Goal: Task Accomplishment & Management: Complete application form

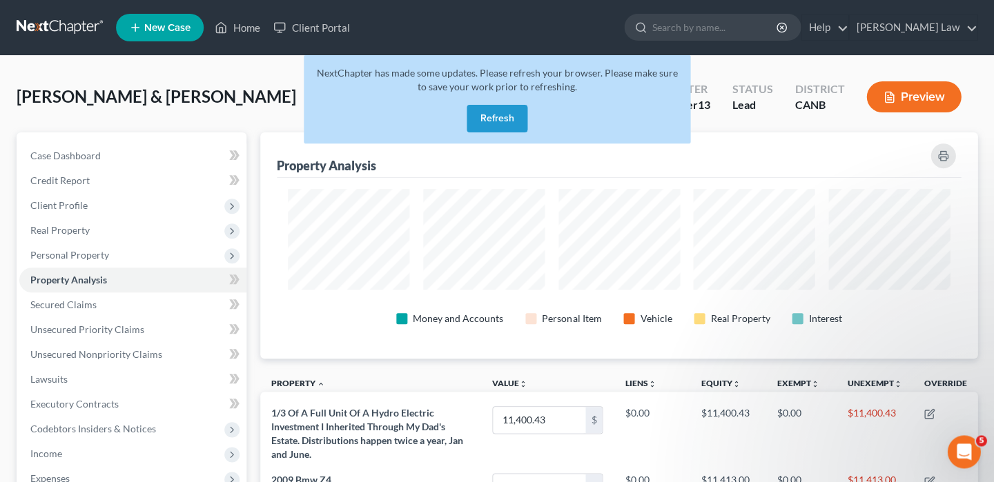
click at [491, 115] on button "Refresh" at bounding box center [497, 119] width 61 height 28
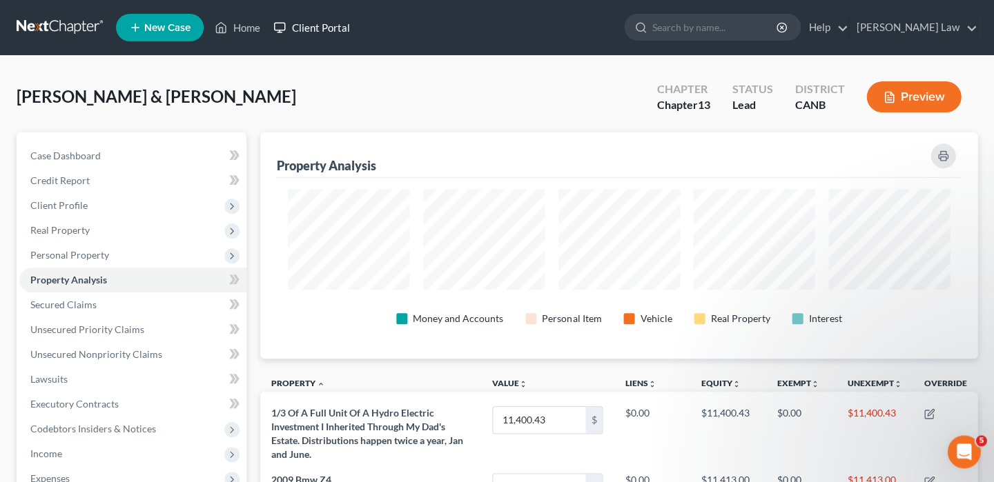
click at [304, 29] on link "Client Portal" at bounding box center [311, 27] width 90 height 25
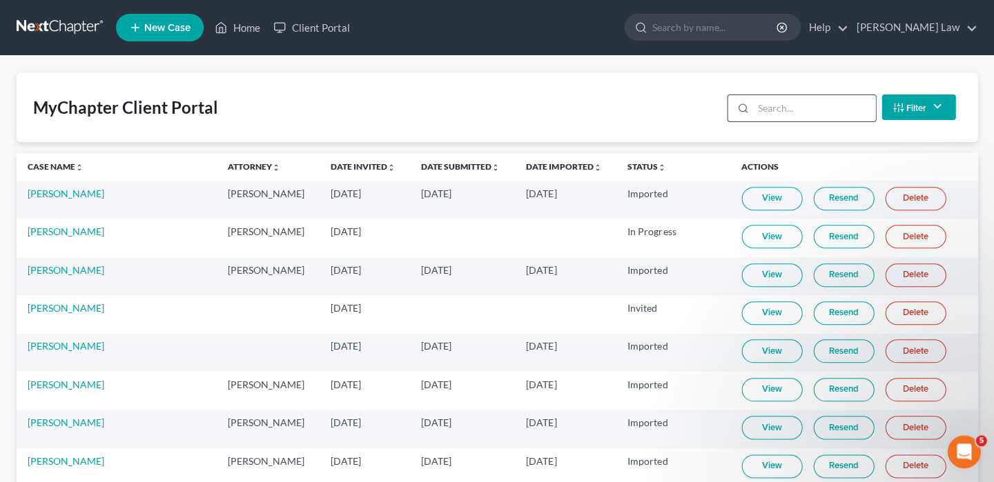
click at [803, 111] on input "search" at bounding box center [814, 108] width 122 height 26
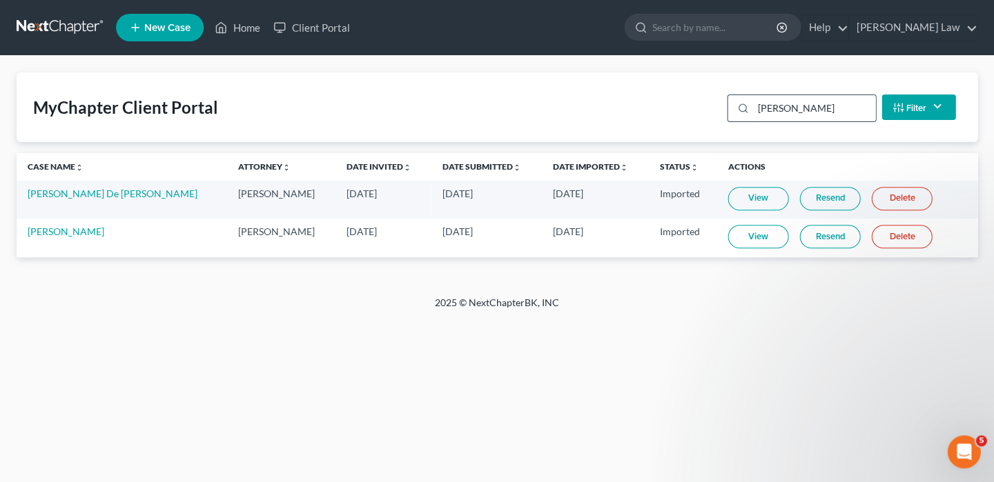
type input "[PERSON_NAME]"
click at [56, 228] on link "[PERSON_NAME]" at bounding box center [66, 232] width 77 height 12
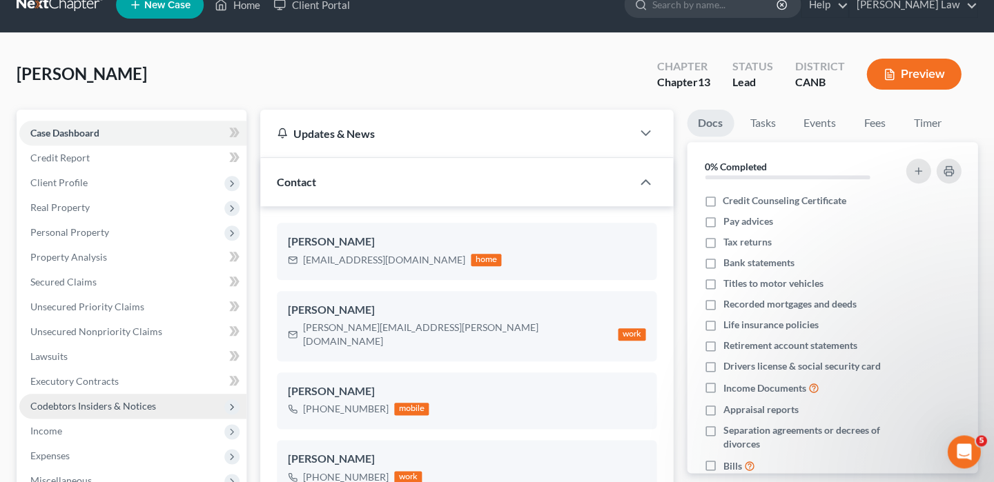
scroll to position [30, 0]
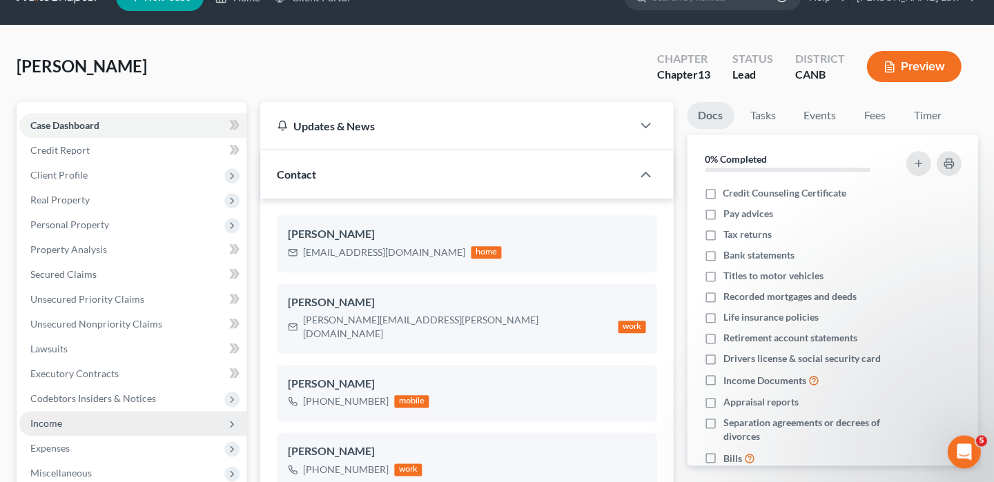
click at [115, 417] on span "Income" at bounding box center [132, 423] width 227 height 25
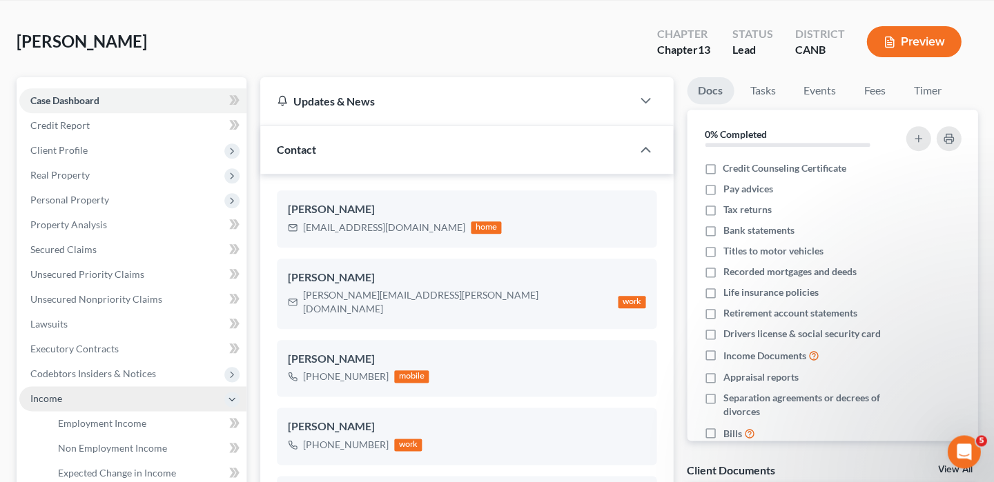
scroll to position [56, 0]
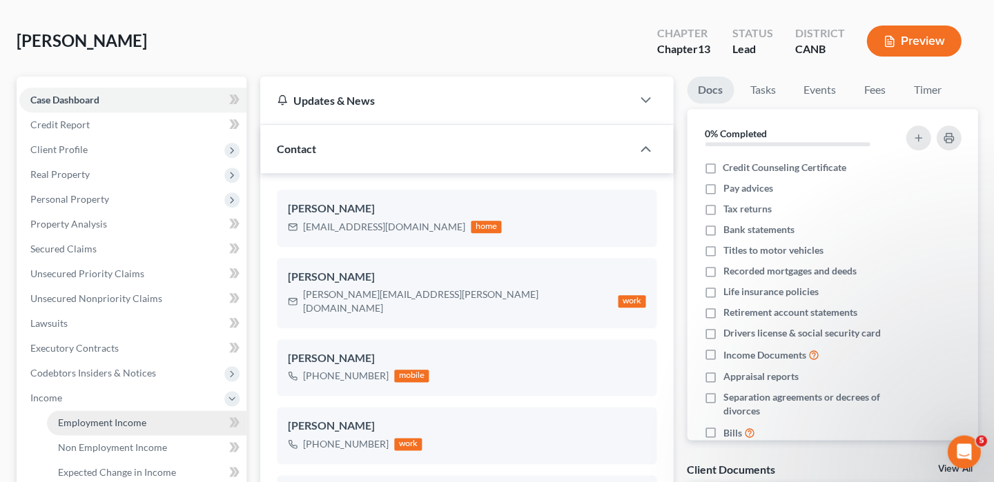
click at [115, 417] on span "Employment Income" at bounding box center [102, 423] width 88 height 12
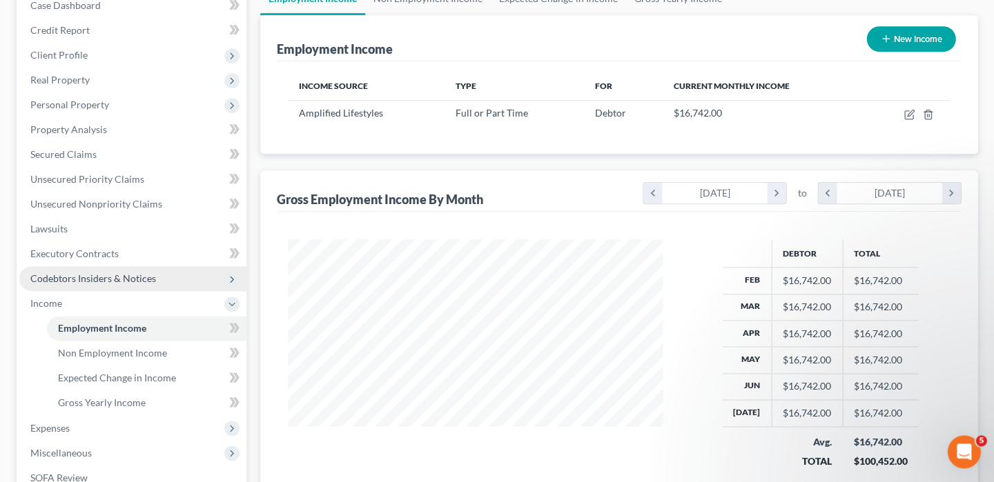
scroll to position [151, 0]
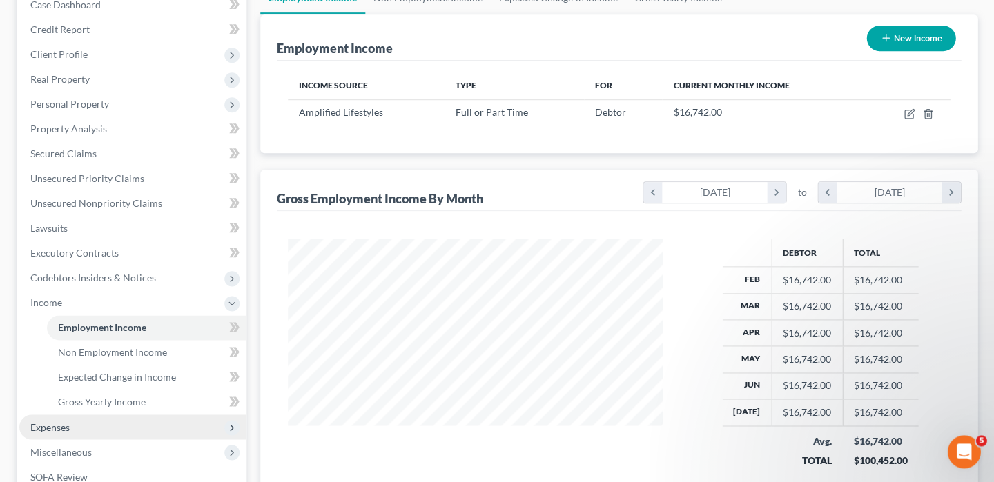
click at [111, 415] on span "Expenses" at bounding box center [132, 427] width 227 height 25
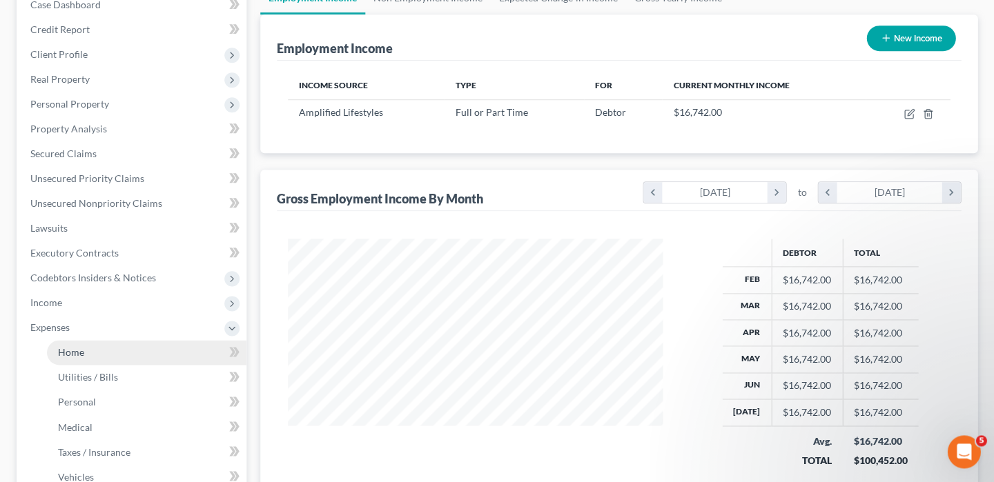
click at [124, 349] on link "Home" at bounding box center [146, 352] width 199 height 25
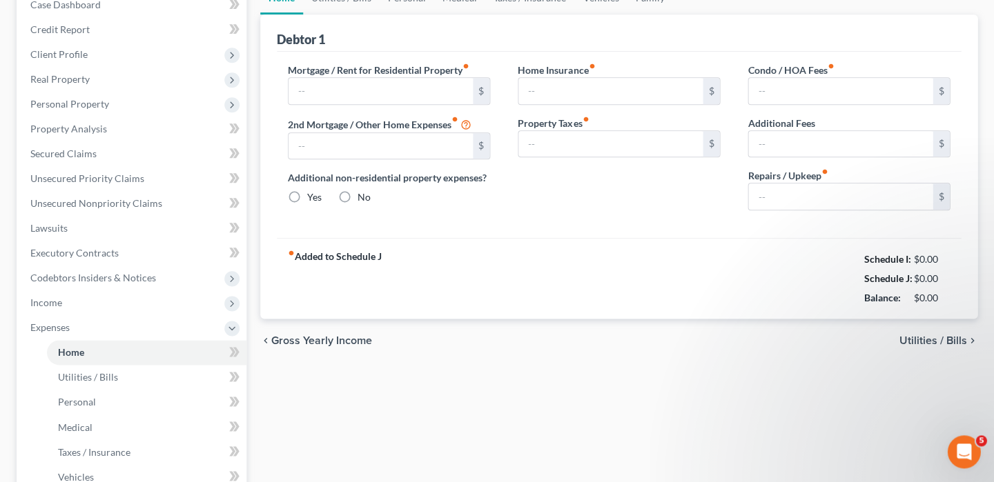
type input "0.00"
radio input "true"
type input "32.75"
type input "0.00"
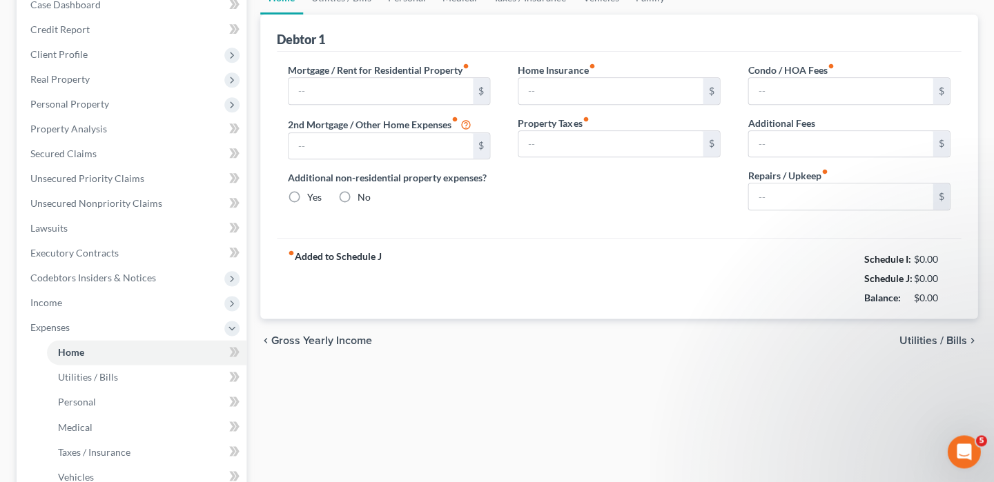
type input "0.00"
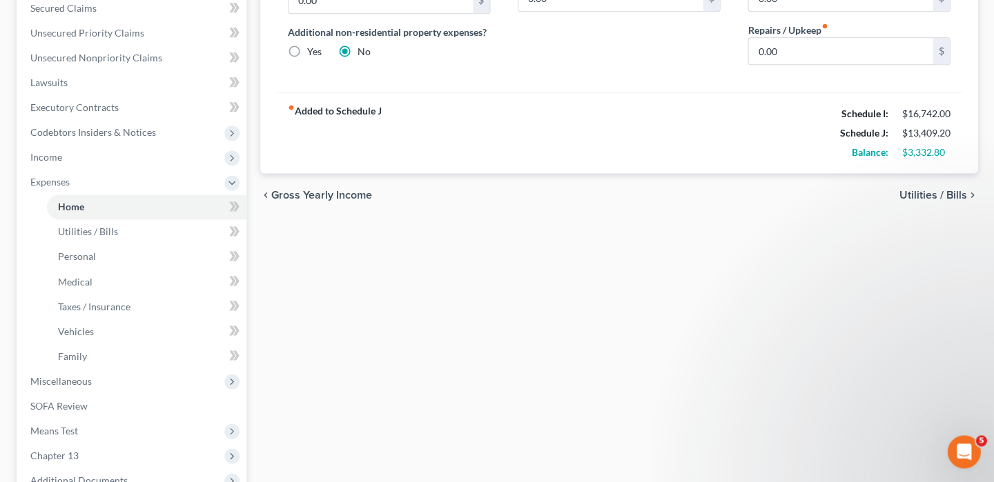
scroll to position [191, 0]
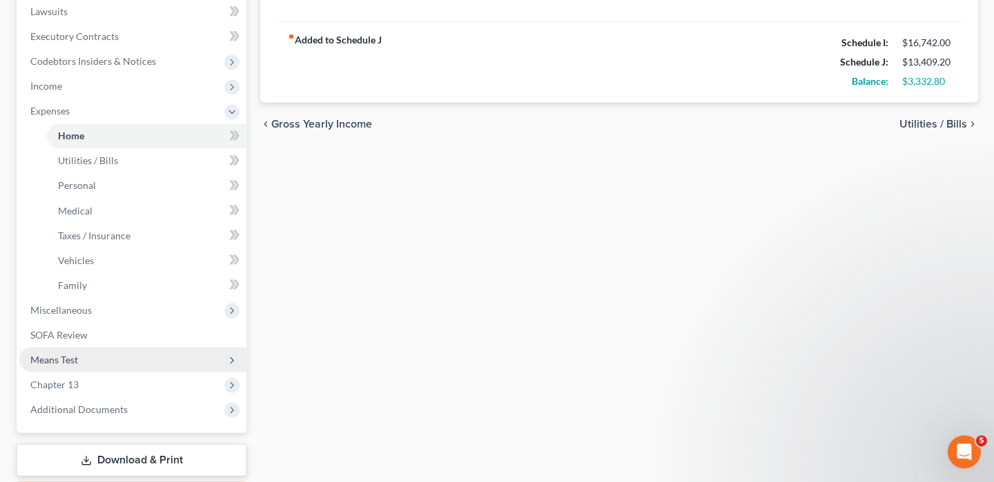
click at [59, 353] on span "Means Test" at bounding box center [54, 359] width 48 height 12
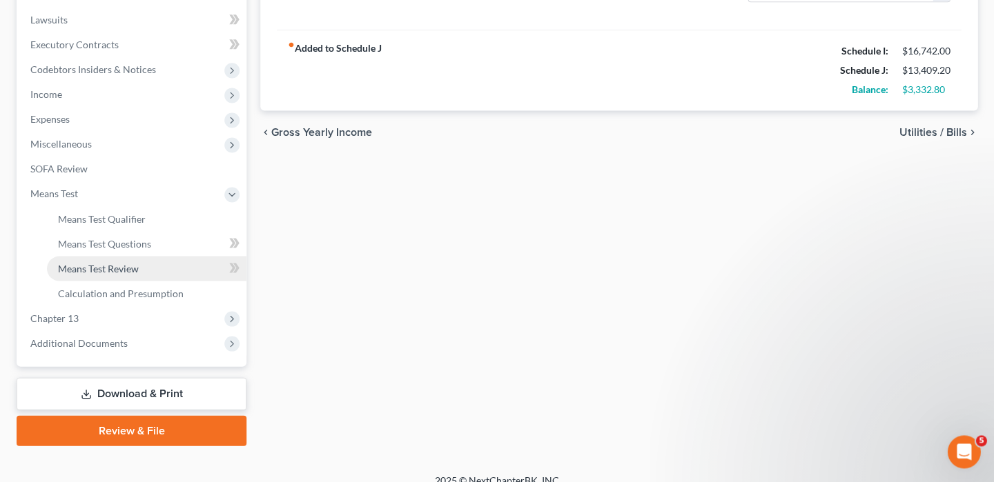
click at [130, 262] on span "Means Test Review" at bounding box center [98, 268] width 81 height 12
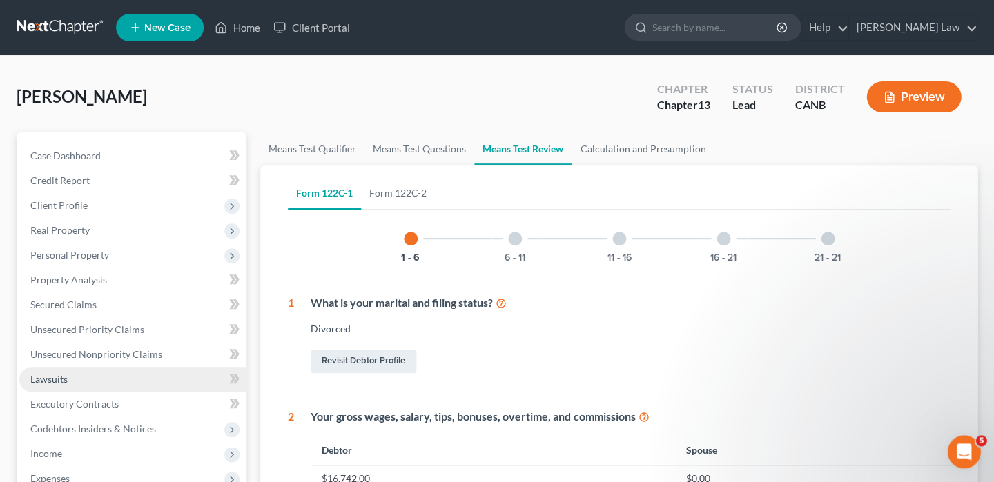
click at [128, 383] on link "Lawsuits" at bounding box center [132, 379] width 227 height 25
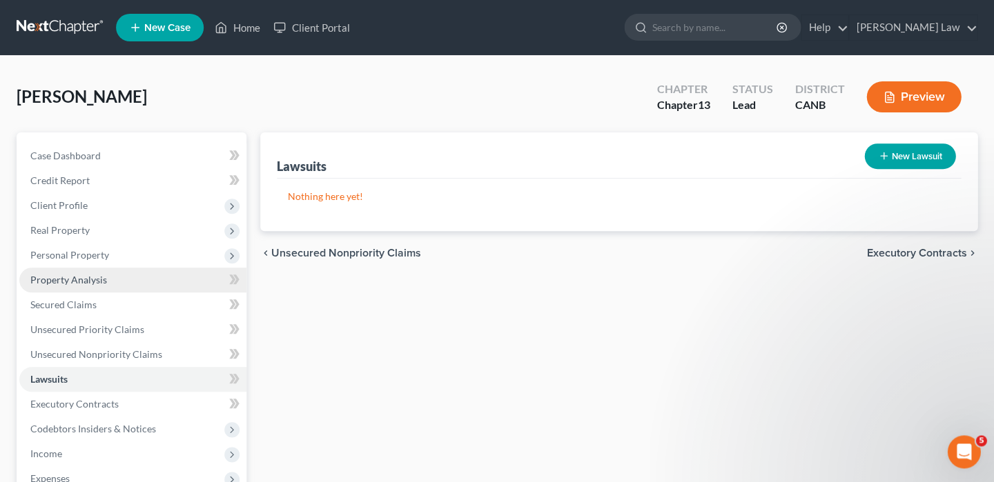
click at [110, 281] on link "Property Analysis" at bounding box center [132, 280] width 227 height 25
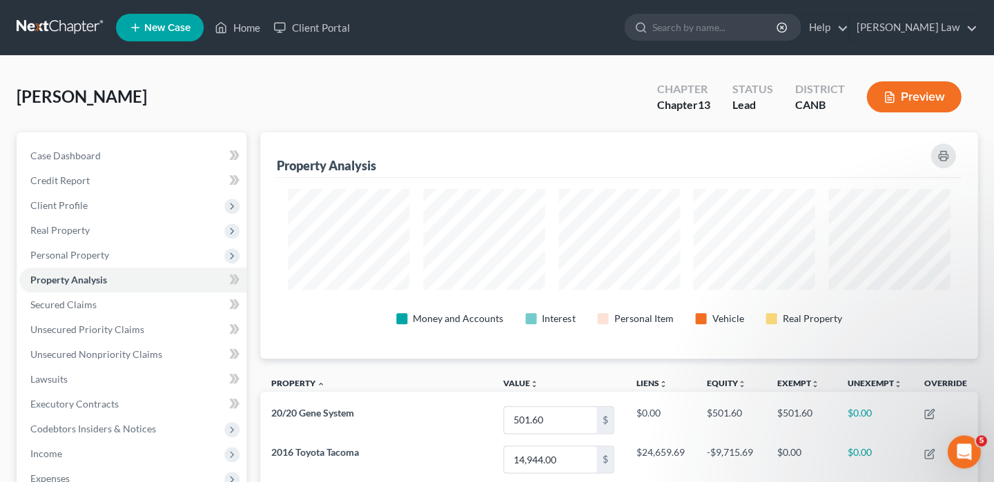
scroll to position [689872, 689382]
click at [124, 247] on span "Personal Property" at bounding box center [132, 255] width 227 height 25
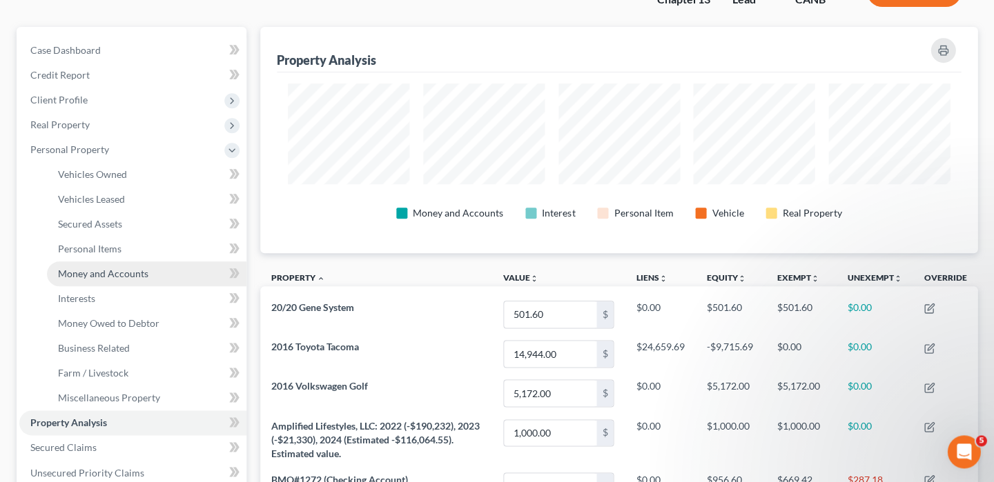
click at [115, 268] on span "Money and Accounts" at bounding box center [103, 274] width 90 height 12
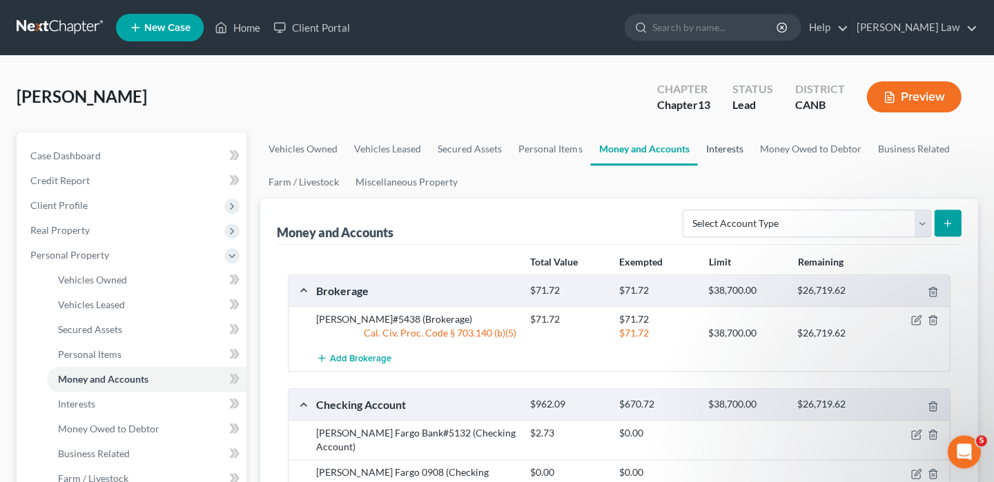
click at [729, 144] on link "Interests" at bounding box center [724, 148] width 54 height 33
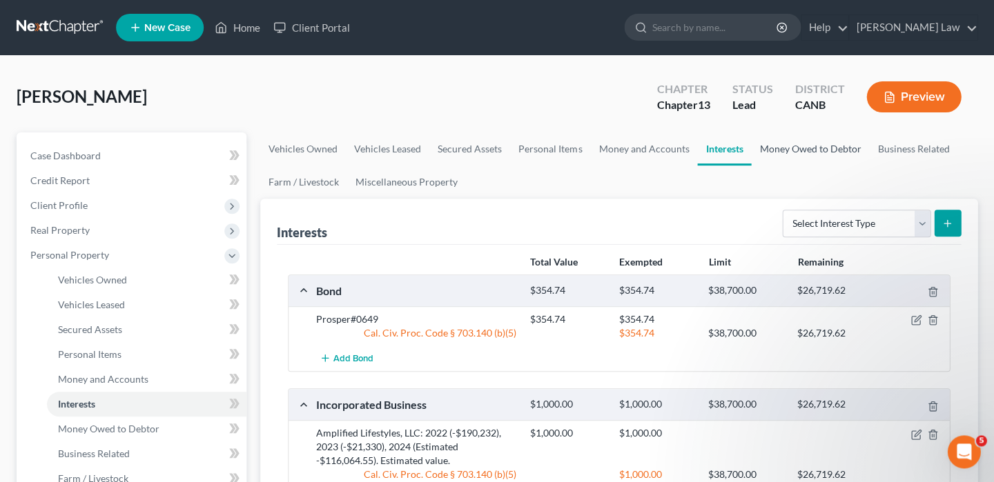
click at [819, 148] on link "Money Owed to Debtor" at bounding box center [810, 148] width 118 height 33
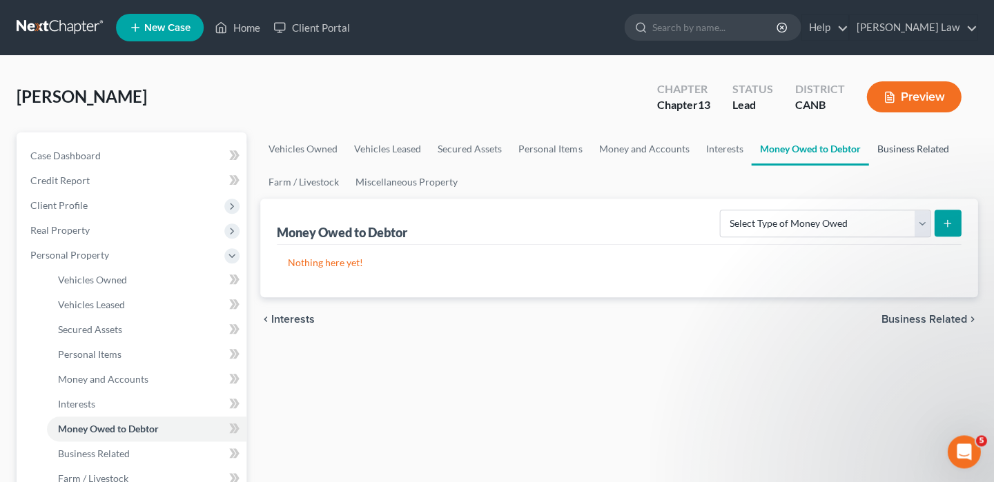
click at [930, 146] on link "Business Related" at bounding box center [912, 148] width 88 height 33
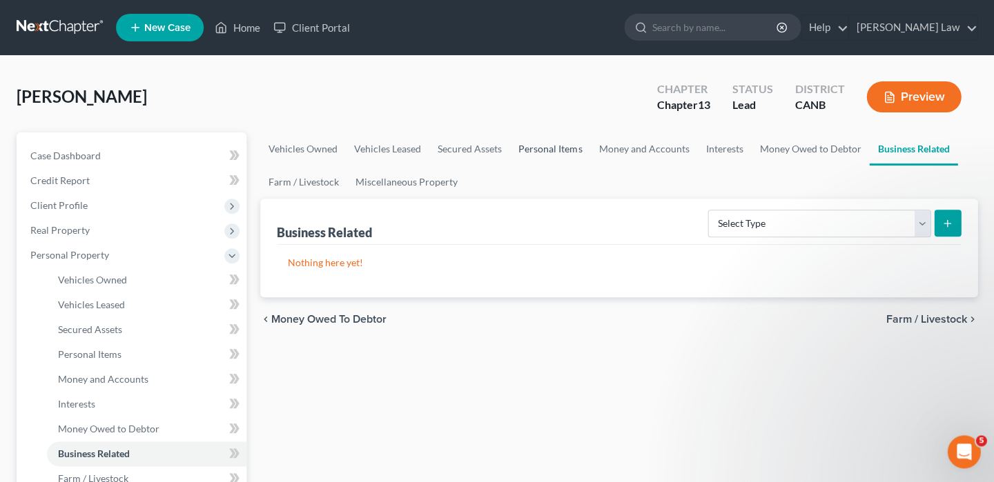
click at [556, 147] on link "Personal Items" at bounding box center [550, 148] width 80 height 33
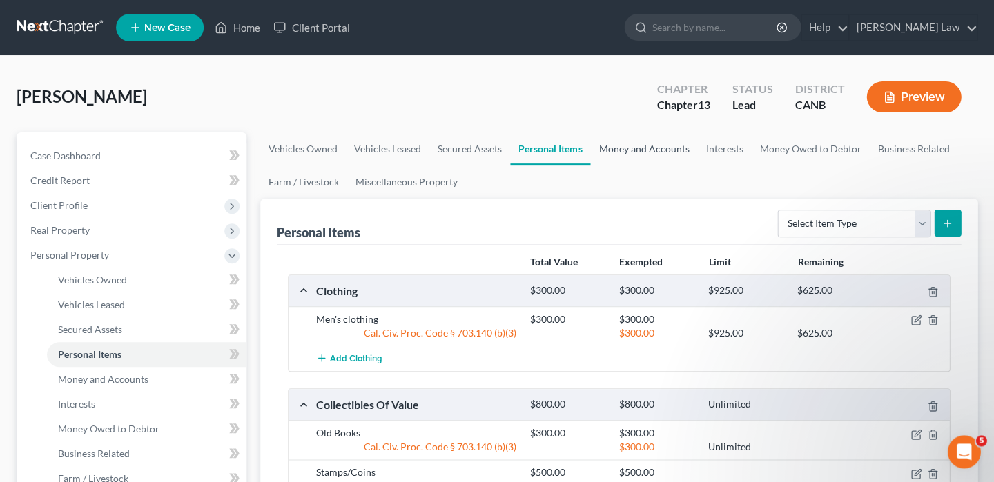
click at [664, 148] on link "Money and Accounts" at bounding box center [643, 148] width 107 height 33
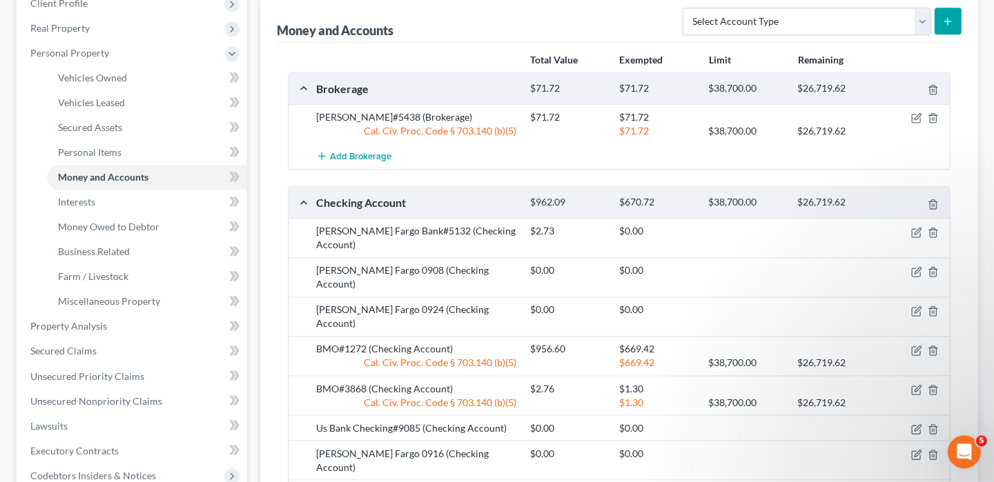
scroll to position [204, 0]
click at [910, 383] on icon "button" at bounding box center [915, 388] width 11 height 11
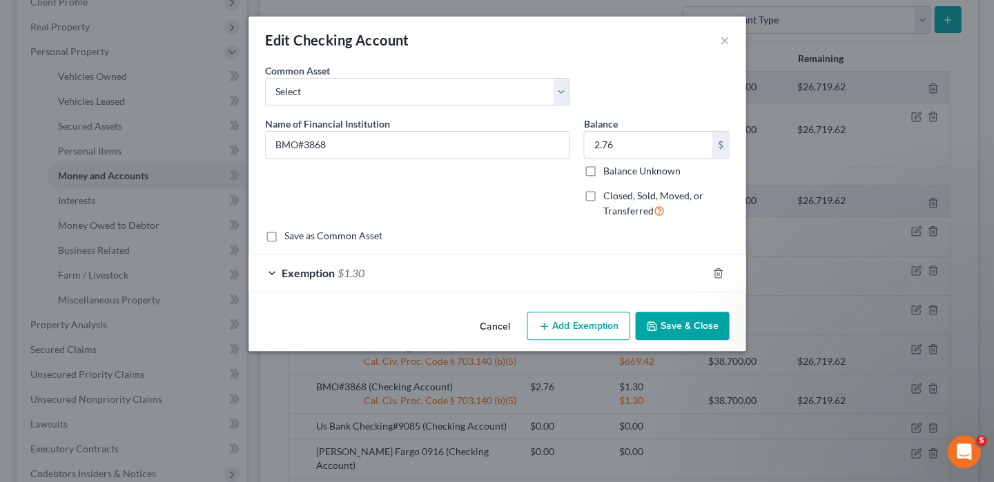
click at [275, 271] on div "Exemption $1.30" at bounding box center [477, 273] width 458 height 37
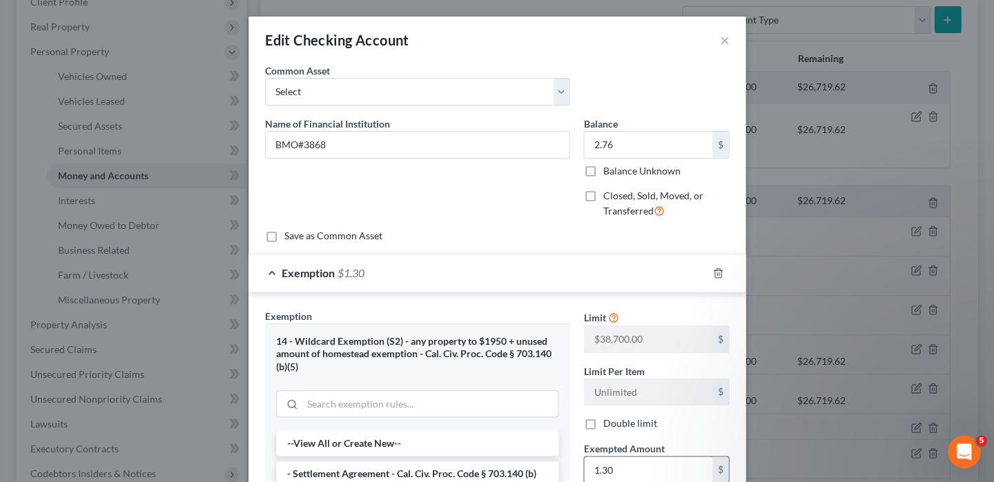
click at [627, 464] on input "1.30" at bounding box center [648, 470] width 128 height 26
type input "1"
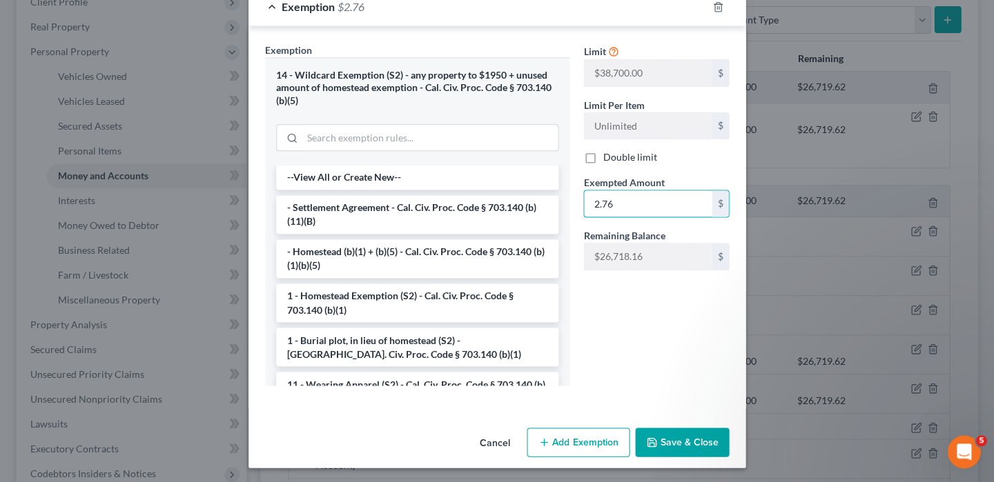
scroll to position [266, 0]
type input "2.76"
click at [677, 443] on button "Save & Close" at bounding box center [682, 442] width 94 height 29
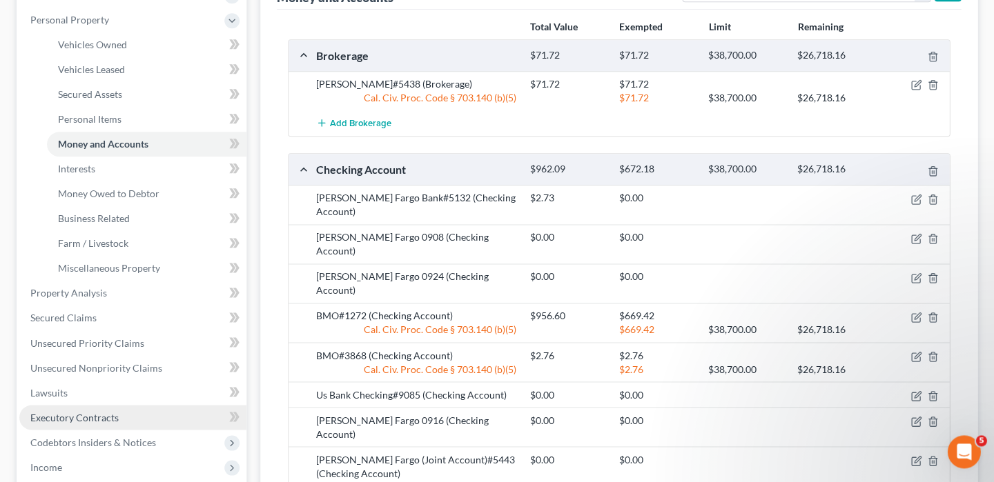
scroll to position [257, 0]
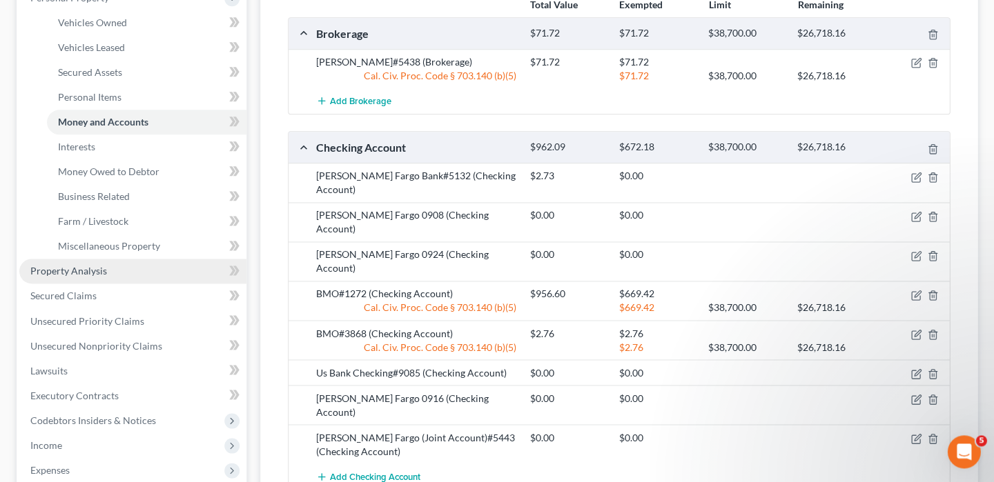
click at [90, 265] on span "Property Analysis" at bounding box center [68, 271] width 77 height 12
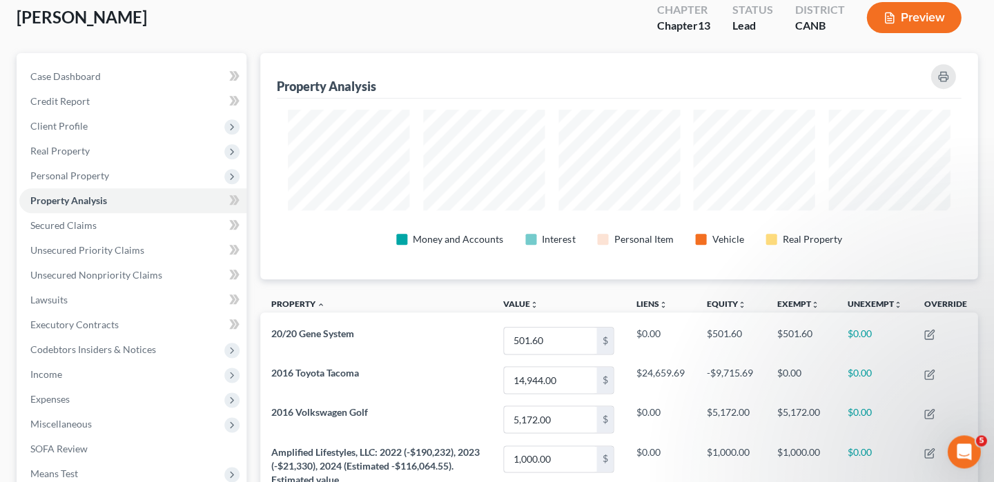
scroll to position [14, 0]
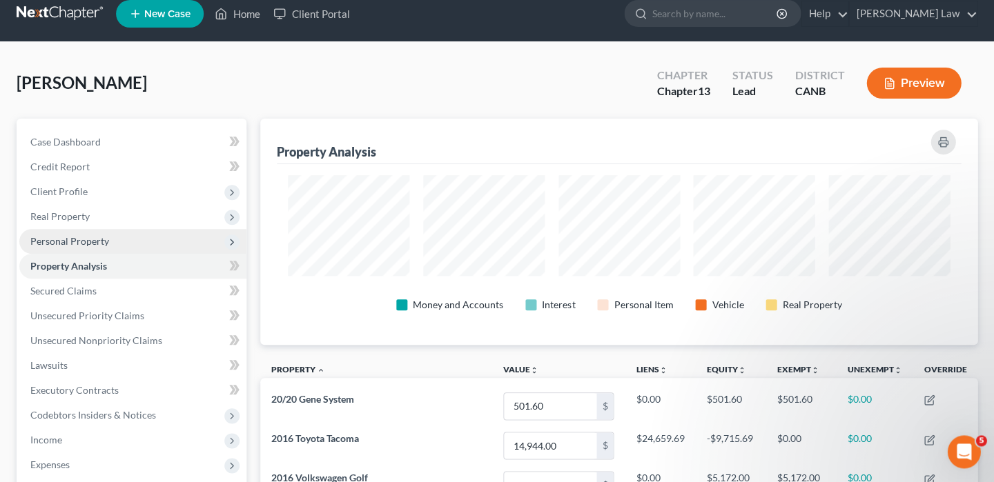
click at [117, 230] on span "Personal Property" at bounding box center [132, 241] width 227 height 25
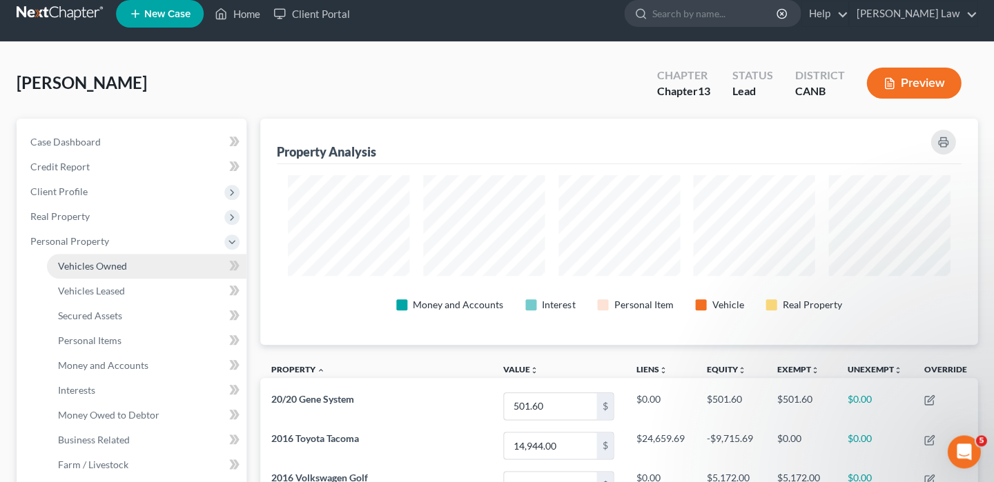
click at [137, 255] on link "Vehicles Owned" at bounding box center [146, 266] width 199 height 25
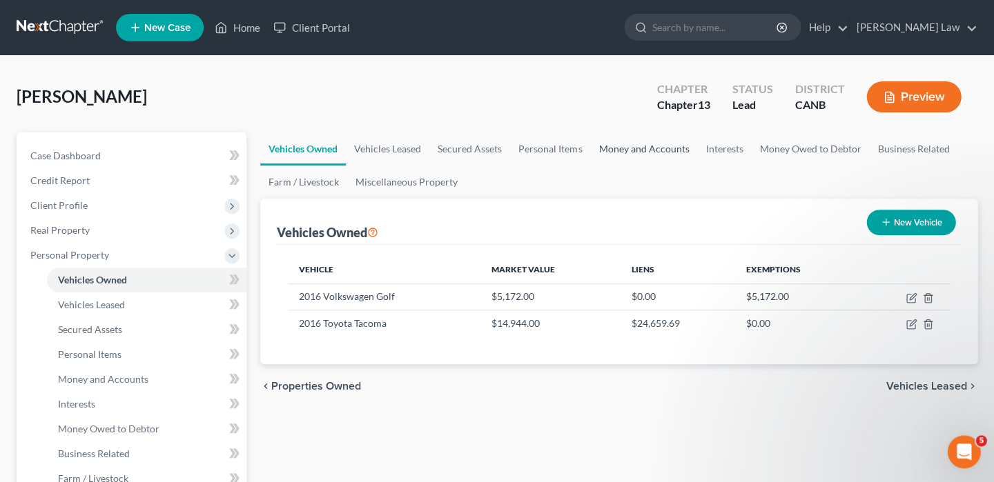
click at [628, 144] on link "Money and Accounts" at bounding box center [643, 148] width 107 height 33
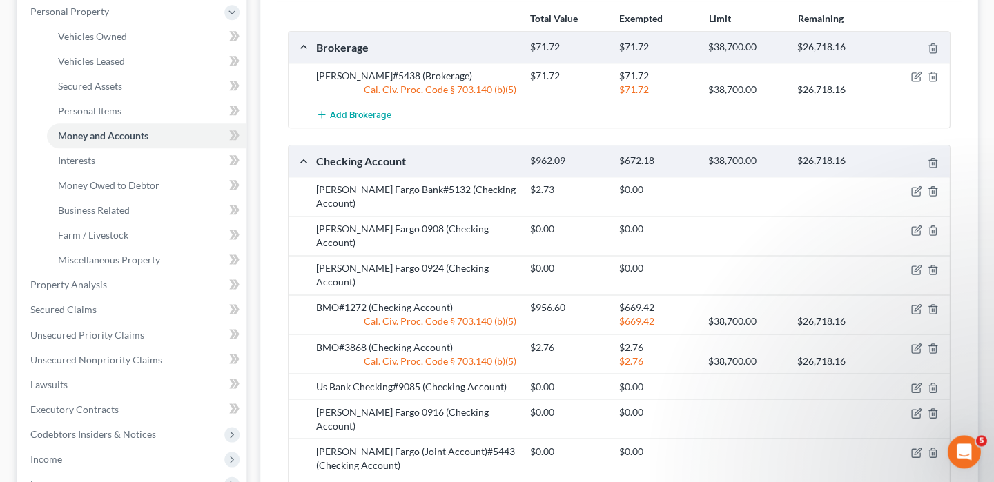
scroll to position [245, 0]
click at [914, 303] on icon "button" at bounding box center [917, 306] width 6 height 6
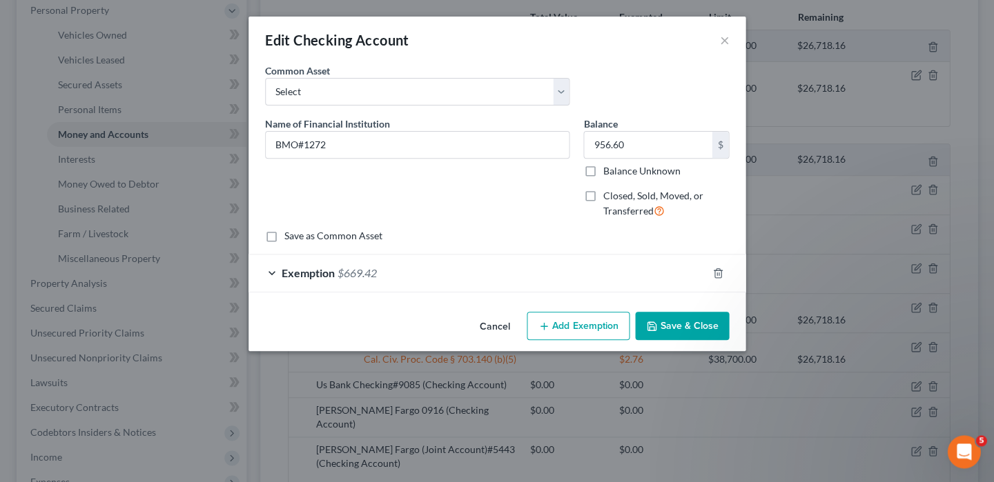
click at [344, 266] on span "$669.42" at bounding box center [356, 272] width 39 height 13
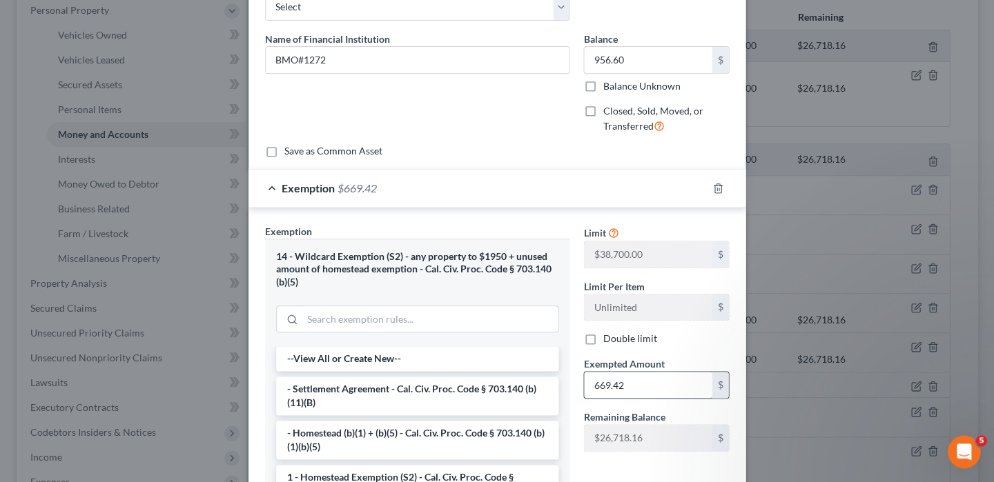
scroll to position [89, 0]
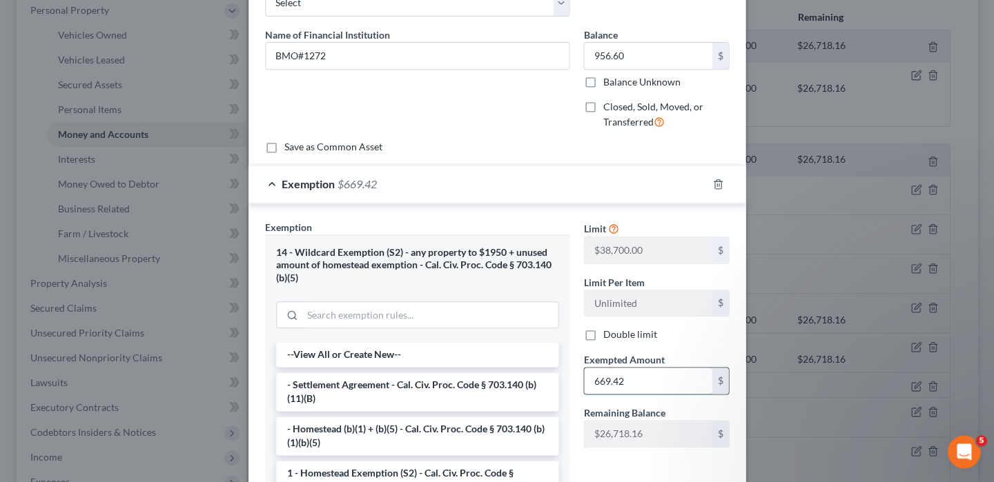
click at [634, 382] on input "669.42" at bounding box center [648, 381] width 128 height 26
type input "6"
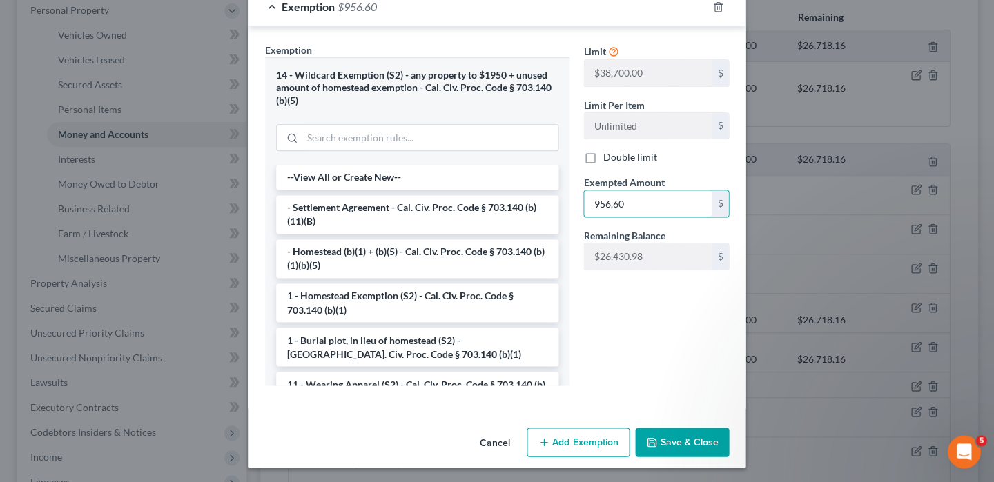
type input "956.60"
click at [671, 434] on button "Save & Close" at bounding box center [682, 442] width 94 height 29
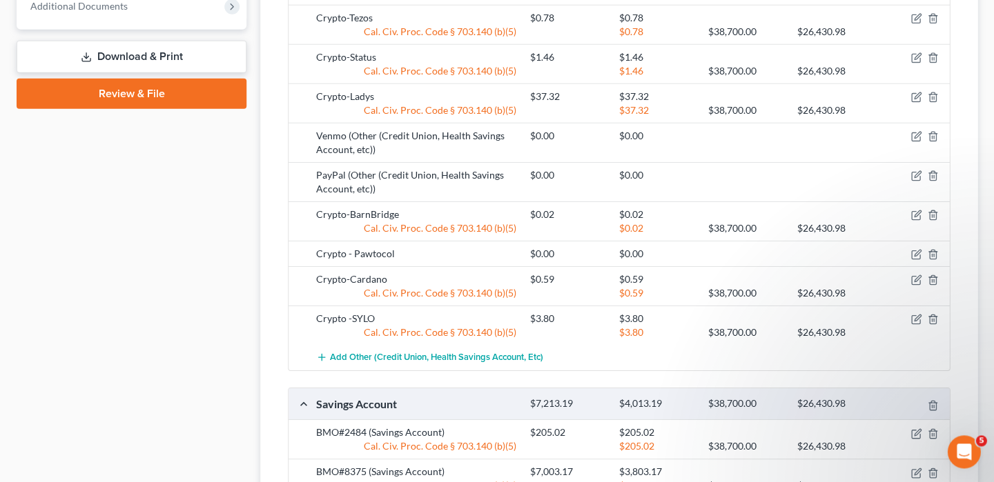
scroll to position [852, 0]
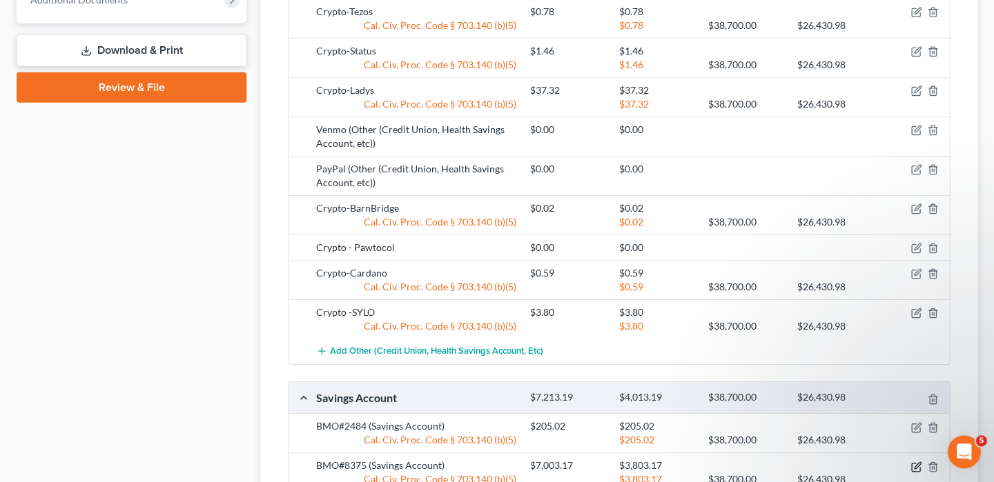
click at [915, 462] on icon "button" at bounding box center [915, 467] width 11 height 11
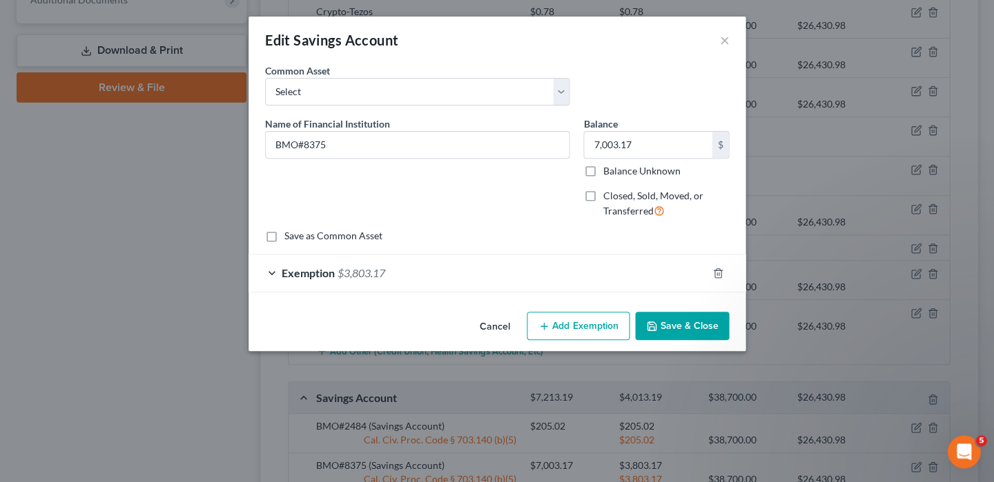
click at [297, 271] on span "Exemption" at bounding box center [308, 272] width 53 height 13
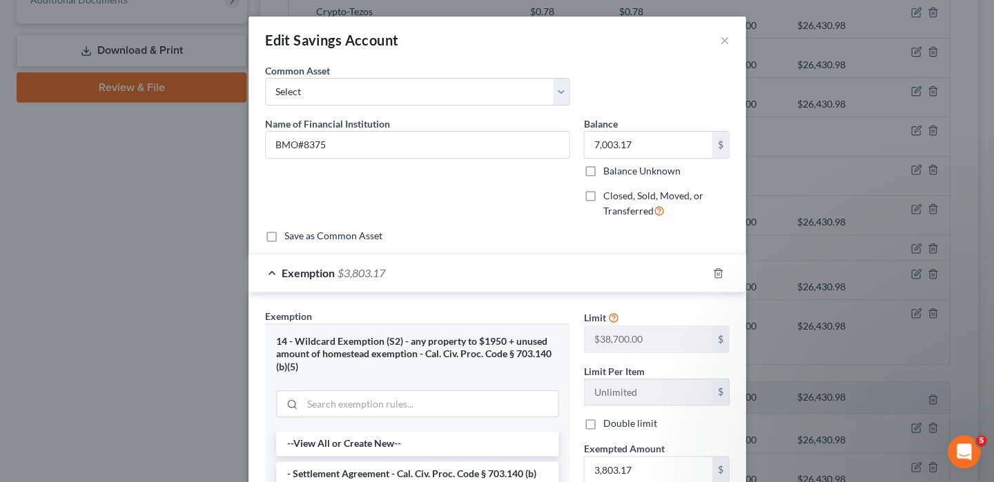
scroll to position [43, 0]
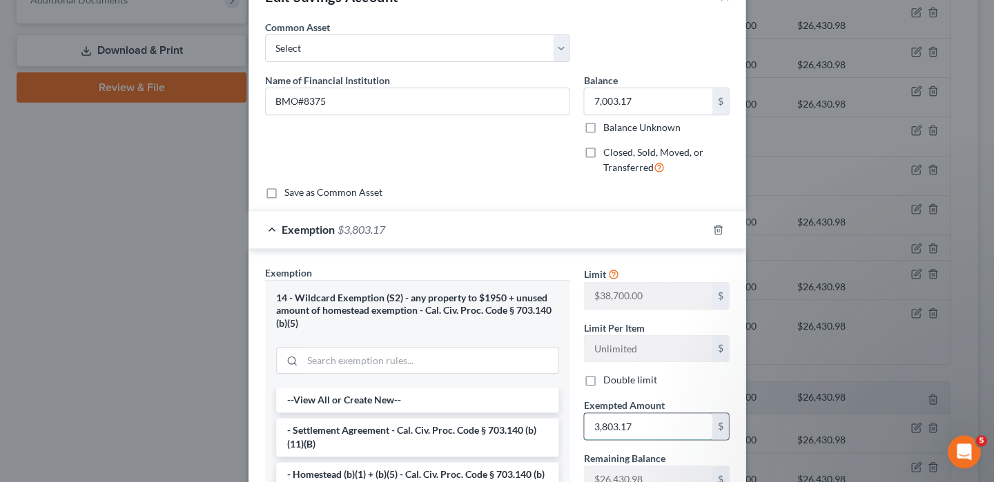
click at [647, 419] on input "3,803.17" at bounding box center [648, 426] width 128 height 26
type input "3"
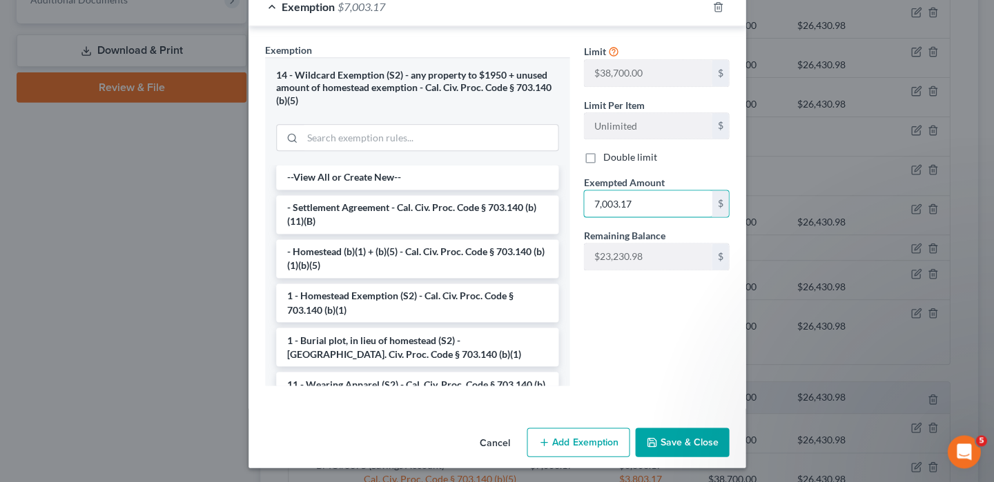
type input "7,003.17"
click at [663, 435] on button "Save & Close" at bounding box center [682, 442] width 94 height 29
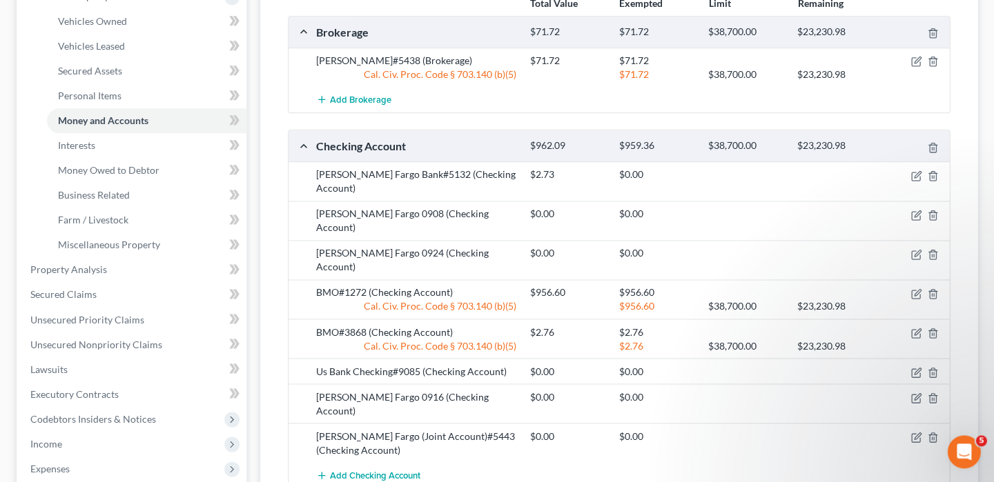
scroll to position [283, 0]
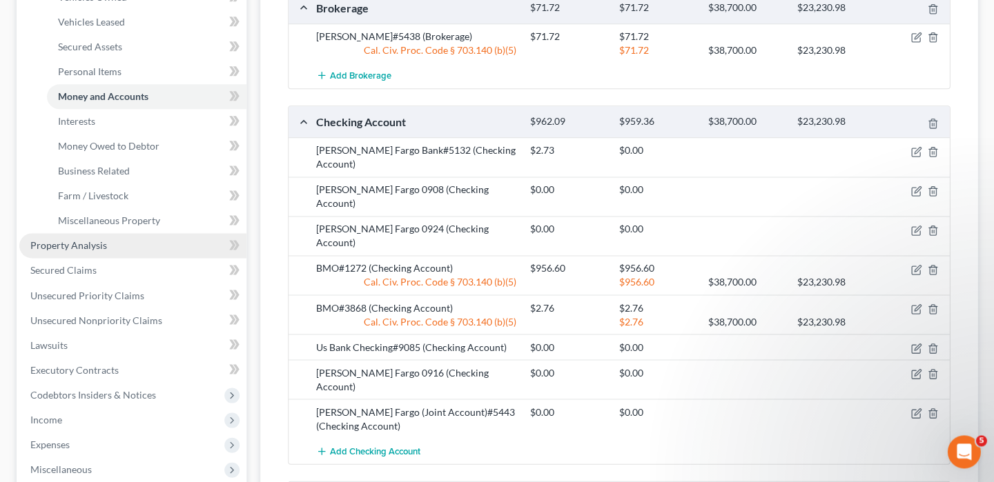
click at [120, 234] on link "Property Analysis" at bounding box center [132, 245] width 227 height 25
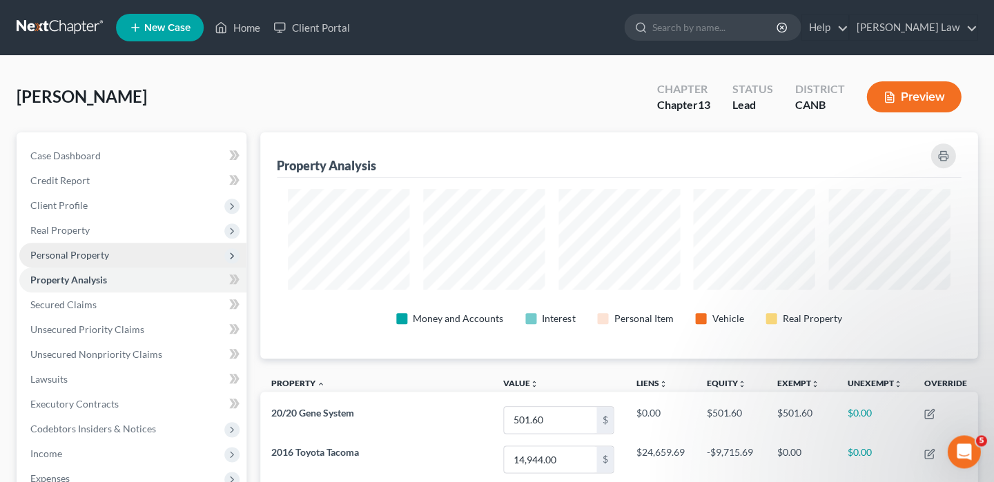
click at [93, 259] on span "Personal Property" at bounding box center [132, 255] width 227 height 25
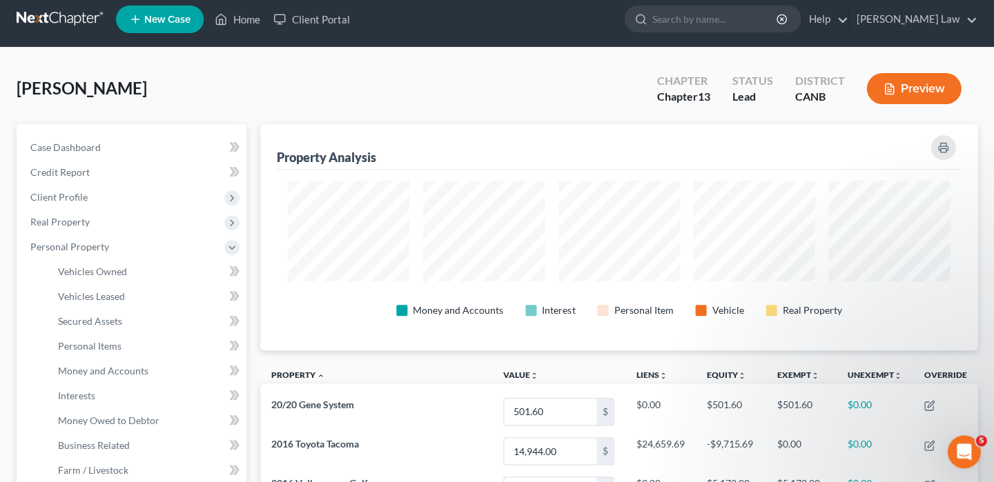
scroll to position [12, 0]
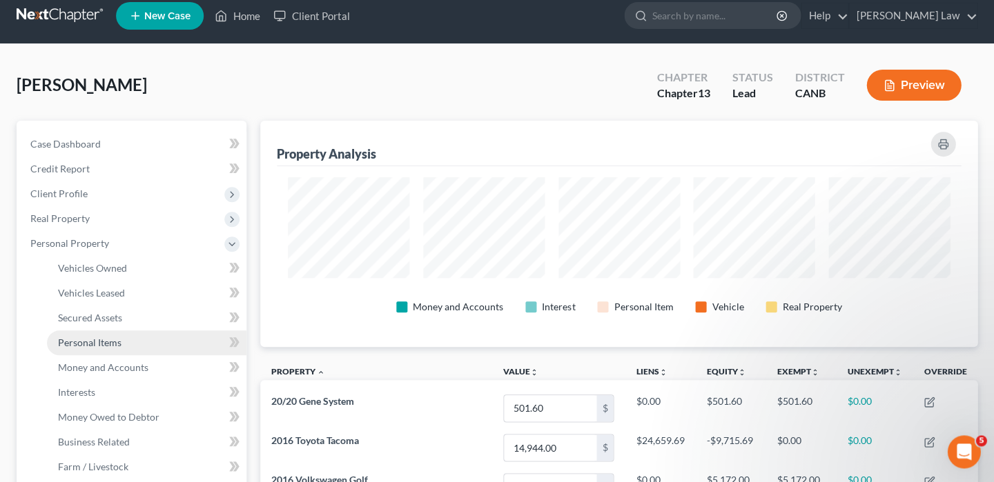
click at [109, 339] on span "Personal Items" at bounding box center [89, 343] width 63 height 12
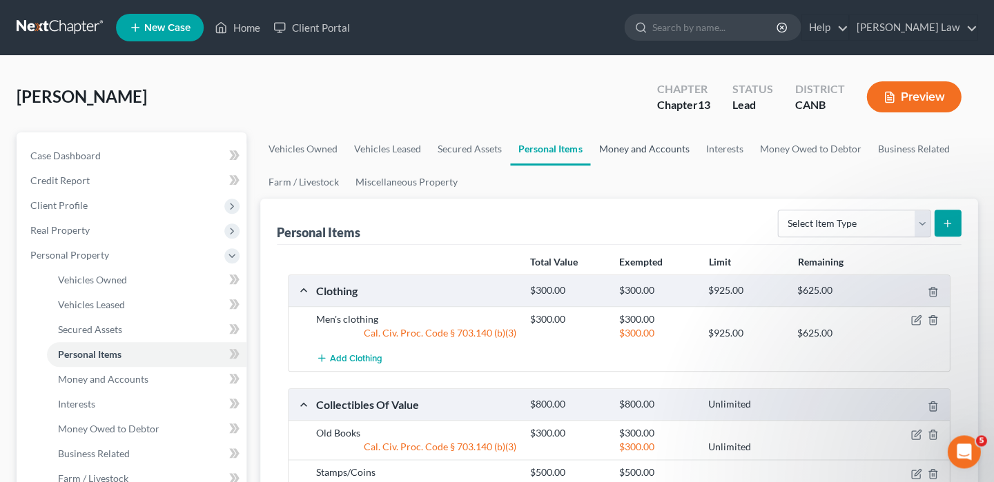
click at [654, 147] on link "Money and Accounts" at bounding box center [643, 148] width 107 height 33
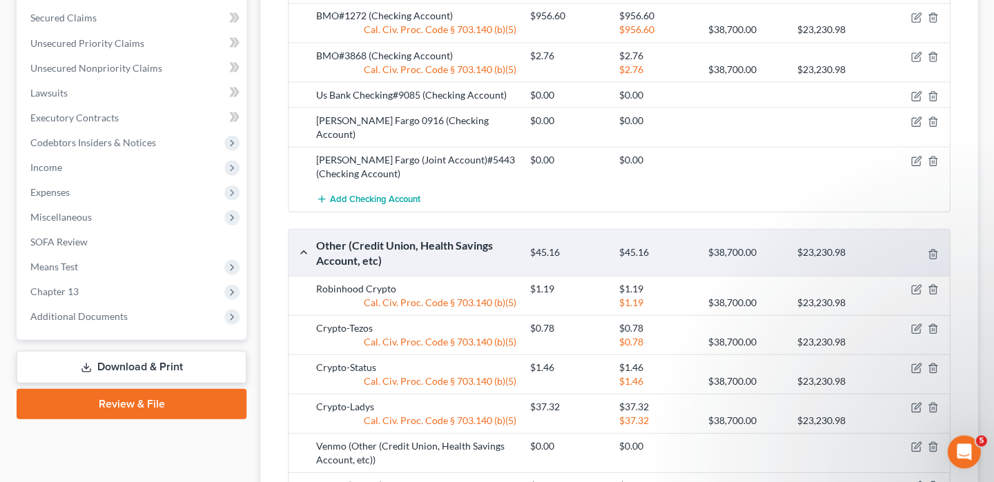
scroll to position [333, 0]
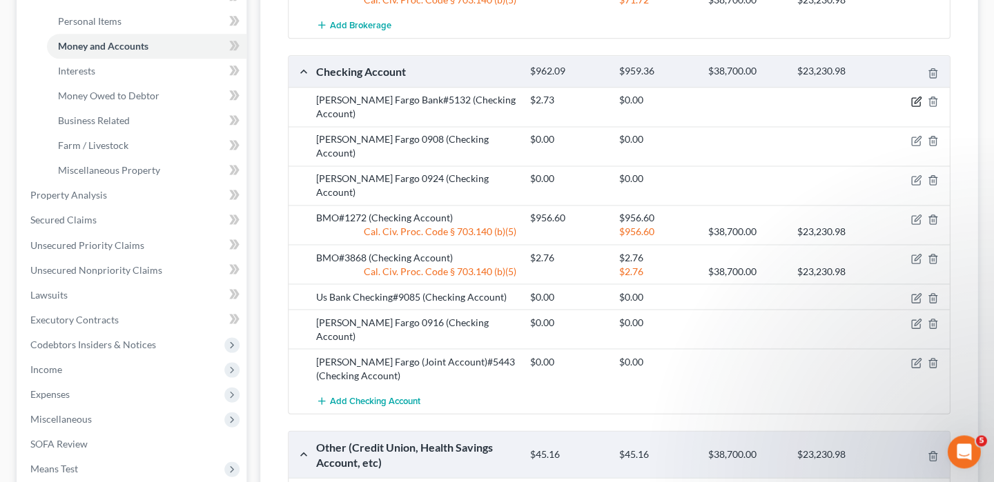
click at [911, 97] on icon "button" at bounding box center [915, 101] width 8 height 8
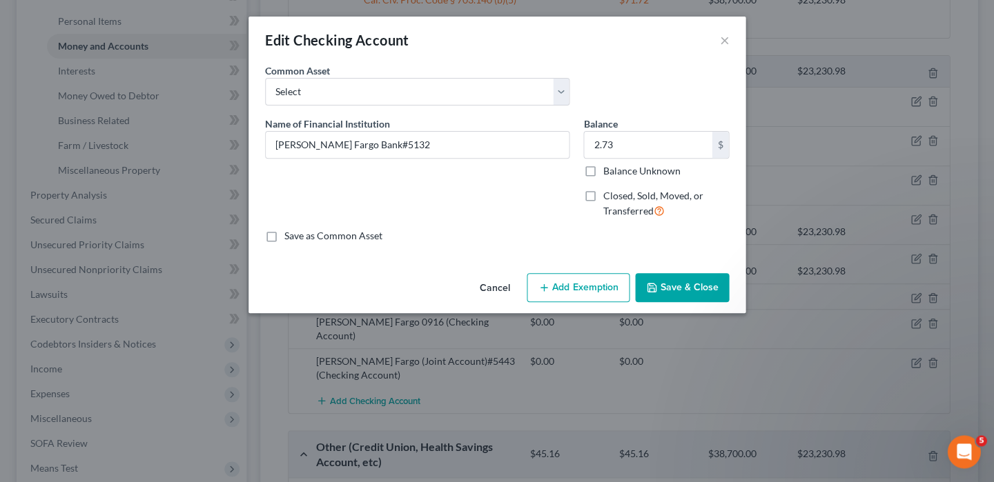
click at [585, 286] on button "Add Exemption" at bounding box center [578, 287] width 103 height 29
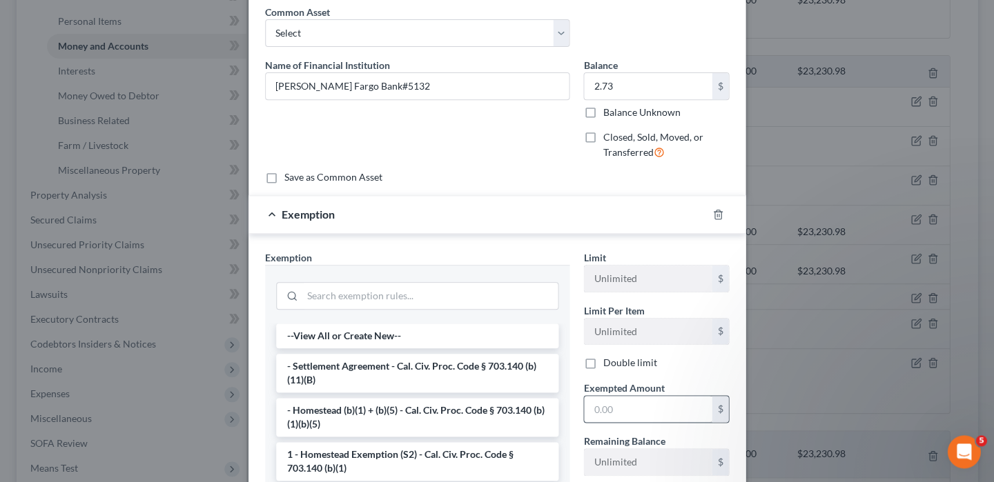
scroll to position [61, 0]
click at [616, 400] on input "text" at bounding box center [648, 407] width 128 height 26
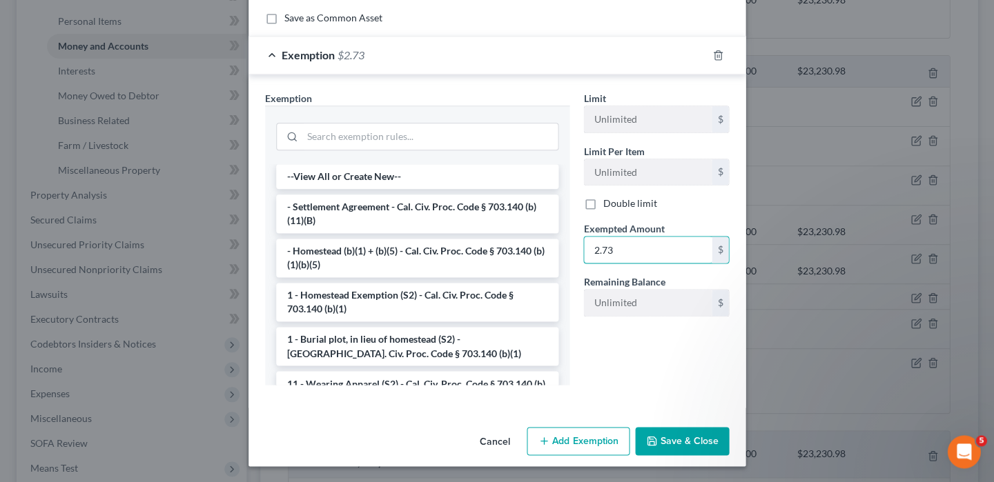
scroll to position [217, 0]
type input "2.73"
click at [683, 440] on button "Save & Close" at bounding box center [682, 442] width 94 height 29
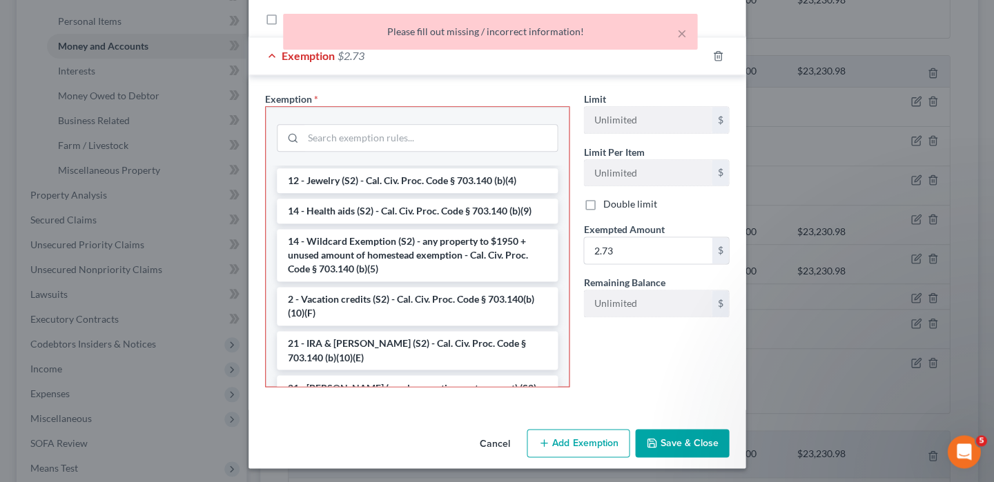
scroll to position [251, 0]
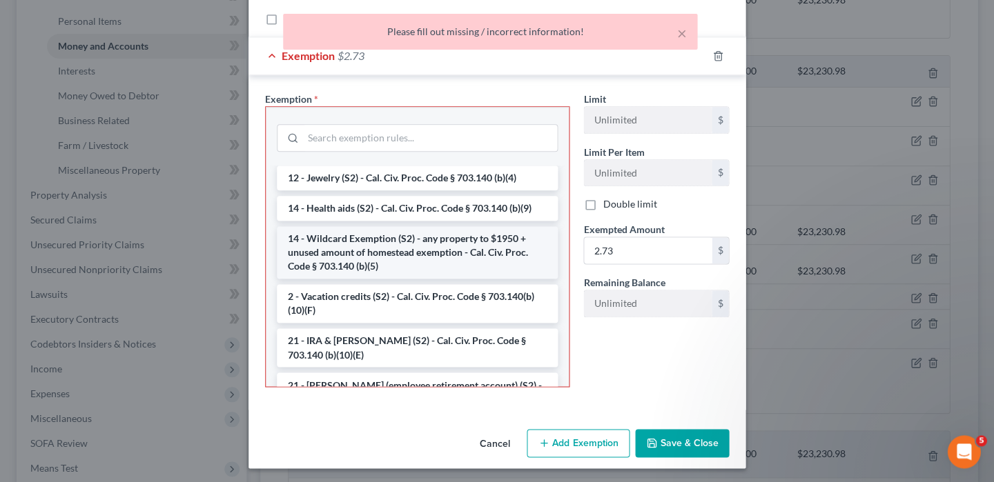
click at [468, 244] on li "14 - Wildcard Exemption (S2) - any property to $1950 + unused amount of homeste…" at bounding box center [417, 252] width 281 height 52
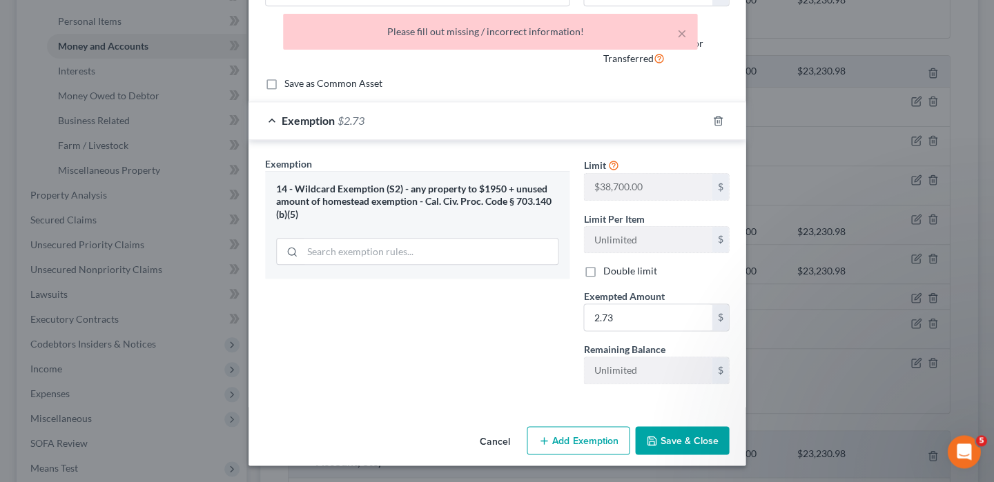
scroll to position [150, 0]
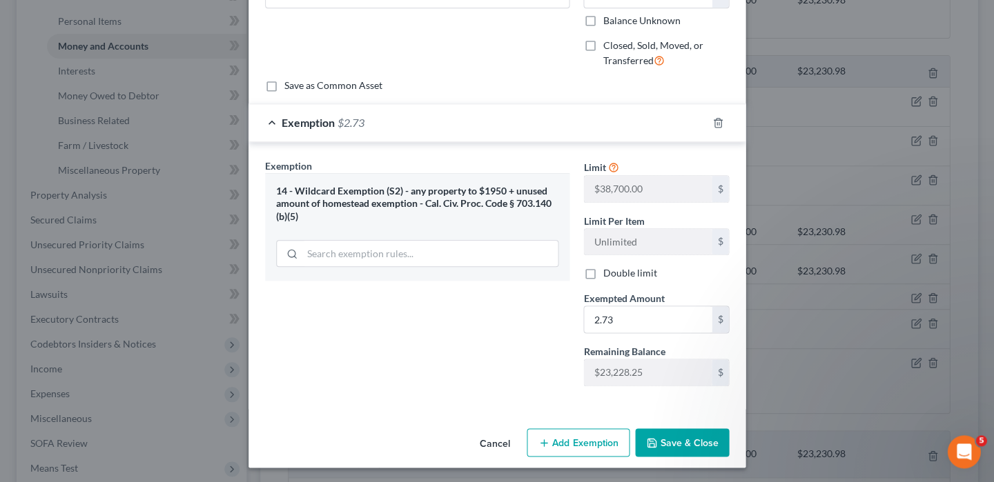
click at [662, 438] on button "Save & Close" at bounding box center [682, 443] width 94 height 29
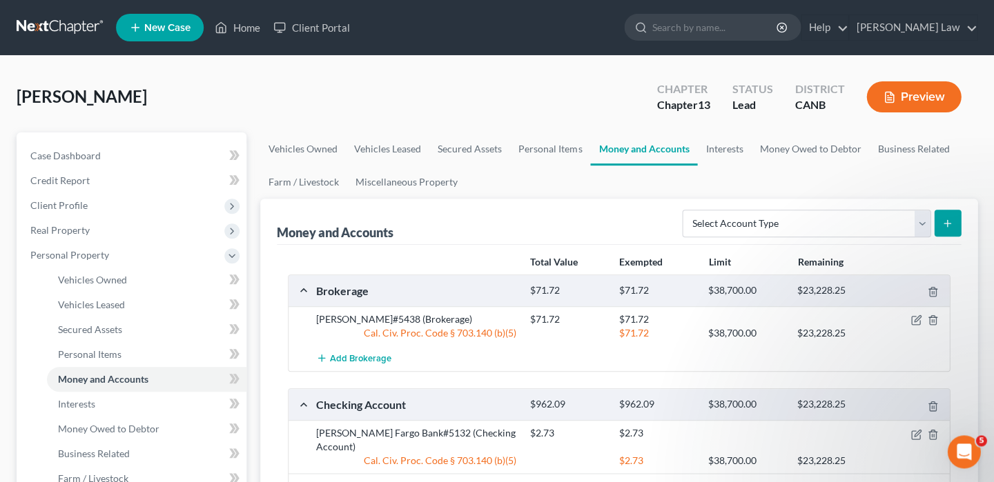
scroll to position [-2, 0]
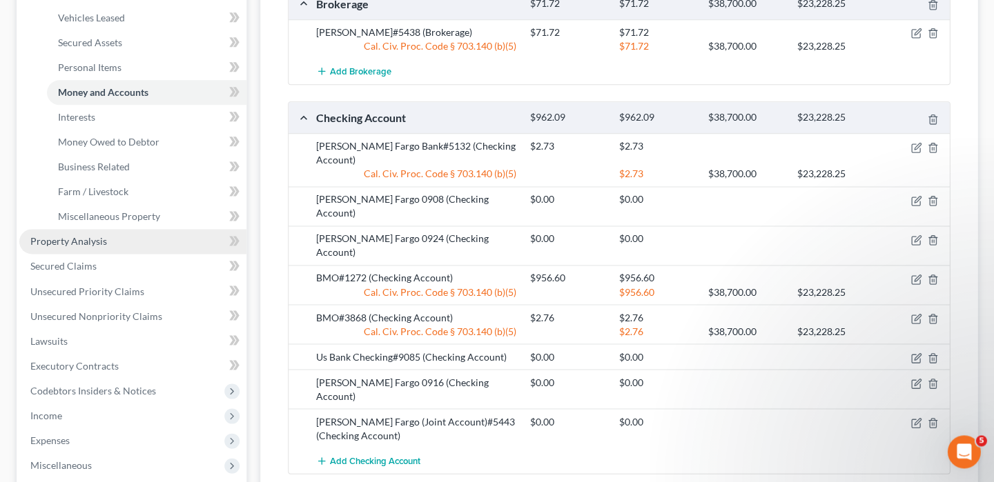
click at [125, 237] on link "Property Analysis" at bounding box center [132, 241] width 227 height 25
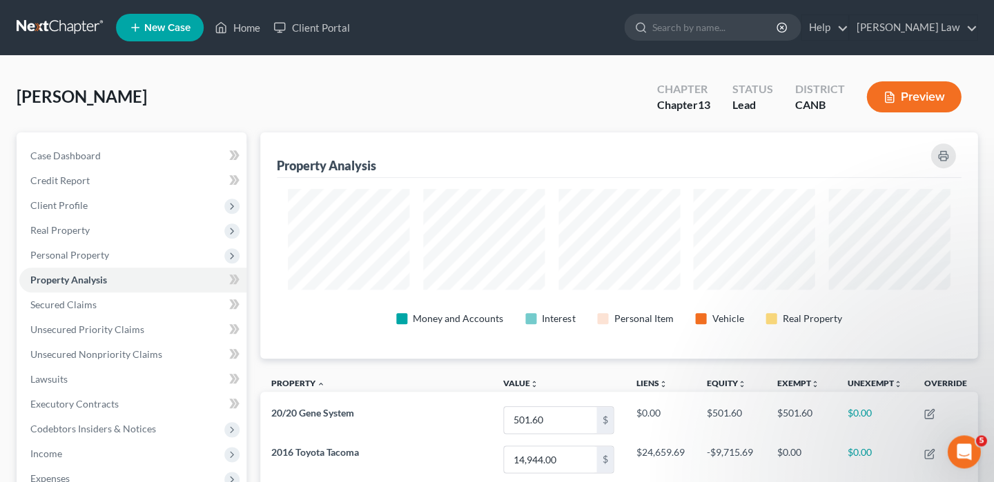
click at [916, 100] on button "Preview" at bounding box center [913, 96] width 95 height 31
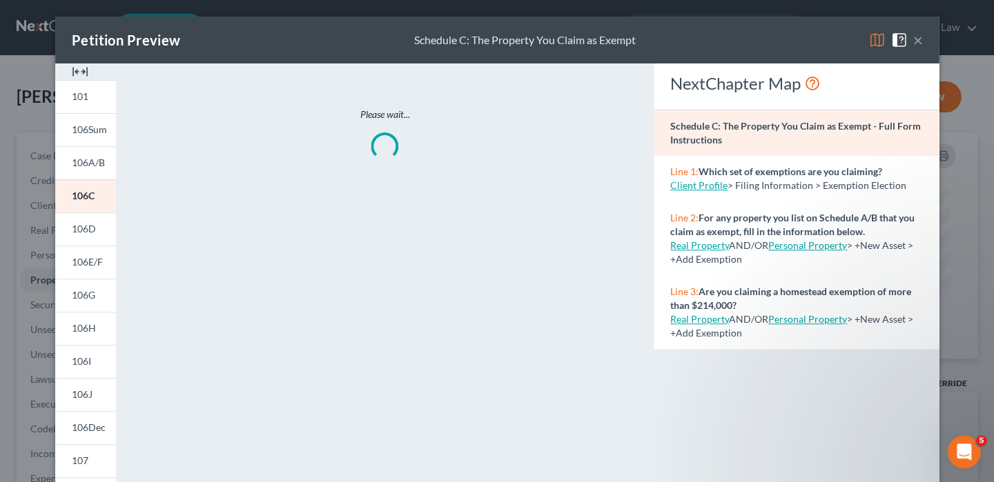
click at [871, 43] on img at bounding box center [876, 40] width 17 height 17
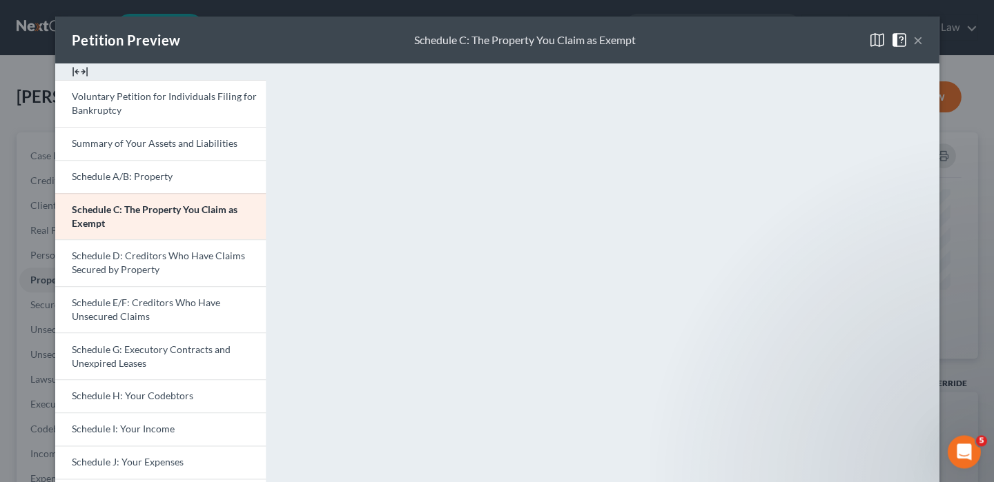
click at [874, 44] on img at bounding box center [876, 40] width 17 height 17
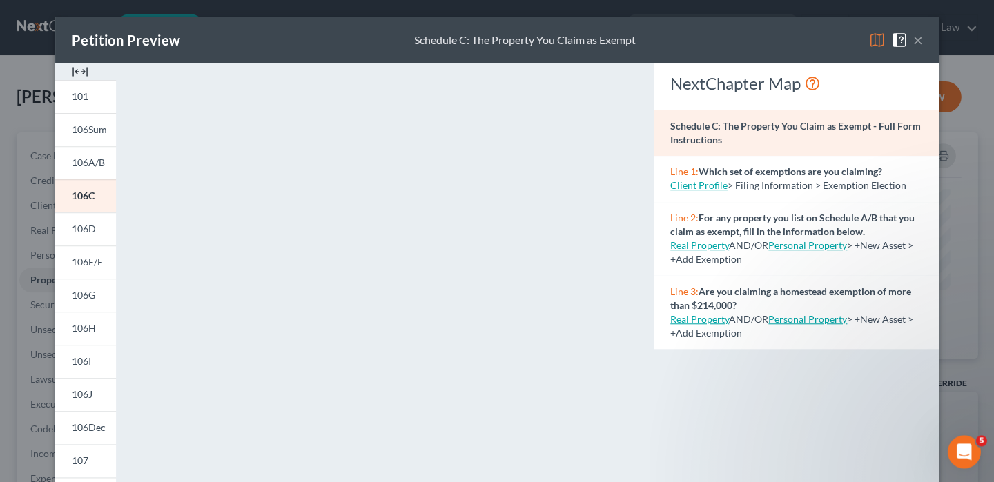
click at [875, 42] on img at bounding box center [876, 40] width 17 height 17
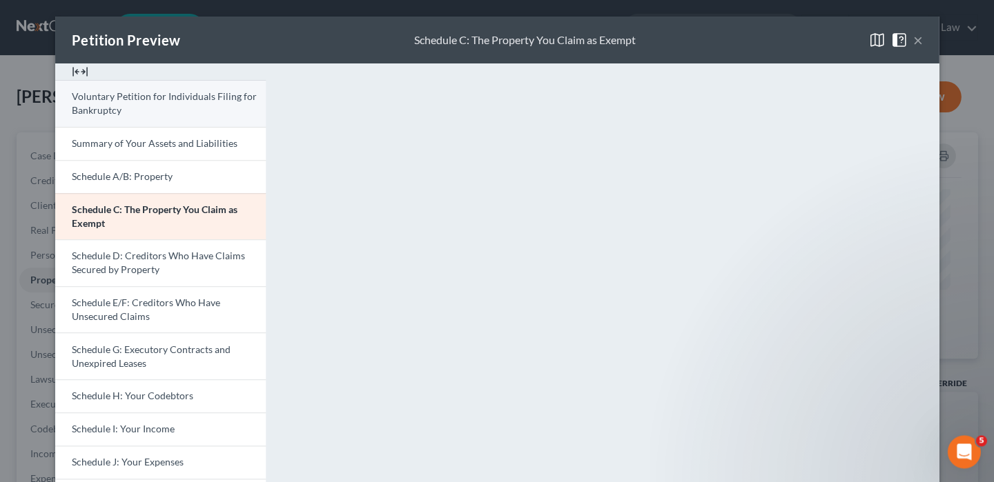
click at [183, 119] on link "Voluntary Petition for Individuals Filing for Bankruptcy" at bounding box center [160, 103] width 210 height 47
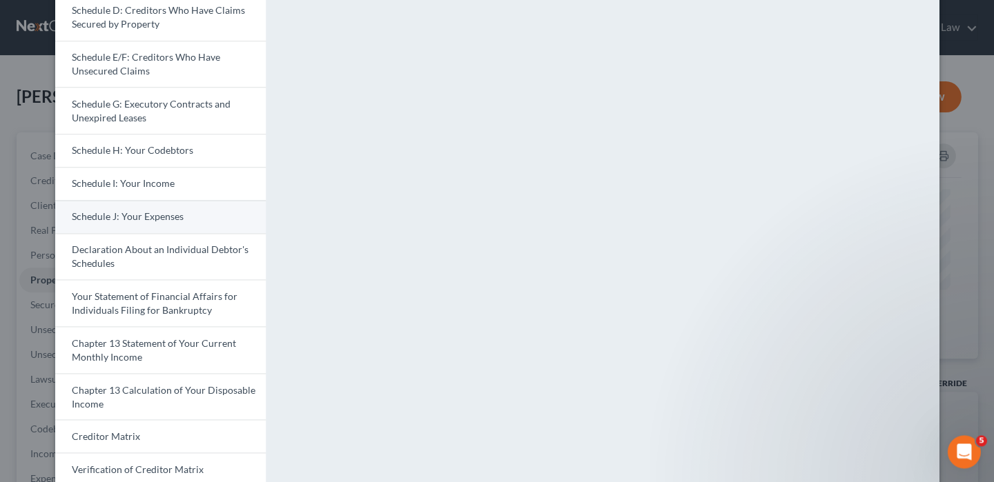
scroll to position [119, 0]
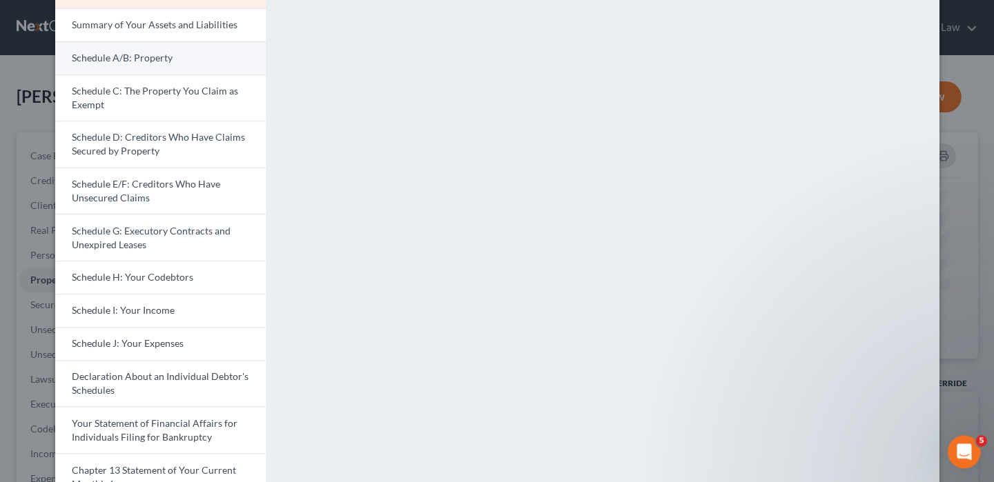
click at [168, 47] on link "Schedule A/B: Property" at bounding box center [160, 57] width 210 height 33
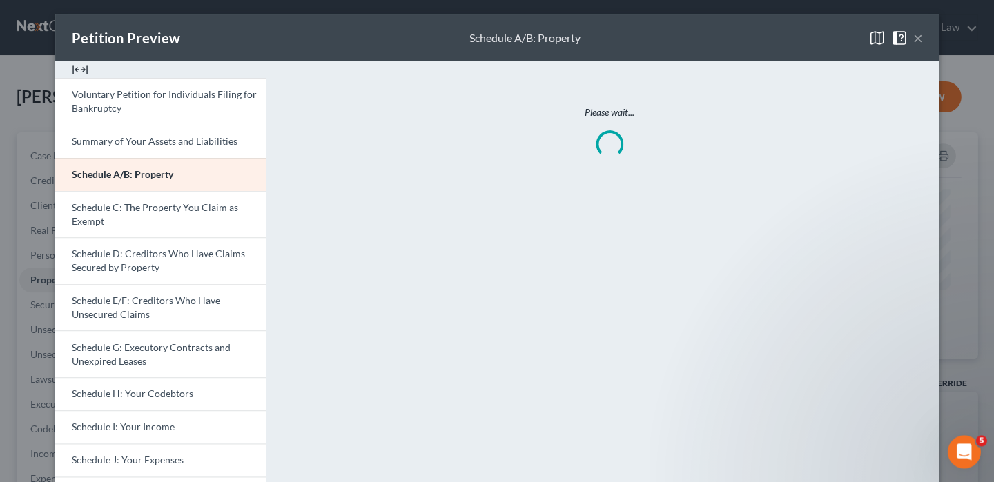
scroll to position [1, 0]
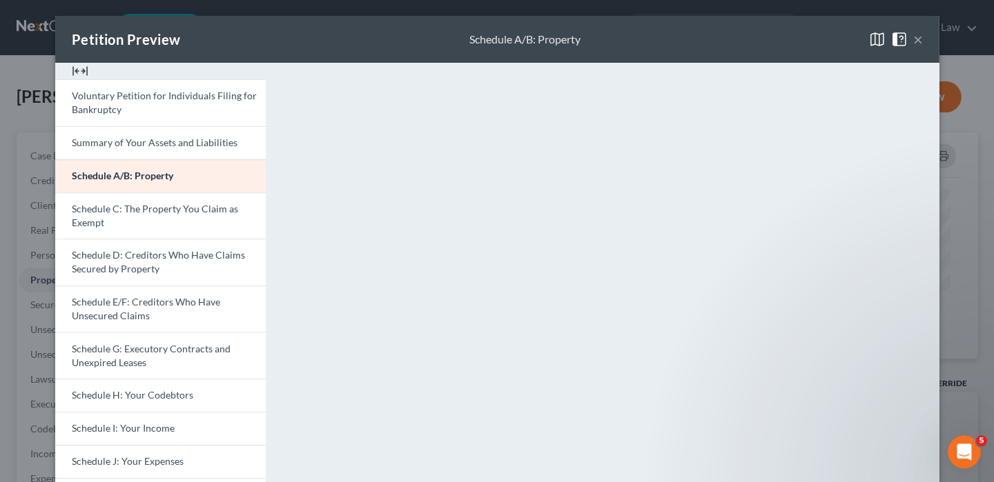
click at [910, 37] on span at bounding box center [901, 38] width 22 height 12
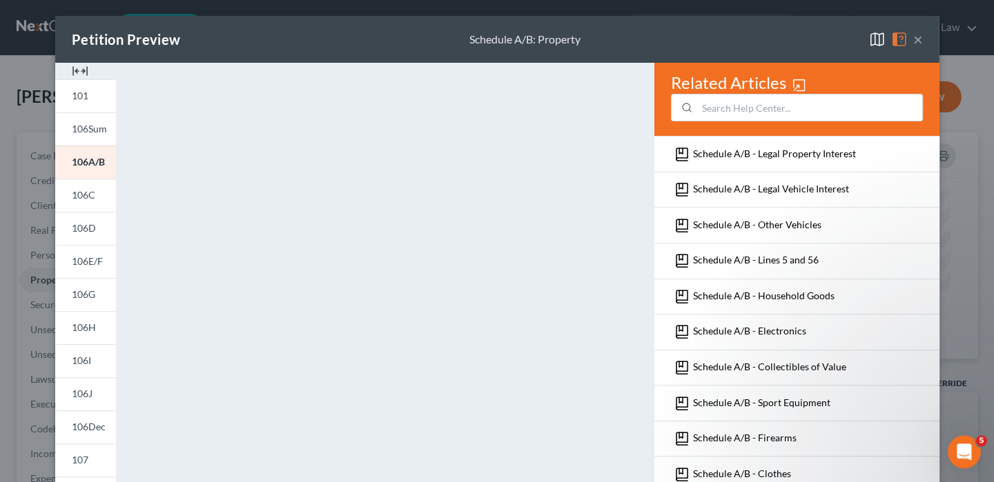
click at [917, 37] on button "×" at bounding box center [917, 39] width 10 height 17
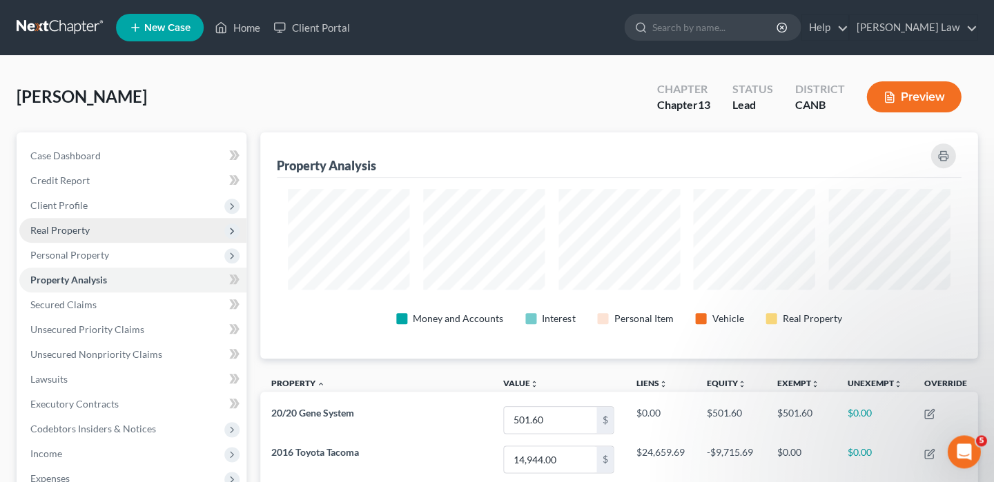
click at [150, 218] on span "Real Property" at bounding box center [132, 230] width 227 height 25
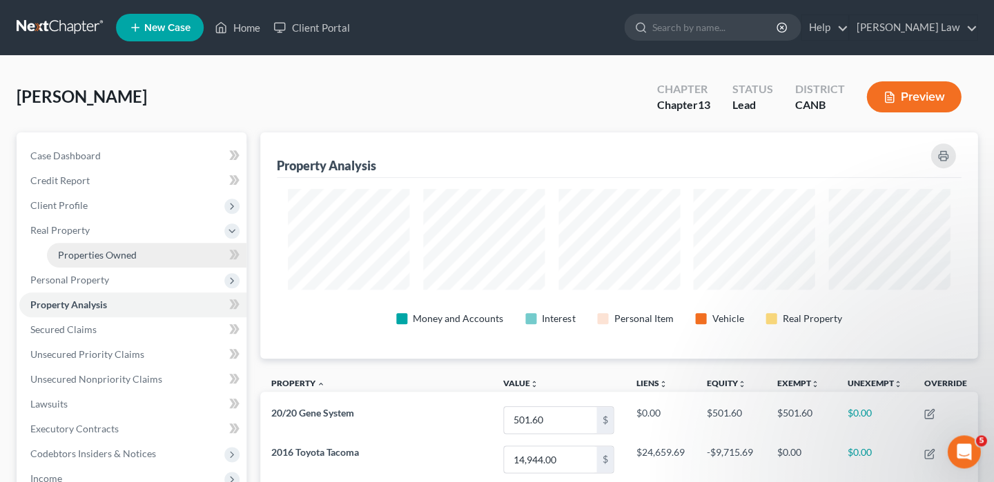
click at [133, 253] on span "Properties Owned" at bounding box center [97, 255] width 79 height 12
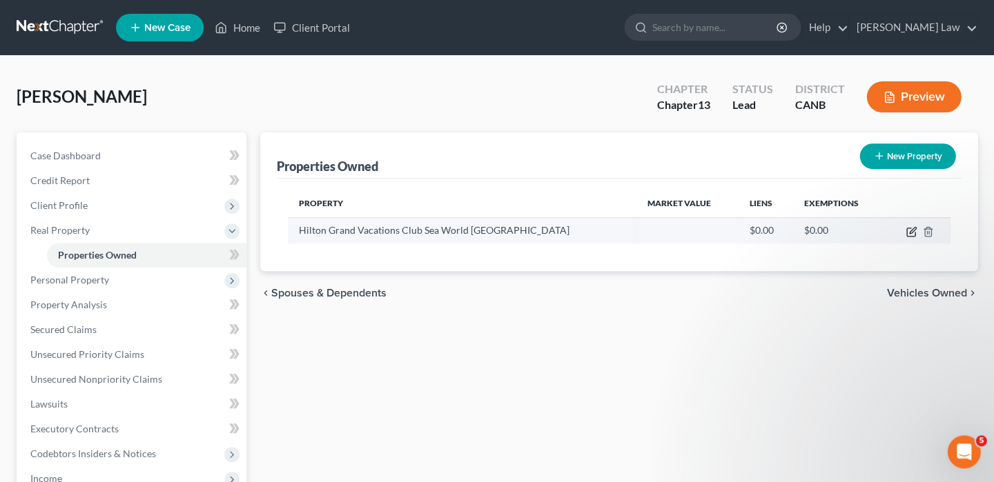
click at [910, 229] on icon "button" at bounding box center [912, 230] width 6 height 6
select select "9"
select select "0"
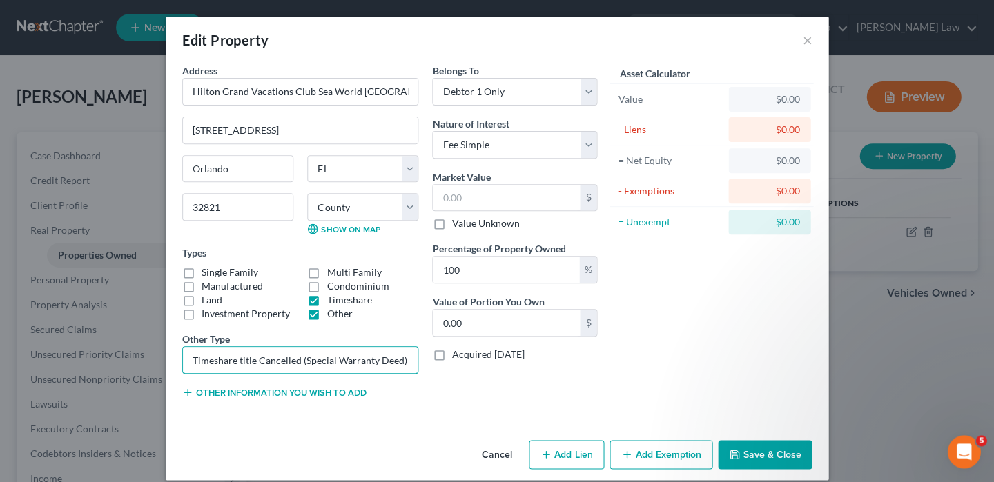
drag, startPoint x: 235, startPoint y: 357, endPoint x: 106, endPoint y: 356, distance: 129.1
click at [106, 356] on div "Edit Property × Address * Hilton Grand Vacations Club [GEOGRAPHIC_DATA] [GEOGRA…" at bounding box center [497, 241] width 994 height 482
type input "Title Cancelled (Special Warranty Deed)"
click at [756, 448] on button "Save & Close" at bounding box center [765, 454] width 94 height 29
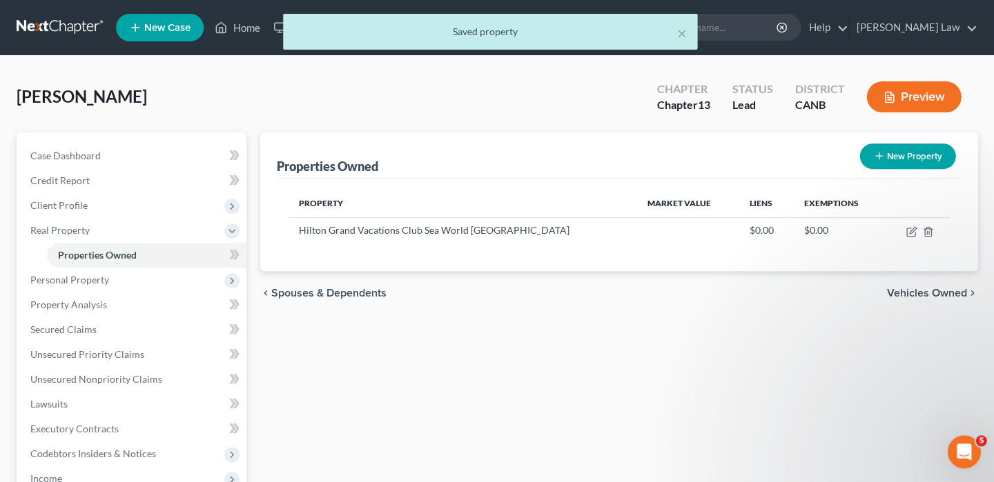
click at [903, 99] on button "Preview" at bounding box center [913, 96] width 95 height 31
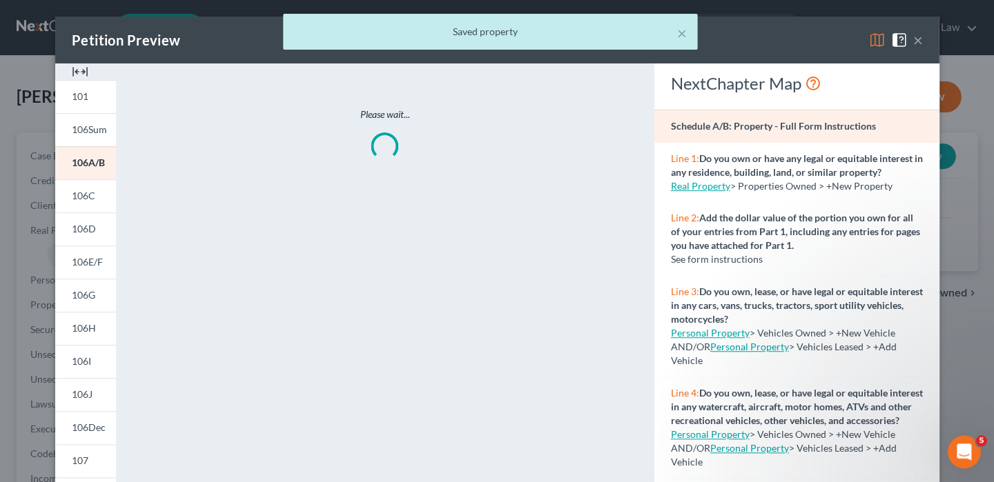
click at [874, 46] on div "× Saved property" at bounding box center [490, 35] width 994 height 43
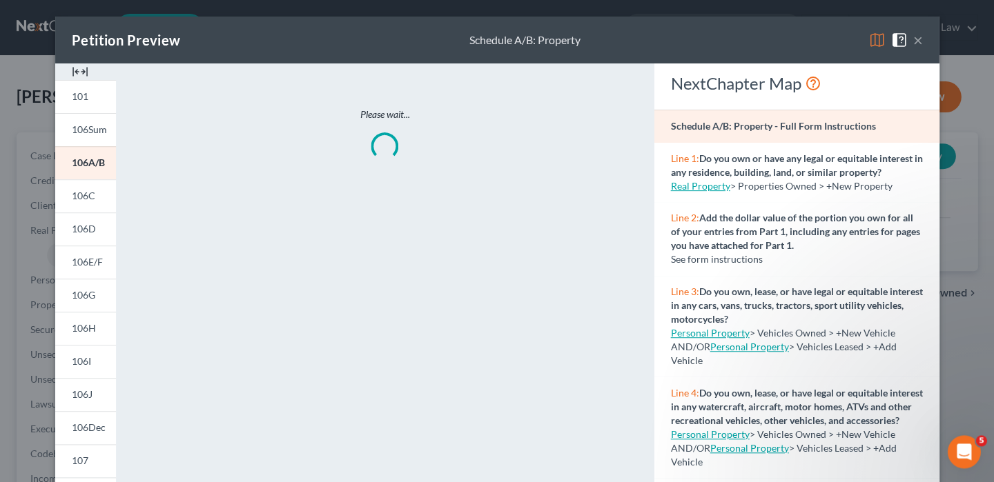
click at [876, 43] on img at bounding box center [876, 40] width 17 height 17
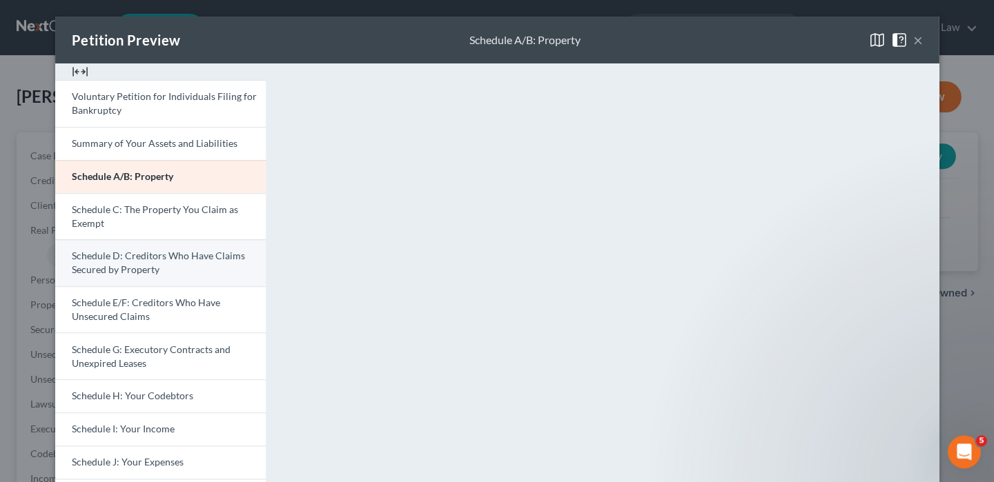
click at [155, 263] on span "Schedule D: Creditors Who Have Claims Secured by Property" at bounding box center [158, 263] width 173 height 26
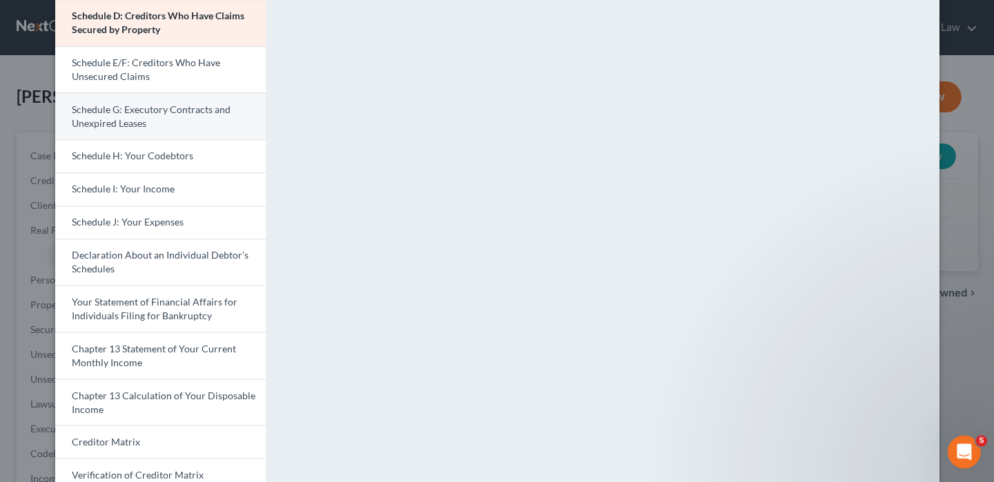
scroll to position [195, 0]
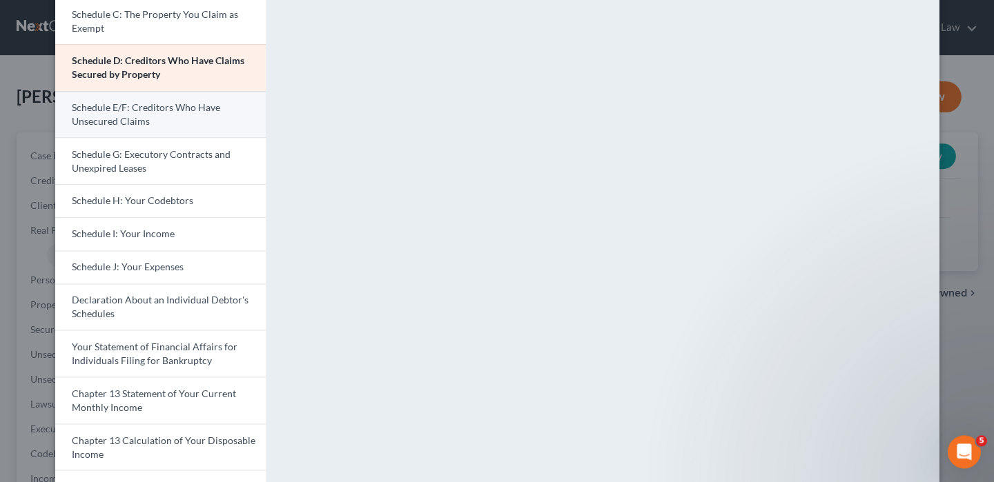
click at [202, 104] on span "Schedule E/F: Creditors Who Have Unsecured Claims" at bounding box center [146, 114] width 148 height 26
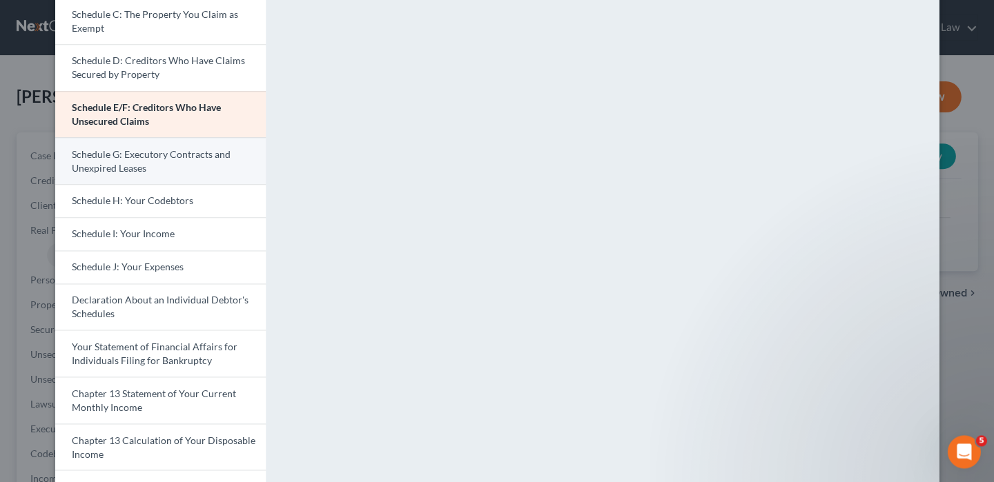
click at [141, 148] on span "Schedule G: Executory Contracts and Unexpired Leases" at bounding box center [151, 161] width 159 height 26
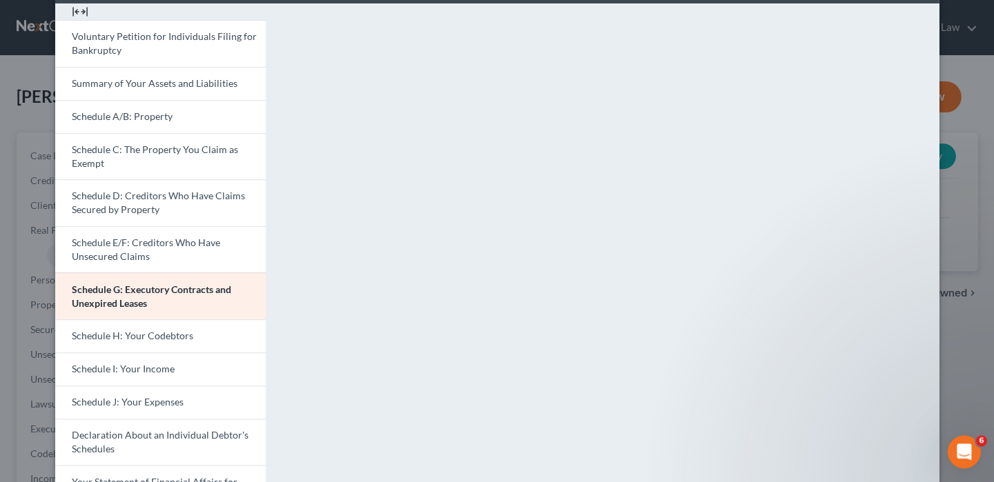
scroll to position [63, 0]
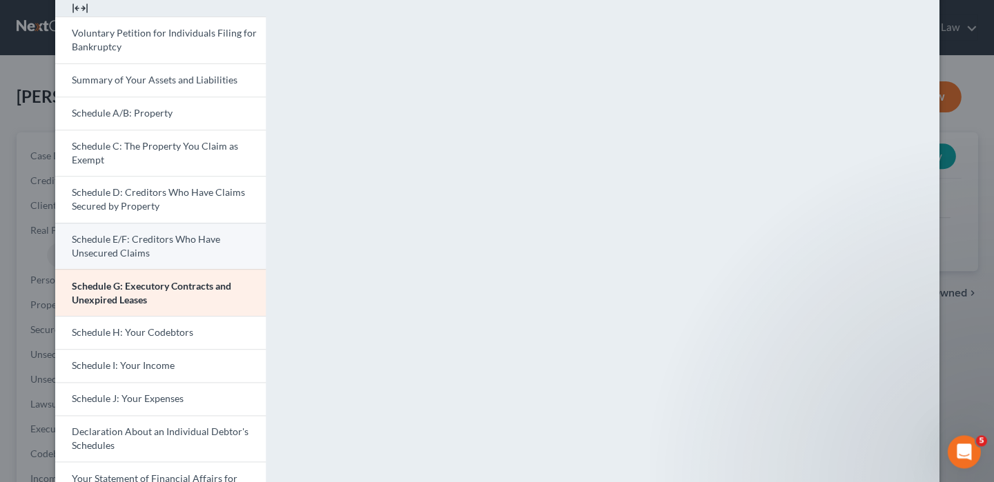
click at [182, 243] on link "Schedule E/F: Creditors Who Have Unsecured Claims" at bounding box center [160, 246] width 210 height 47
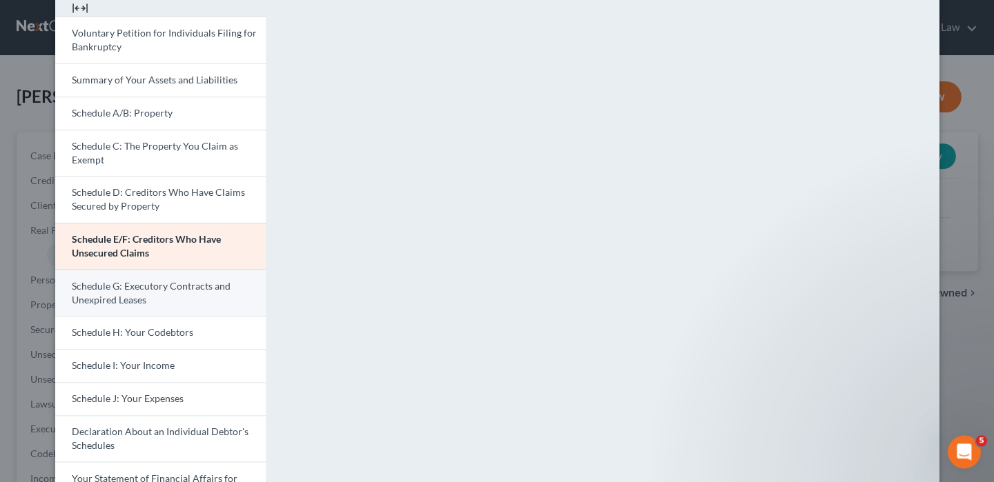
click at [239, 278] on link "Schedule G: Executory Contracts and Unexpired Leases" at bounding box center [160, 292] width 210 height 47
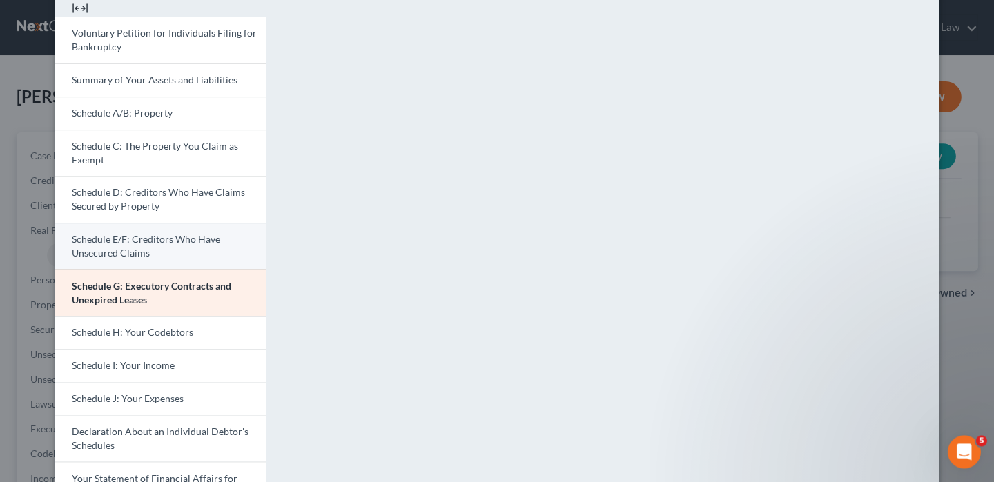
click at [168, 223] on link "Schedule E/F: Creditors Who Have Unsecured Claims" at bounding box center [160, 246] width 210 height 47
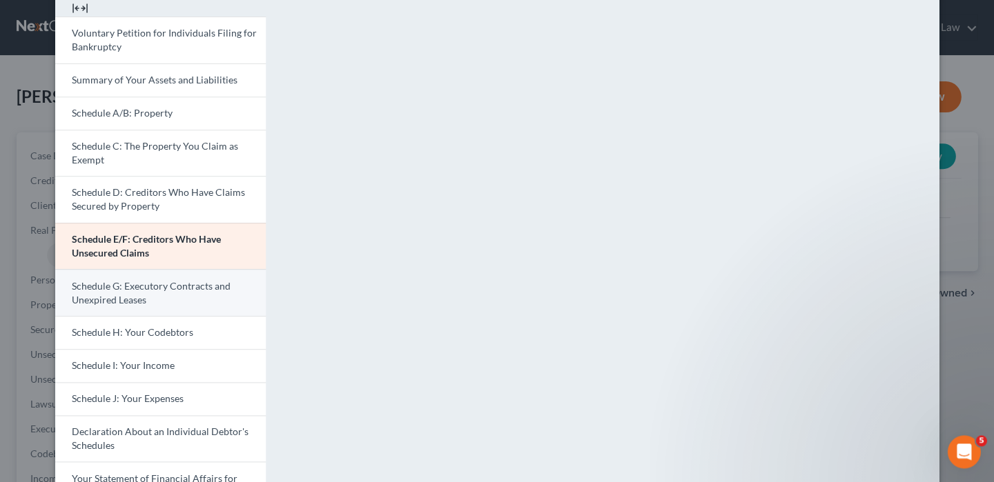
click at [193, 292] on link "Schedule G: Executory Contracts and Unexpired Leases" at bounding box center [160, 292] width 210 height 47
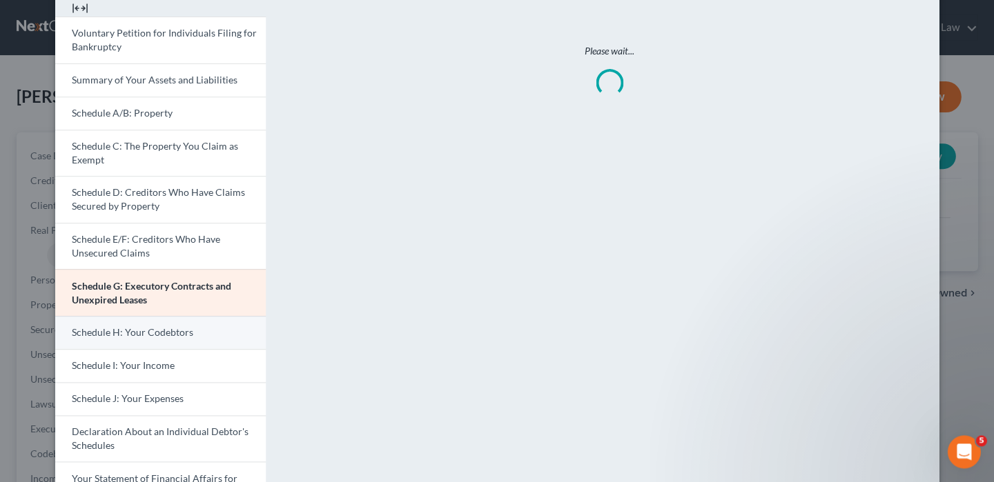
click at [181, 326] on span "Schedule H: Your Codebtors" at bounding box center [132, 332] width 121 height 12
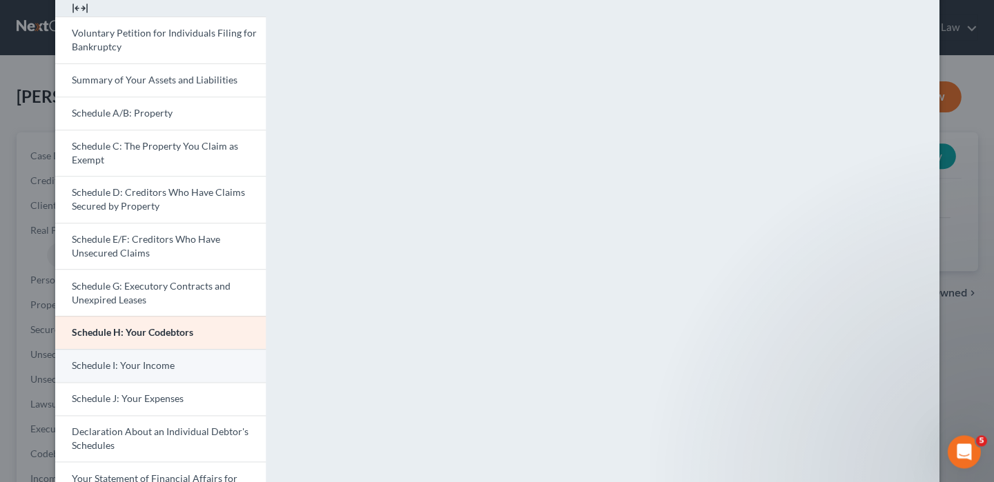
click at [140, 364] on span "Schedule I: Your Income" at bounding box center [123, 366] width 103 height 12
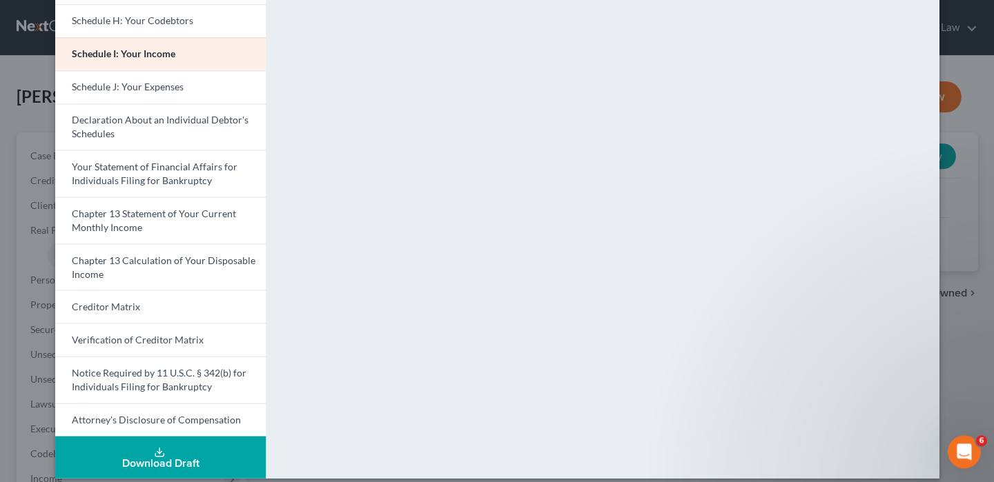
scroll to position [375, 0]
click at [184, 80] on link "Schedule J: Your Expenses" at bounding box center [160, 87] width 210 height 33
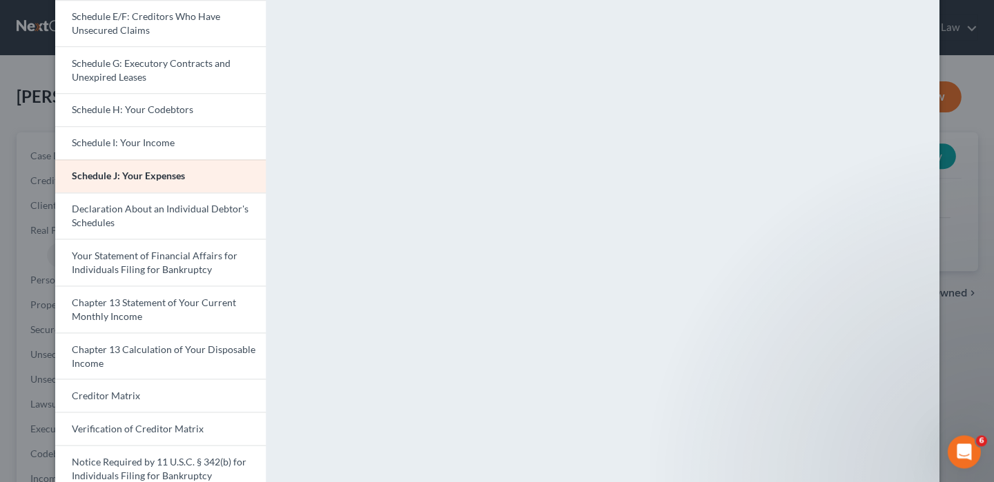
scroll to position [284, 0]
click at [161, 205] on span "Declaration About an Individual Debtor's Schedules" at bounding box center [160, 218] width 177 height 26
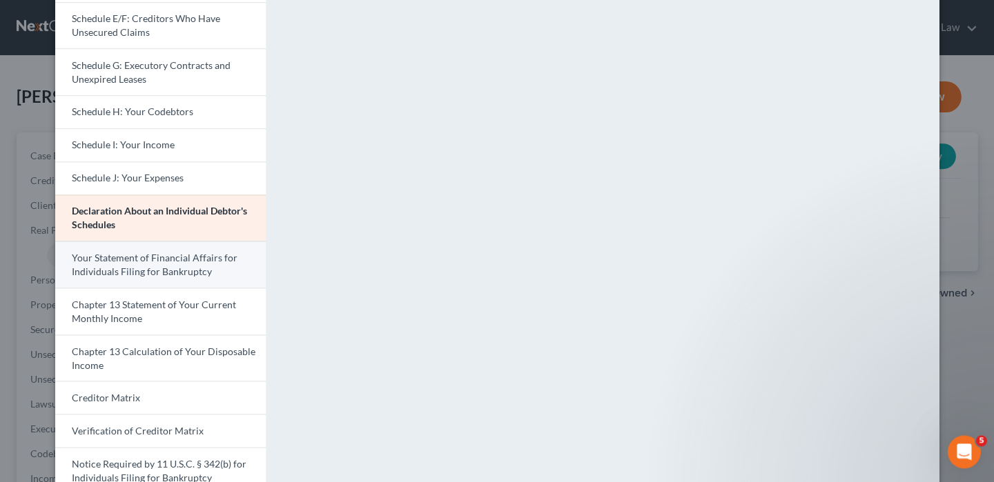
click at [160, 258] on span "Your Statement of Financial Affairs for Individuals Filing for Bankruptcy" at bounding box center [155, 265] width 166 height 26
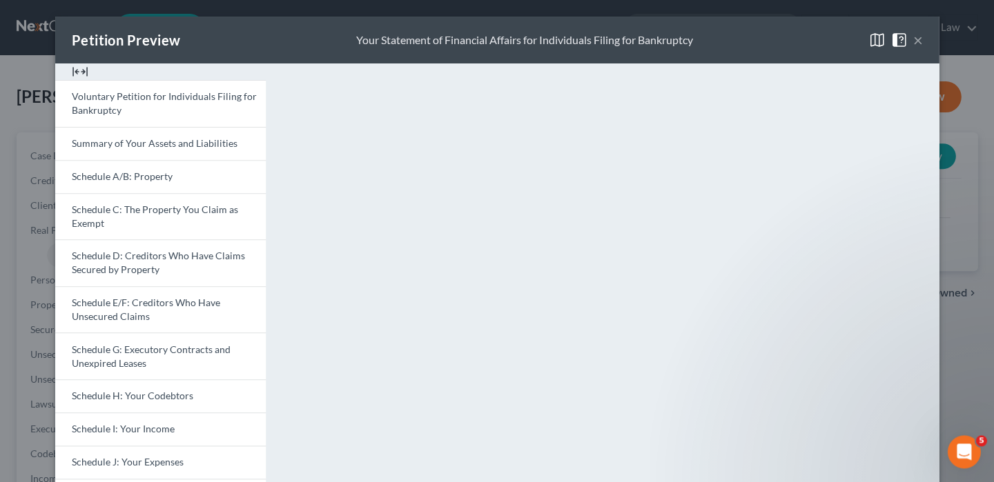
scroll to position [0, 0]
click at [193, 172] on link "Schedule A/B: Property" at bounding box center [160, 176] width 210 height 33
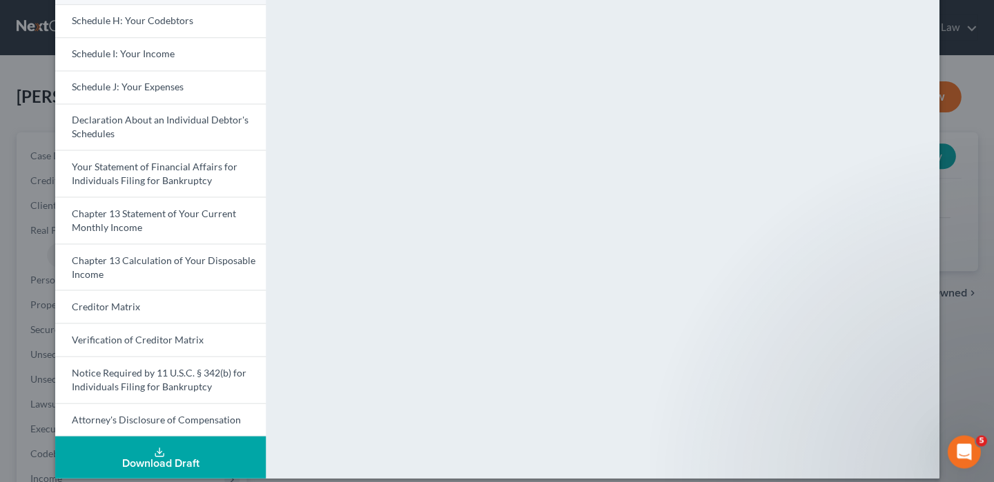
scroll to position [375, 0]
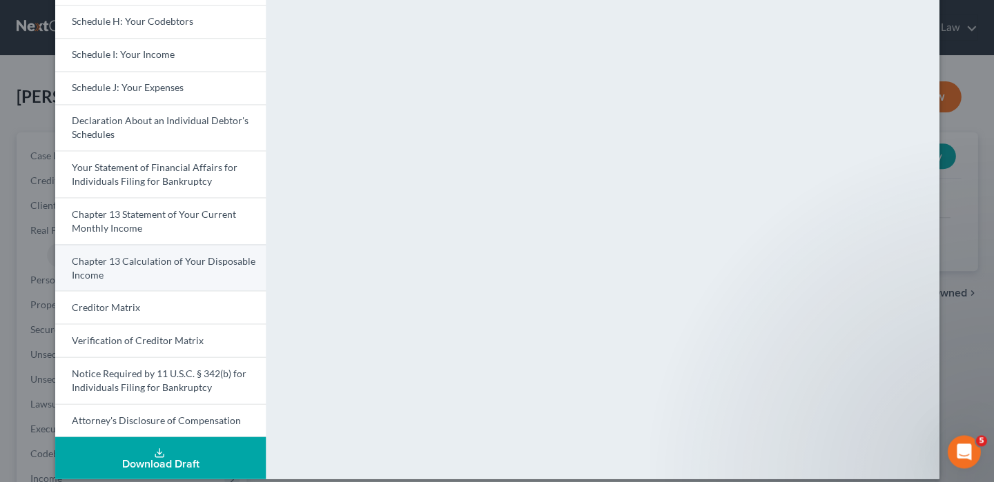
click at [186, 255] on span "Chapter 13 Calculation of Your Disposable Income" at bounding box center [164, 268] width 184 height 26
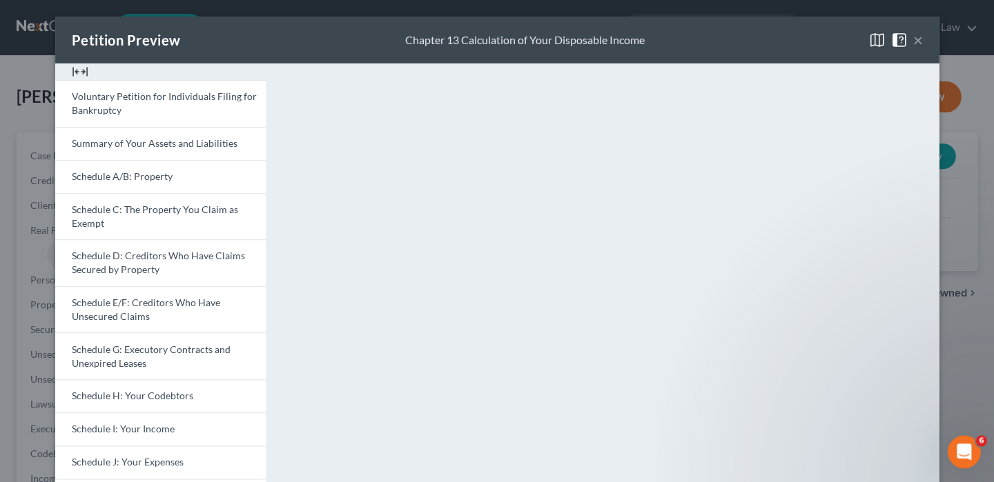
scroll to position [0, 0]
click at [912, 40] on button "×" at bounding box center [917, 40] width 10 height 17
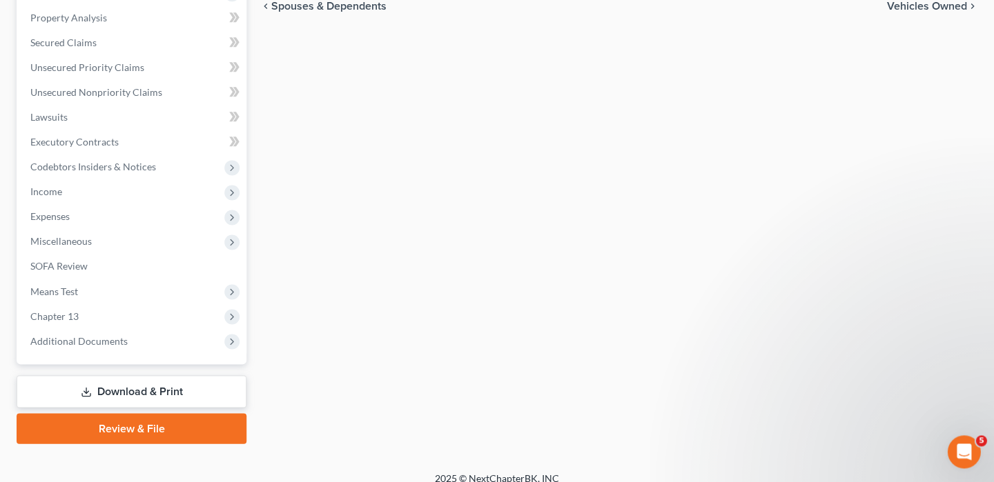
scroll to position [286, 0]
click at [170, 418] on link "Review & File" at bounding box center [132, 429] width 230 height 30
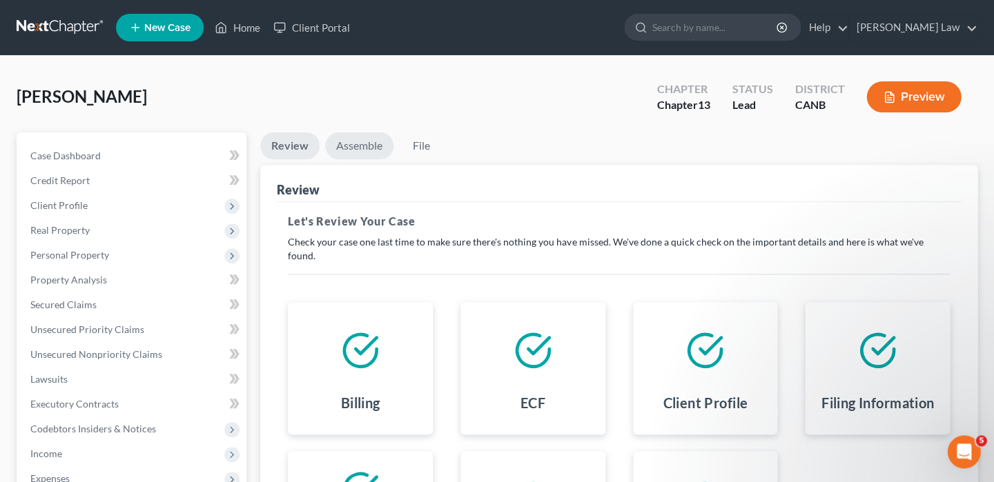
click at [354, 140] on link "Assemble" at bounding box center [359, 145] width 68 height 27
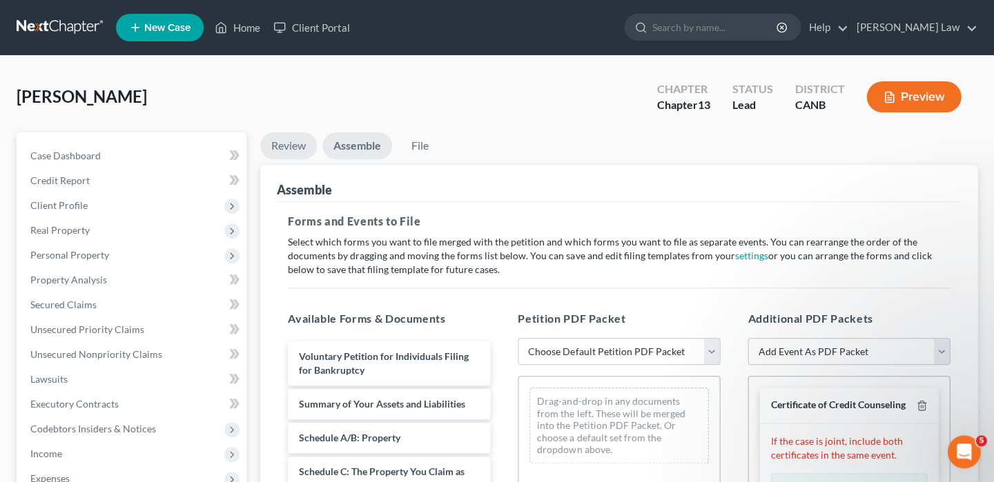
click at [293, 146] on link "Review" at bounding box center [288, 145] width 57 height 27
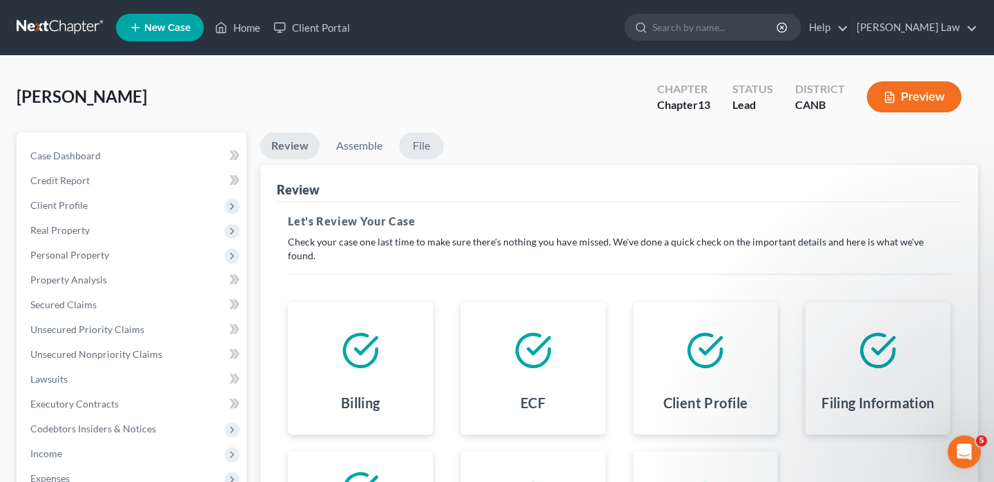
click at [423, 142] on link "File" at bounding box center [421, 145] width 44 height 27
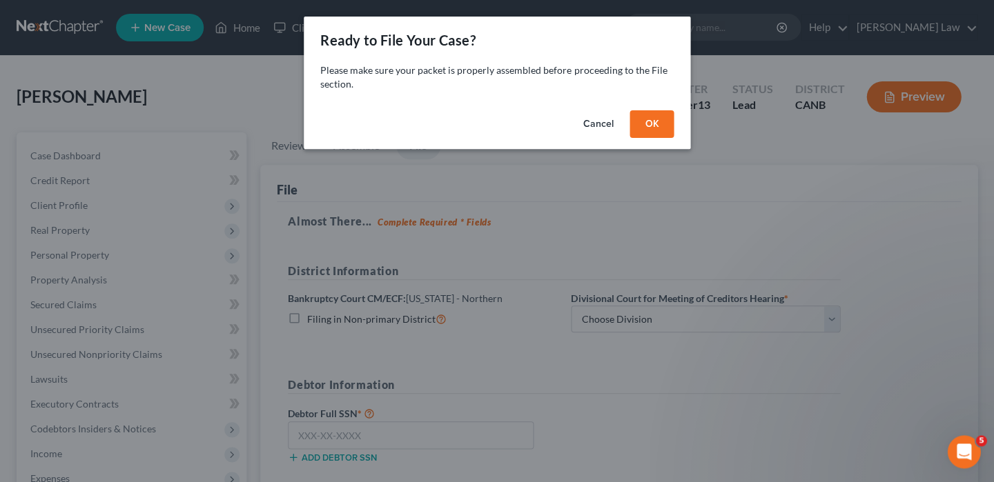
click at [667, 115] on button "OK" at bounding box center [651, 124] width 44 height 28
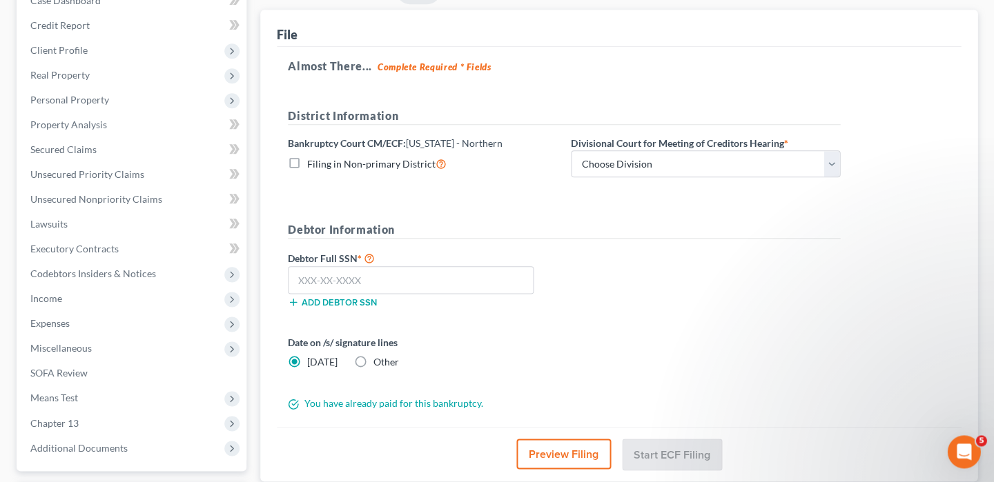
scroll to position [168, 0]
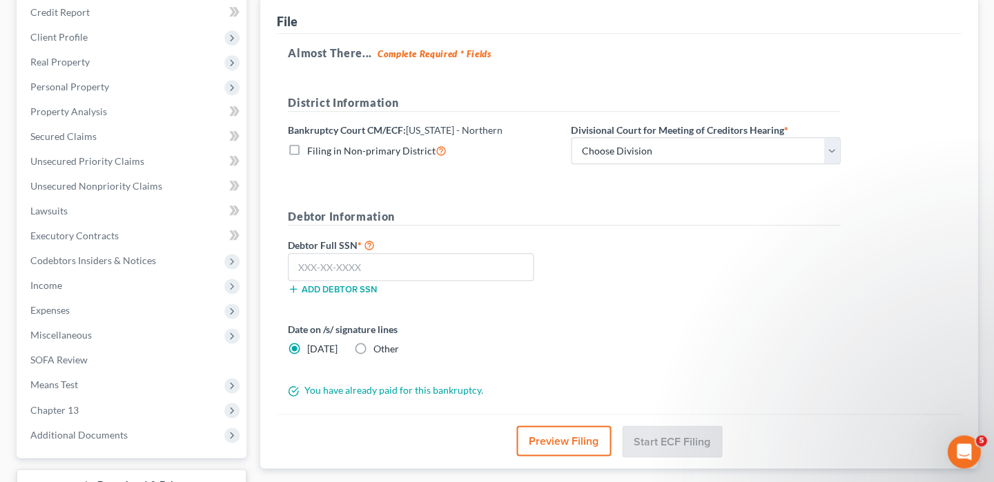
drag, startPoint x: 409, startPoint y: 124, endPoint x: 498, endPoint y: 127, distance: 89.8
click at [499, 128] on div "Bankruptcy Court CM/ECF: [US_STATE] - Northern Filing in Non-primary District" at bounding box center [422, 144] width 283 height 42
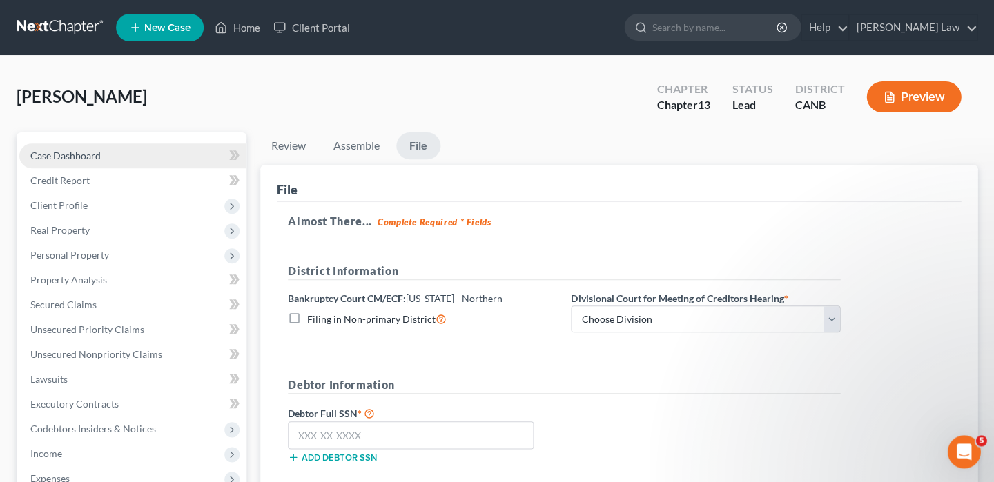
scroll to position [0, 0]
click at [916, 91] on button "Preview" at bounding box center [913, 96] width 95 height 31
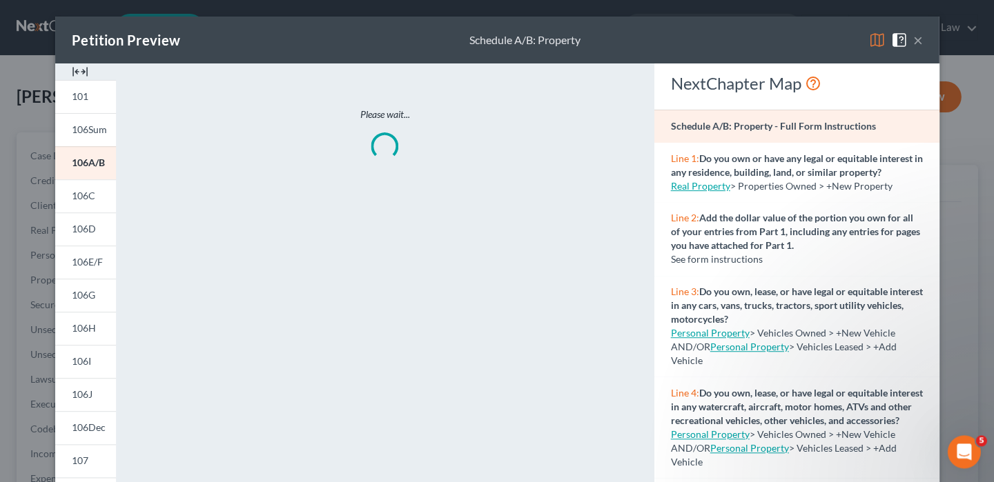
click at [872, 37] on img at bounding box center [876, 40] width 17 height 17
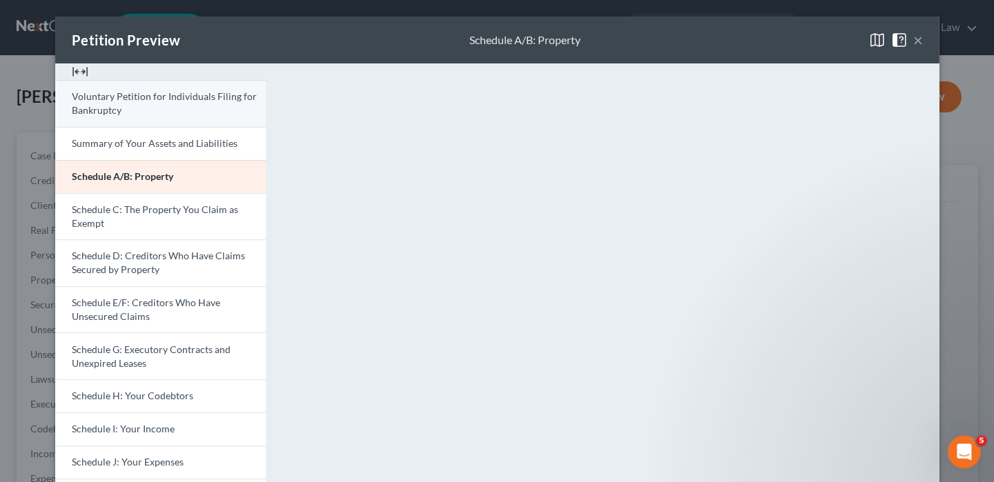
click at [200, 106] on link "Voluntary Petition for Individuals Filing for Bankruptcy" at bounding box center [160, 103] width 210 height 47
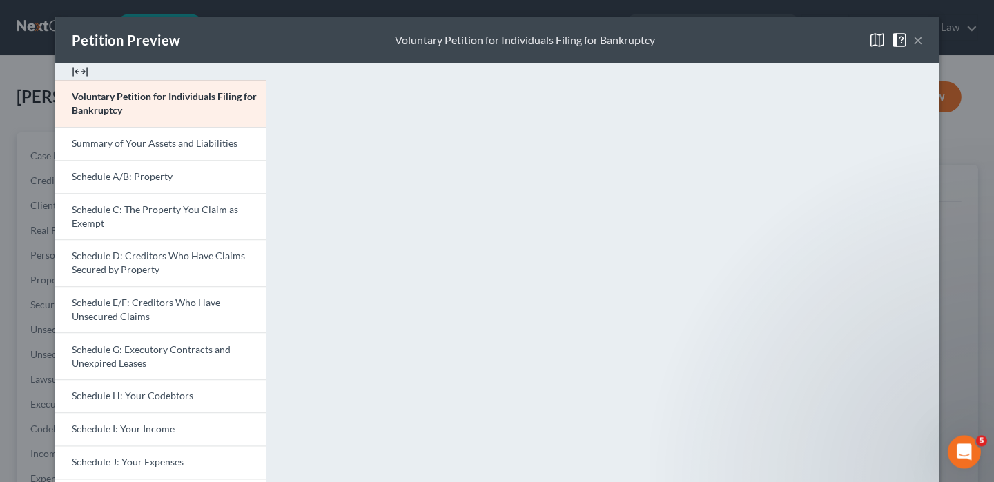
click at [916, 37] on button "×" at bounding box center [917, 40] width 10 height 17
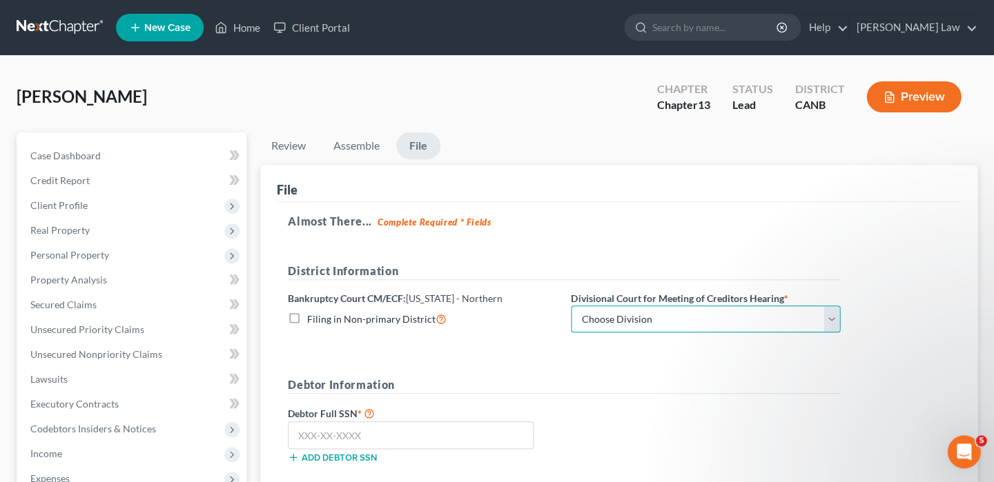
select select "0"
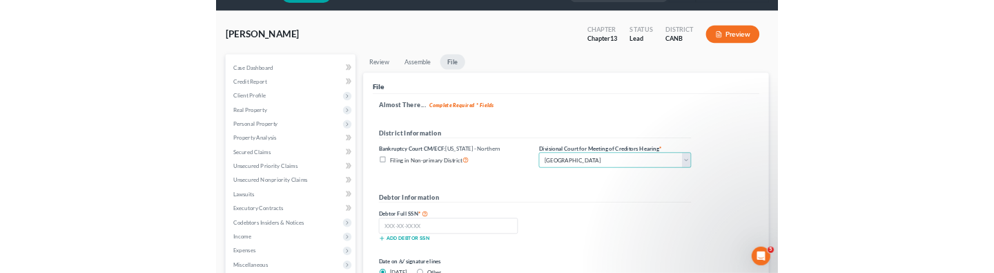
scroll to position [75, 0]
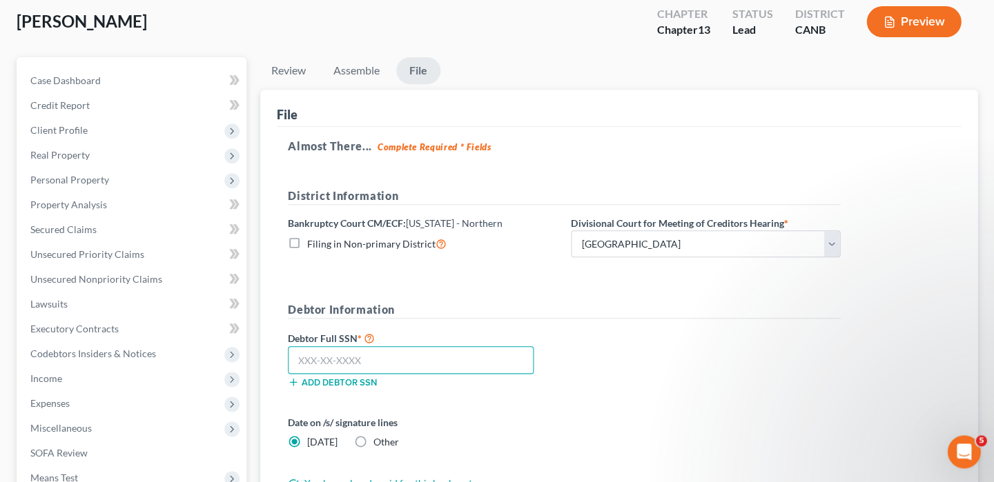
click at [446, 362] on input "text" at bounding box center [411, 360] width 246 height 28
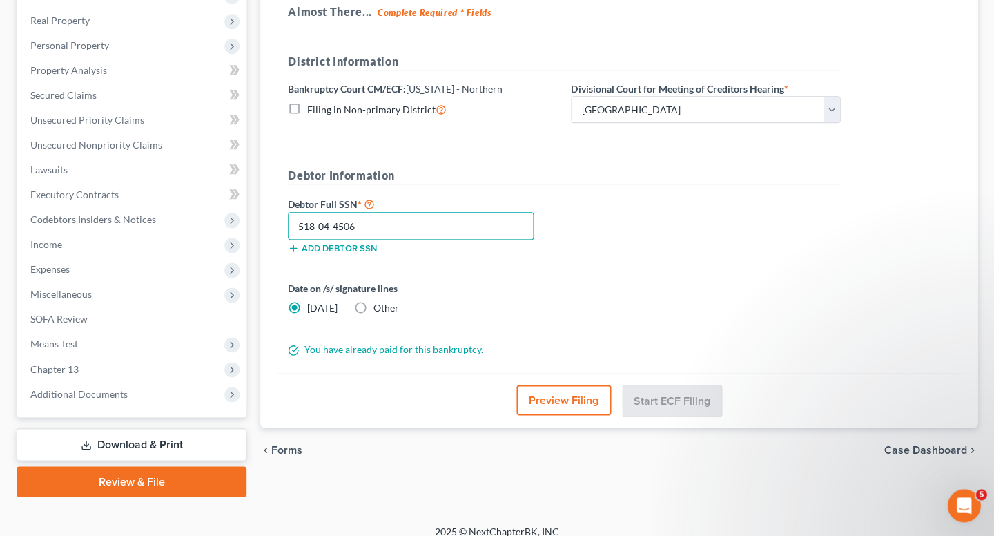
scroll to position [209, 0]
type input "518-04-4506"
click at [546, 389] on button "Preview Filing" at bounding box center [563, 400] width 95 height 30
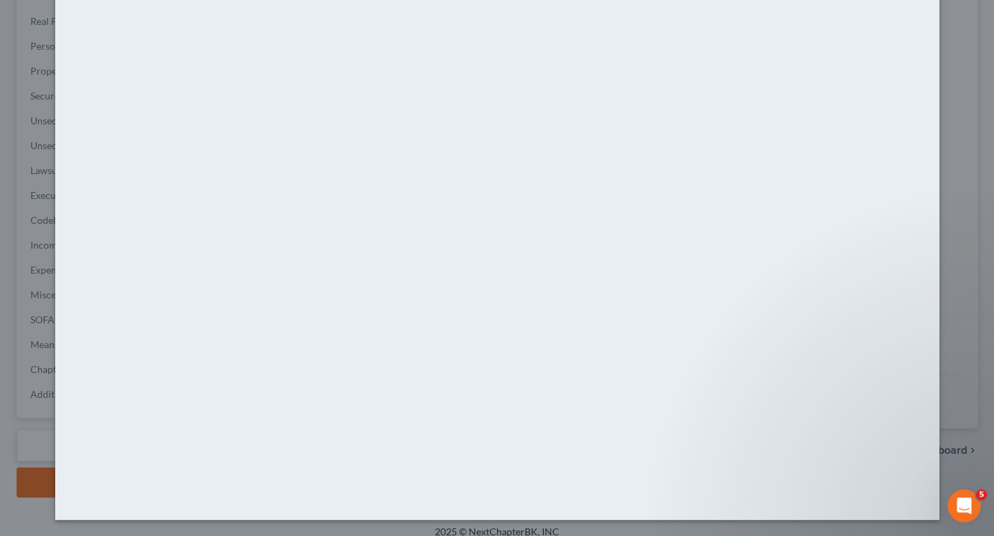
scroll to position [0, 0]
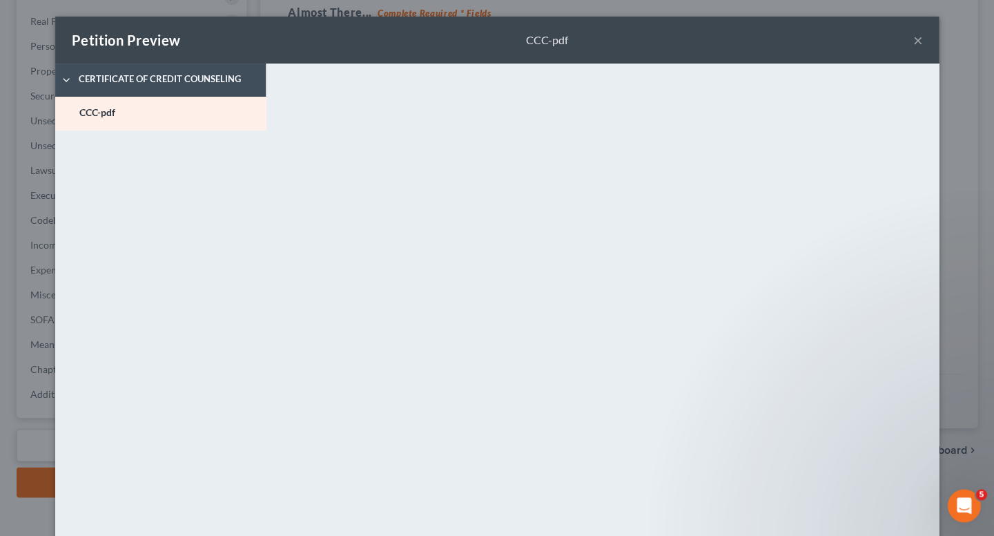
click at [916, 41] on button "×" at bounding box center [917, 40] width 10 height 17
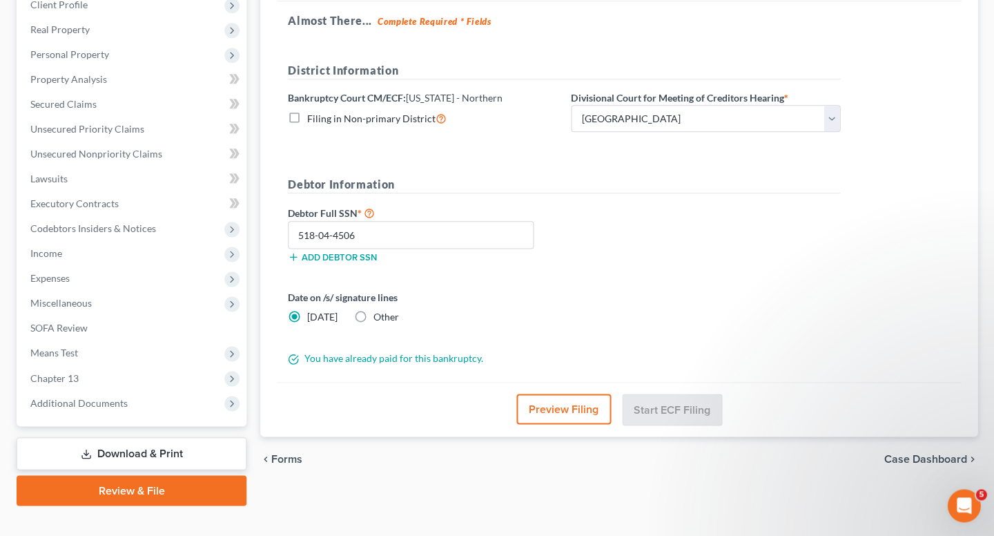
scroll to position [199, 0]
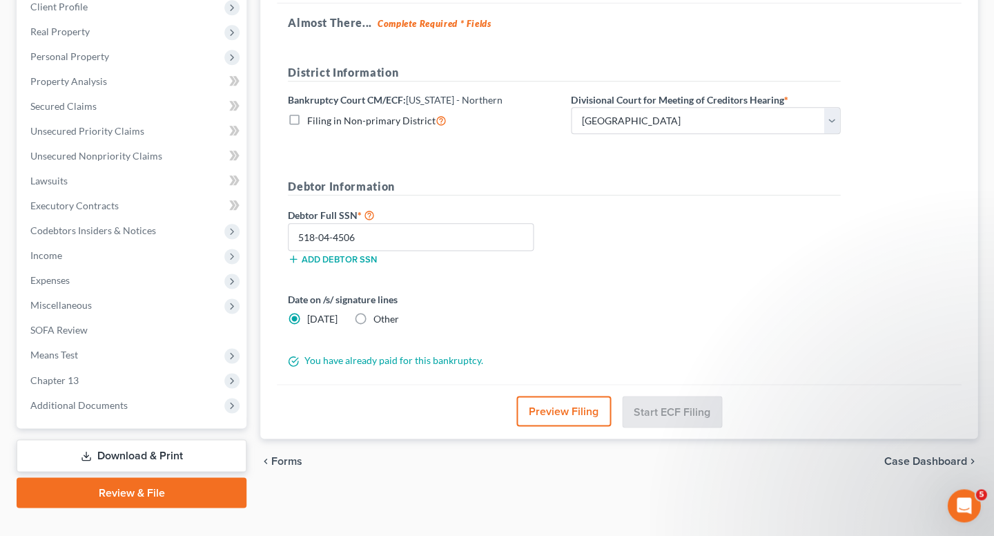
click at [184, 480] on link "Review & File" at bounding box center [132, 492] width 230 height 30
click at [175, 440] on link "Download & Print" at bounding box center [132, 455] width 230 height 32
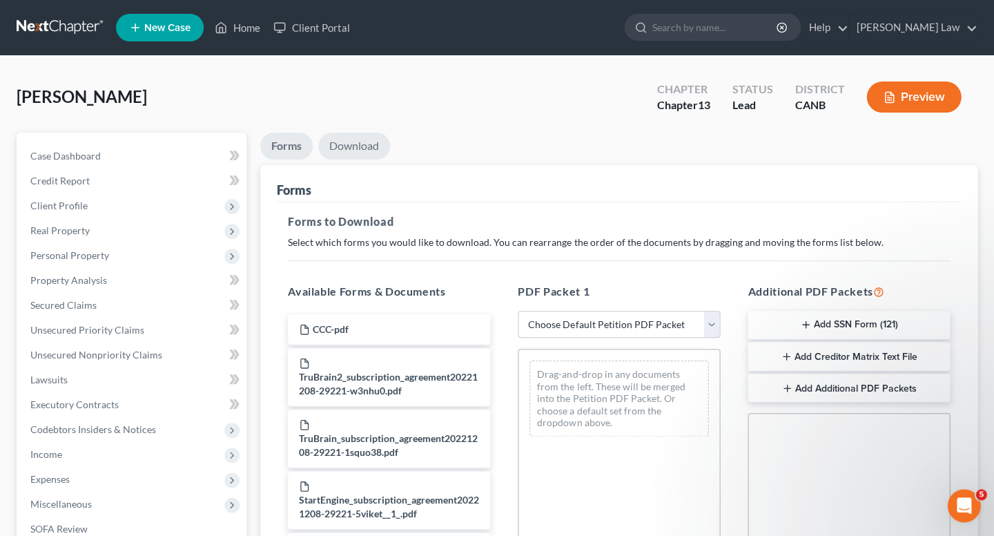
click at [356, 142] on link "Download" at bounding box center [354, 145] width 72 height 27
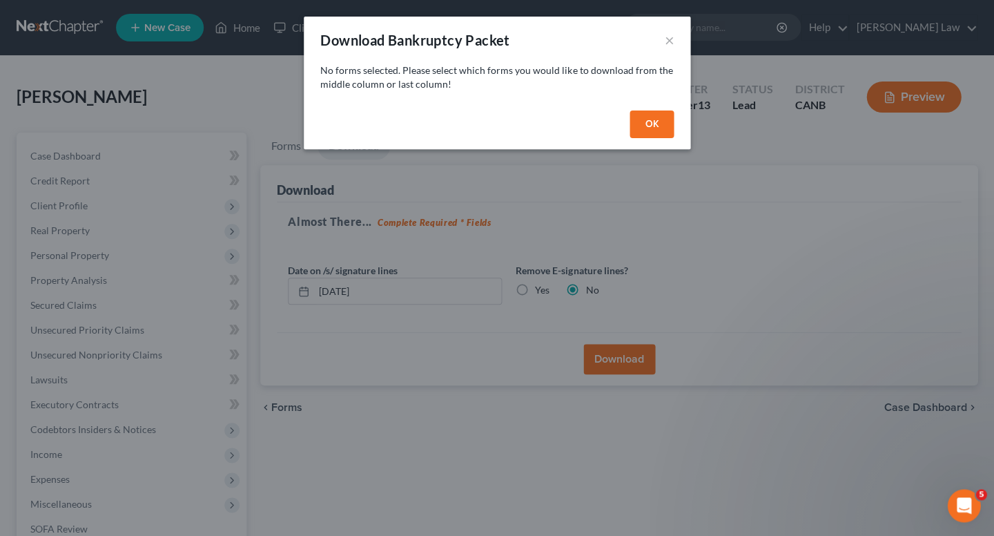
click at [656, 115] on button "OK" at bounding box center [651, 124] width 44 height 28
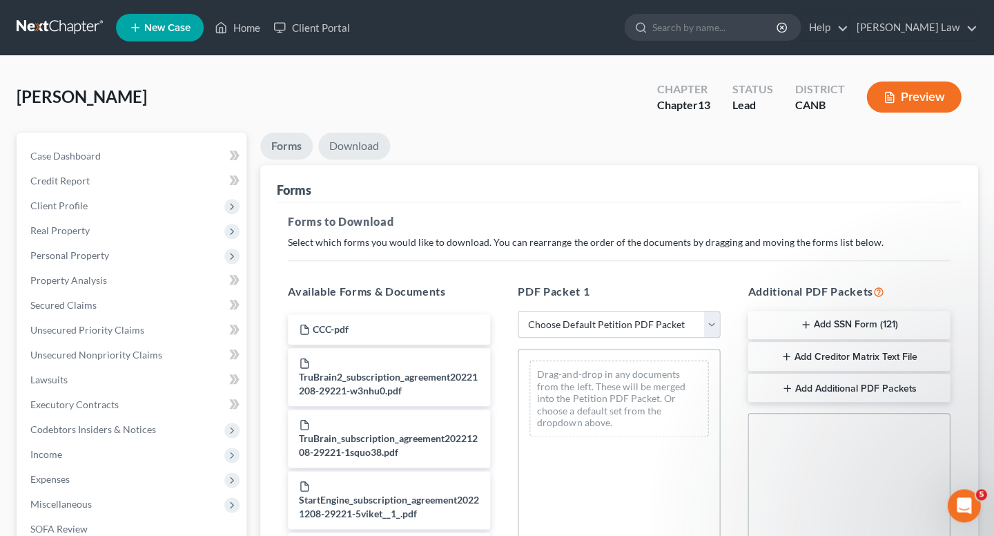
click at [354, 137] on link "Download" at bounding box center [354, 145] width 72 height 27
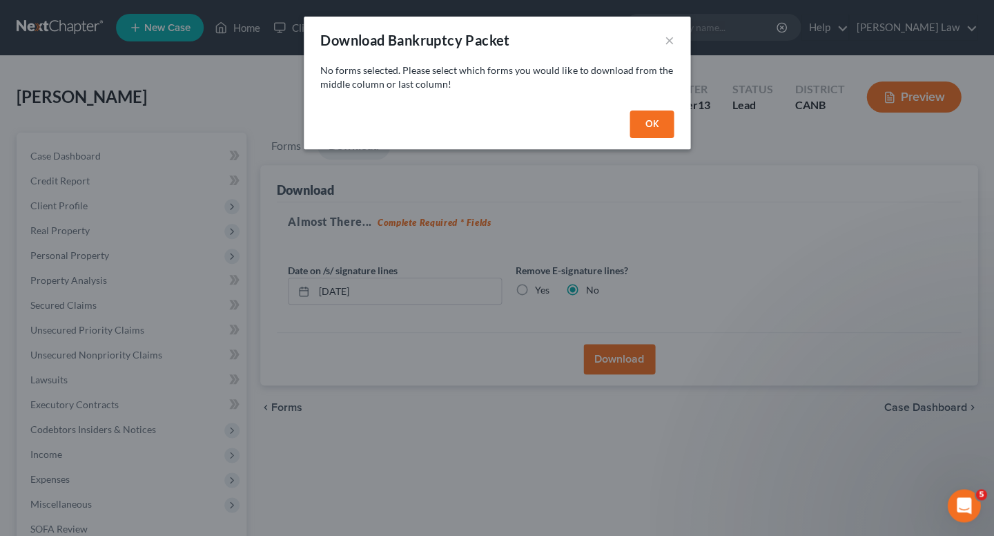
click at [658, 129] on button "OK" at bounding box center [651, 124] width 44 height 28
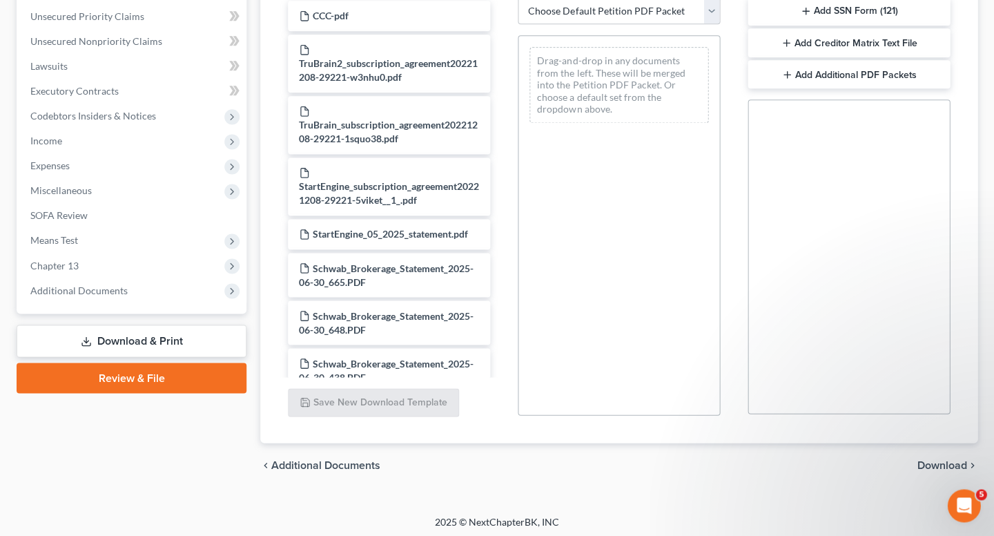
scroll to position [313, 0]
click at [159, 363] on link "Review & File" at bounding box center [132, 378] width 230 height 30
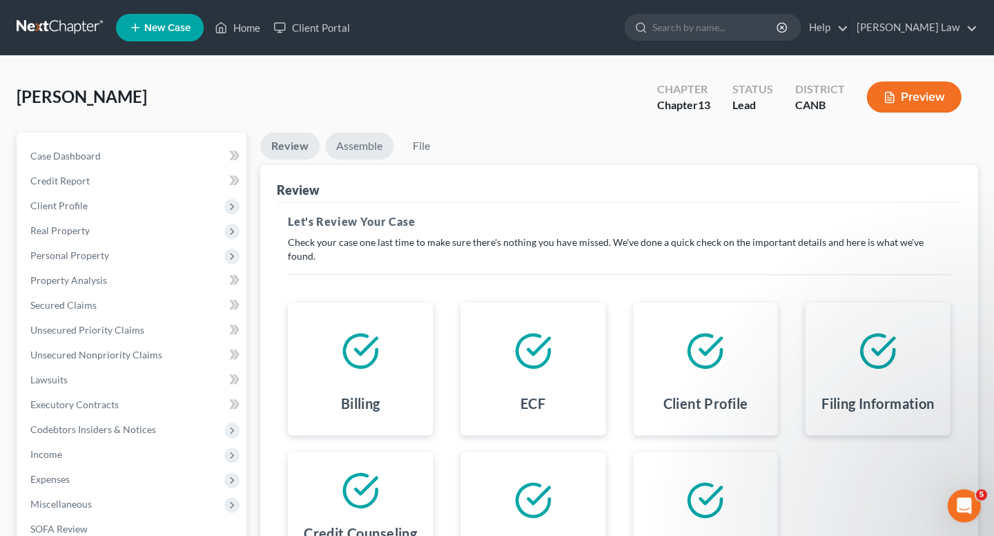
click at [351, 144] on link "Assemble" at bounding box center [359, 145] width 68 height 27
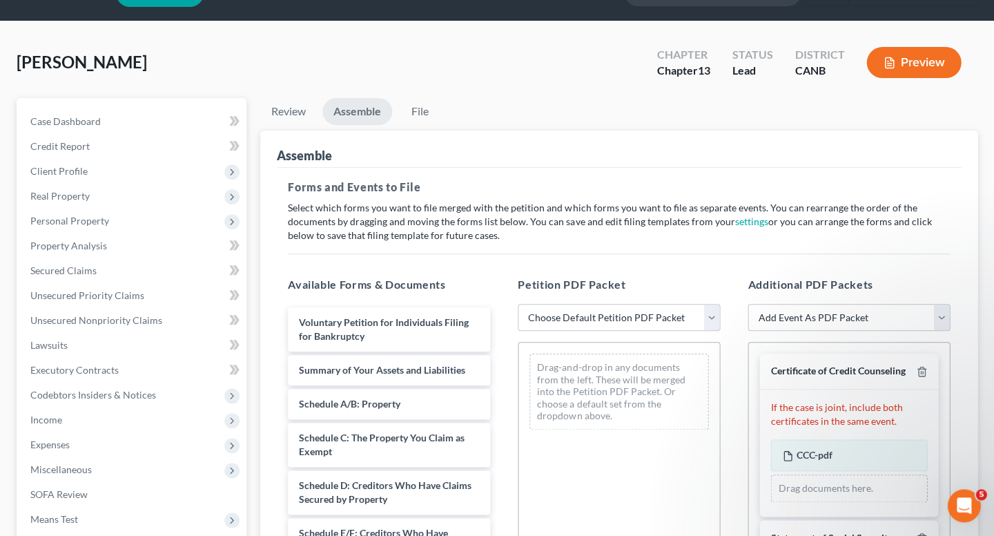
scroll to position [35, 0]
click at [287, 124] on li "Review" at bounding box center [288, 114] width 57 height 32
click at [292, 108] on link "Review" at bounding box center [288, 111] width 57 height 27
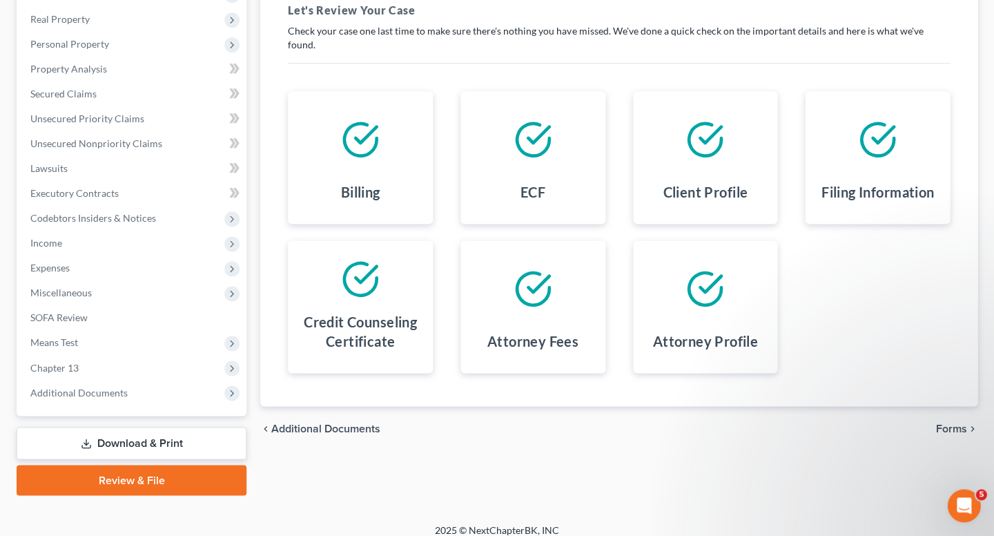
scroll to position [209, 0]
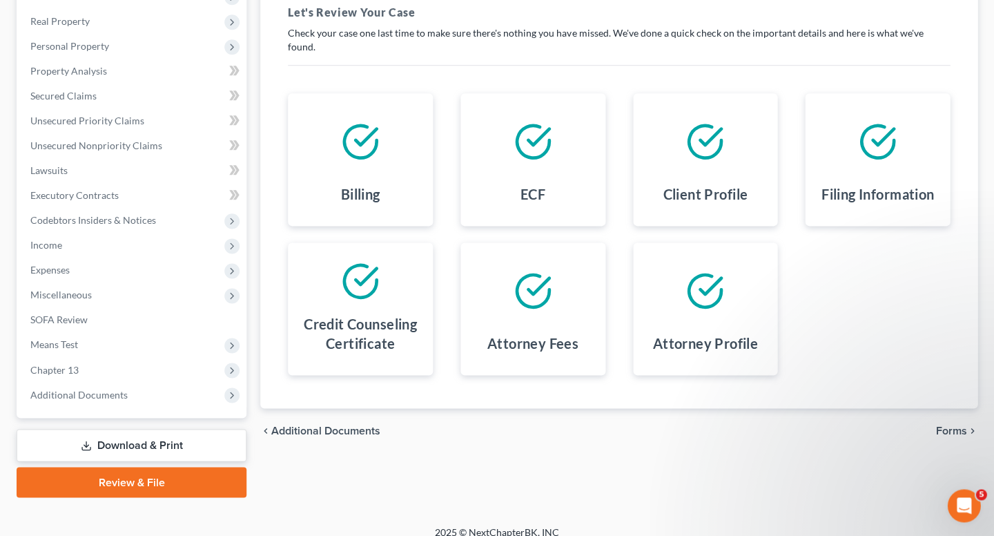
click at [947, 424] on span "Forms" at bounding box center [950, 429] width 31 height 11
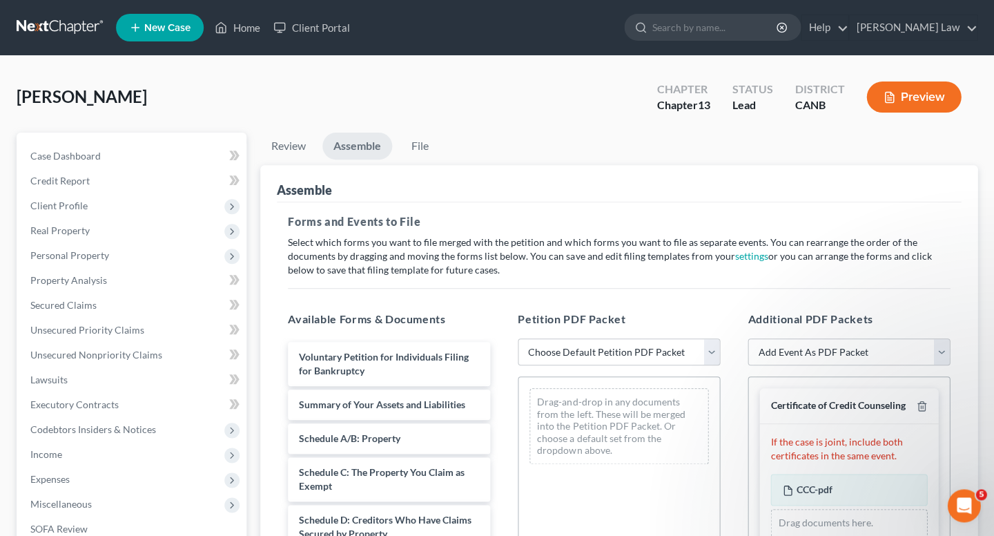
scroll to position [0, 0]
click at [421, 148] on link "File" at bounding box center [419, 145] width 44 height 27
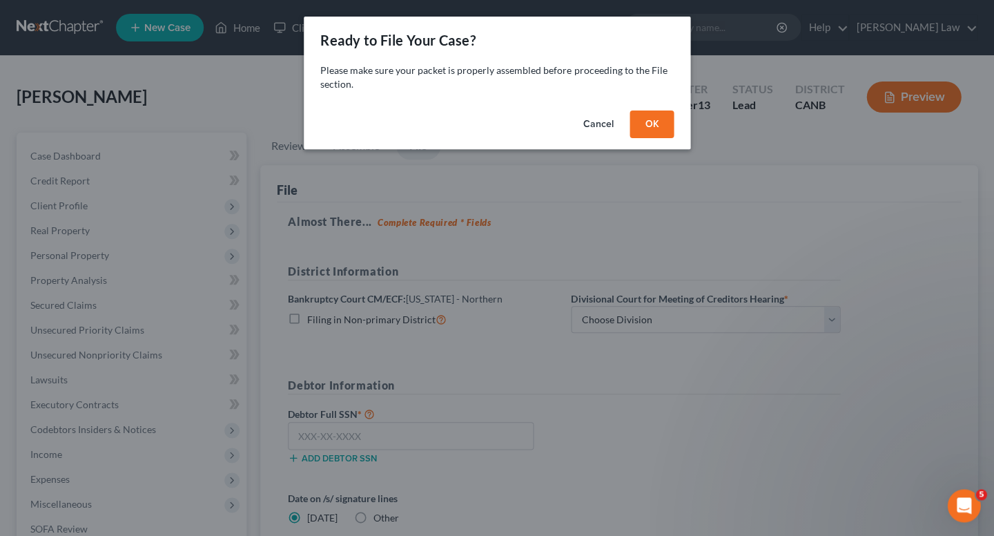
click at [649, 122] on button "OK" at bounding box center [651, 124] width 44 height 28
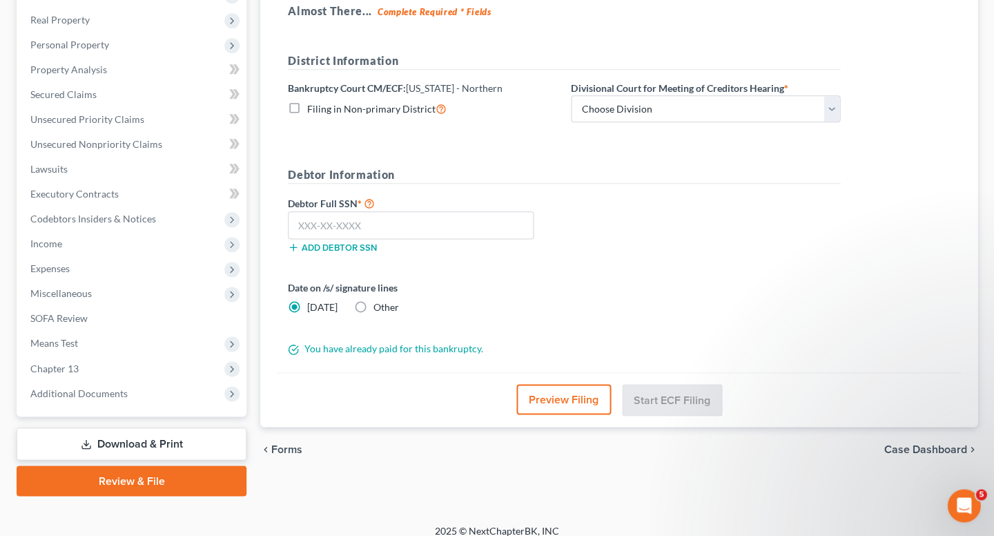
scroll to position [209, 0]
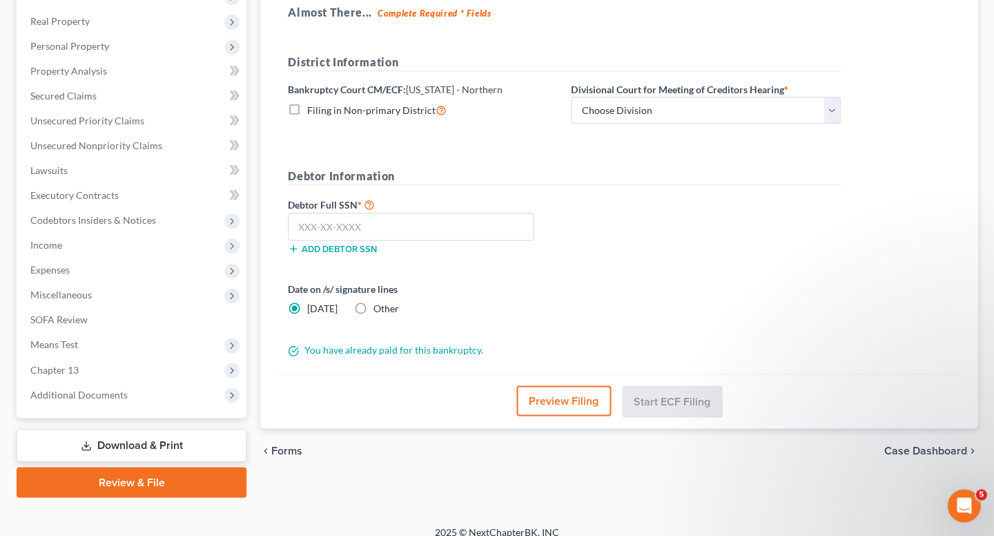
click at [373, 303] on label "Other" at bounding box center [386, 309] width 26 height 14
click at [379, 303] on input "Other" at bounding box center [383, 306] width 9 height 9
radio input "true"
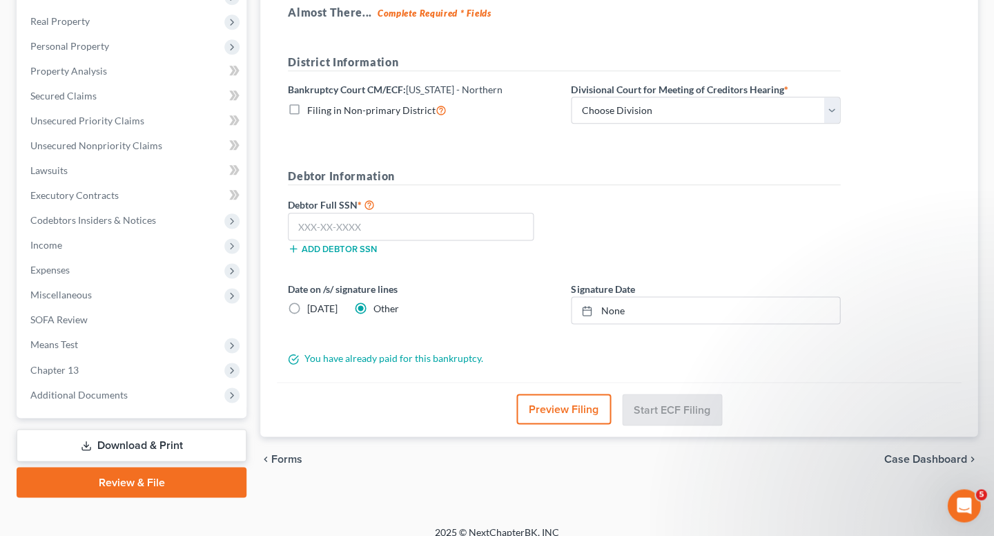
click at [307, 302] on label "[DATE]" at bounding box center [322, 309] width 30 height 14
click at [313, 302] on input "[DATE]" at bounding box center [317, 306] width 9 height 9
radio input "true"
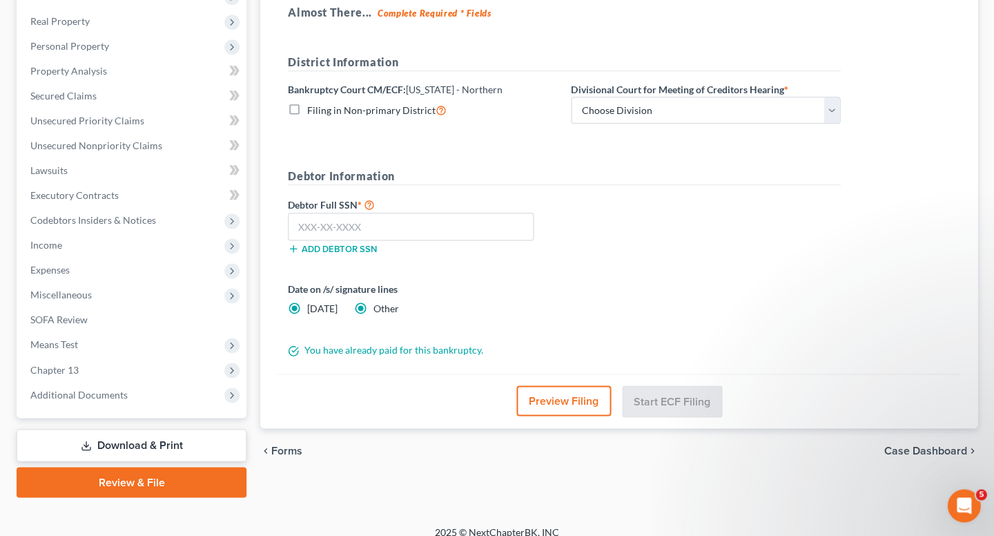
radio input "false"
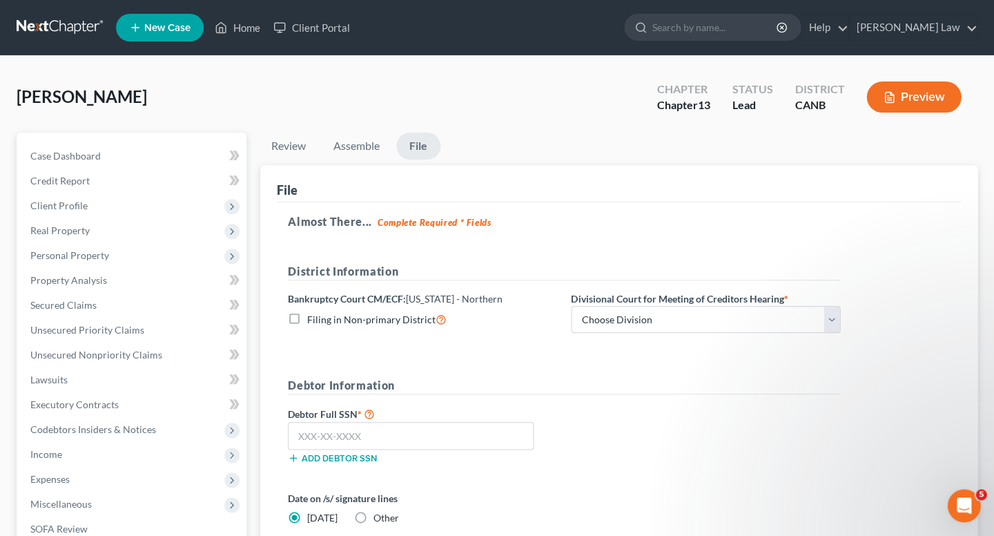
scroll to position [0, 0]
click at [307, 317] on label "Filing in Non-primary District" at bounding box center [376, 319] width 139 height 16
click at [313, 317] on input "Filing in Non-primary District" at bounding box center [317, 315] width 9 height 9
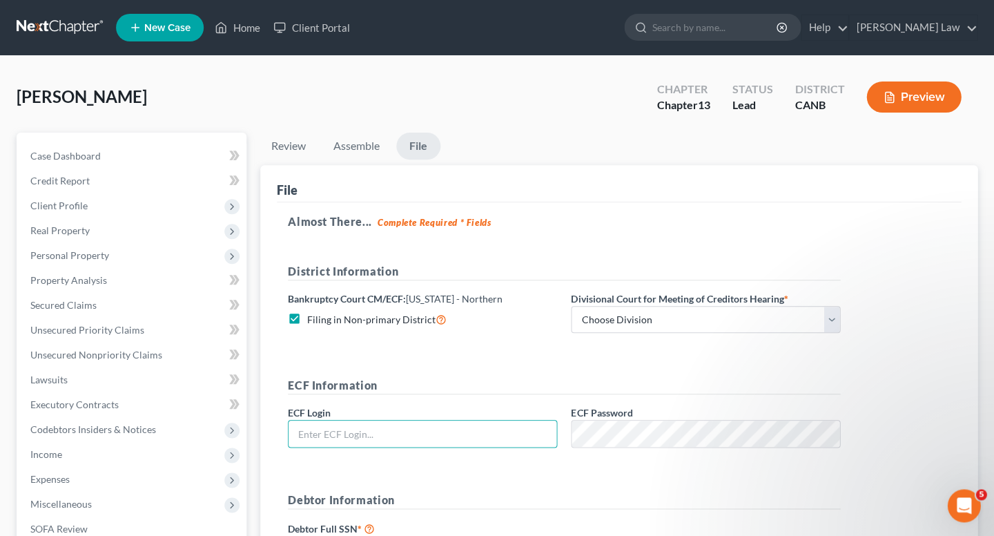
click at [307, 317] on label "Filing in Non-primary District" at bounding box center [376, 319] width 139 height 16
click at [313, 317] on input "Filing in Non-primary District" at bounding box center [317, 315] width 9 height 9
checkbox input "false"
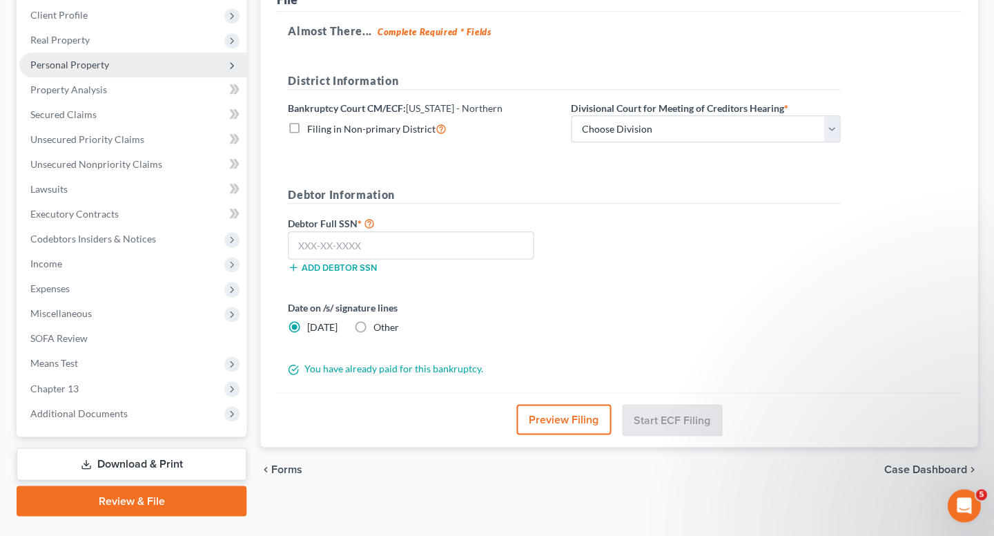
scroll to position [205, 0]
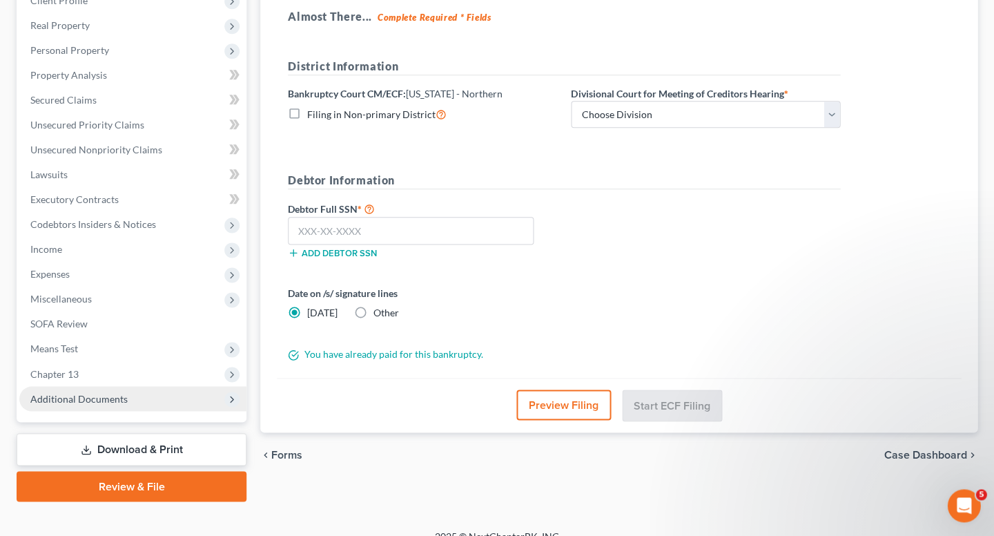
click at [105, 393] on span "Additional Documents" at bounding box center [132, 398] width 227 height 25
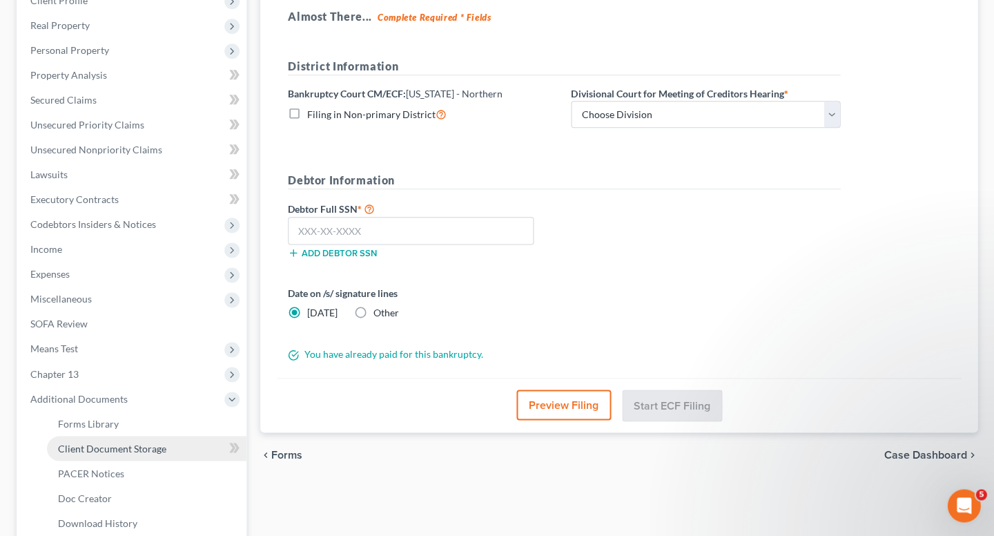
click at [126, 442] on span "Client Document Storage" at bounding box center [112, 448] width 108 height 12
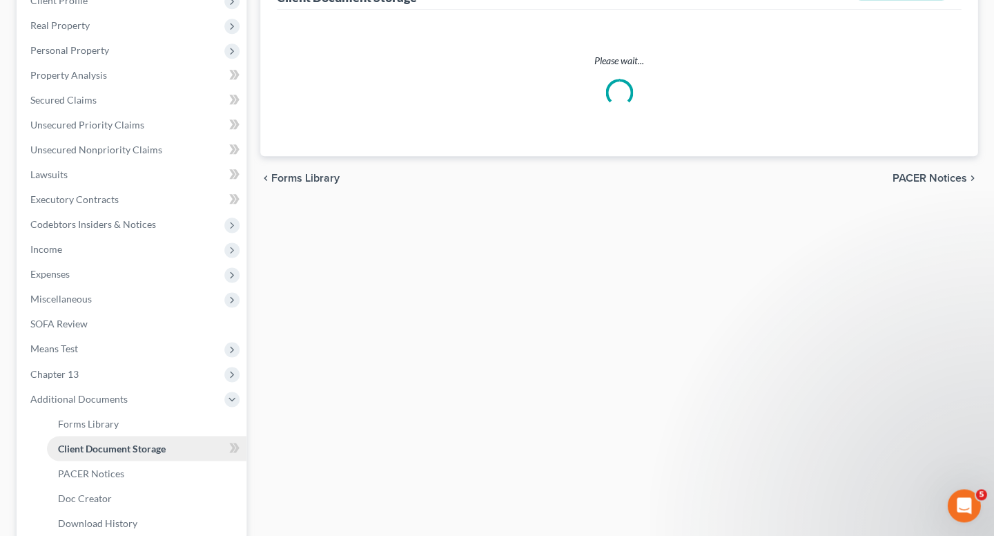
scroll to position [8, 0]
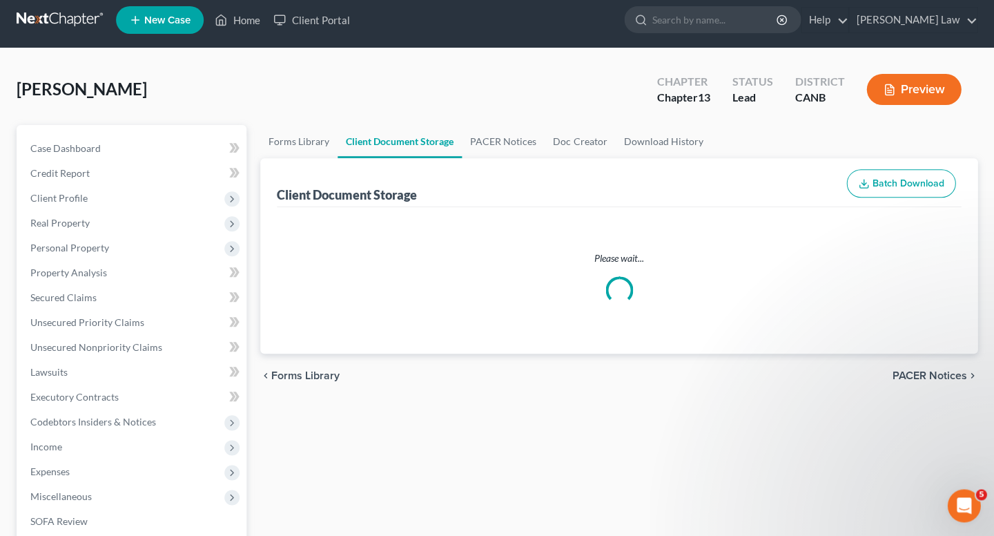
select select "0"
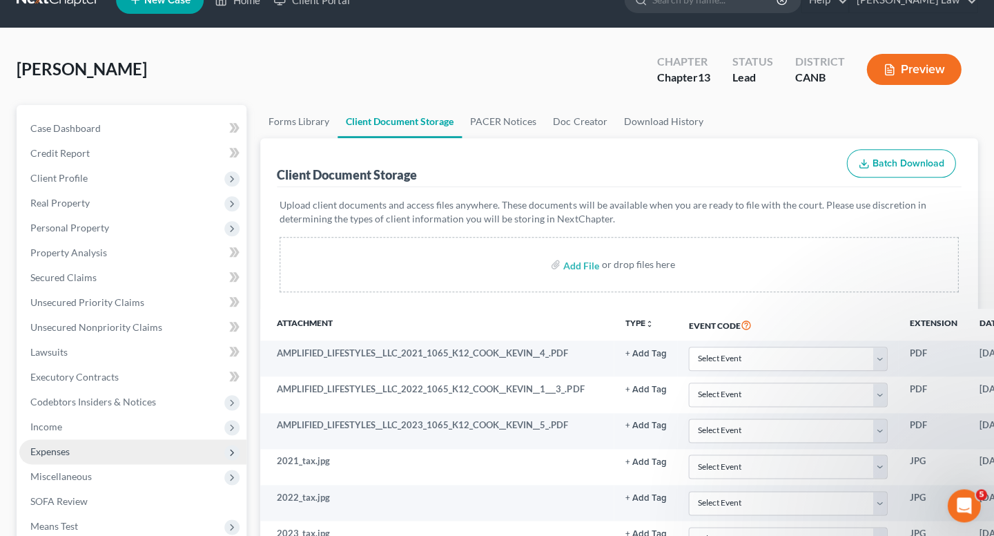
scroll to position [30, 0]
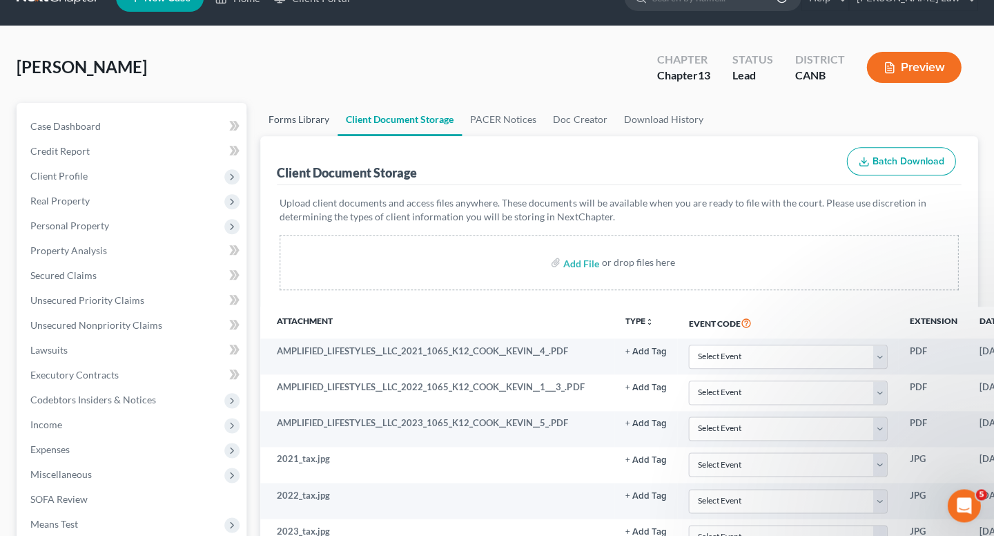
click at [295, 118] on link "Forms Library" at bounding box center [298, 119] width 77 height 33
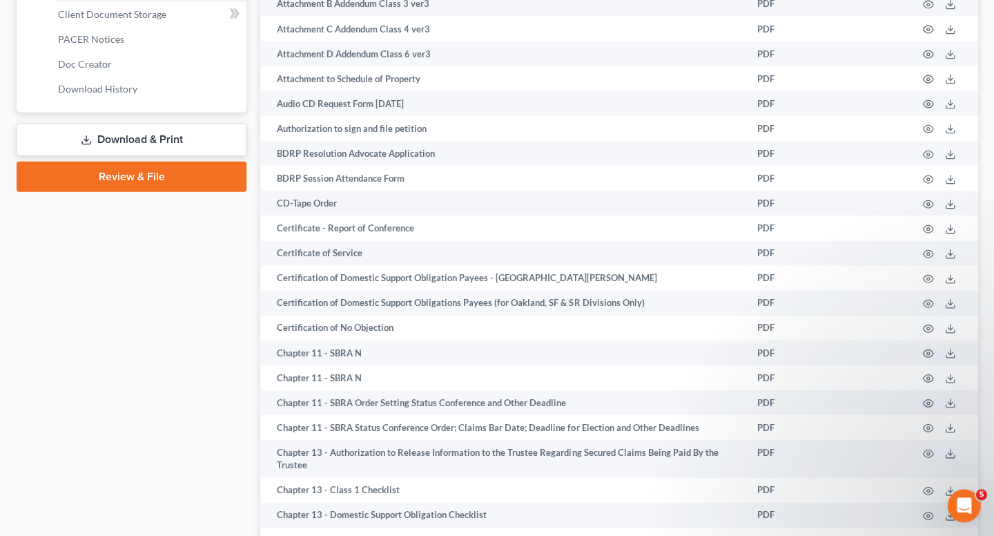
scroll to position [656, 0]
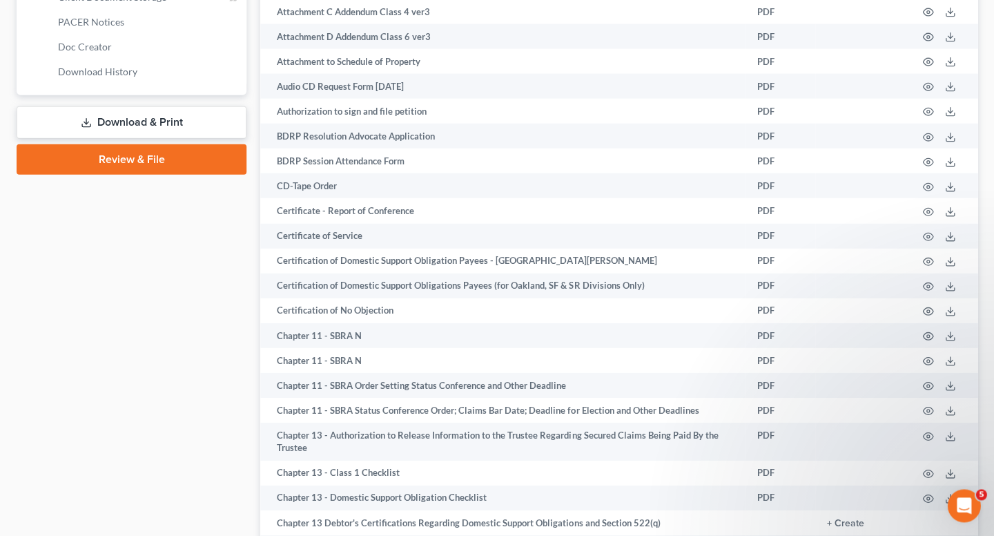
click at [156, 151] on link "Review & File" at bounding box center [132, 159] width 230 height 30
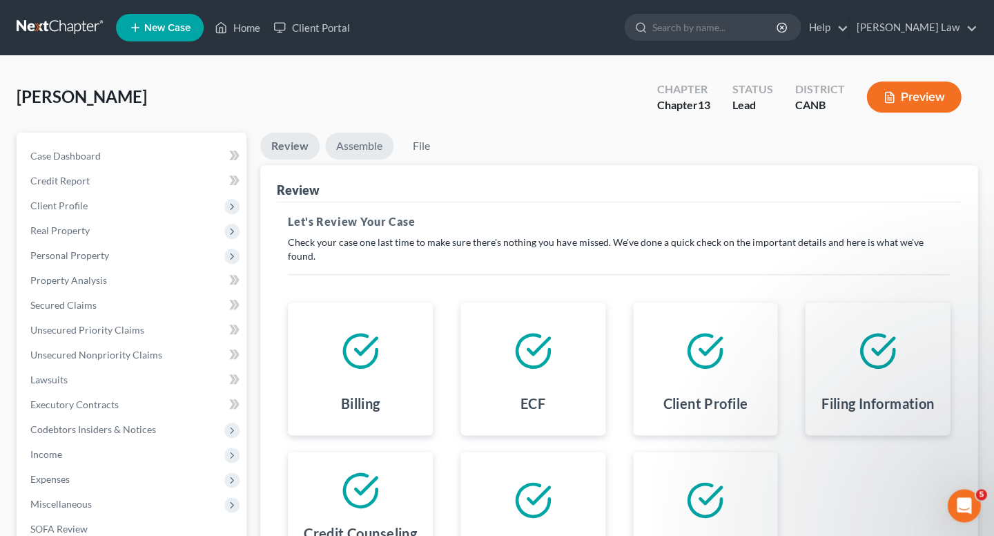
click at [358, 137] on link "Assemble" at bounding box center [359, 145] width 68 height 27
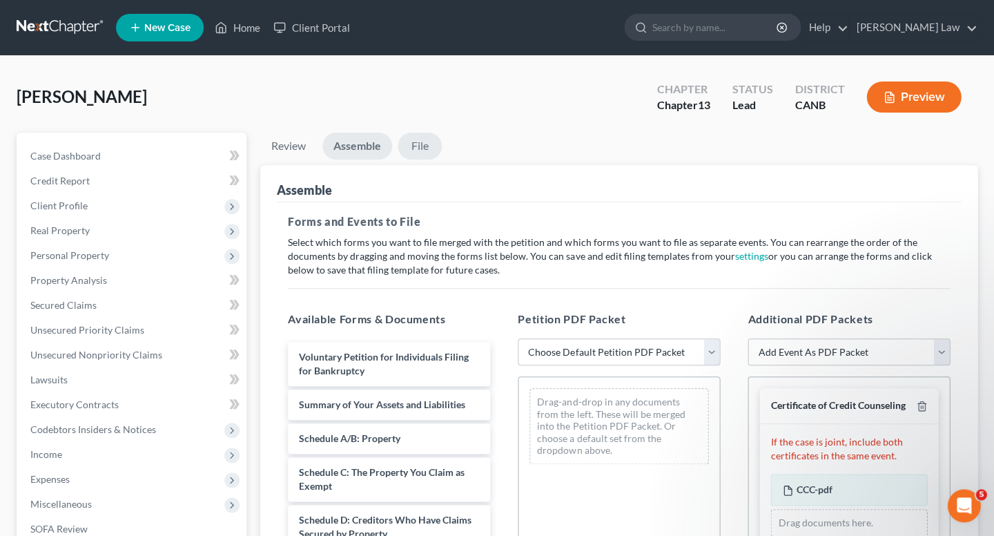
click at [412, 157] on link "File" at bounding box center [419, 145] width 44 height 27
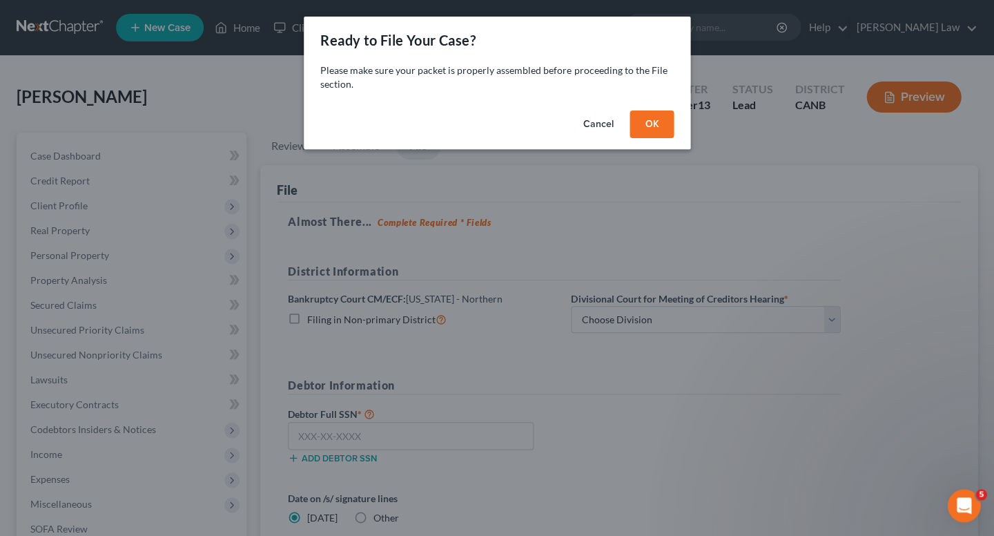
click at [642, 117] on button "OK" at bounding box center [651, 124] width 44 height 28
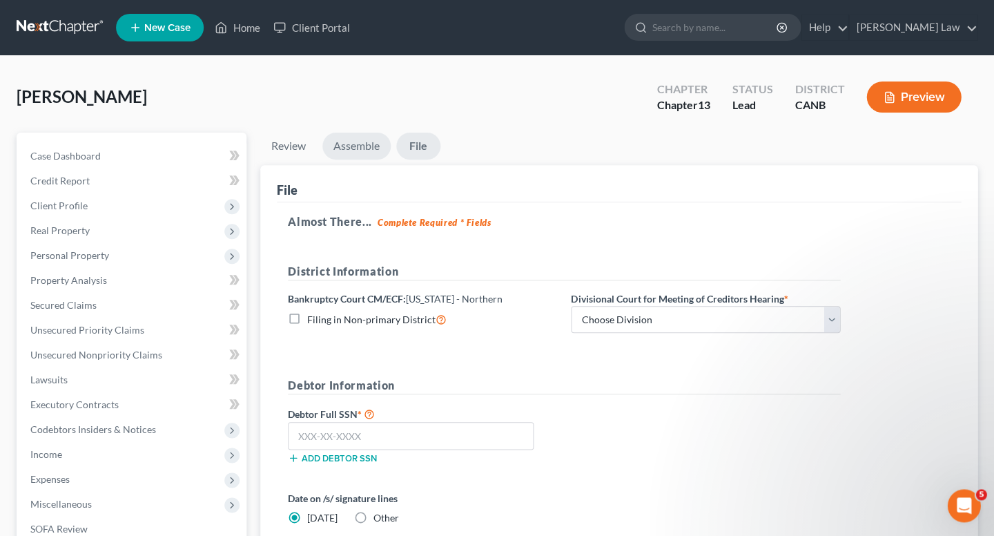
click at [373, 149] on link "Assemble" at bounding box center [356, 145] width 68 height 27
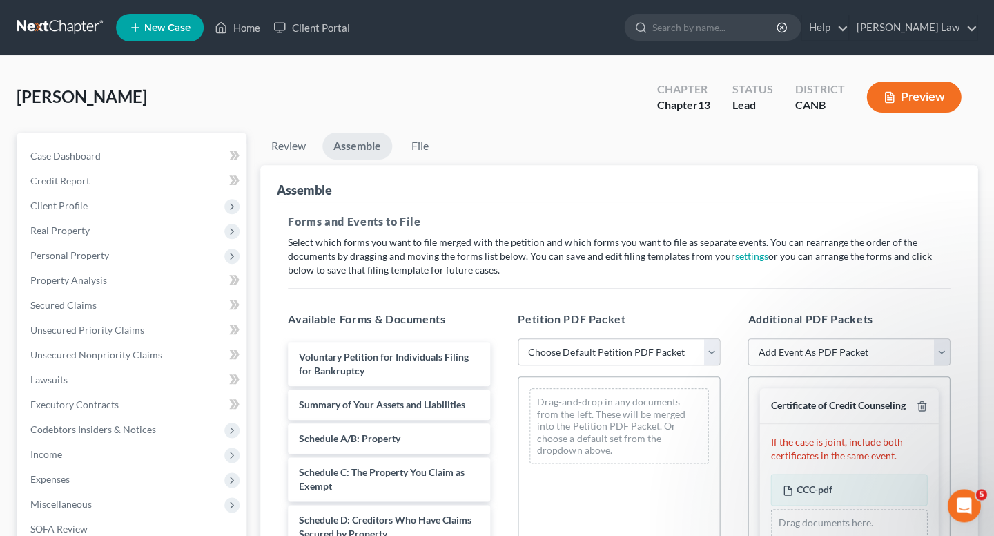
click at [396, 135] on ul "Review Assemble File" at bounding box center [618, 148] width 717 height 32
click at [418, 141] on link "File" at bounding box center [419, 145] width 44 height 27
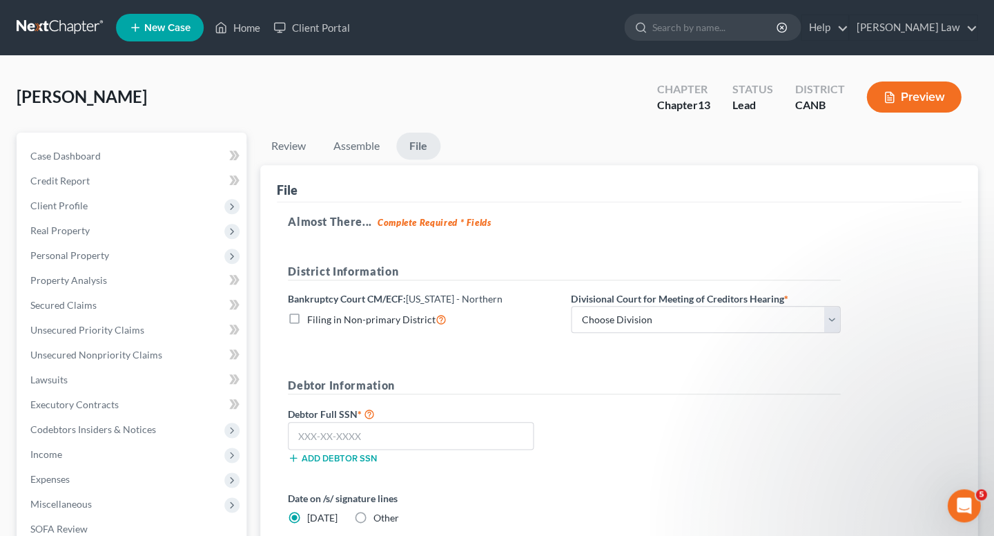
click at [358, 409] on strong "*" at bounding box center [359, 414] width 4 height 12
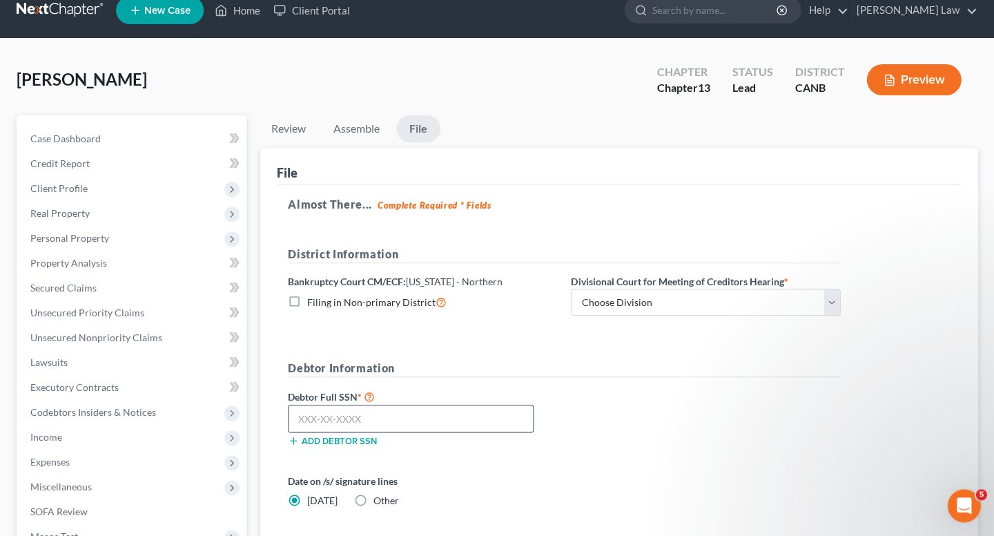
scroll to position [18, 0]
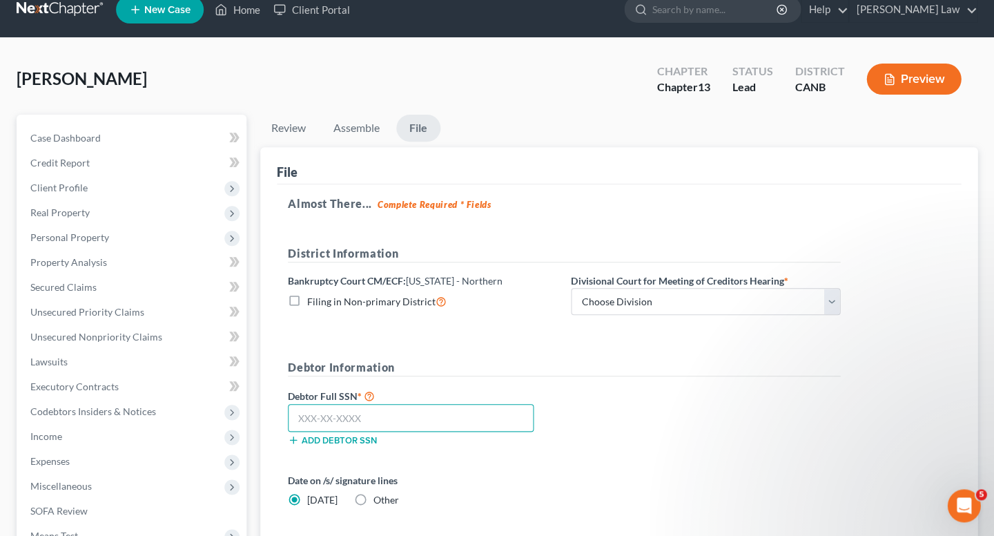
click at [359, 408] on input "text" at bounding box center [411, 418] width 246 height 28
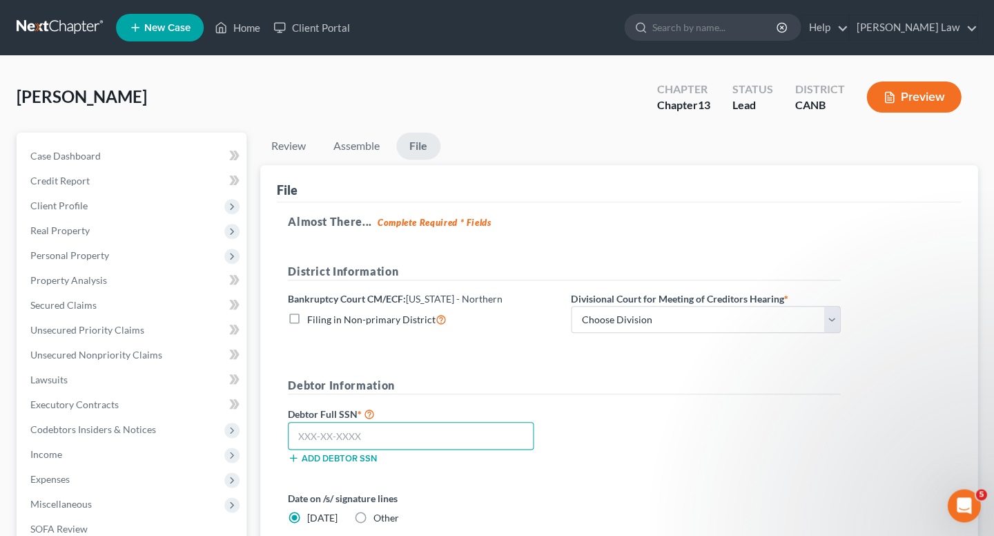
scroll to position [0, 0]
click at [298, 148] on link "Review" at bounding box center [288, 145] width 57 height 27
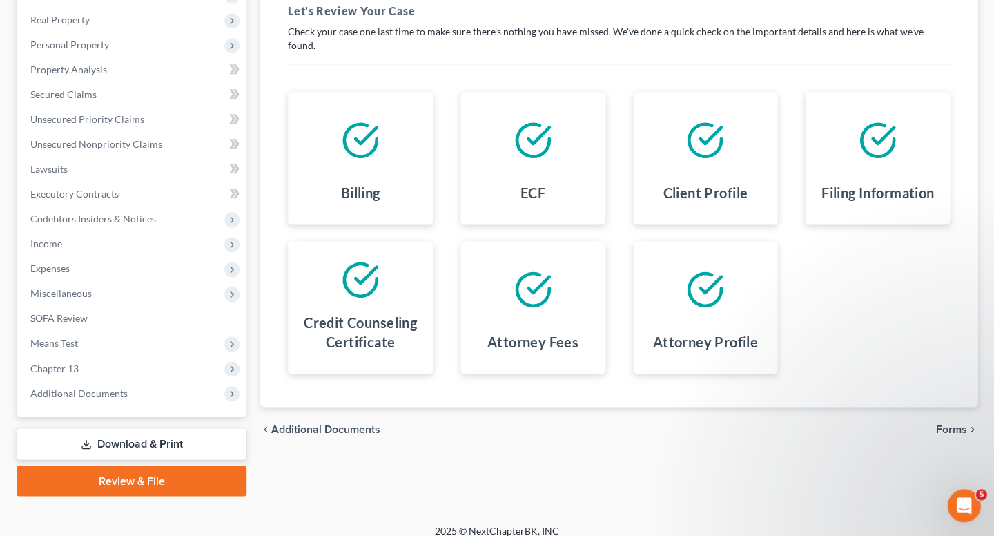
scroll to position [209, 0]
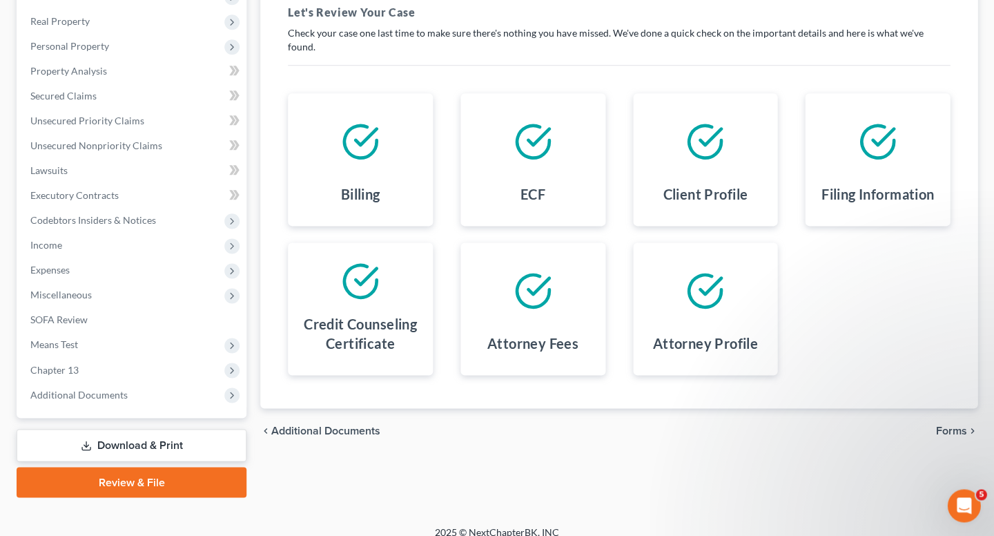
click at [864, 159] on div at bounding box center [877, 141] width 123 height 75
click at [953, 424] on span "Forms" at bounding box center [950, 429] width 31 height 11
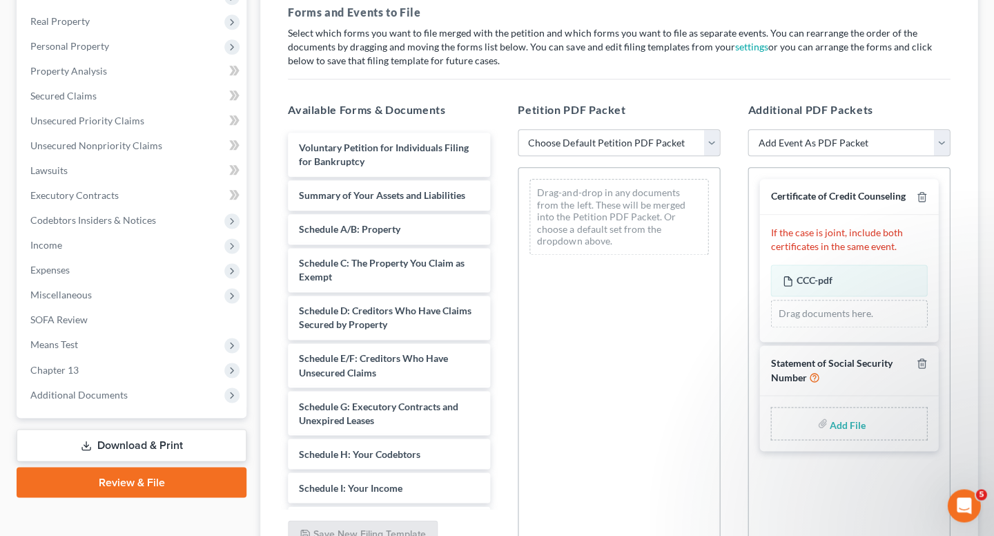
click at [870, 356] on span "Statement of Social Security Number" at bounding box center [830, 369] width 121 height 27
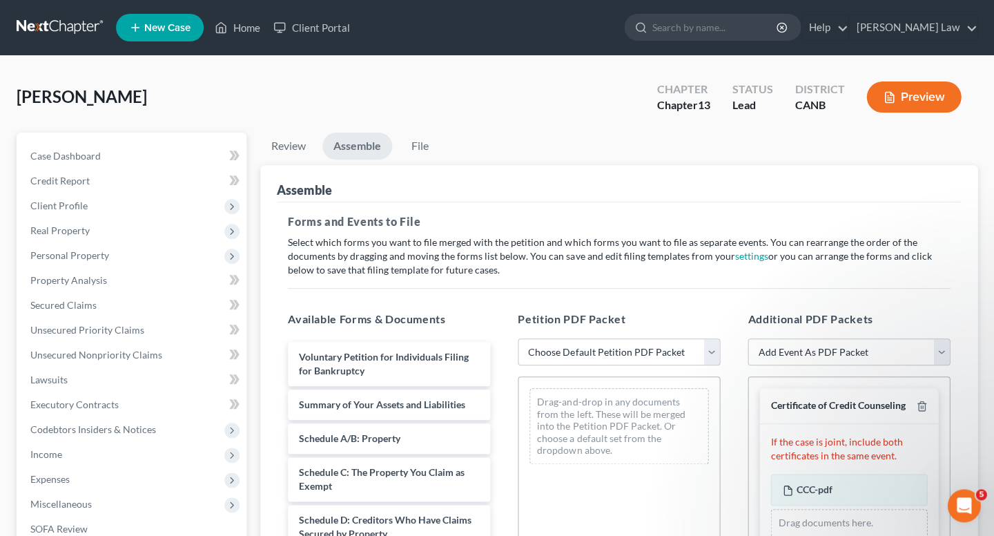
scroll to position [0, 0]
click at [417, 145] on link "File" at bounding box center [419, 145] width 44 height 27
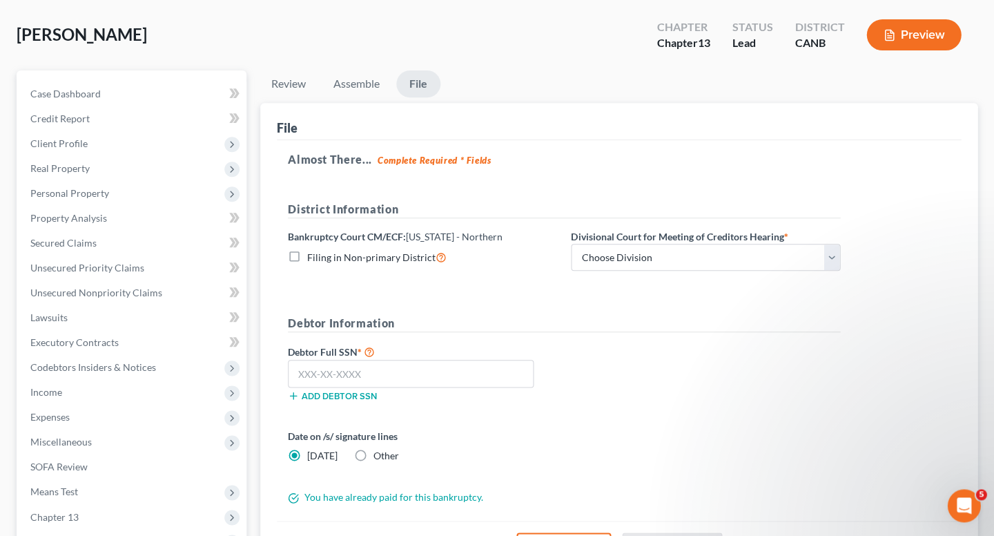
scroll to position [69, 0]
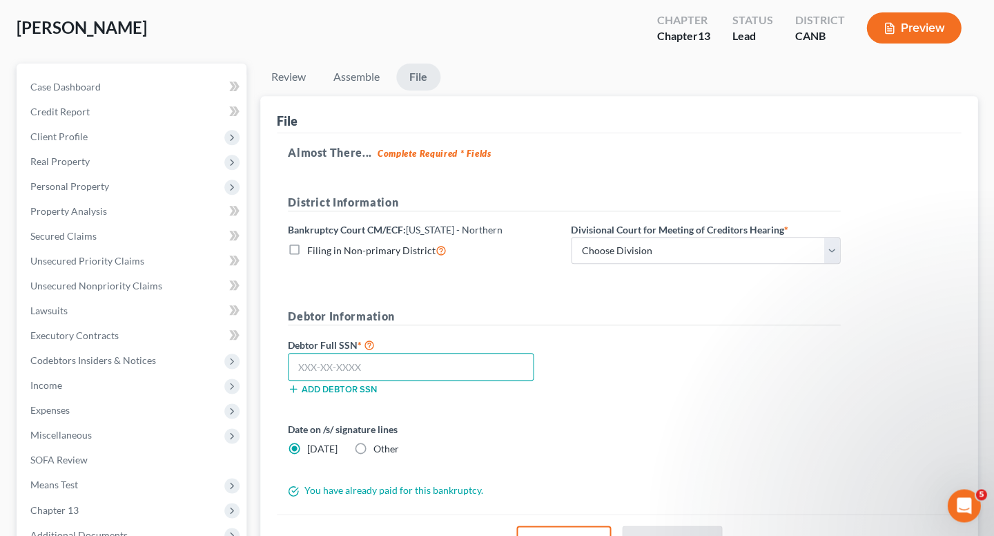
click at [317, 369] on input "text" at bounding box center [411, 367] width 246 height 28
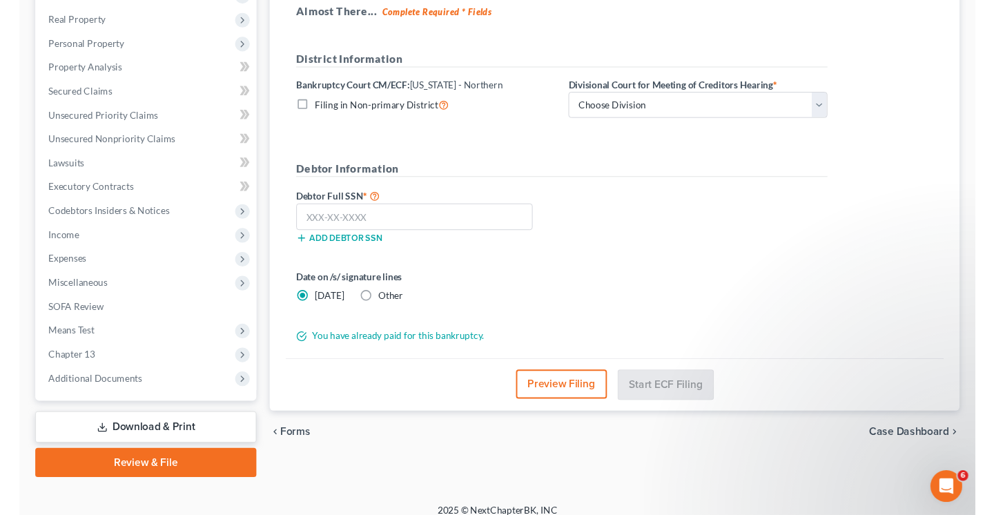
scroll to position [209, 0]
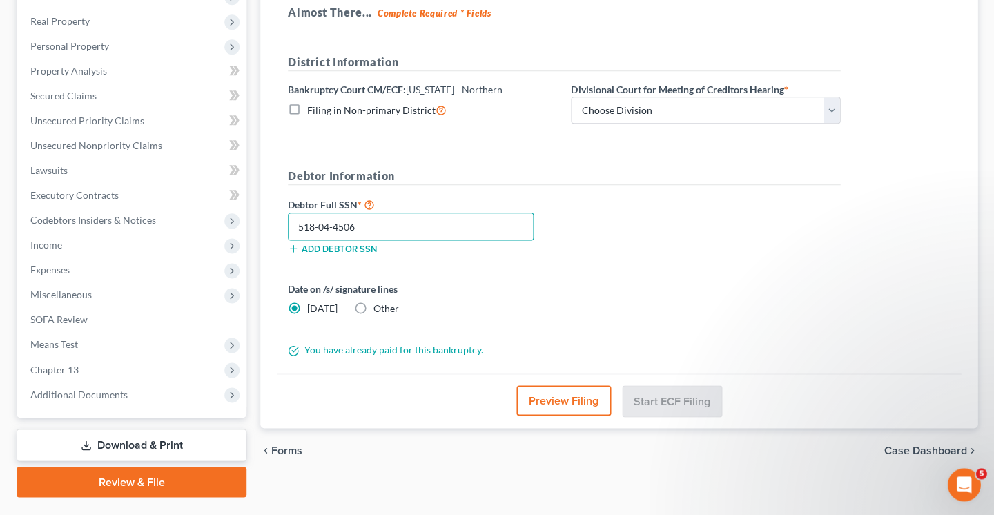
type input "518-04-4506"
click at [424, 348] on div "You have already paid for this bankruptcy." at bounding box center [564, 350] width 566 height 14
click at [543, 402] on button "Preview Filing" at bounding box center [563, 400] width 95 height 30
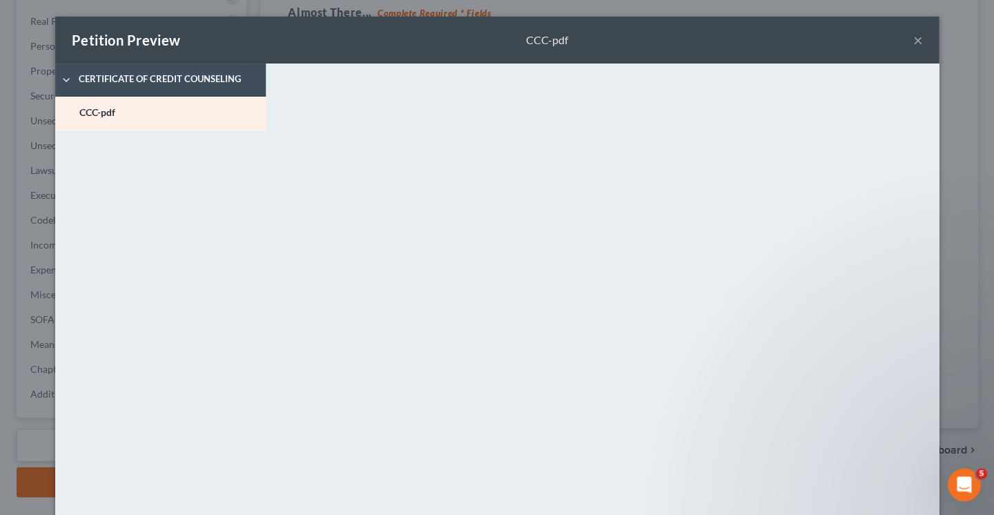
scroll to position [0, 0]
click at [916, 37] on button "×" at bounding box center [917, 40] width 10 height 17
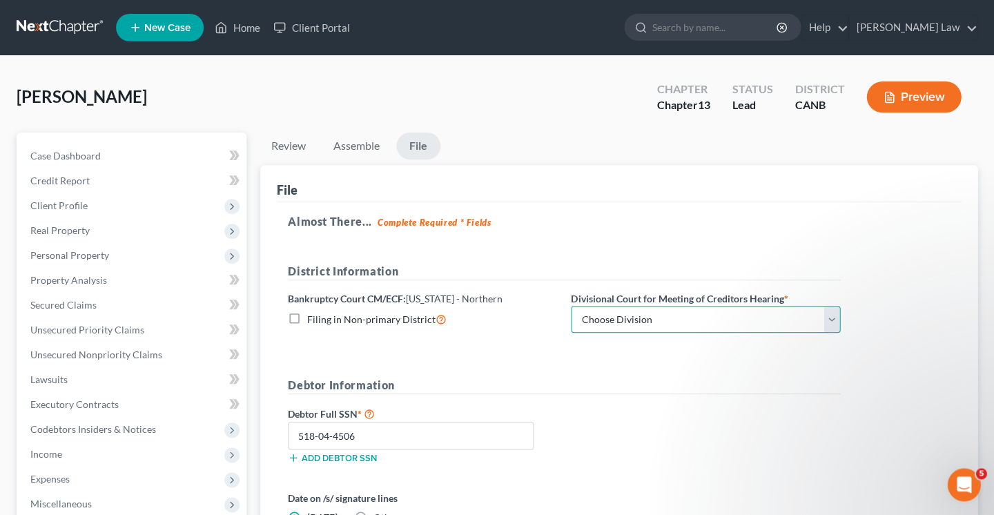
select select "0"
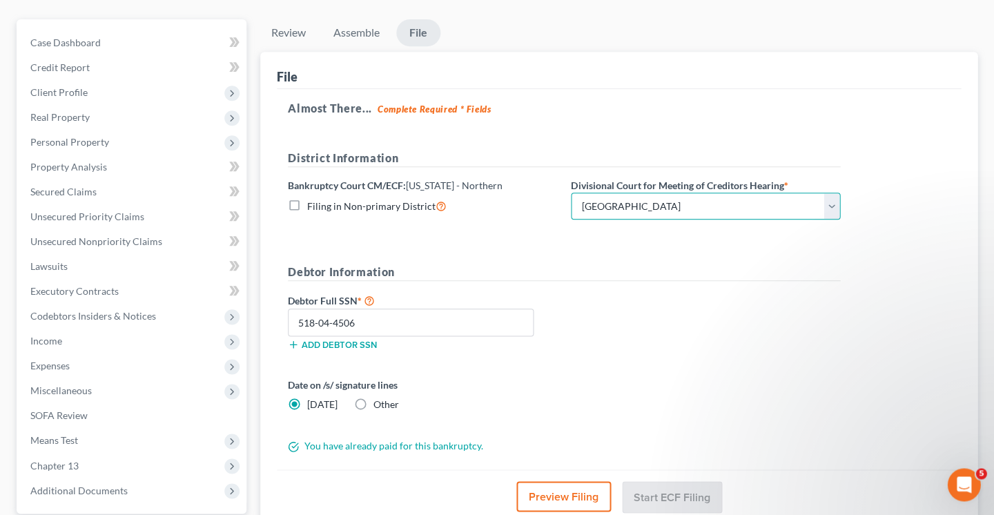
scroll to position [124, 0]
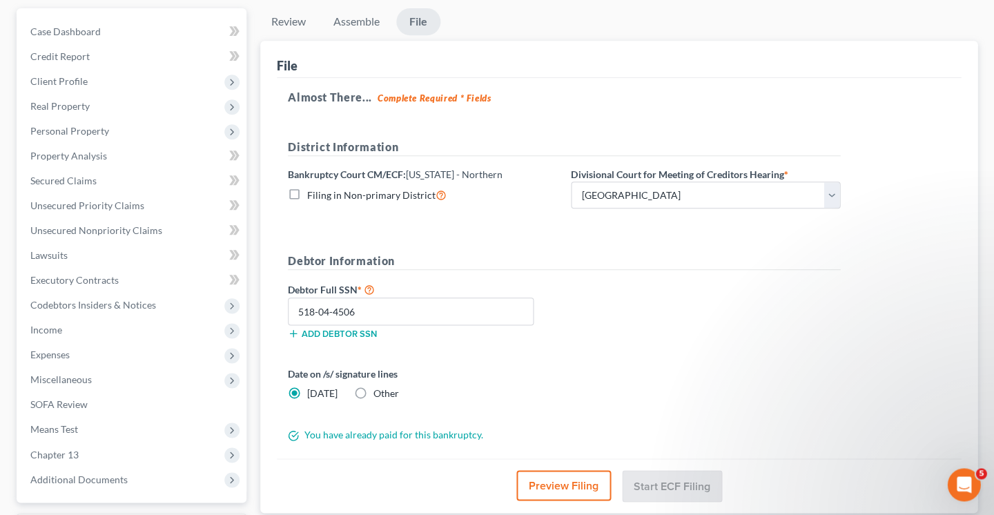
click at [373, 432] on div "You have already paid for this bankruptcy." at bounding box center [564, 435] width 566 height 14
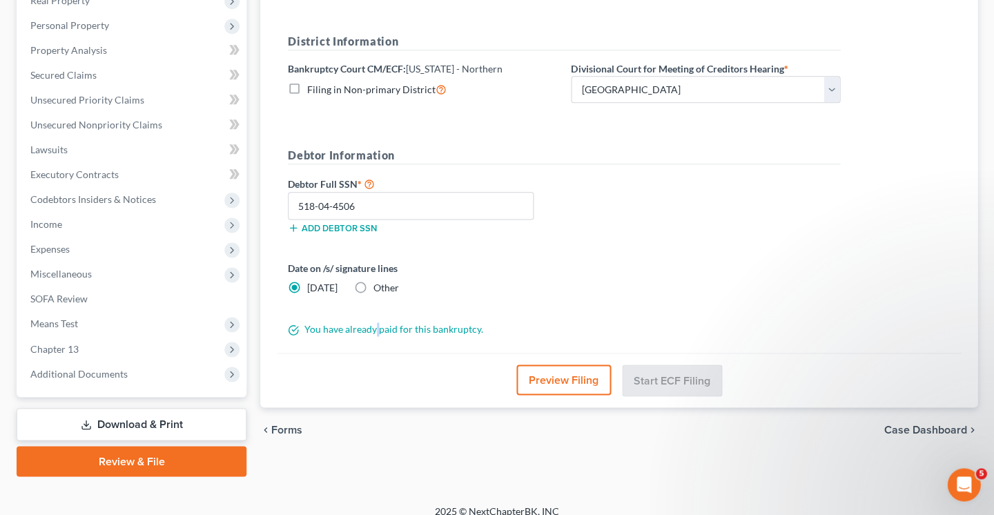
scroll to position [230, 0]
click at [147, 408] on link "Download & Print" at bounding box center [132, 424] width 230 height 32
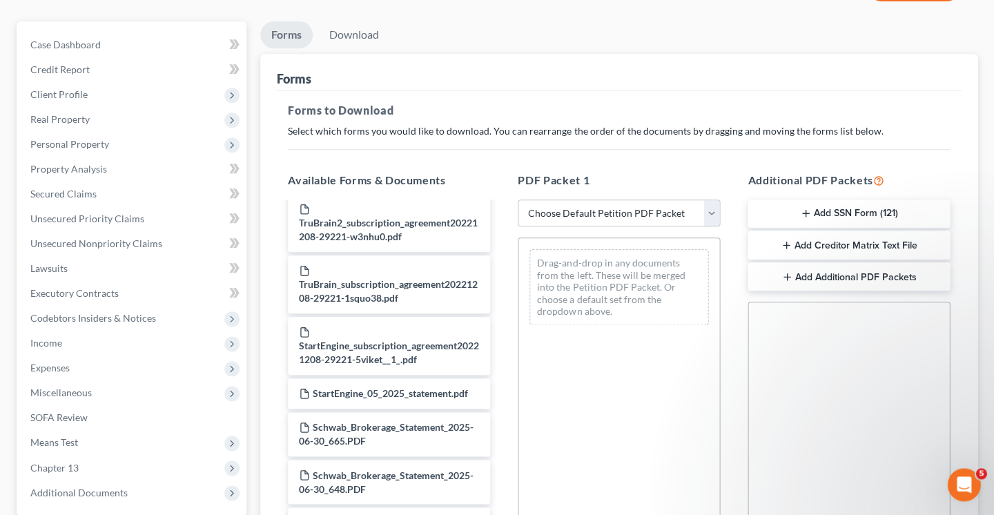
scroll to position [48, 0]
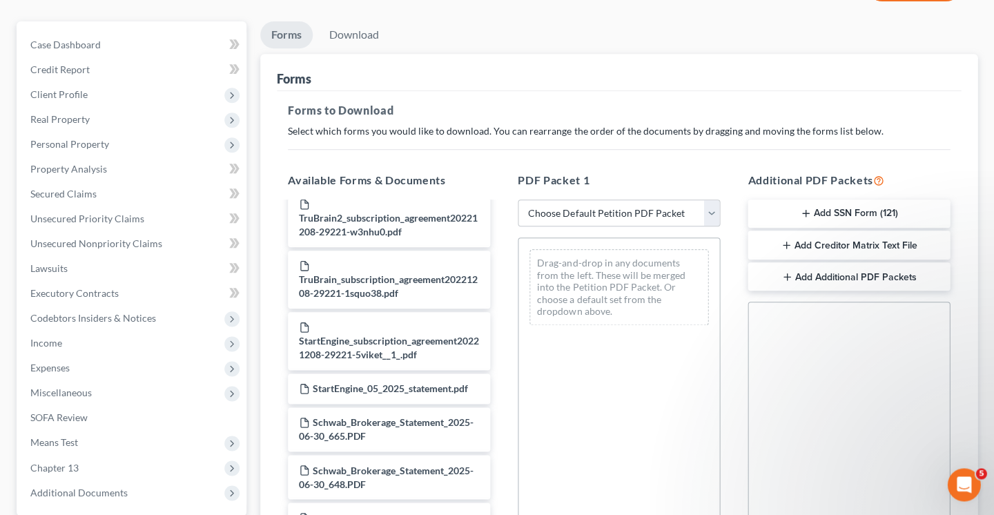
click at [803, 209] on icon "button" at bounding box center [805, 213] width 11 height 11
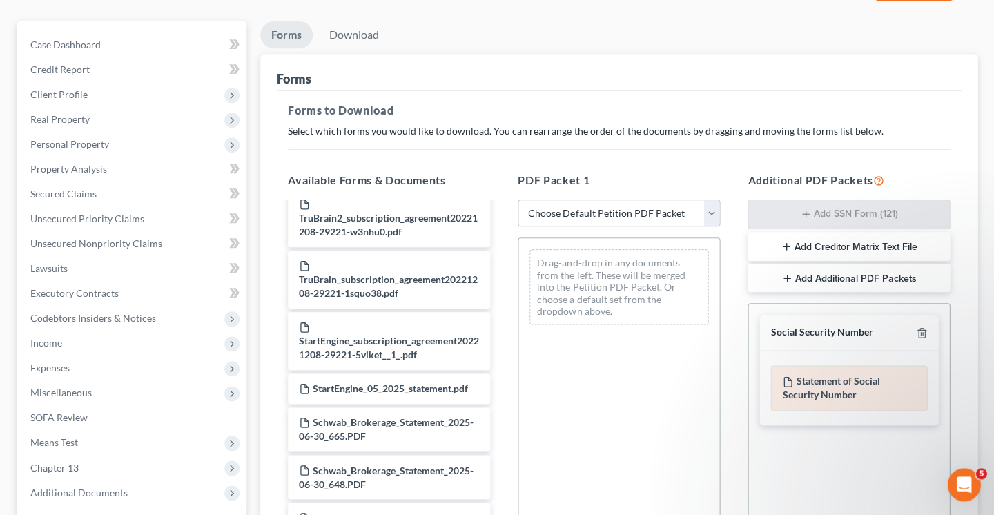
click at [782, 378] on icon at bounding box center [787, 381] width 11 height 11
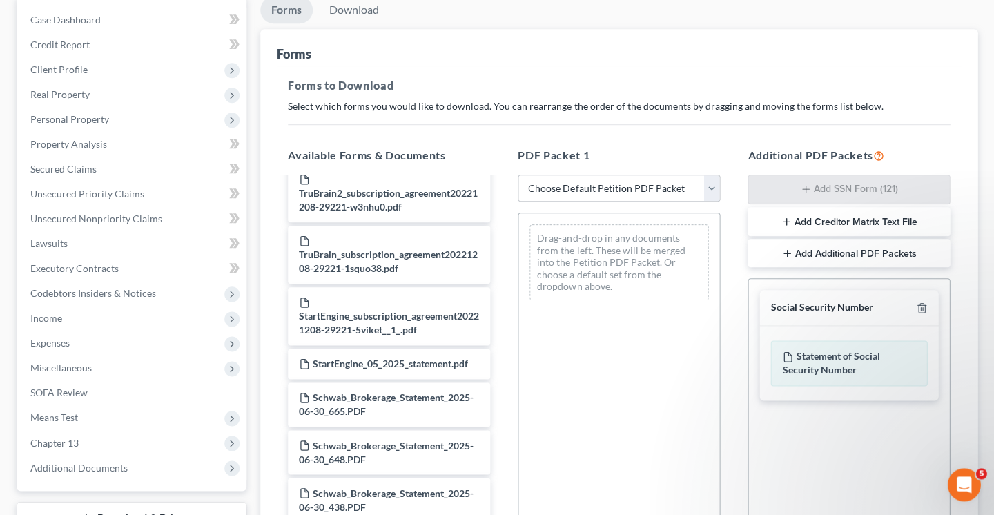
scroll to position [139, 0]
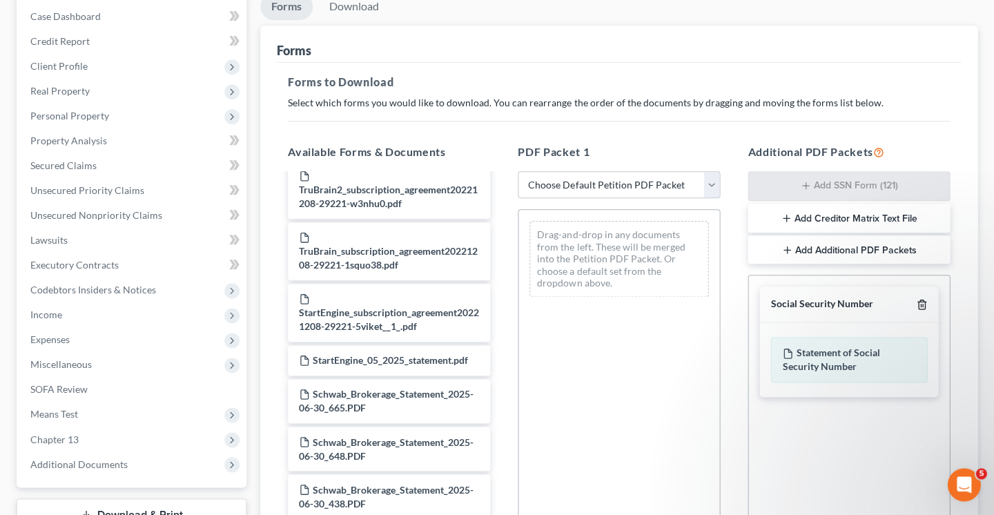
click at [922, 304] on line "button" at bounding box center [922, 305] width 0 height 3
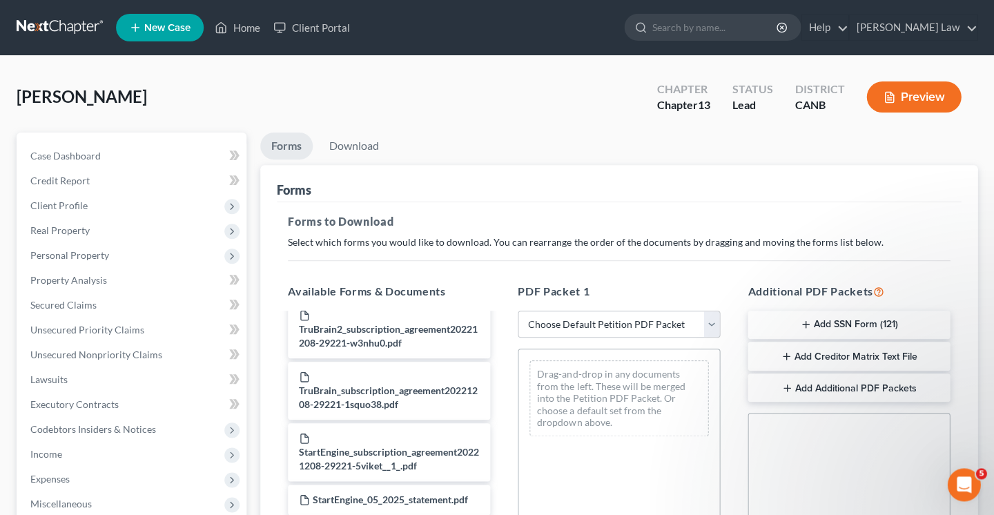
scroll to position [0, 0]
click at [170, 144] on link "Case Dashboard" at bounding box center [132, 156] width 227 height 25
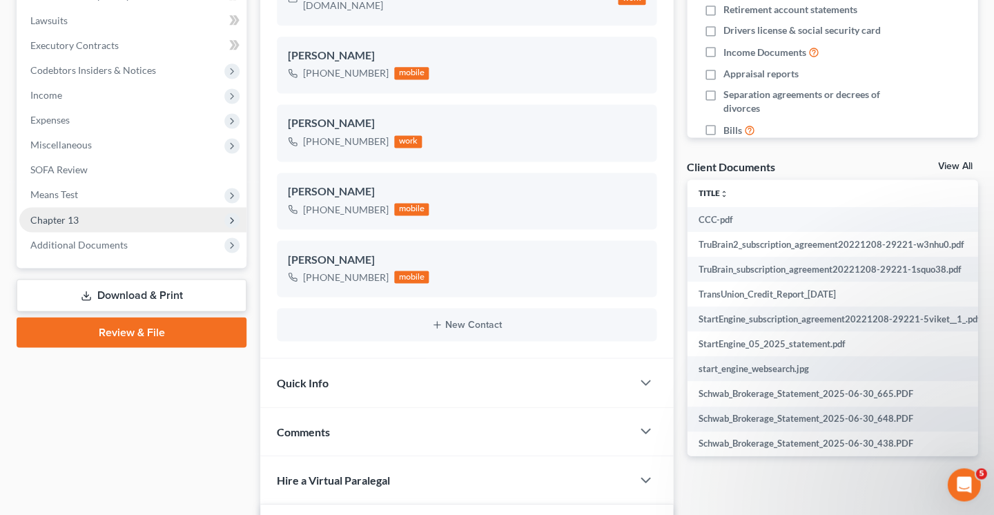
scroll to position [393, 0]
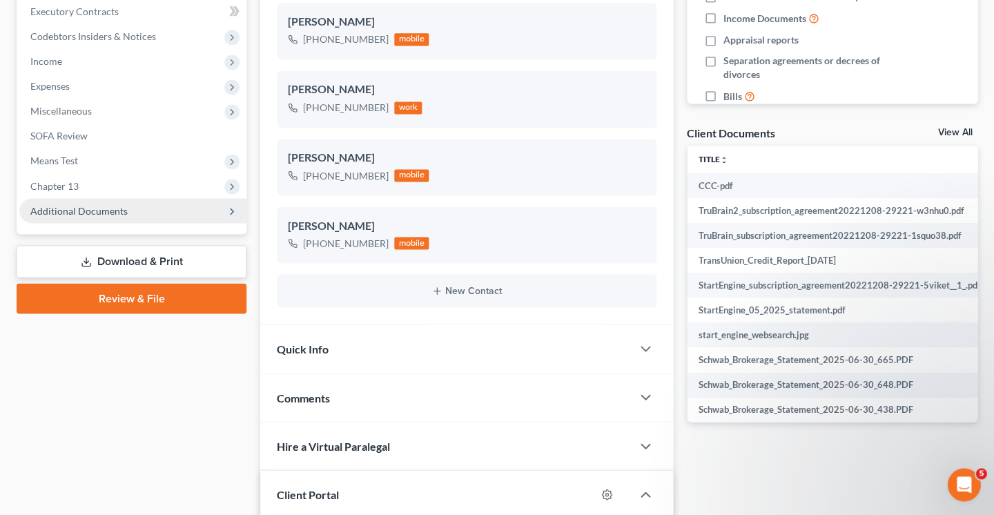
click at [108, 207] on span "Additional Documents" at bounding box center [132, 210] width 227 height 25
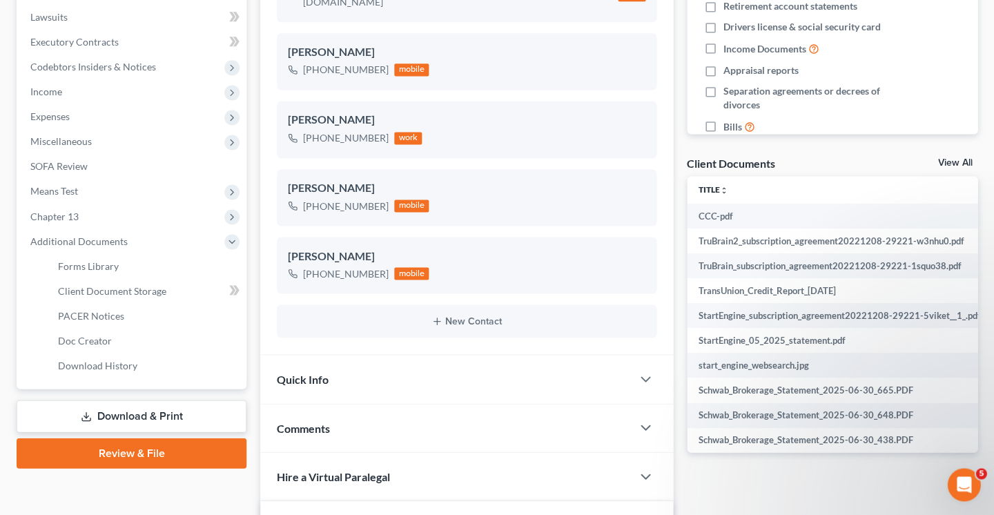
scroll to position [368, 0]
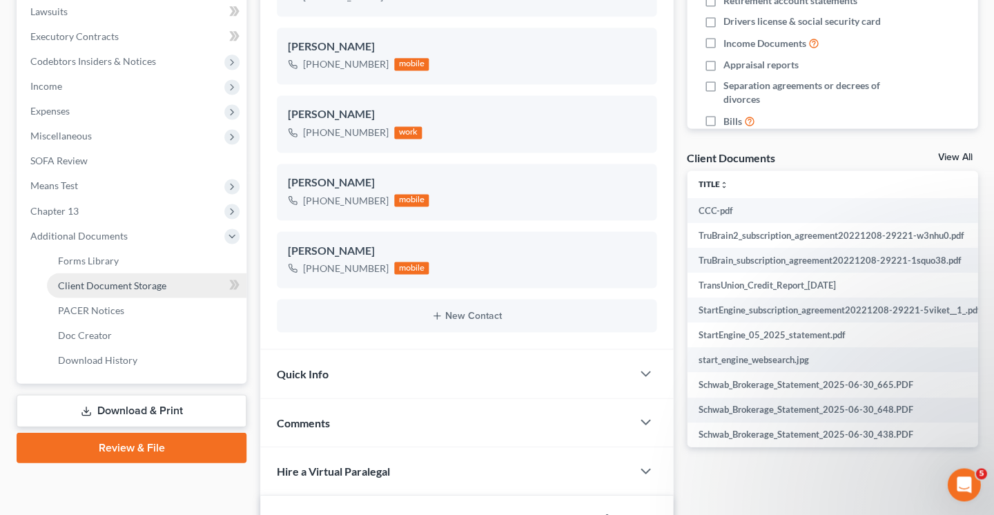
click at [168, 273] on link "Client Document Storage" at bounding box center [146, 285] width 199 height 25
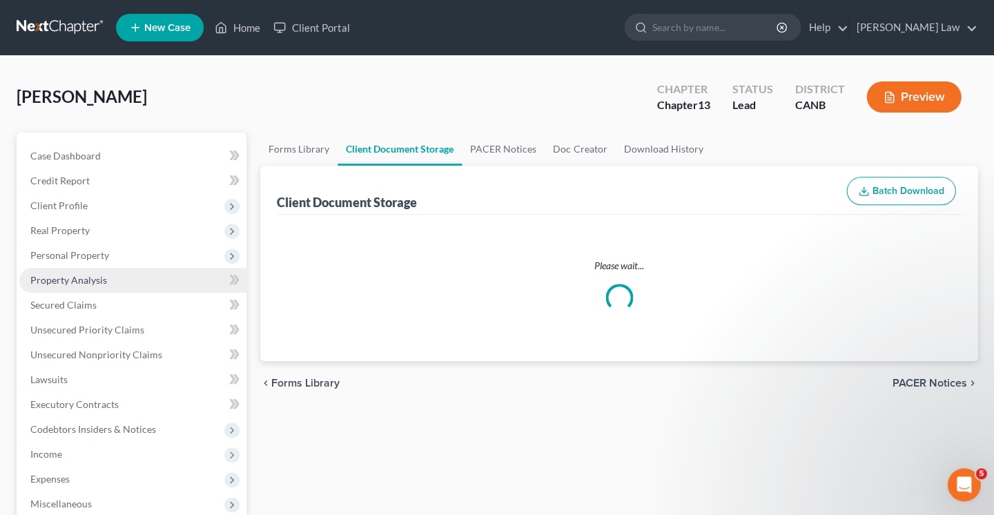
select select "0"
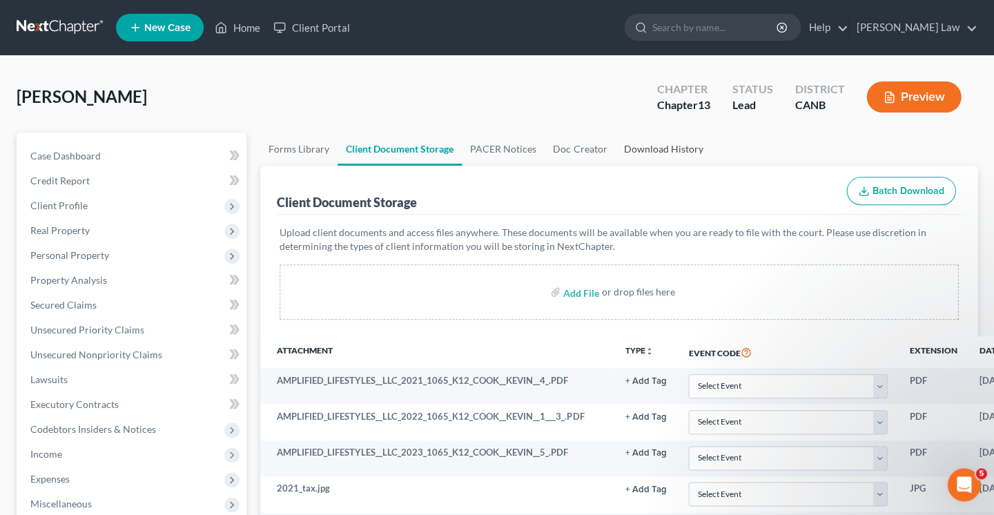
click at [652, 146] on link "Download History" at bounding box center [663, 148] width 96 height 33
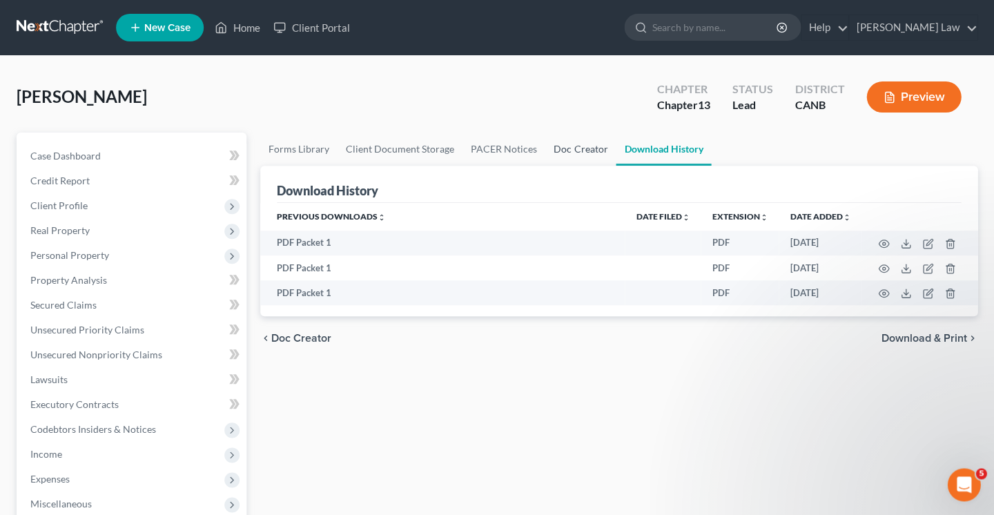
click at [576, 143] on link "Doc Creator" at bounding box center [580, 148] width 70 height 33
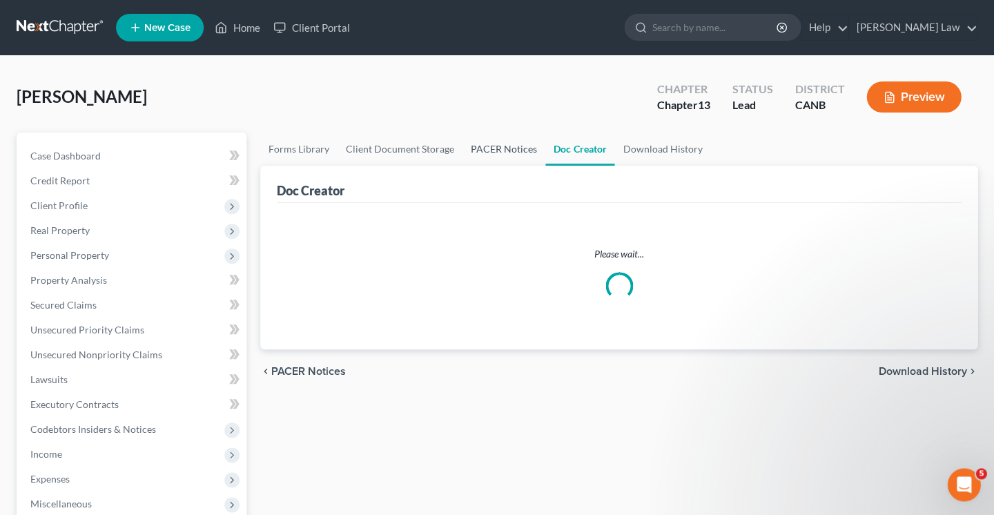
click at [509, 146] on link "PACER Notices" at bounding box center [503, 148] width 83 height 33
click at [391, 152] on link "Client Document Storage" at bounding box center [399, 148] width 125 height 33
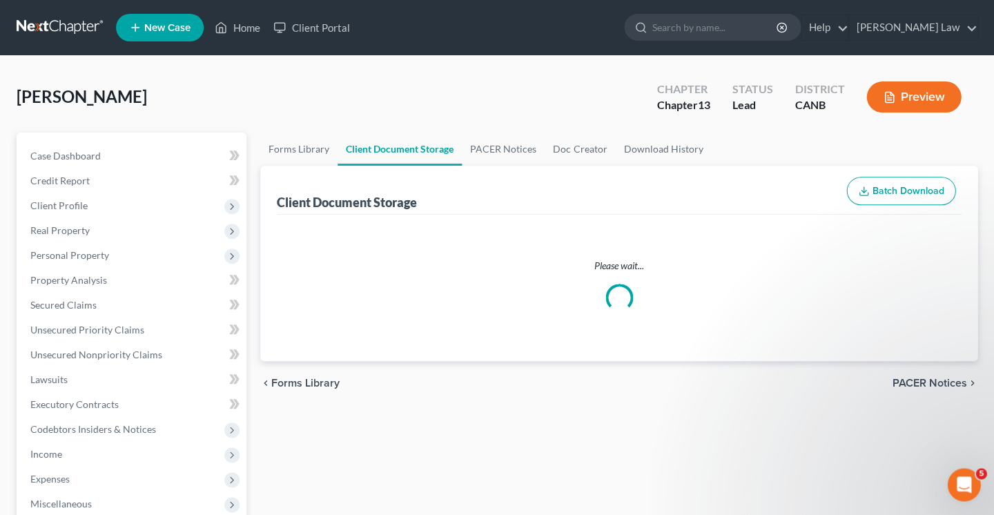
select select "0"
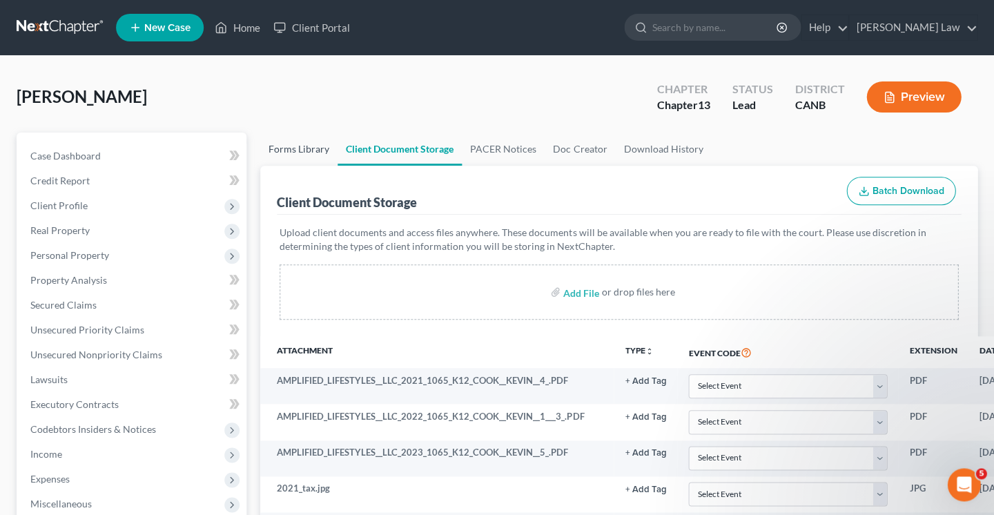
click at [304, 157] on link "Forms Library" at bounding box center [298, 148] width 77 height 33
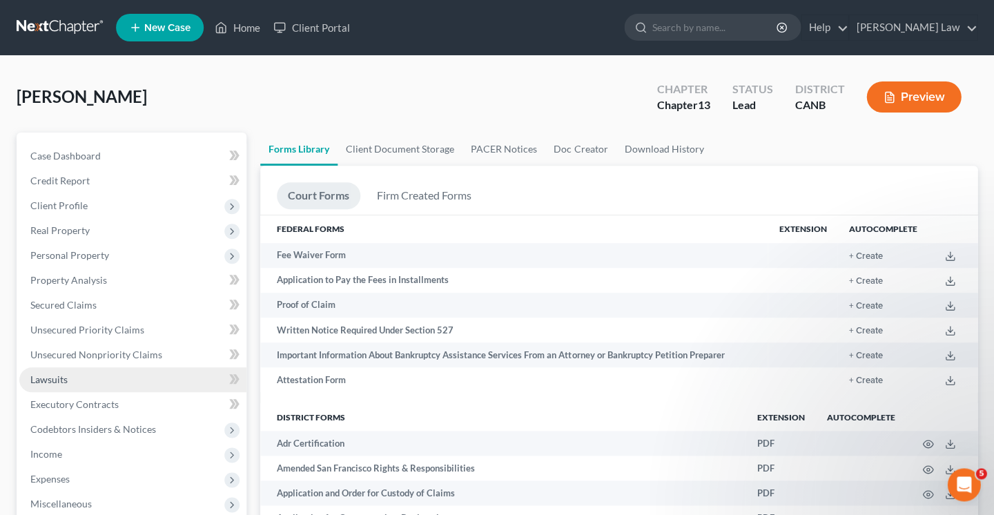
scroll to position [331, 0]
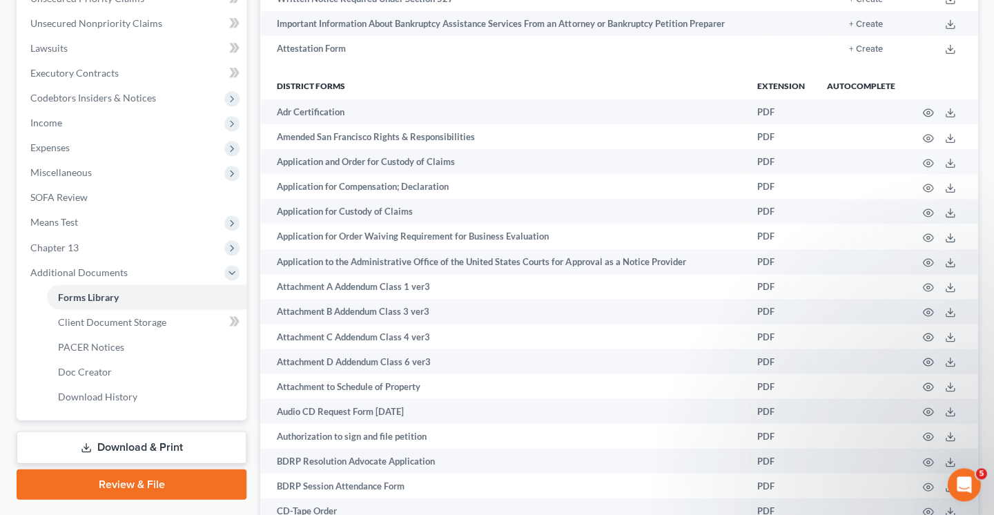
click at [132, 431] on link "Download & Print" at bounding box center [132, 447] width 230 height 32
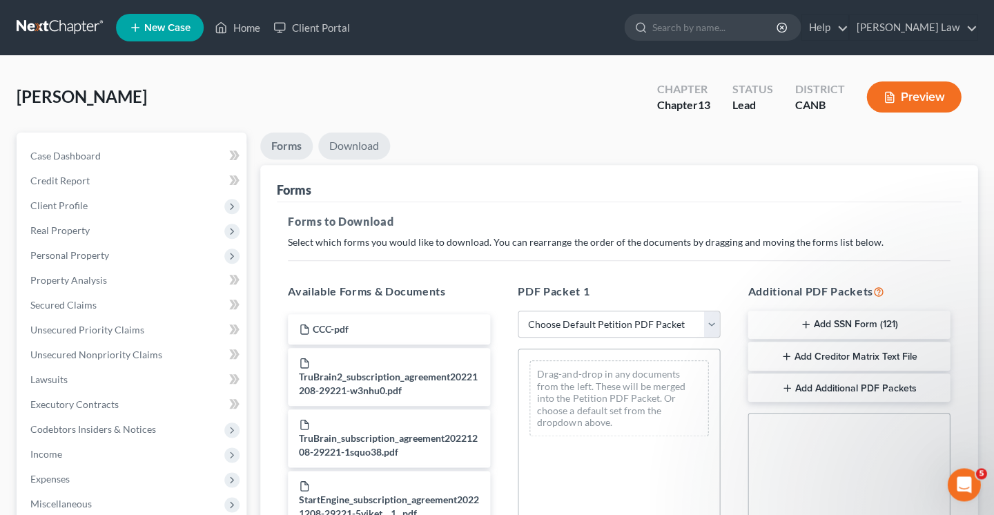
click at [348, 148] on link "Download" at bounding box center [354, 145] width 72 height 27
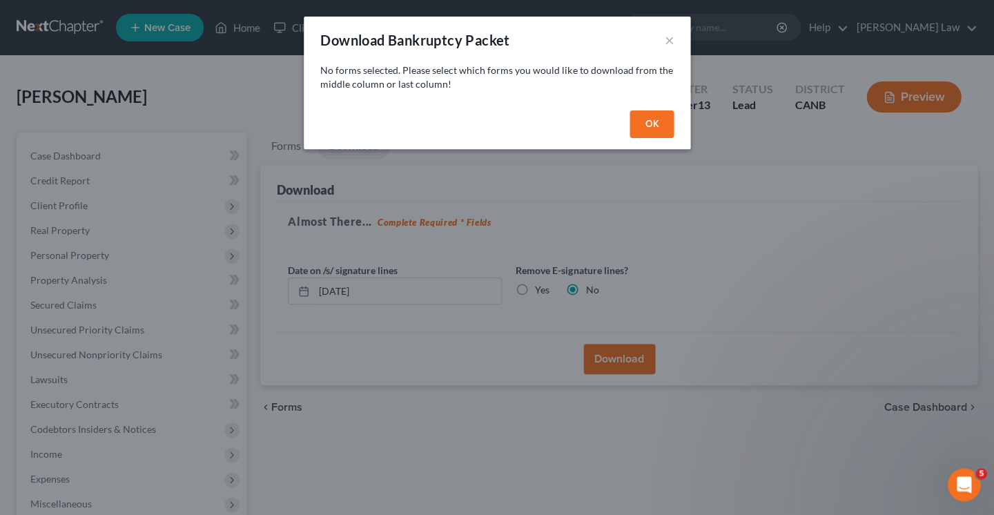
click at [393, 194] on div "Download Bankruptcy Packet × No forms selected. Please select which forms you w…" at bounding box center [497, 257] width 994 height 515
click at [671, 34] on button "×" at bounding box center [669, 40] width 10 height 17
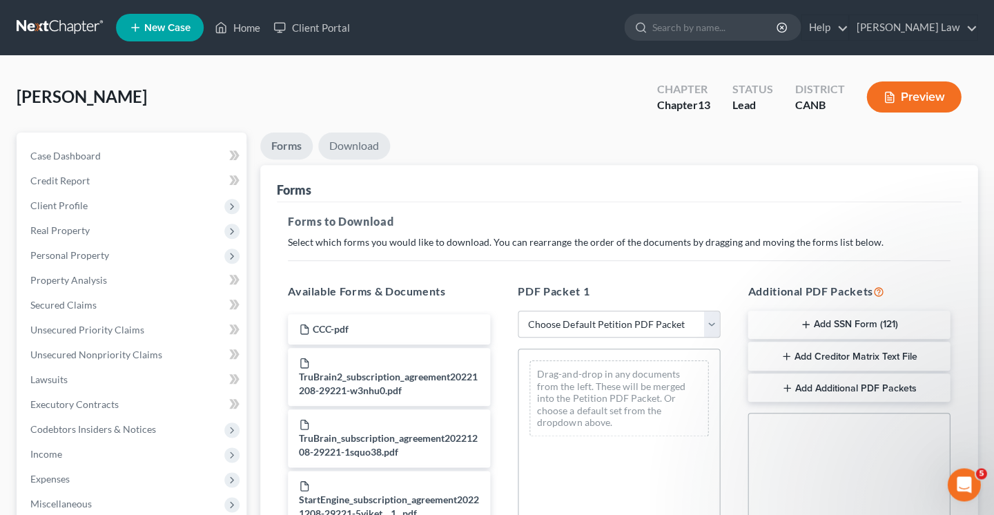
click at [364, 148] on link "Download" at bounding box center [354, 145] width 72 height 27
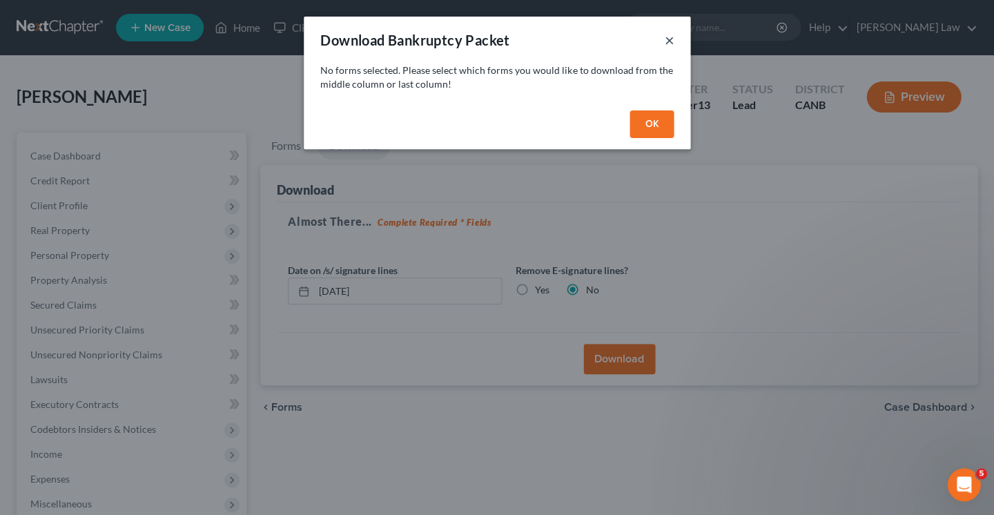
click at [666, 39] on button "×" at bounding box center [669, 40] width 10 height 17
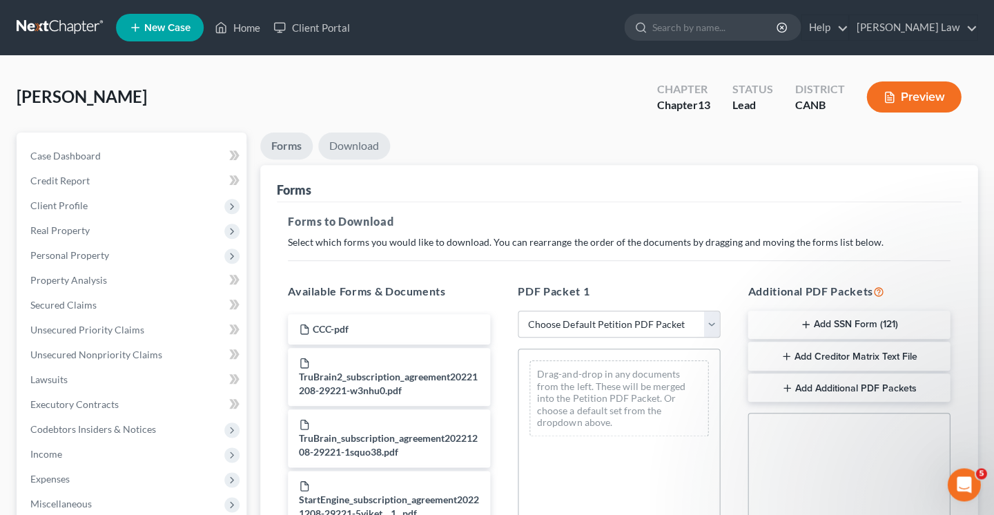
click at [343, 145] on link "Download" at bounding box center [354, 145] width 72 height 27
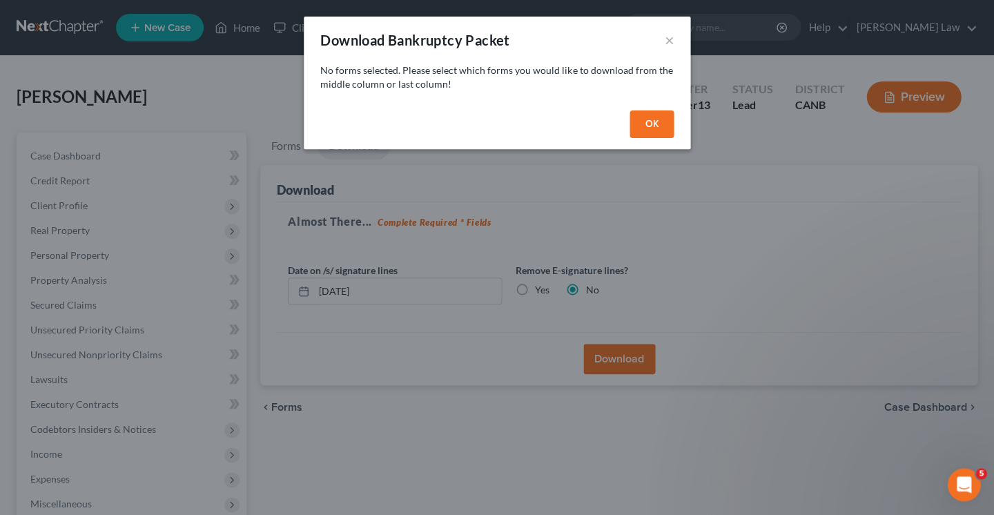
click at [653, 127] on button "OK" at bounding box center [651, 124] width 44 height 28
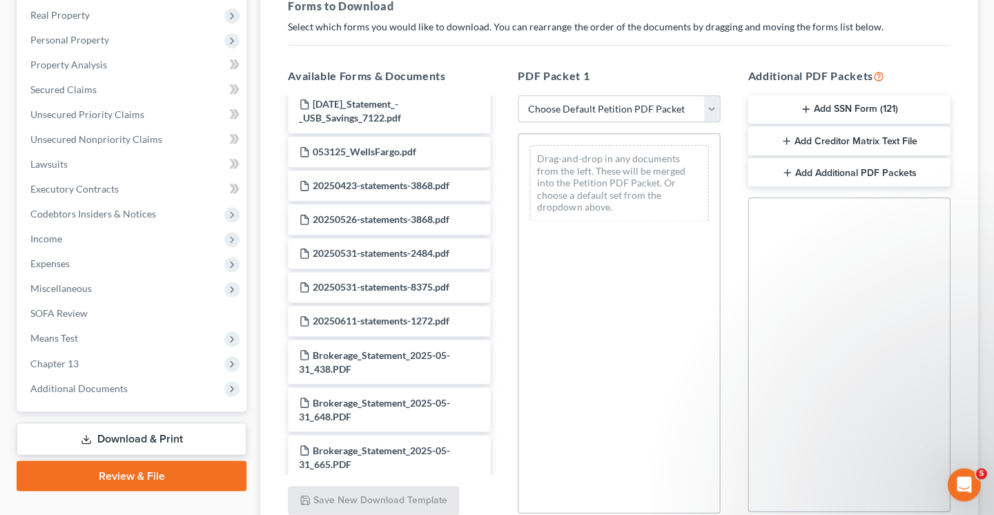
scroll to position [967, 0]
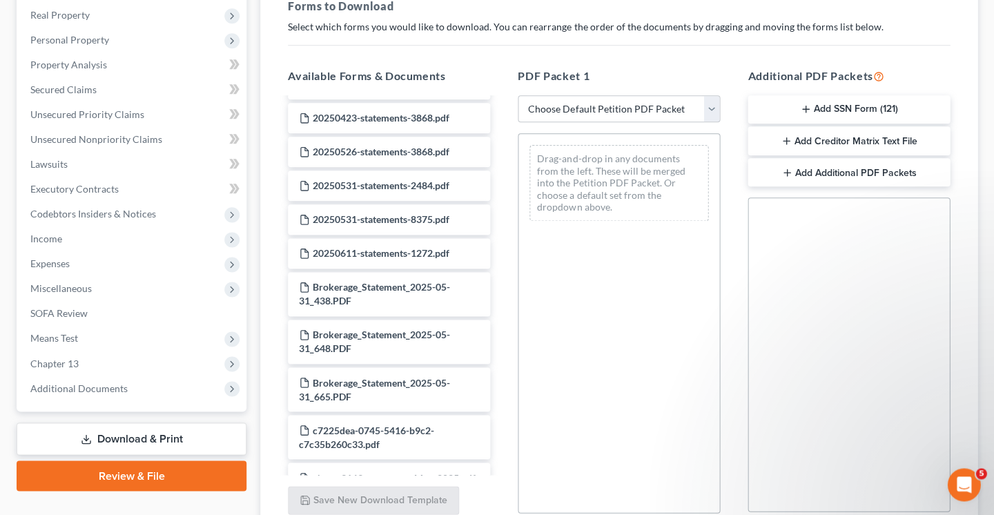
click at [108, 467] on link "Review & File" at bounding box center [132, 475] width 230 height 30
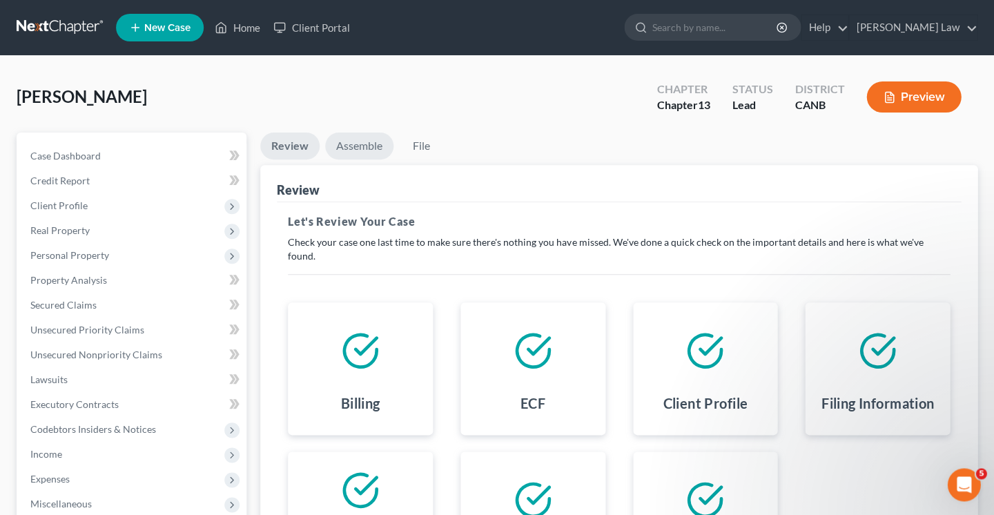
click at [363, 139] on link "Assemble" at bounding box center [359, 145] width 68 height 27
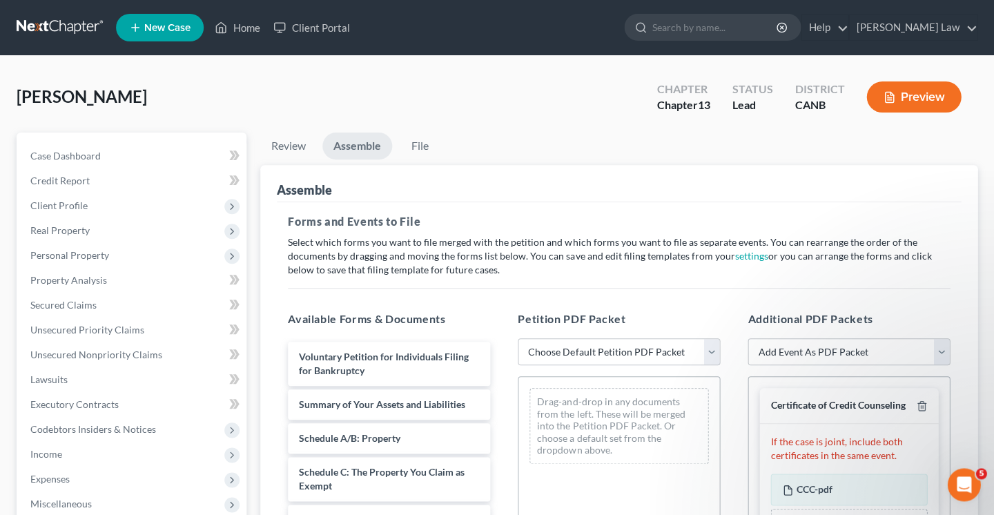
scroll to position [362, 0]
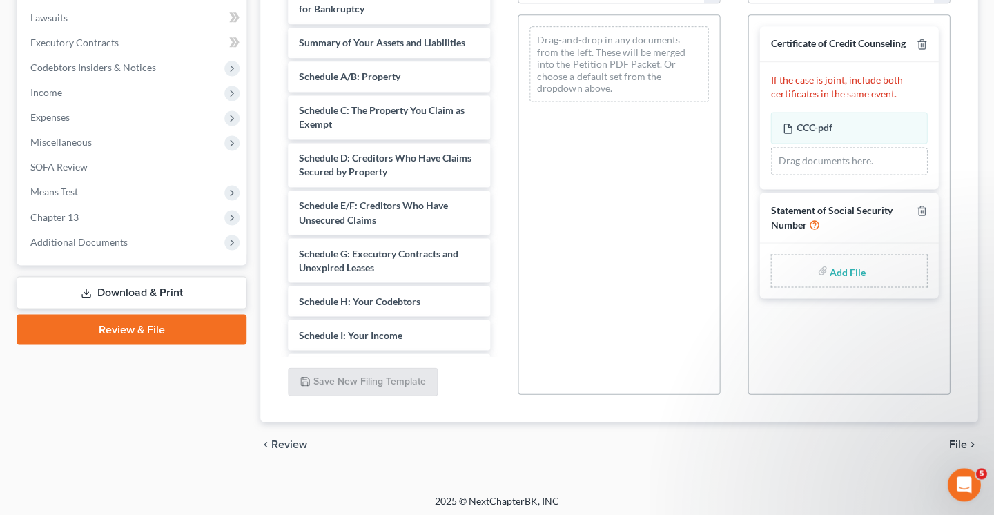
click at [287, 442] on span "Review" at bounding box center [289, 443] width 36 height 11
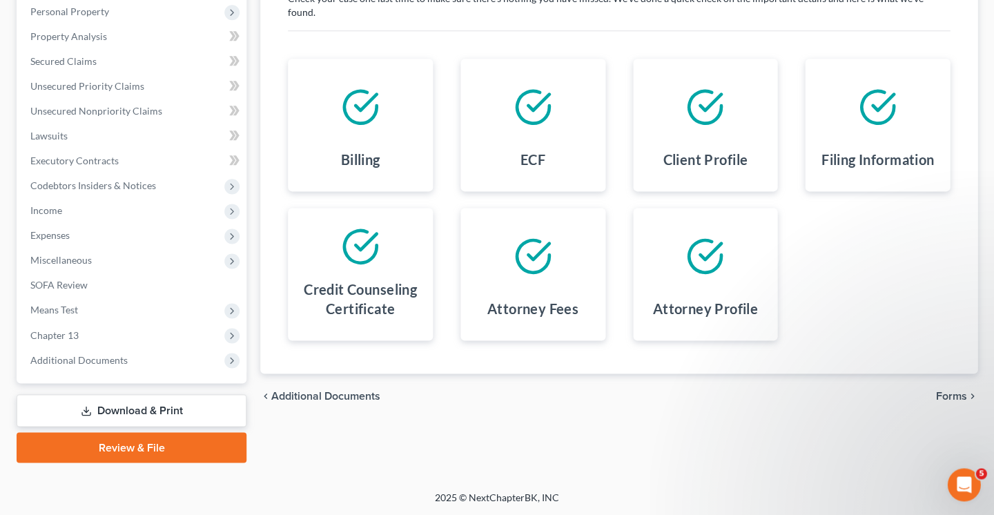
scroll to position [0, 0]
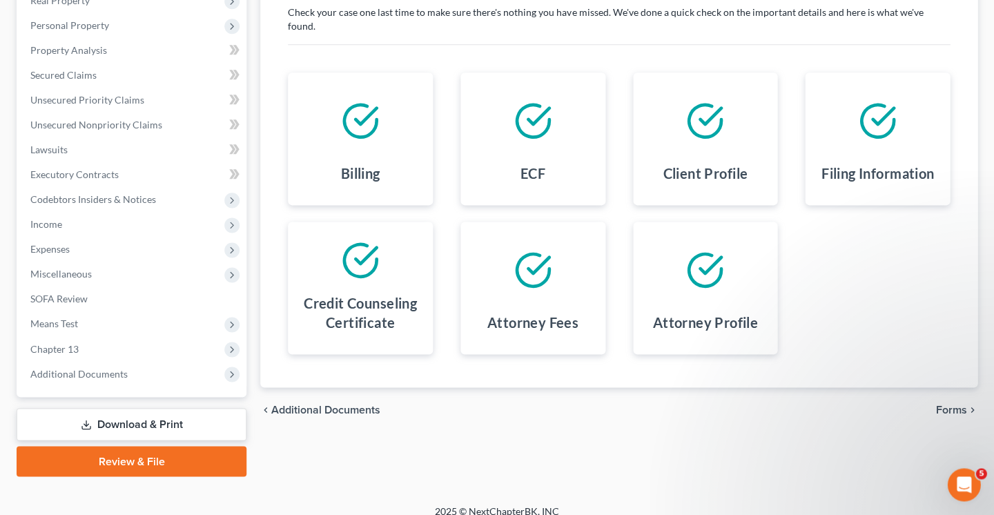
click at [946, 404] on span "Forms" at bounding box center [950, 409] width 31 height 11
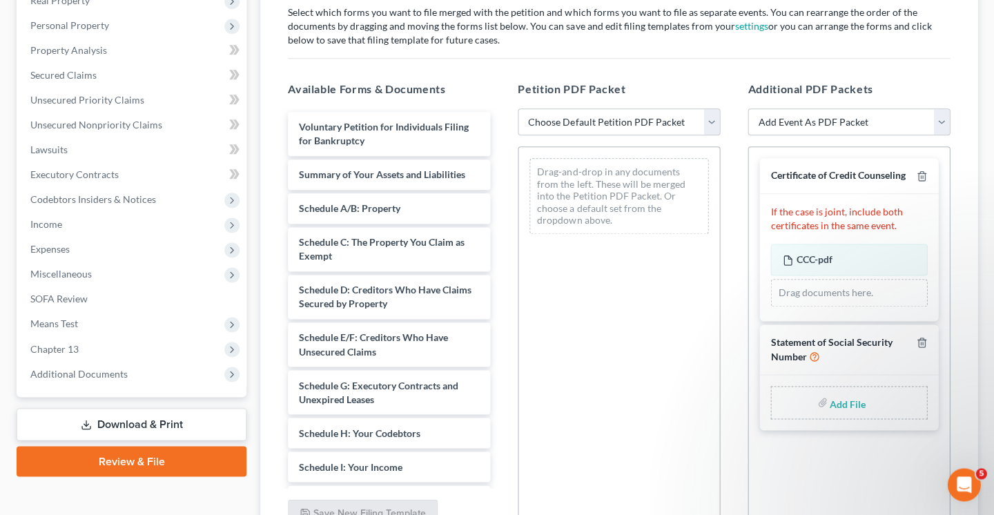
scroll to position [88, 0]
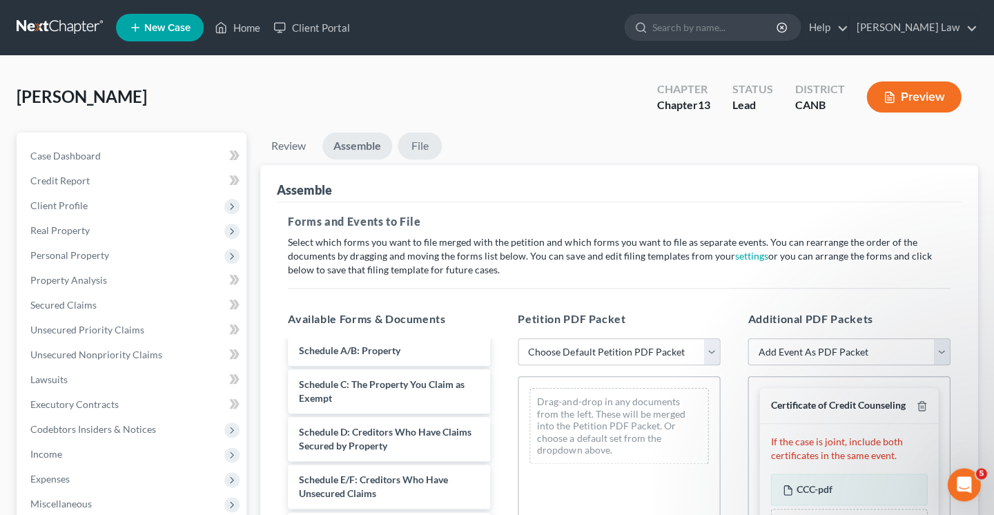
click at [418, 138] on link "File" at bounding box center [419, 145] width 44 height 27
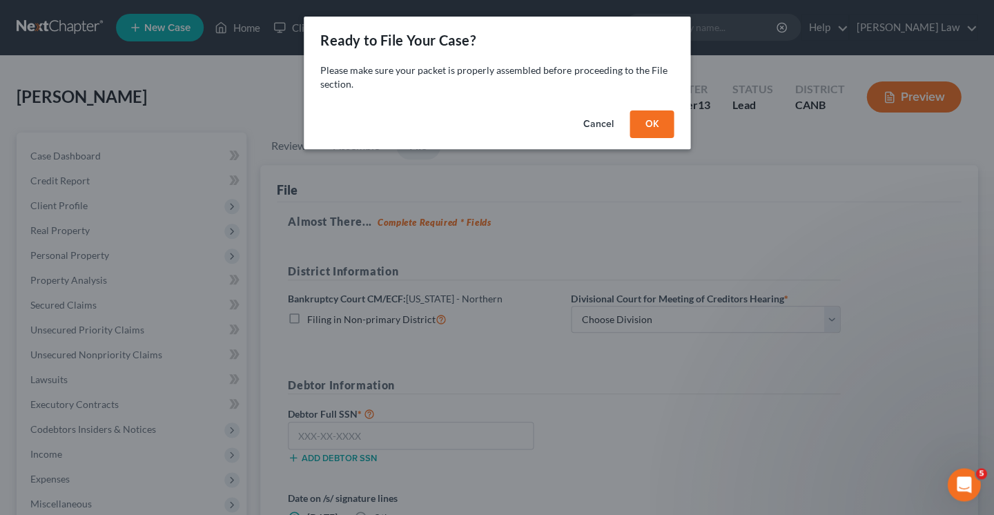
click at [652, 128] on button "OK" at bounding box center [651, 124] width 44 height 28
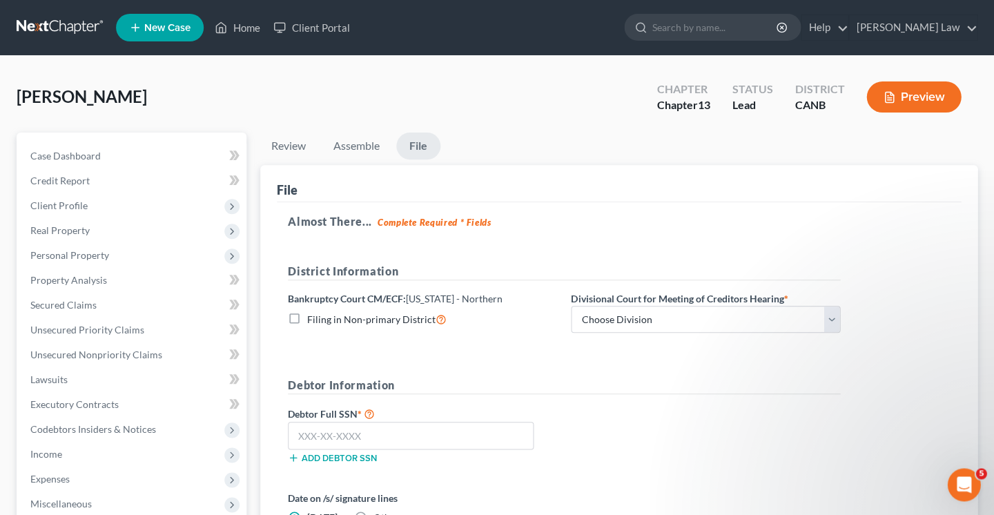
scroll to position [0, 0]
click at [442, 422] on input "text" at bounding box center [411, 436] width 246 height 28
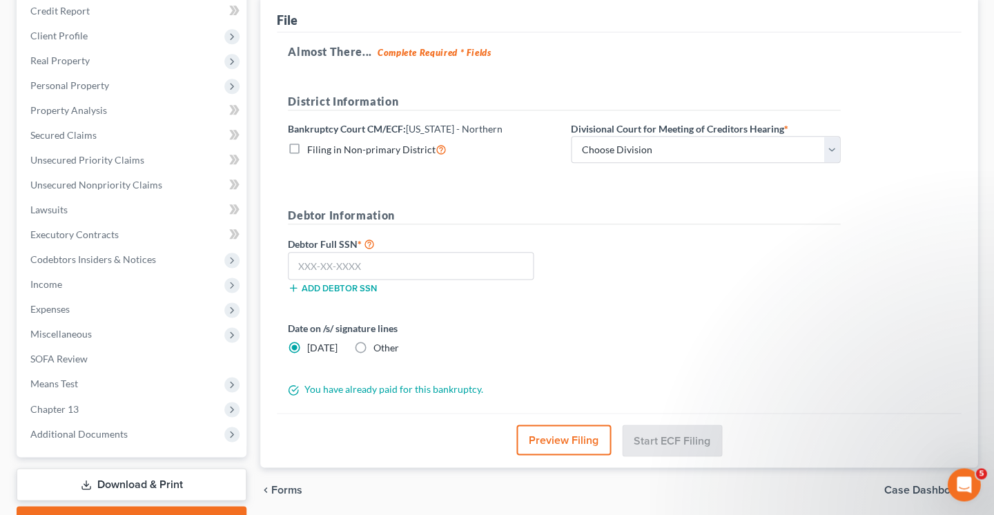
click at [296, 384] on icon at bounding box center [293, 389] width 11 height 11
click at [293, 384] on icon at bounding box center [293, 389] width 11 height 11
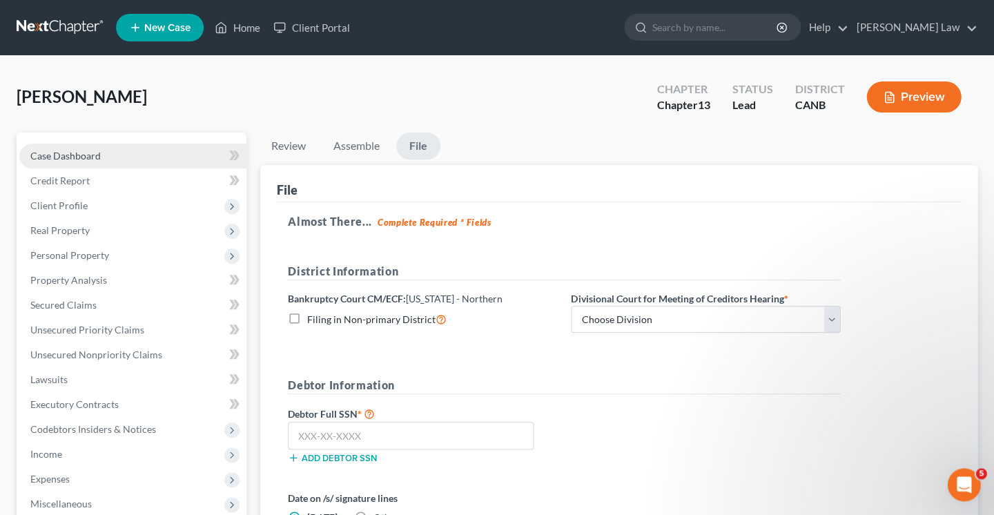
click at [173, 157] on link "Case Dashboard" at bounding box center [132, 156] width 227 height 25
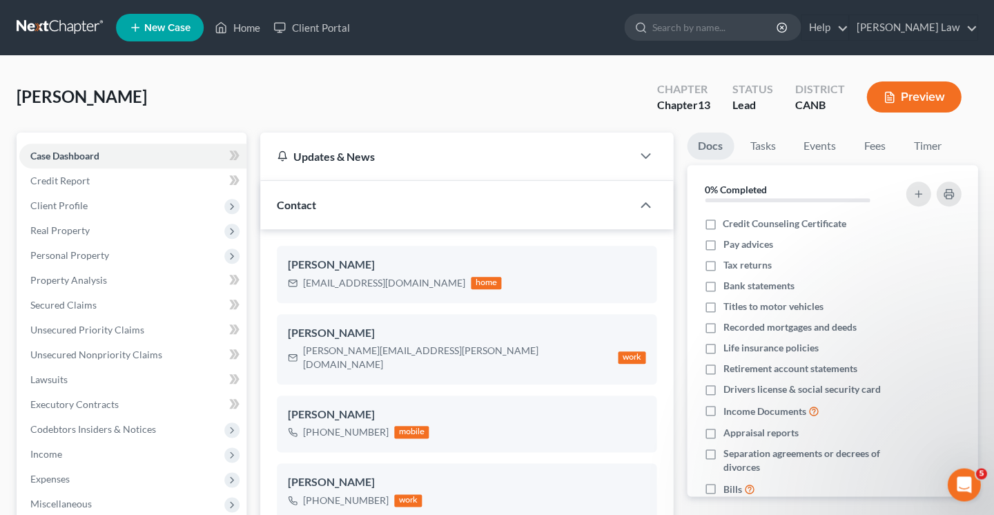
scroll to position [295, 0]
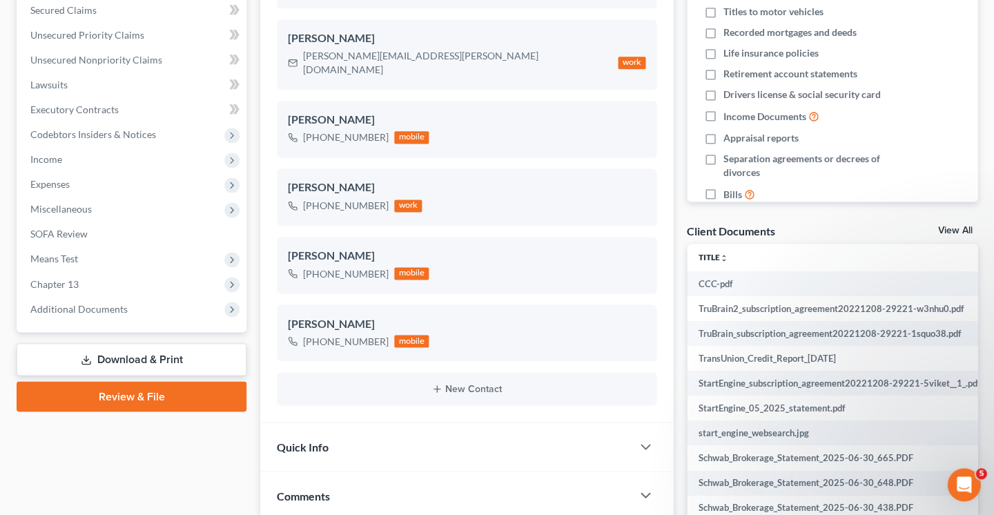
click at [195, 381] on link "Review & File" at bounding box center [132, 396] width 230 height 30
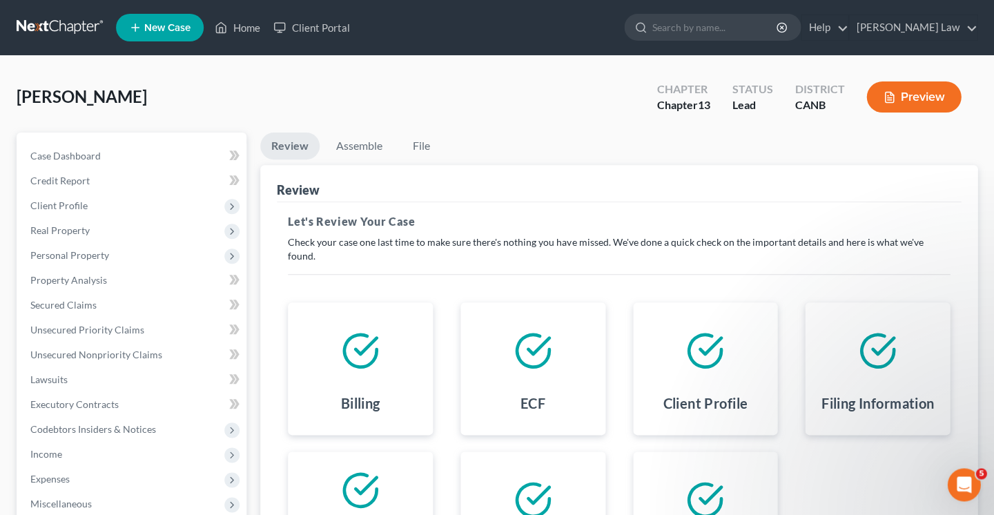
scroll to position [230, 0]
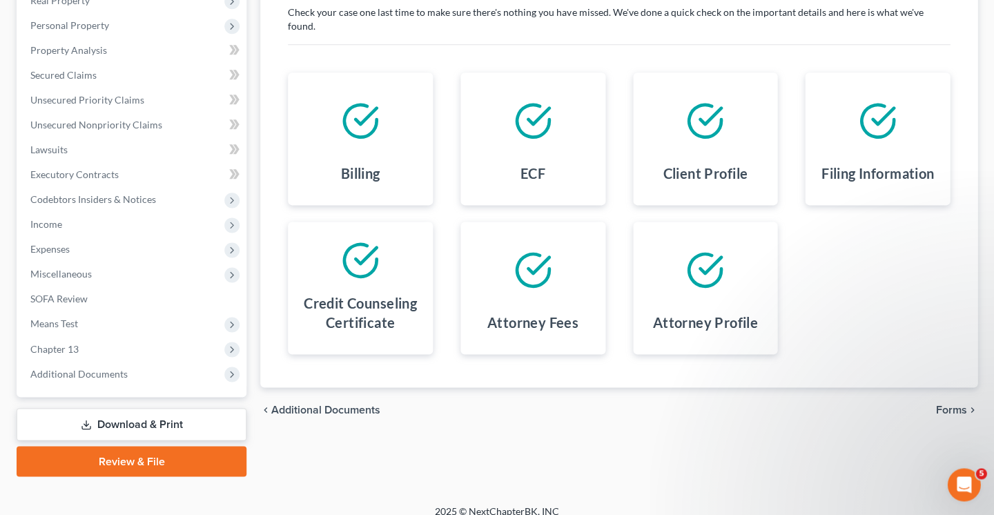
click at [343, 404] on span "Additional Documents" at bounding box center [325, 409] width 109 height 11
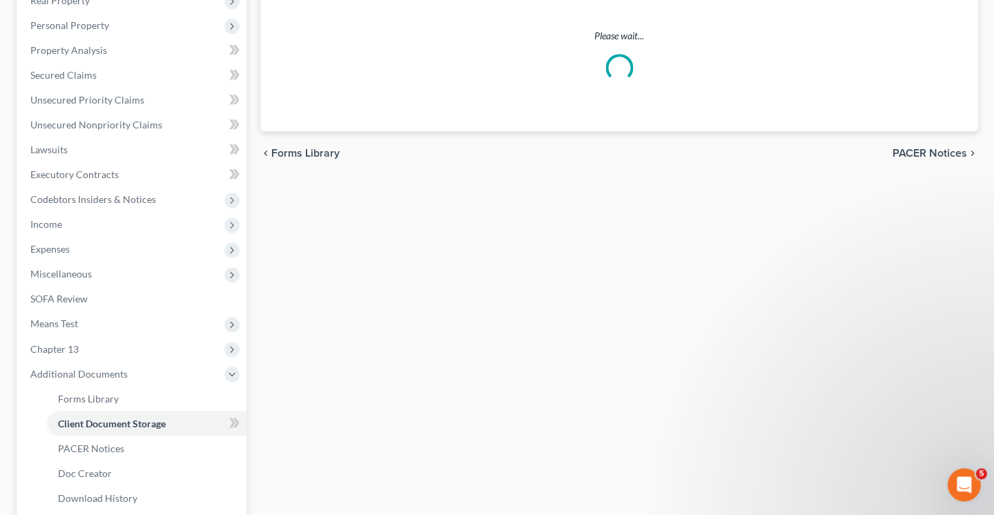
select select "0"
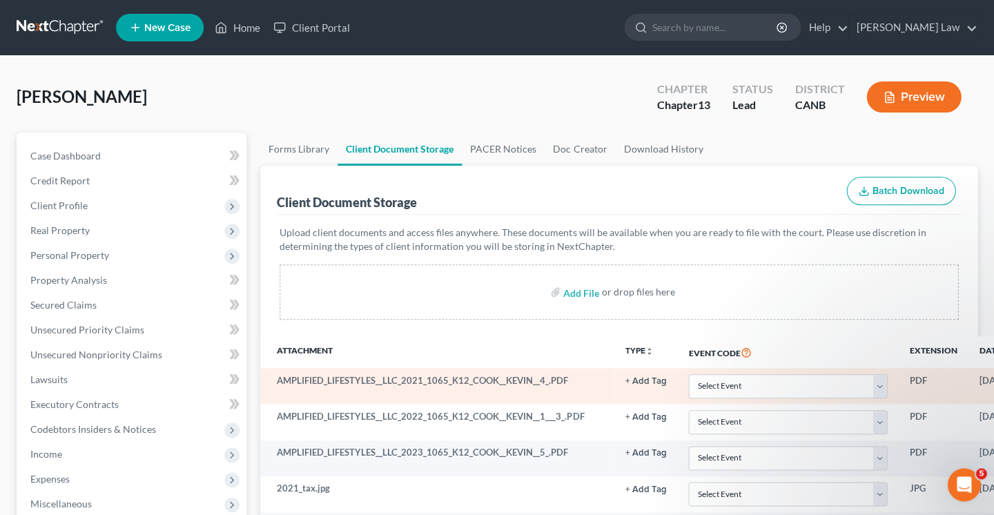
scroll to position [2670, 0]
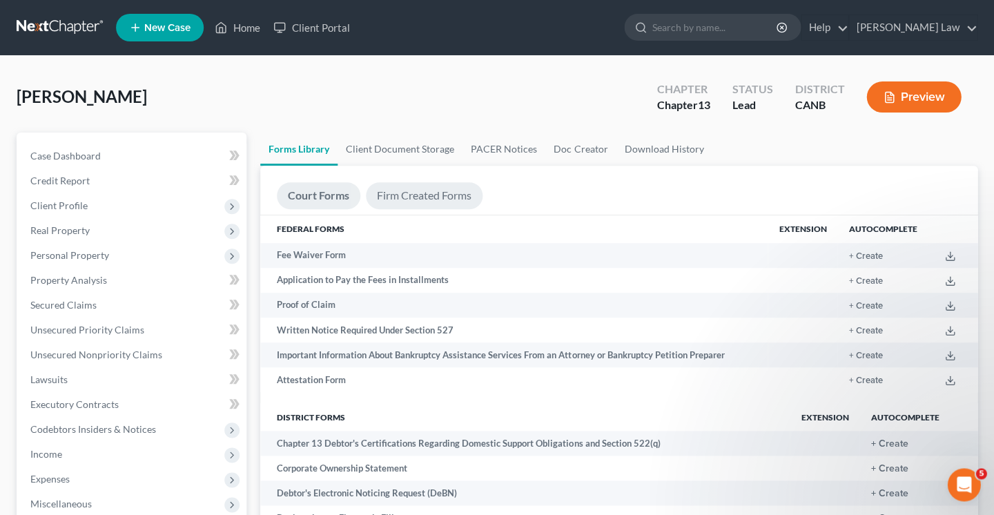
click at [415, 197] on link "Firm Created Forms" at bounding box center [424, 195] width 117 height 27
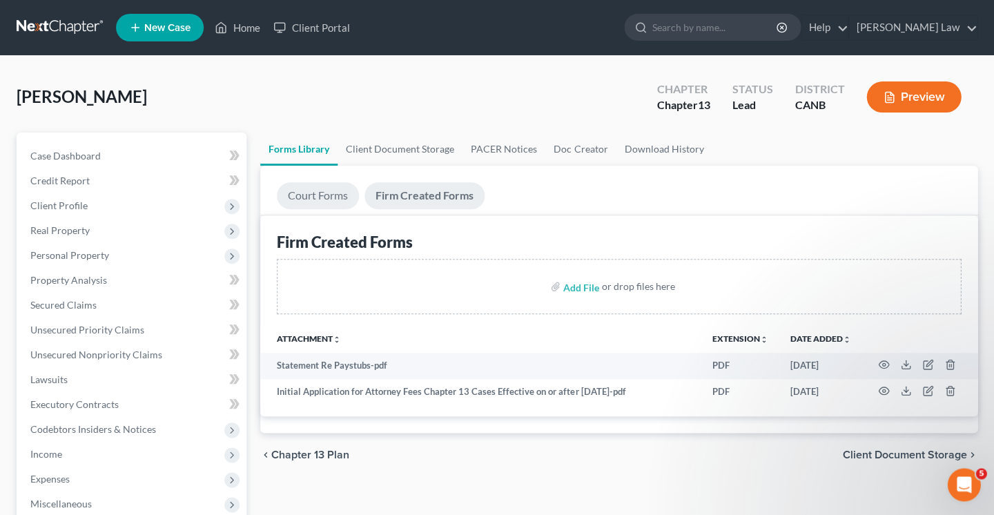
click at [313, 195] on link "Court Forms" at bounding box center [318, 195] width 82 height 27
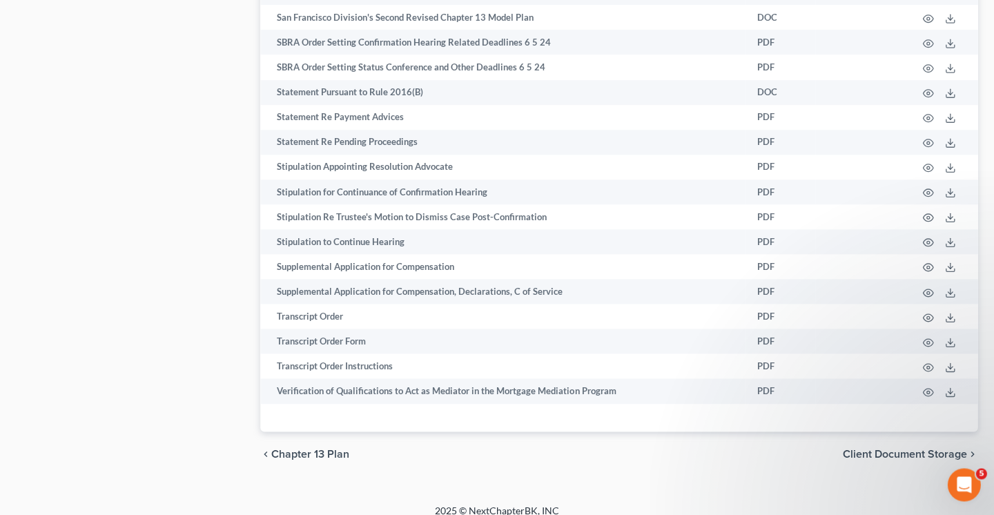
scroll to position [-2, 0]
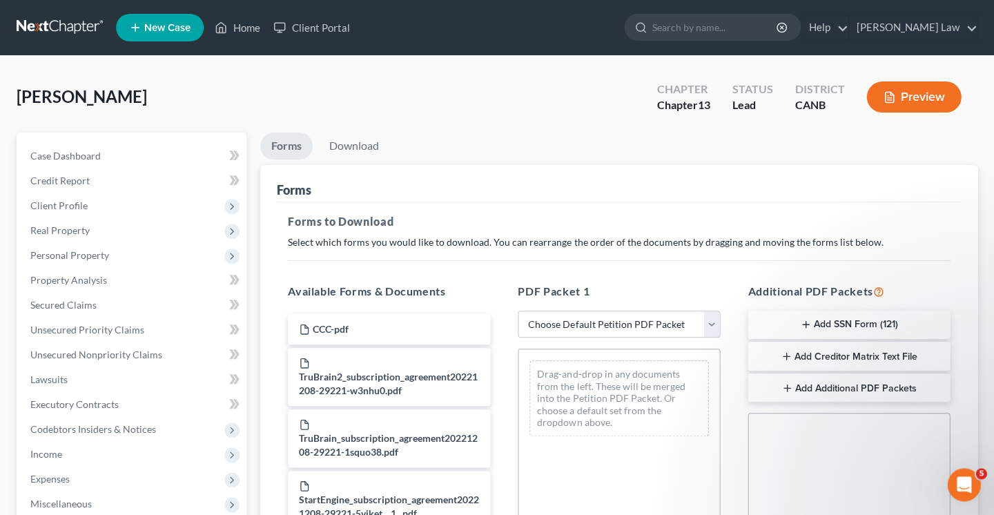
click at [835, 326] on button "Add SSN Form (121)" at bounding box center [848, 325] width 202 height 29
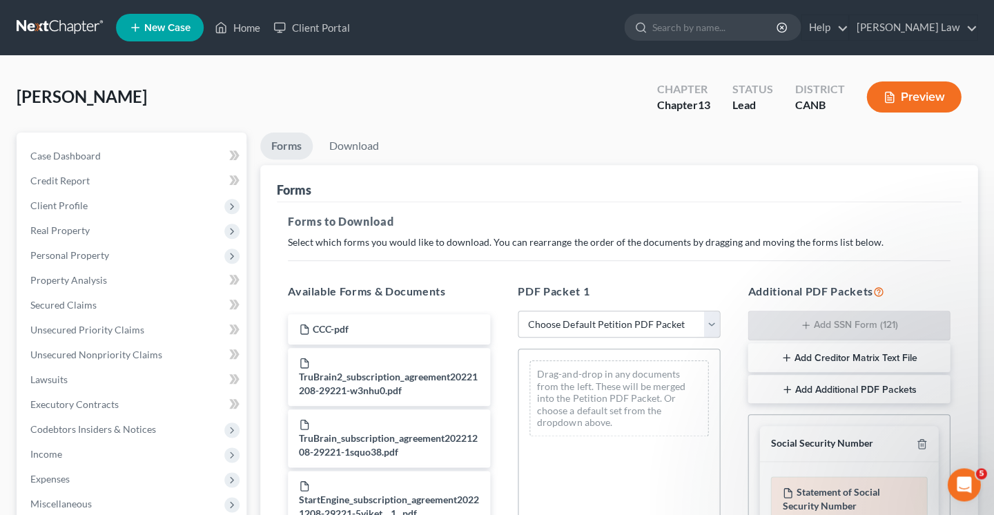
click at [787, 482] on icon at bounding box center [787, 492] width 11 height 11
click at [920, 439] on icon "button" at bounding box center [921, 443] width 11 height 11
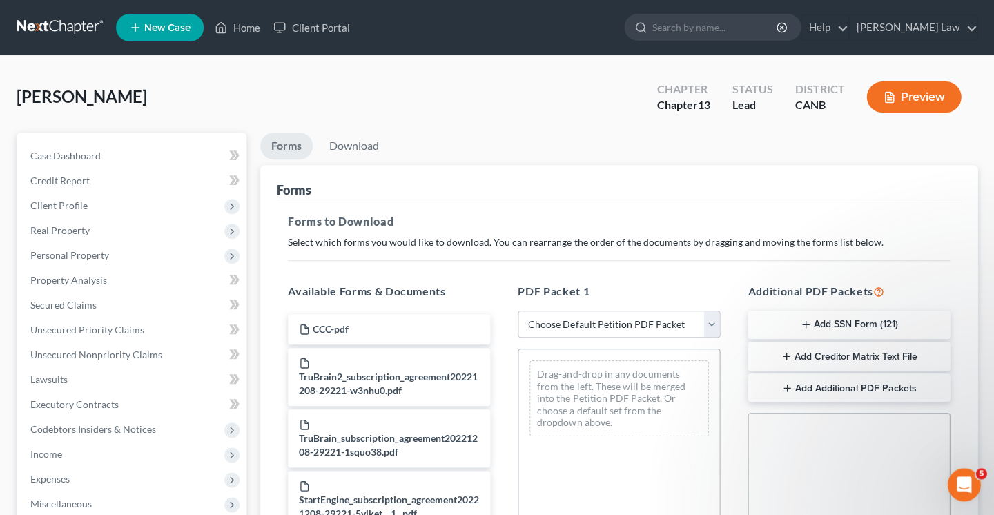
click at [790, 317] on button "Add SSN Form (121)" at bounding box center [848, 325] width 202 height 29
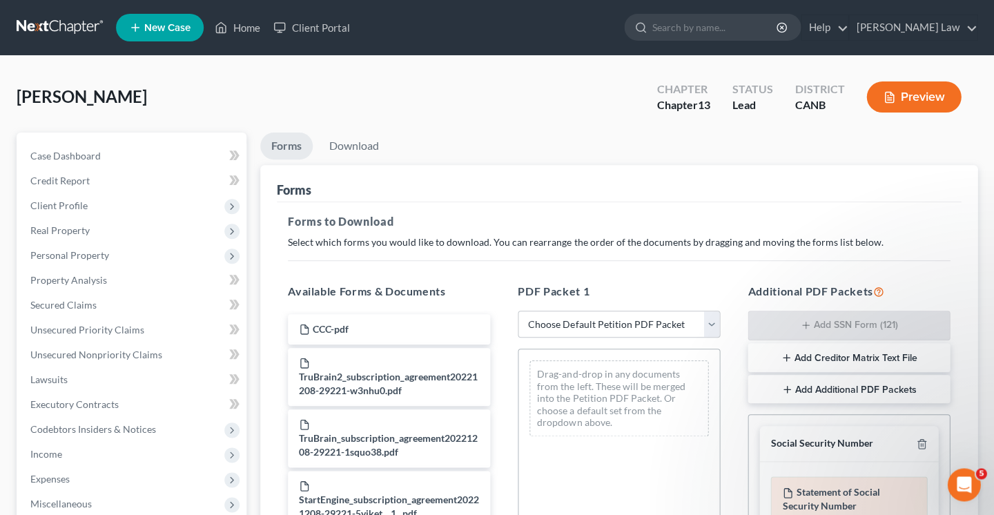
click at [801, 482] on div "Statement of Social Security Number" at bounding box center [848, 499] width 157 height 46
click at [371, 165] on div "Forms" at bounding box center [619, 183] width 684 height 37
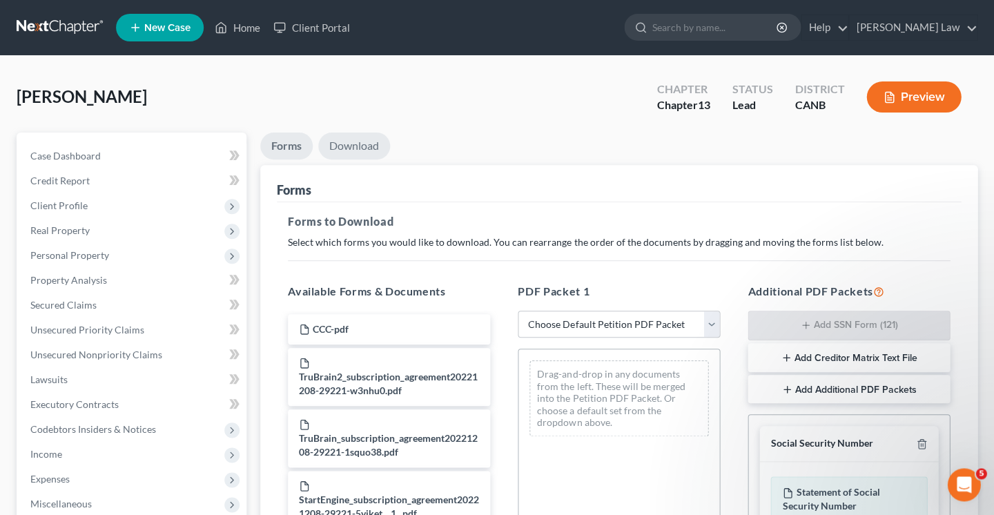
click at [365, 149] on link "Download" at bounding box center [354, 145] width 72 height 27
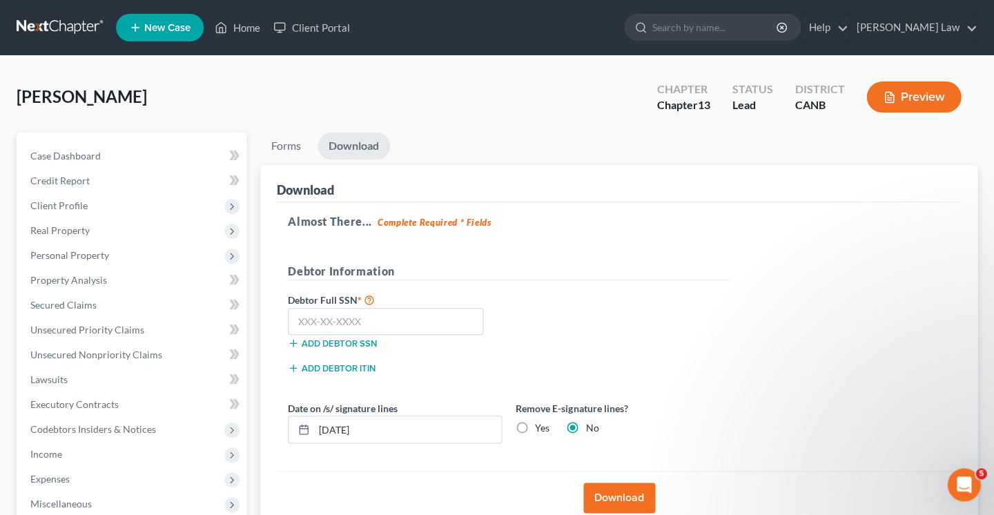
click at [453, 335] on div "Add debtor SSN" at bounding box center [395, 342] width 228 height 14
click at [447, 312] on input "text" at bounding box center [385, 322] width 195 height 28
click at [345, 337] on button "Add debtor SSN" at bounding box center [332, 342] width 89 height 11
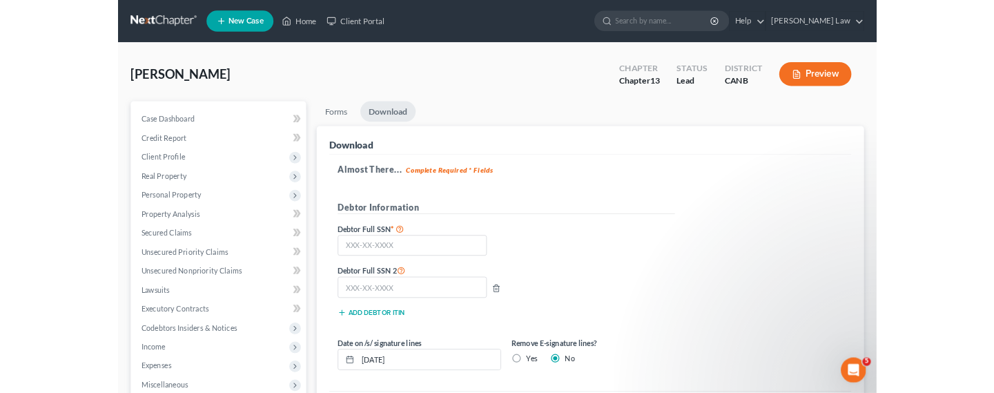
scroll to position [34, 0]
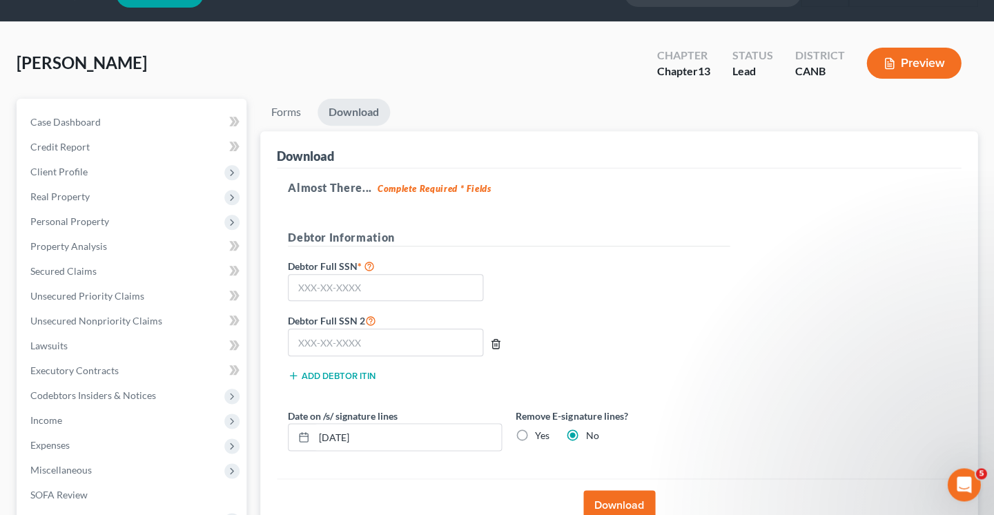
click at [492, 339] on icon "button" at bounding box center [495, 343] width 6 height 9
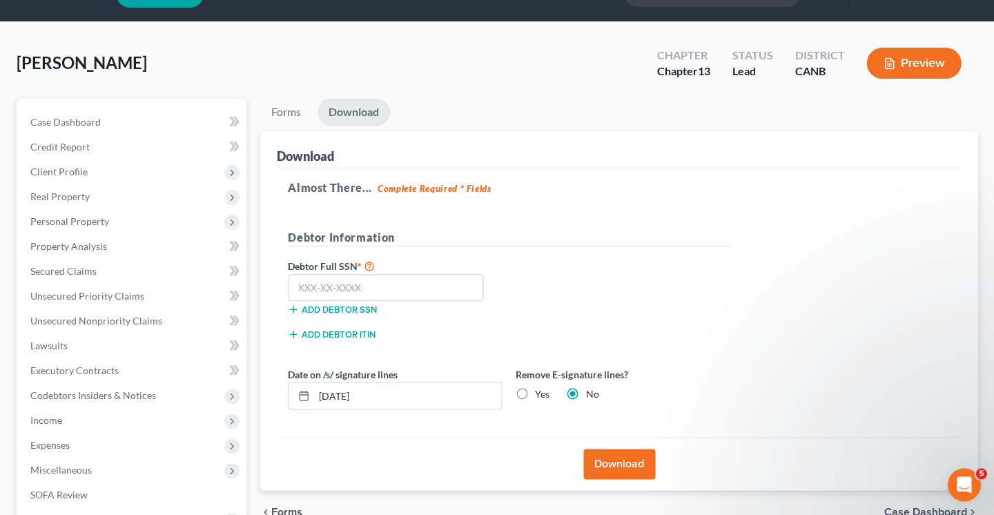
click at [387, 267] on label "Debtor Full SSN *" at bounding box center [395, 265] width 228 height 17
click at [387, 280] on input "text" at bounding box center [385, 288] width 195 height 28
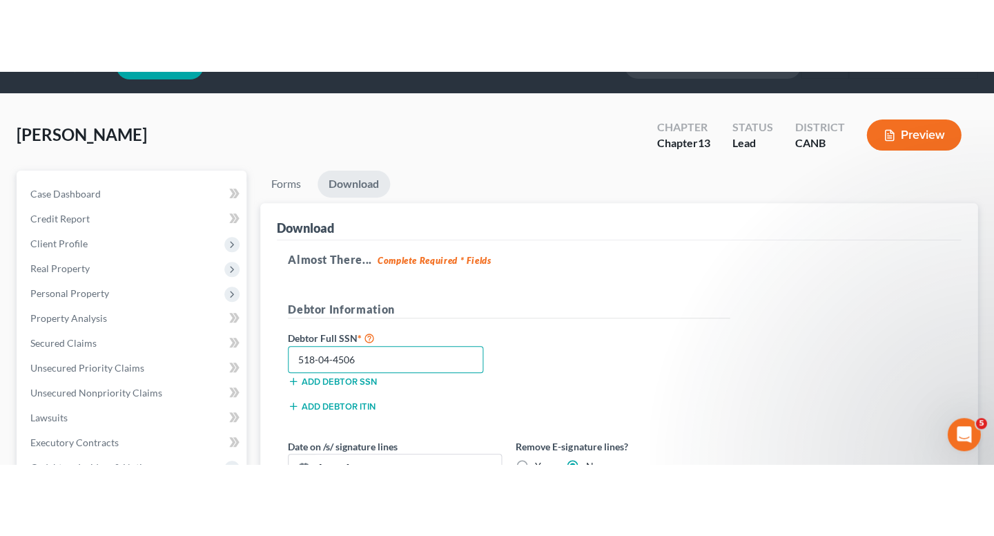
scroll to position [178, 0]
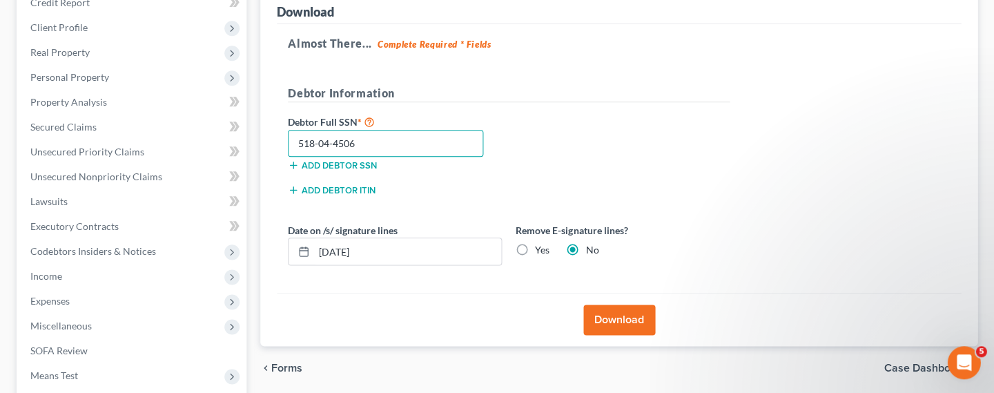
type input "518-04-4506"
click at [535, 243] on label "Yes" at bounding box center [542, 250] width 14 height 14
click at [540, 243] on input "Yes" at bounding box center [544, 247] width 9 height 9
radio input "true"
radio input "false"
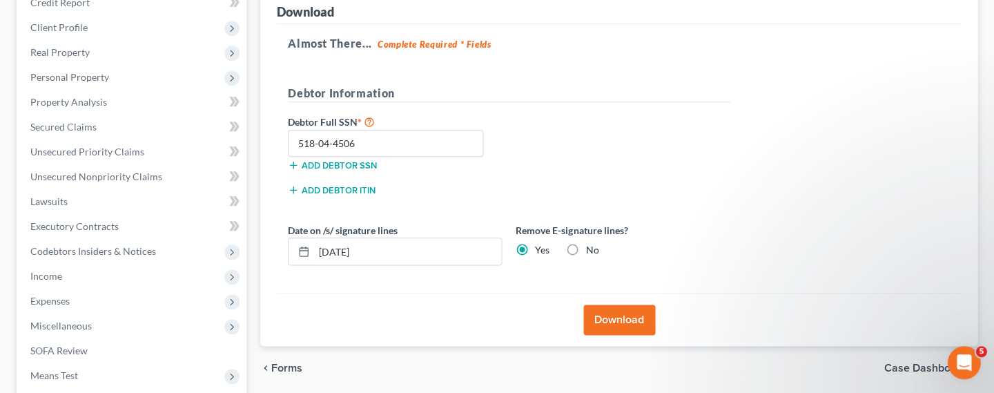
click at [613, 308] on button "Download" at bounding box center [619, 319] width 72 height 30
click at [608, 316] on button "Download" at bounding box center [619, 319] width 72 height 30
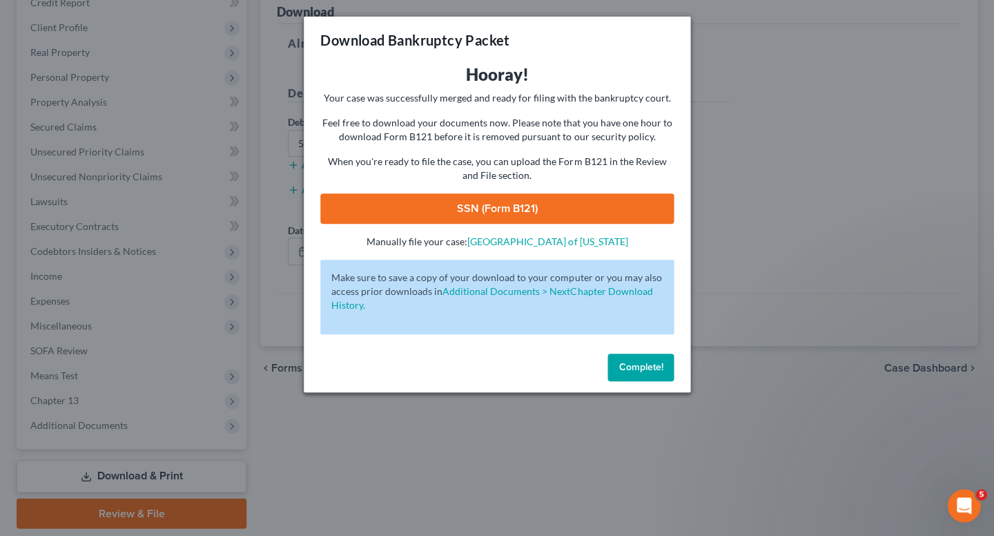
click at [522, 206] on link "SSN (Form B121)" at bounding box center [496, 208] width 353 height 30
click at [653, 361] on span "Complete!" at bounding box center [640, 367] width 44 height 12
click at [632, 361] on span "Complete!" at bounding box center [640, 367] width 44 height 12
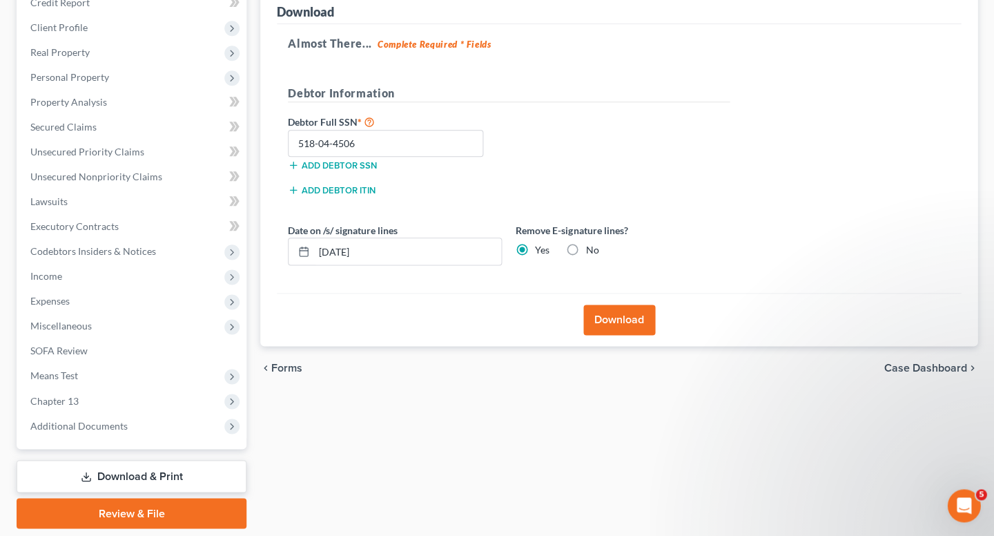
click at [130, 460] on link "Download & Print" at bounding box center [132, 476] width 230 height 32
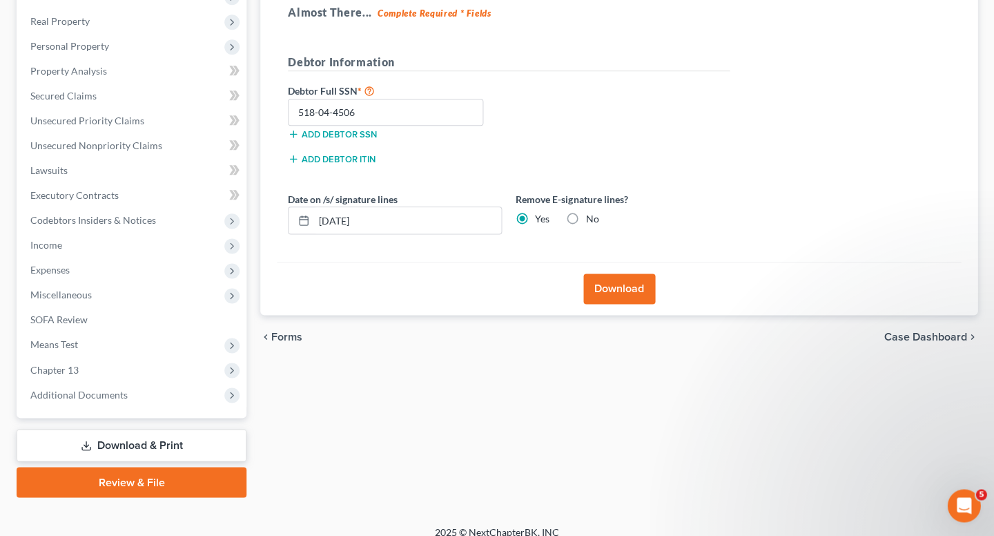
click at [132, 436] on link "Download & Print" at bounding box center [132, 445] width 230 height 32
click at [197, 433] on link "Download & Print" at bounding box center [132, 445] width 230 height 32
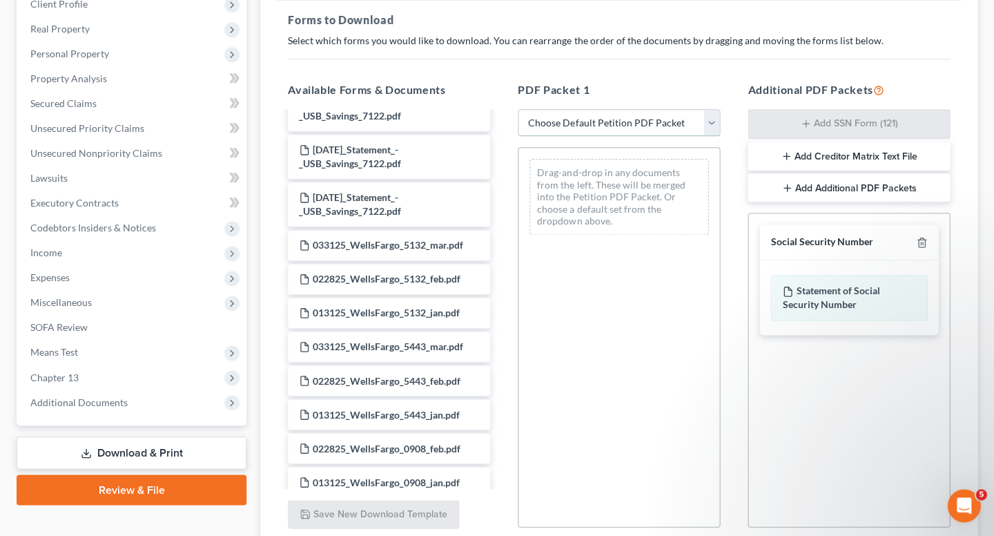
scroll to position [172, 0]
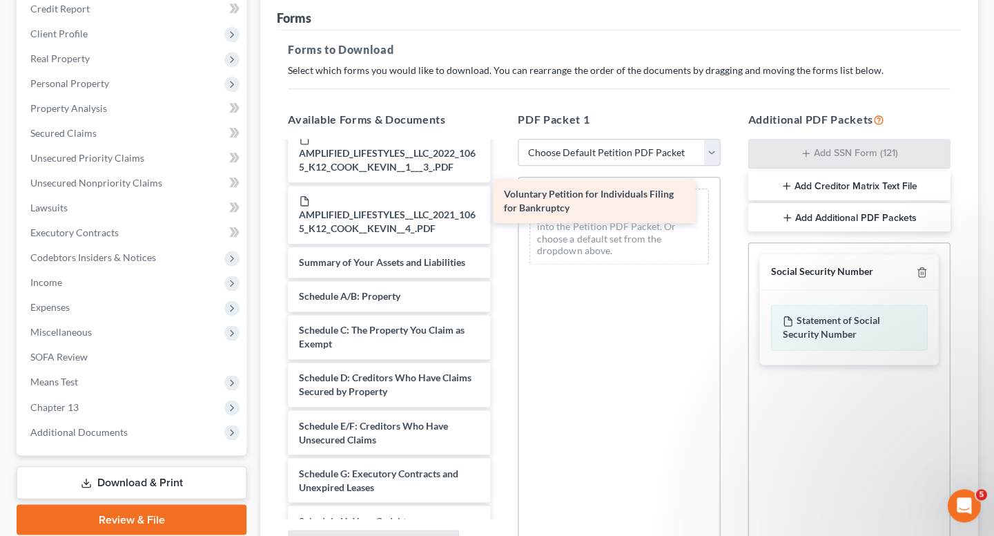
drag, startPoint x: 404, startPoint y: 195, endPoint x: 616, endPoint y: 206, distance: 212.9
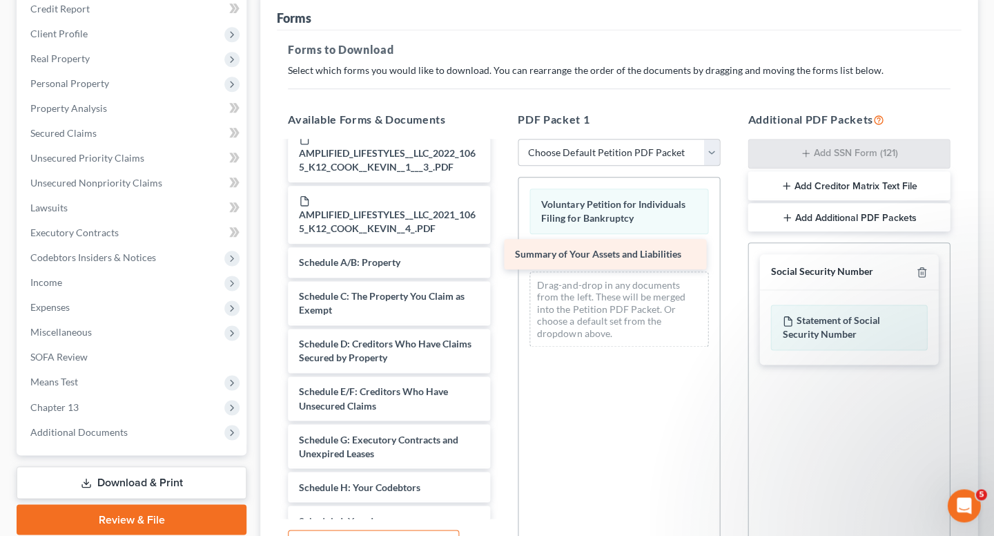
drag, startPoint x: 413, startPoint y: 185, endPoint x: 629, endPoint y: 253, distance: 226.3
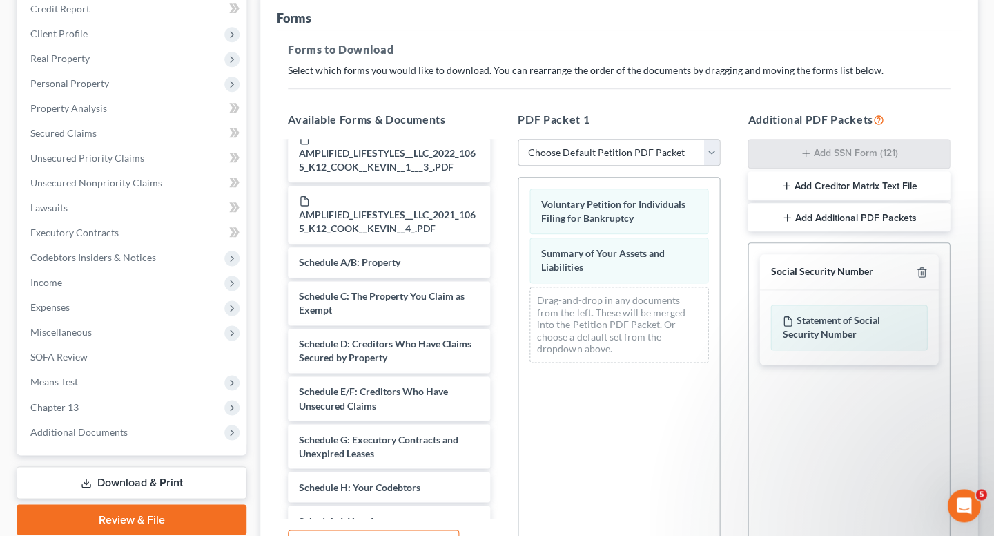
scroll to position [4612, 0]
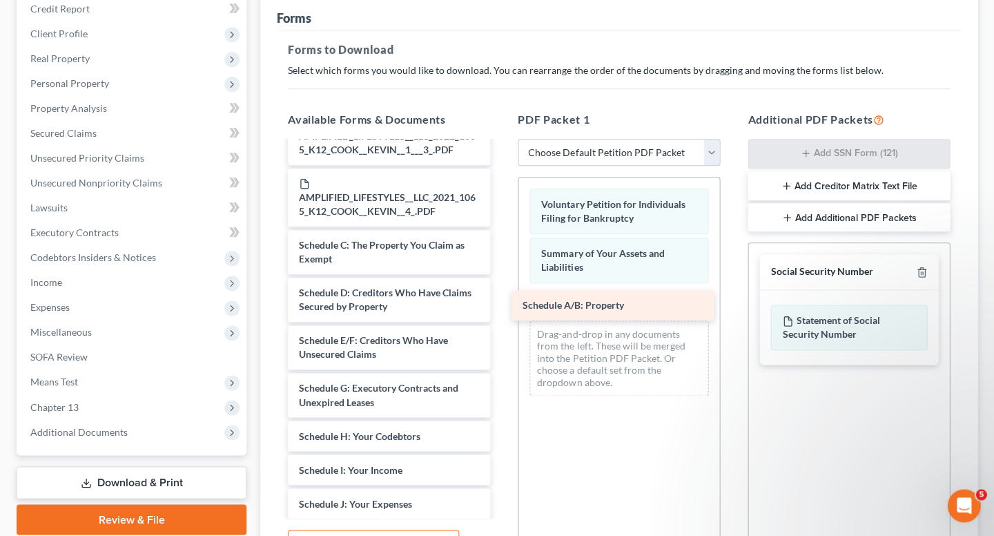
drag, startPoint x: 391, startPoint y: 186, endPoint x: 618, endPoint y: 296, distance: 253.1
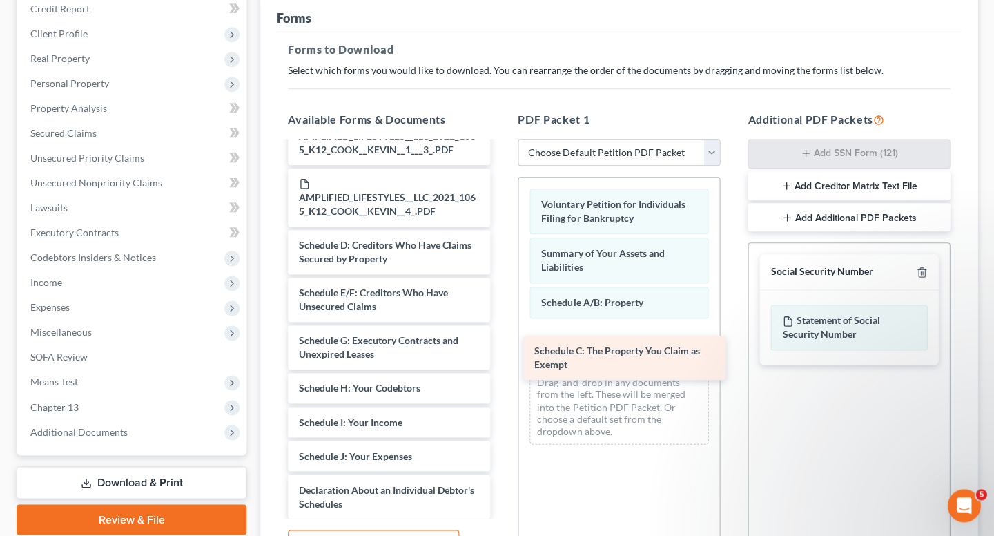
drag, startPoint x: 369, startPoint y: 190, endPoint x: 603, endPoint y: 353, distance: 285.6
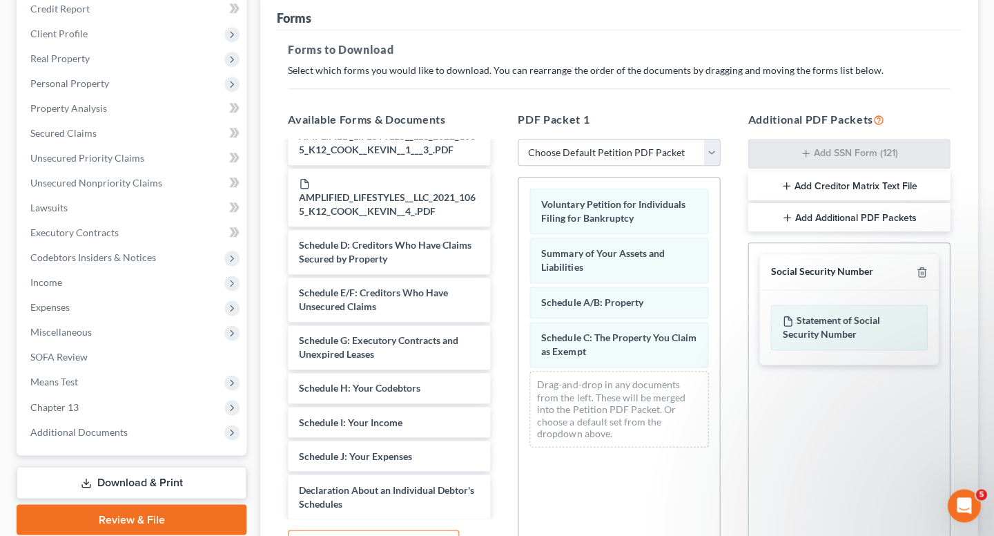
scroll to position [252, 0]
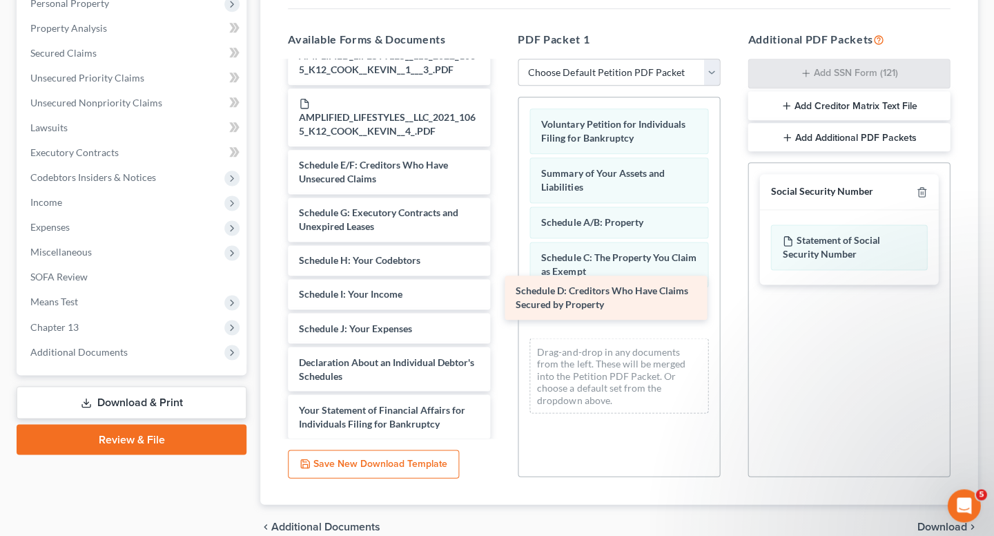
drag, startPoint x: 414, startPoint y: 321, endPoint x: 631, endPoint y: 291, distance: 218.7
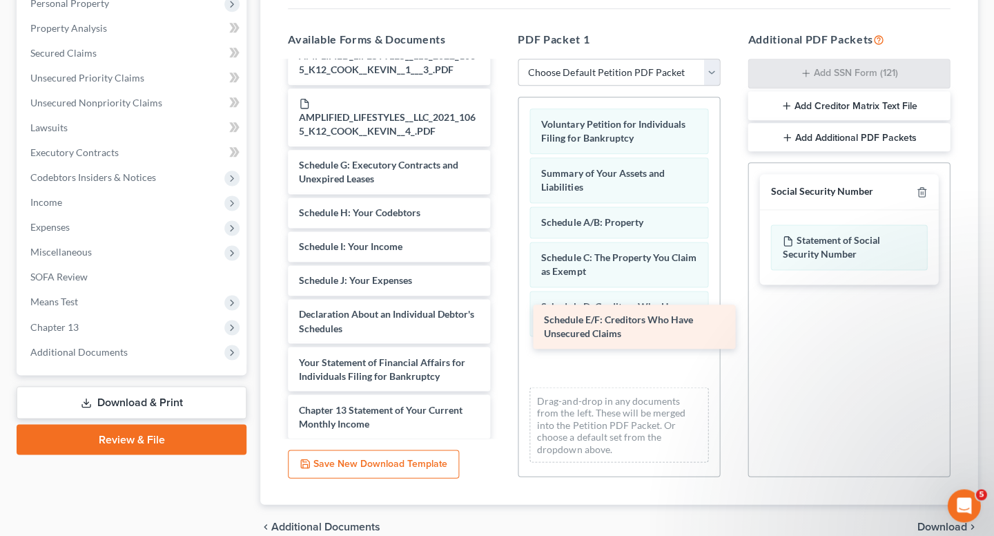
scroll to position [4390, 0]
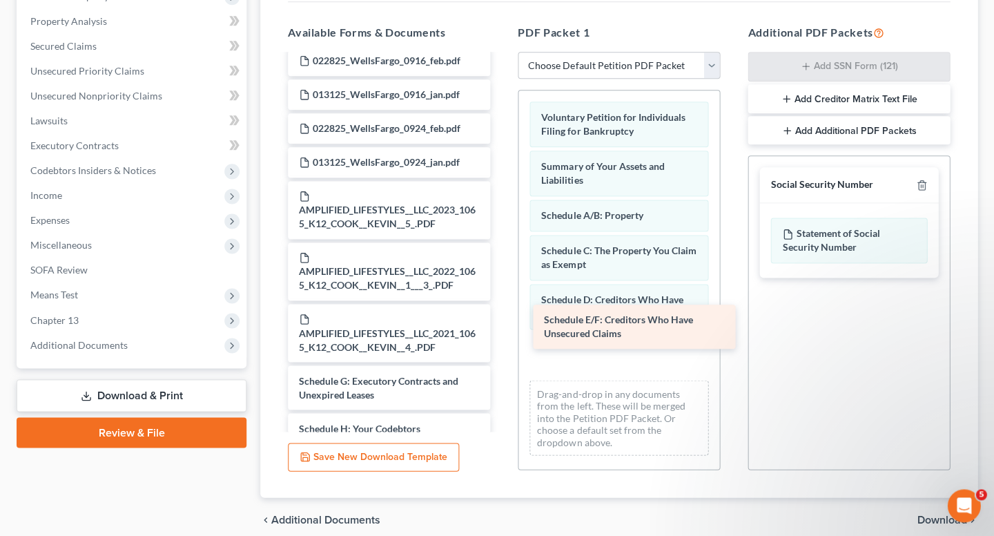
drag, startPoint x: 429, startPoint y: 322, endPoint x: 674, endPoint y: 320, distance: 244.3
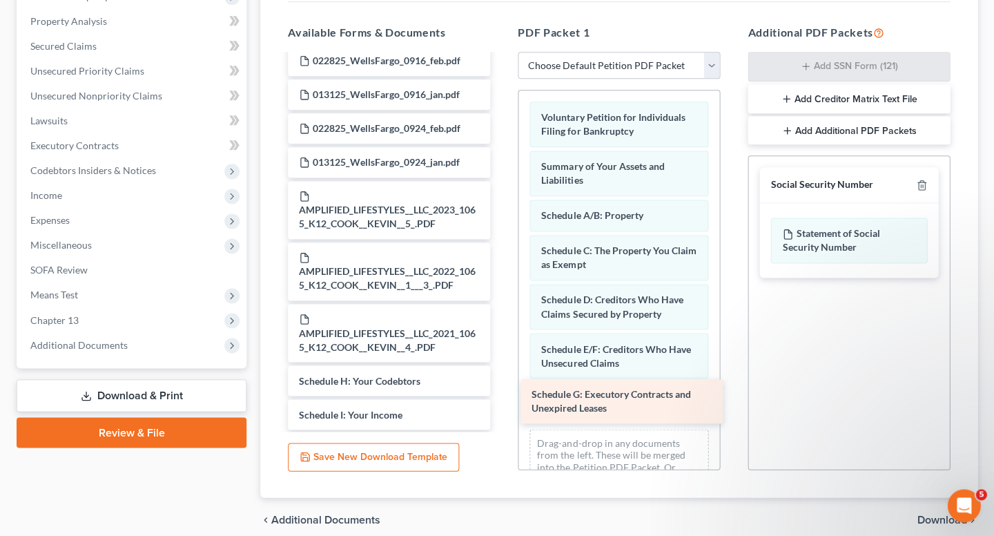
drag, startPoint x: 428, startPoint y: 325, endPoint x: 659, endPoint y: 398, distance: 242.5
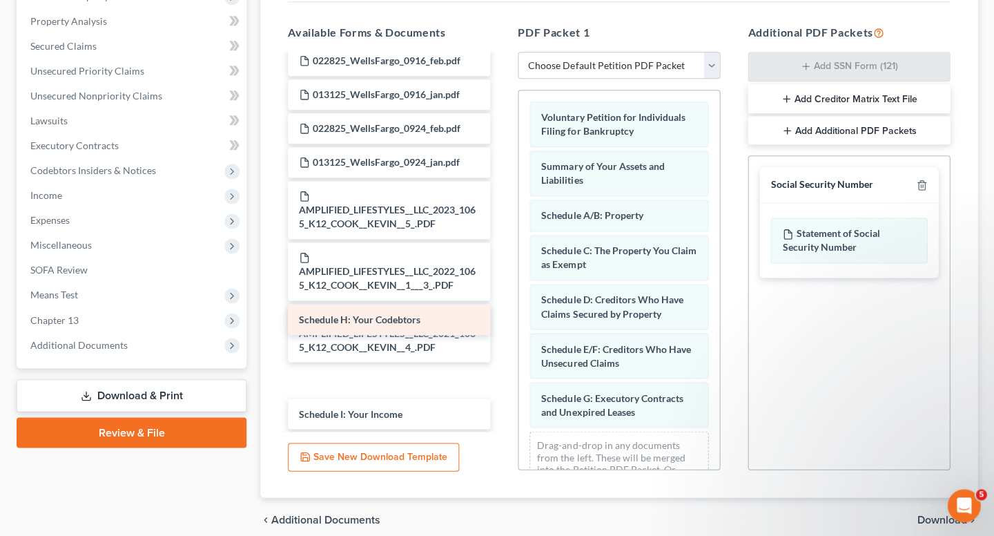
scroll to position [27, 0]
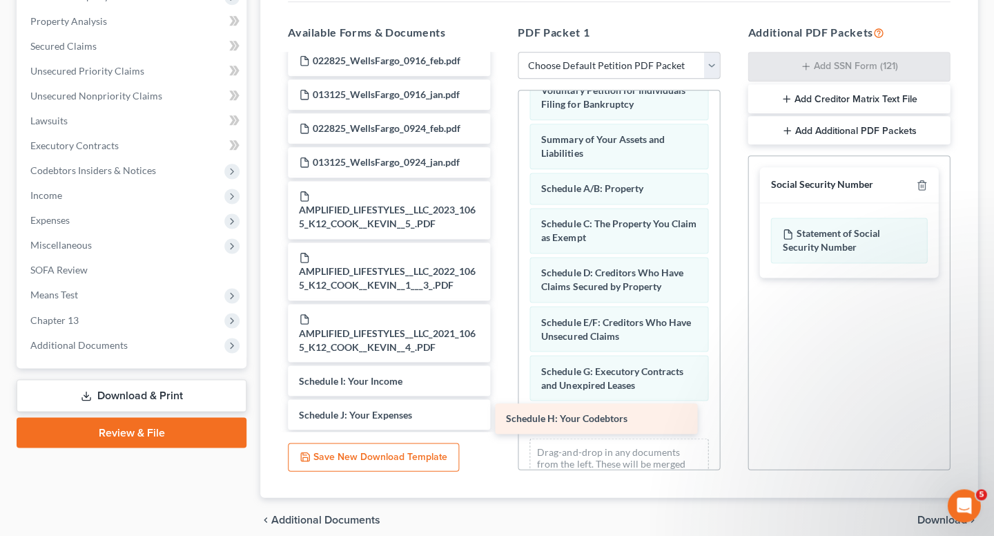
drag, startPoint x: 426, startPoint y: 323, endPoint x: 660, endPoint y: 411, distance: 250.1
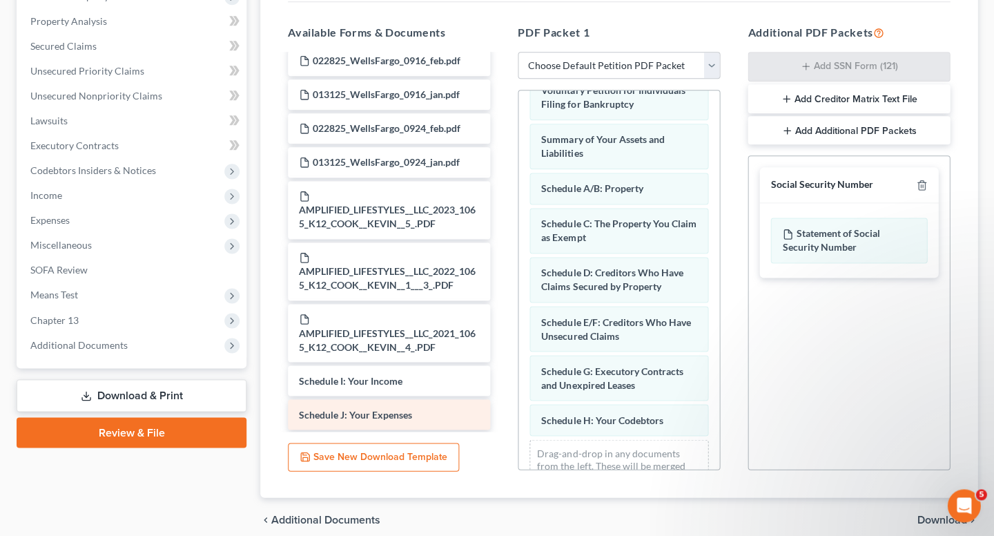
scroll to position [61, 0]
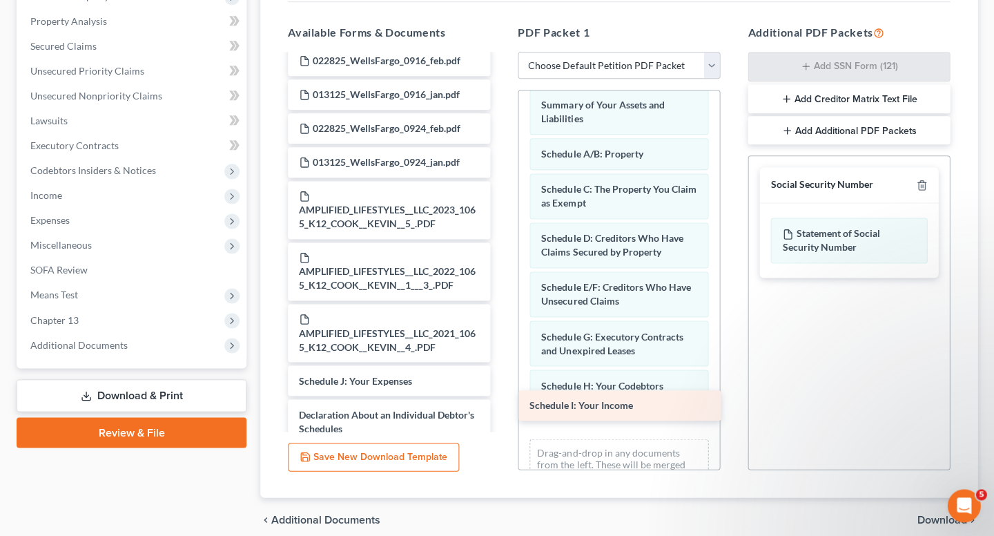
drag, startPoint x: 415, startPoint y: 324, endPoint x: 645, endPoint y: 408, distance: 245.4
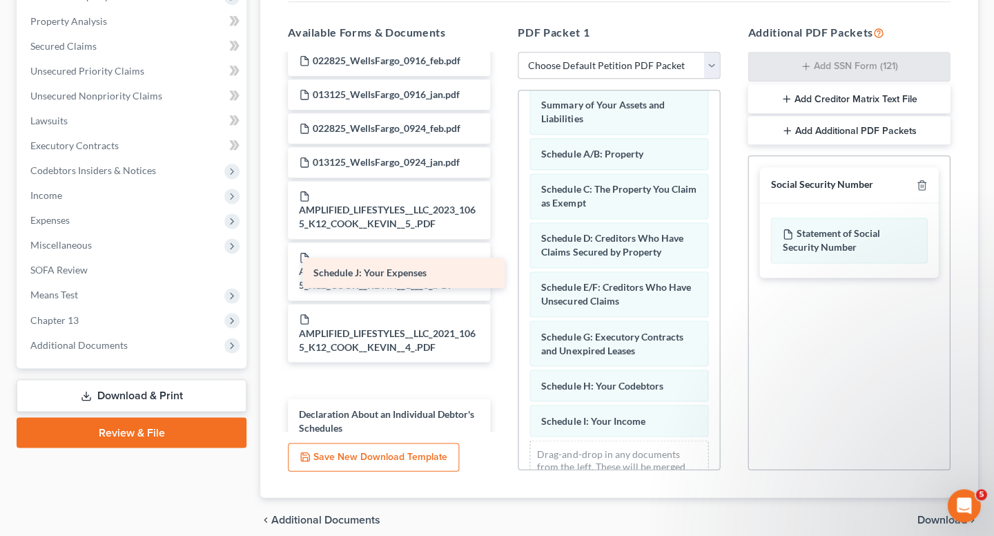
scroll to position [4441, 0]
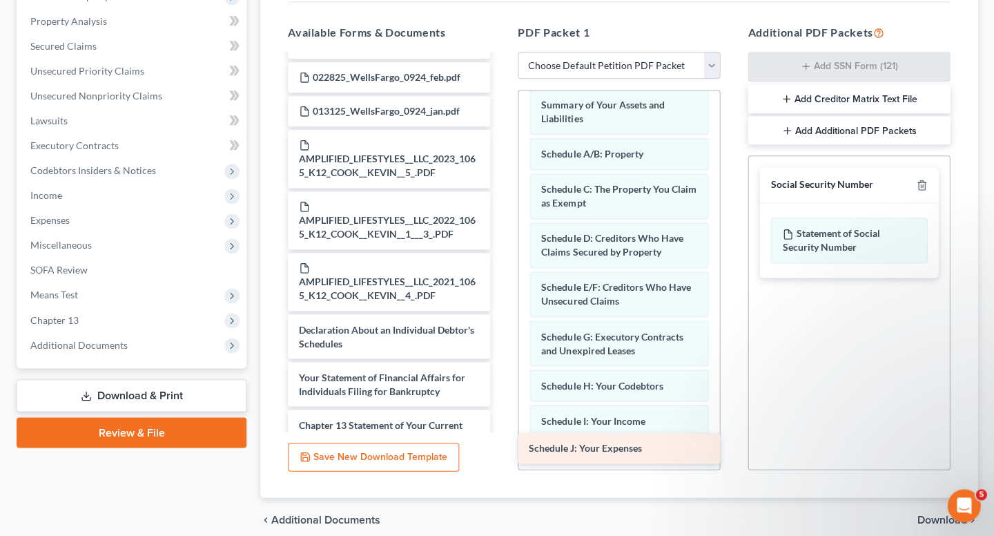
drag, startPoint x: 420, startPoint y: 265, endPoint x: 649, endPoint y: 443, distance: 290.7
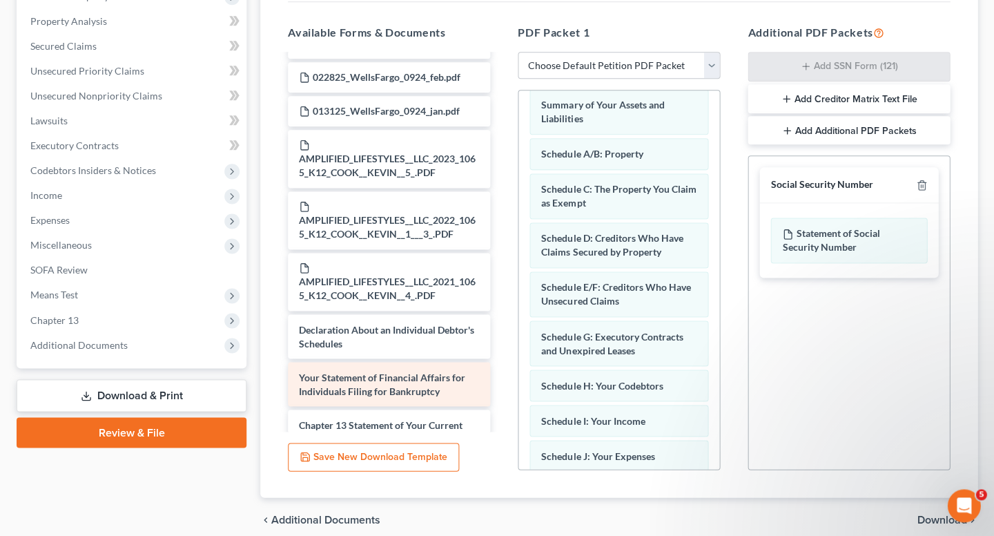
scroll to position [130, 0]
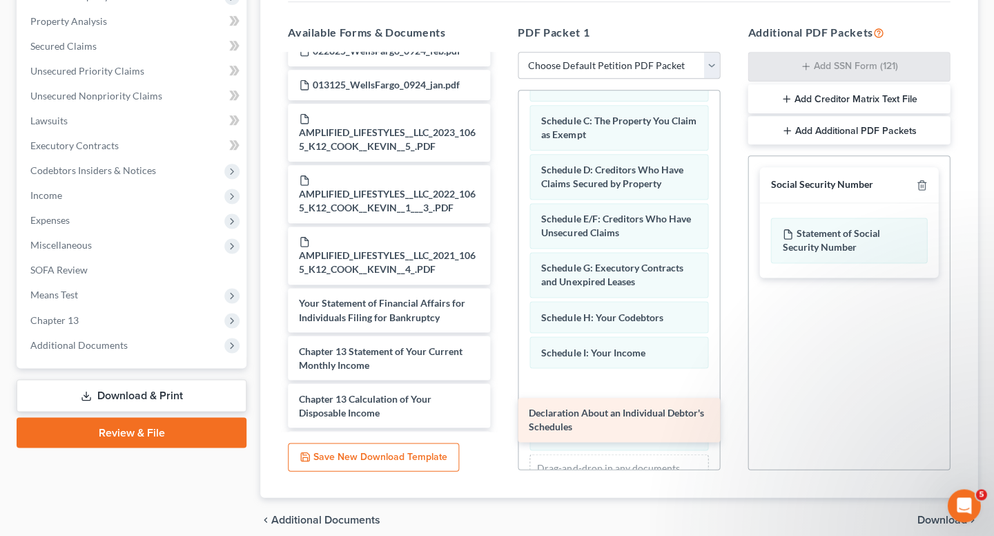
drag, startPoint x: 368, startPoint y: 302, endPoint x: 598, endPoint y: 418, distance: 257.4
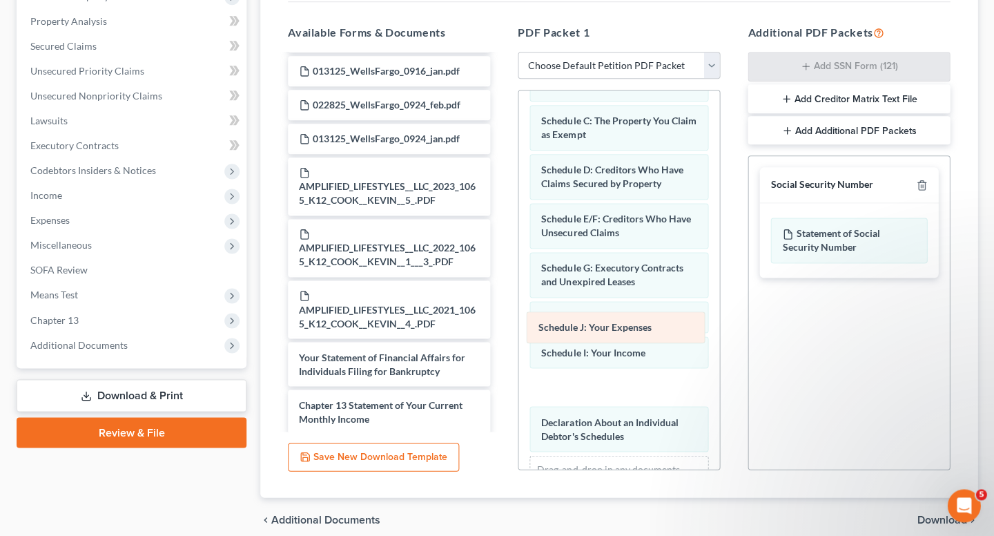
drag, startPoint x: 582, startPoint y: 373, endPoint x: 579, endPoint y: 326, distance: 46.4
click at [579, 326] on div "Schedule J: Your Expenses Voluntary Petition for Individuals Filing for Bankrup…" at bounding box center [618, 251] width 201 height 580
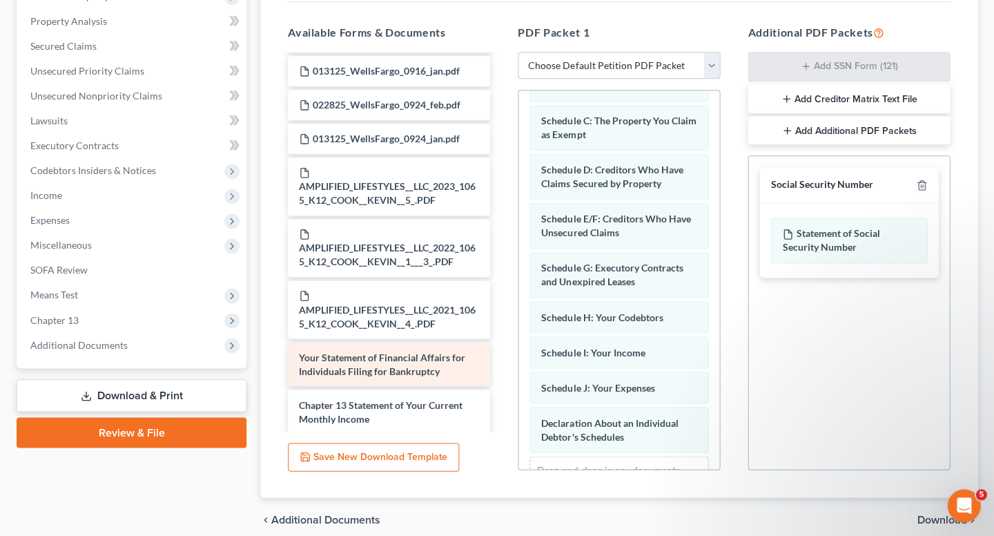
scroll to position [178, 0]
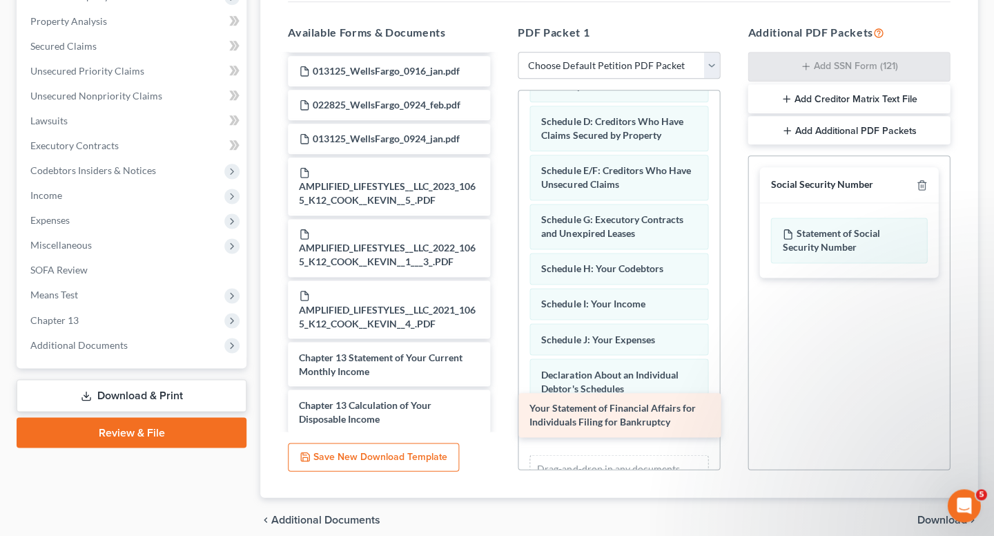
drag, startPoint x: 418, startPoint y: 299, endPoint x: 649, endPoint y: 409, distance: 255.6
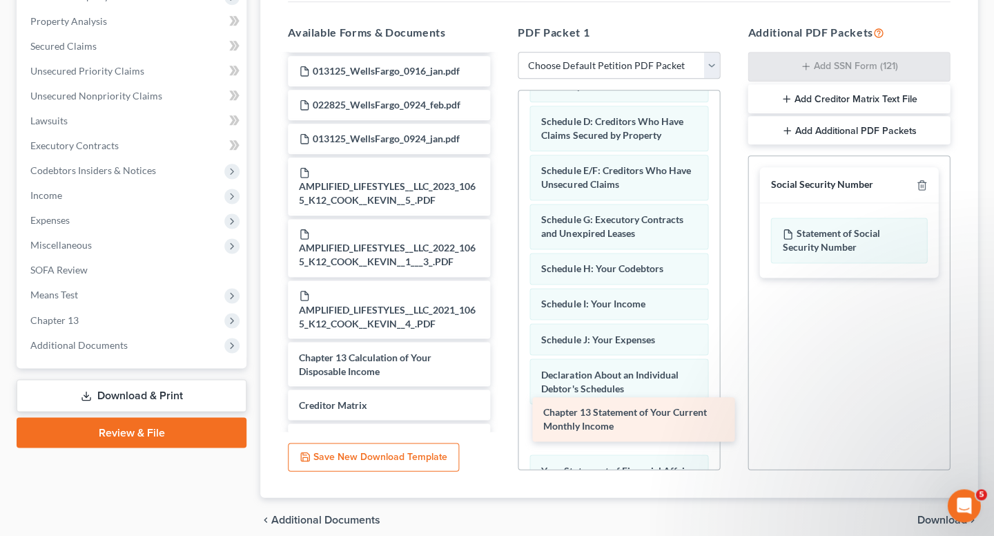
drag, startPoint x: 421, startPoint y: 304, endPoint x: 665, endPoint y: 420, distance: 270.1
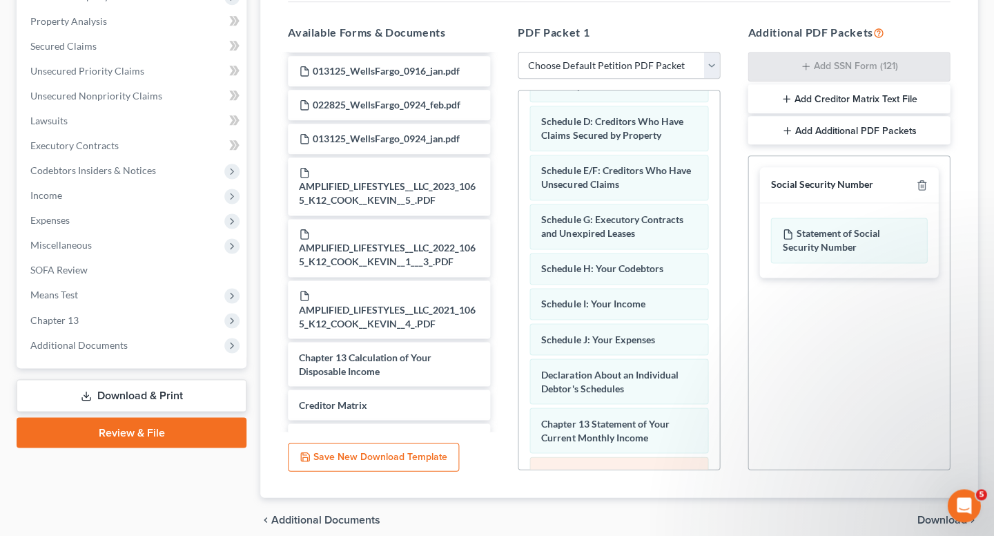
scroll to position [273, 0]
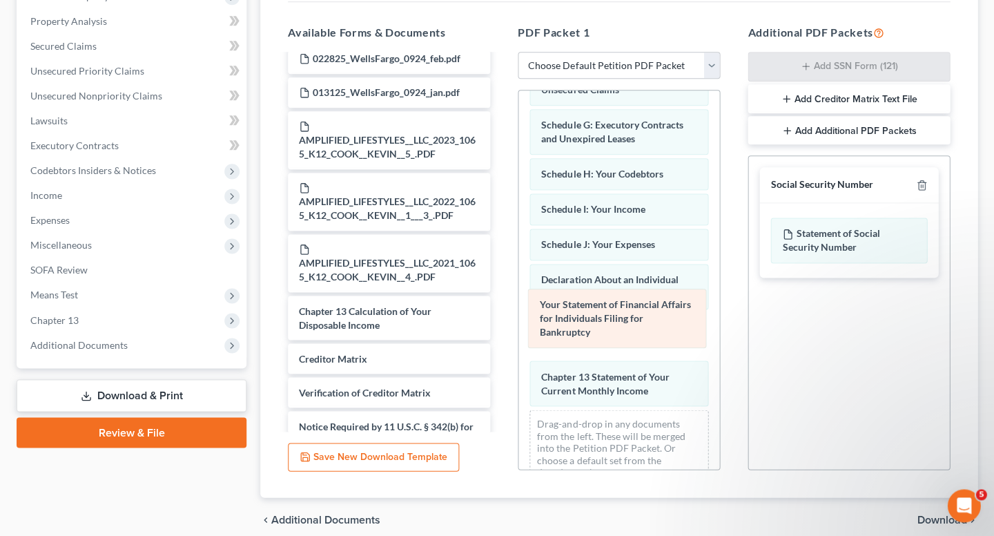
drag, startPoint x: 651, startPoint y: 370, endPoint x: 648, endPoint y: 313, distance: 56.7
click at [648, 313] on div "Your Statement of Financial Affairs for Individuals Filing for Bankruptcy Volun…" at bounding box center [618, 157] width 201 height 678
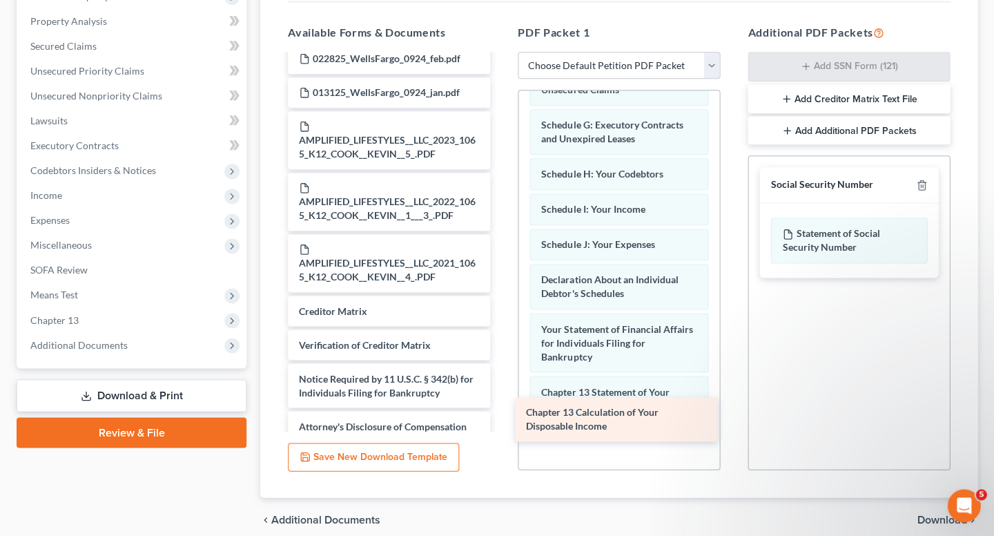
drag, startPoint x: 404, startPoint y: 257, endPoint x: 631, endPoint y: 418, distance: 278.6
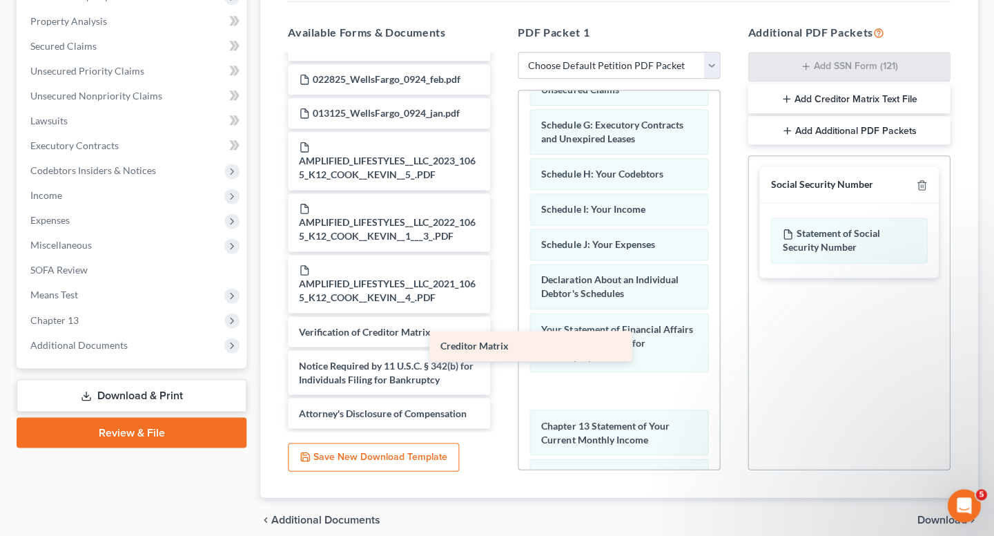
scroll to position [4380, 0]
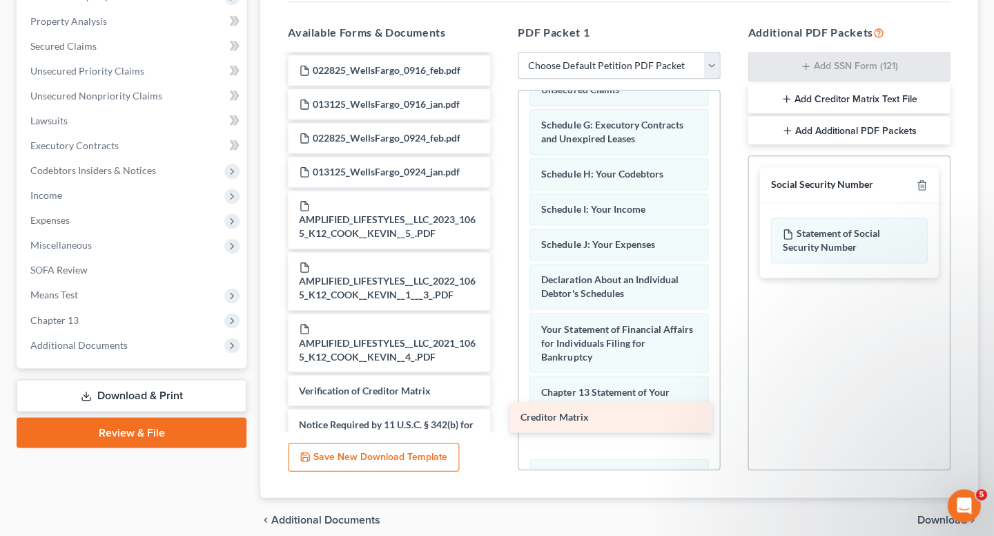
drag, startPoint x: 368, startPoint y: 292, endPoint x: 605, endPoint y: 445, distance: 282.0
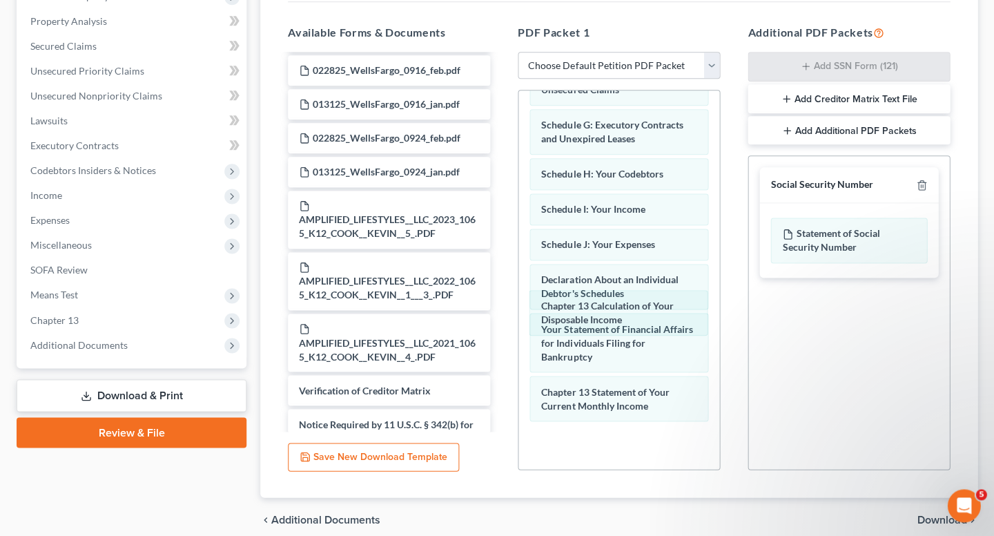
drag, startPoint x: 595, startPoint y: 375, endPoint x: 595, endPoint y: 322, distance: 53.1
click at [595, 322] on div "Chapter 13 Calculation of Your Disposable Income Voluntary Petition for Individ…" at bounding box center [618, 206] width 201 height 776
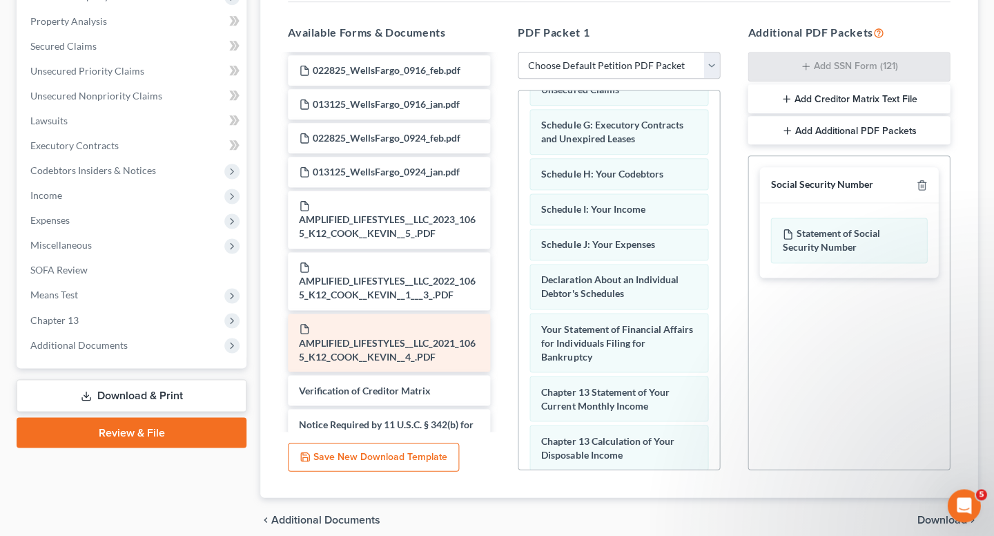
scroll to position [355, 0]
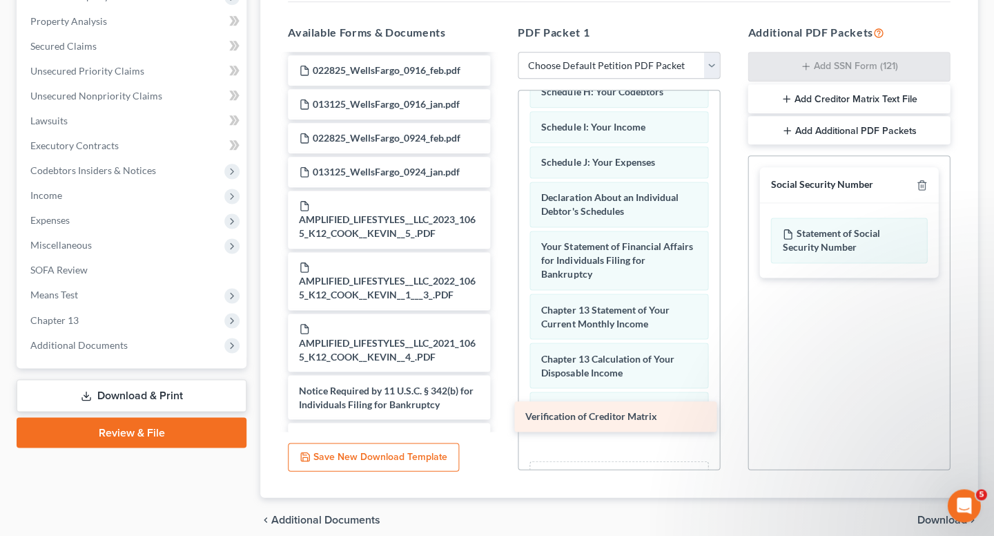
drag, startPoint x: 414, startPoint y: 322, endPoint x: 640, endPoint y: 408, distance: 242.2
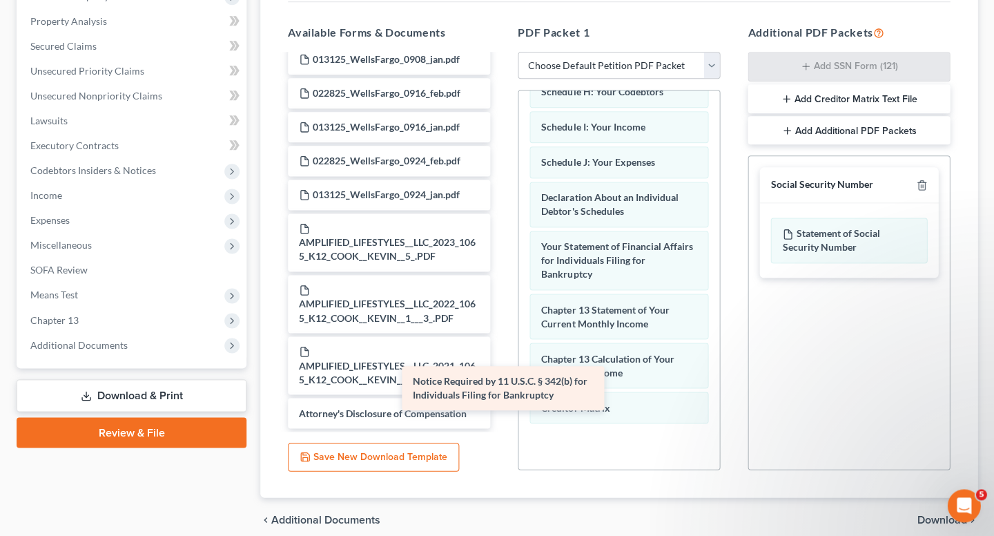
scroll to position [4301, 0]
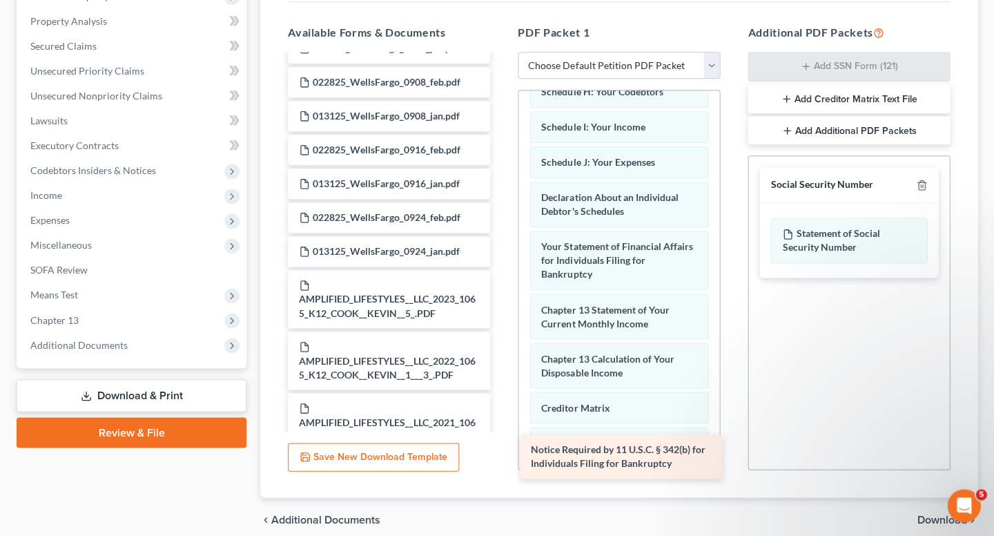
drag, startPoint x: 438, startPoint y: 369, endPoint x: 669, endPoint y: 453, distance: 245.4
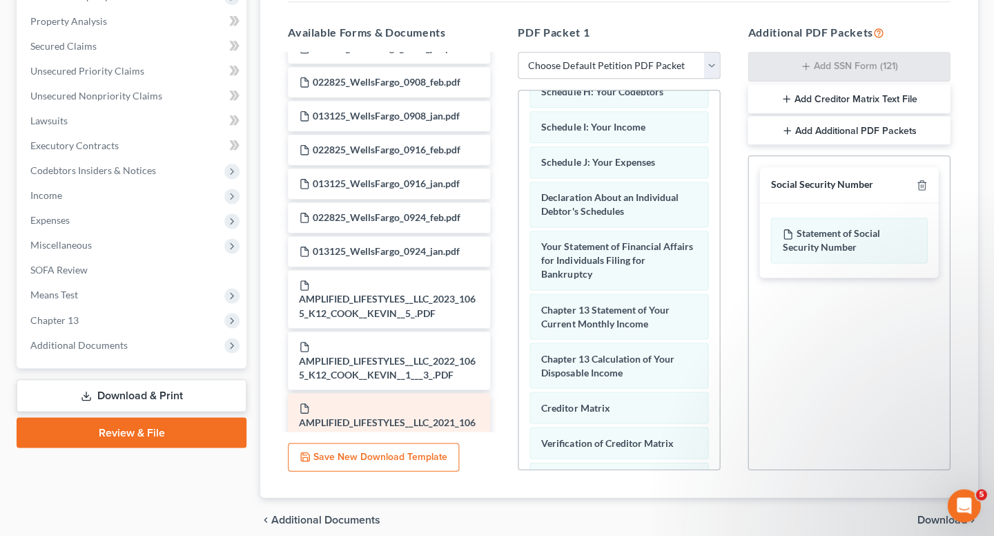
scroll to position [451, 0]
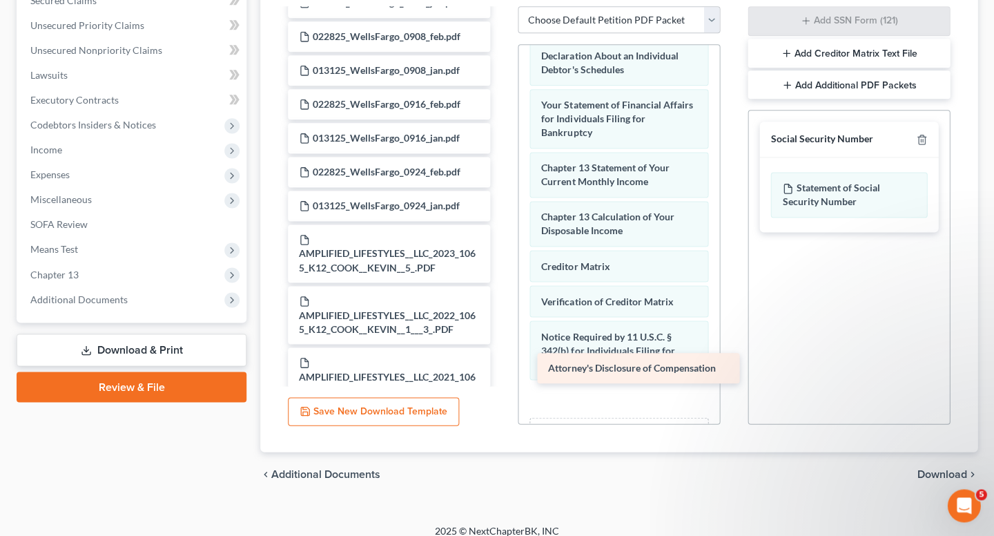
drag, startPoint x: 429, startPoint y: 357, endPoint x: 678, endPoint y: 367, distance: 249.3
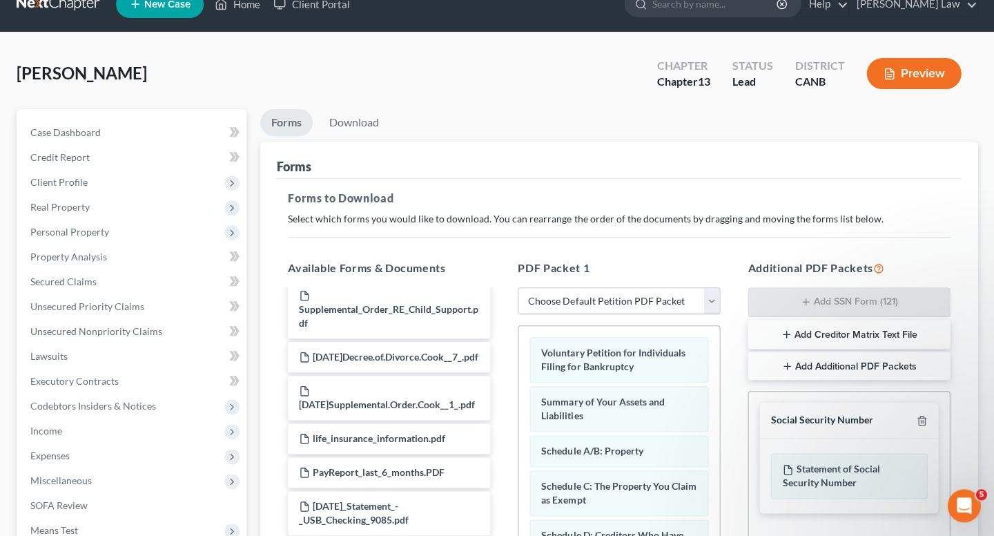
scroll to position [325, 0]
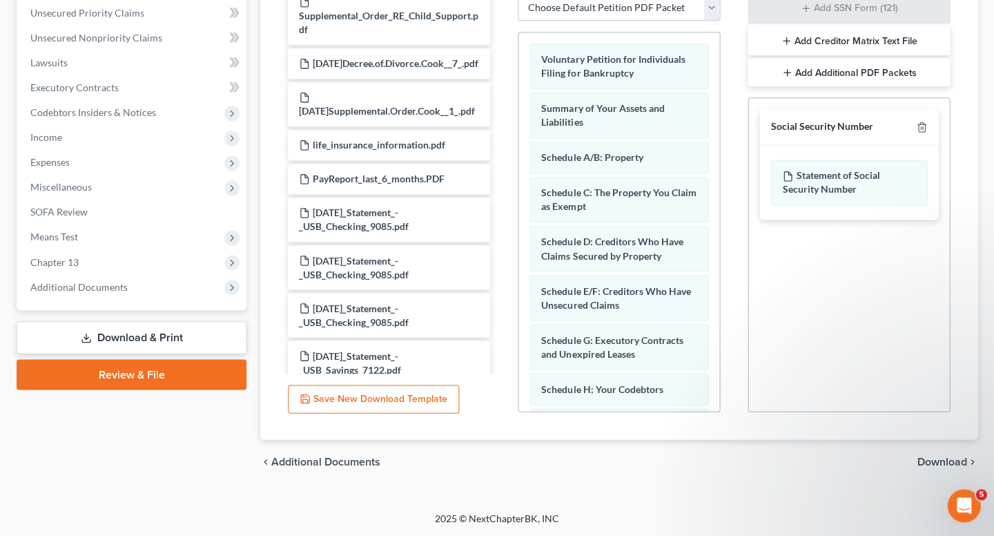
click at [945, 459] on span "Download" at bounding box center [941, 460] width 50 height 11
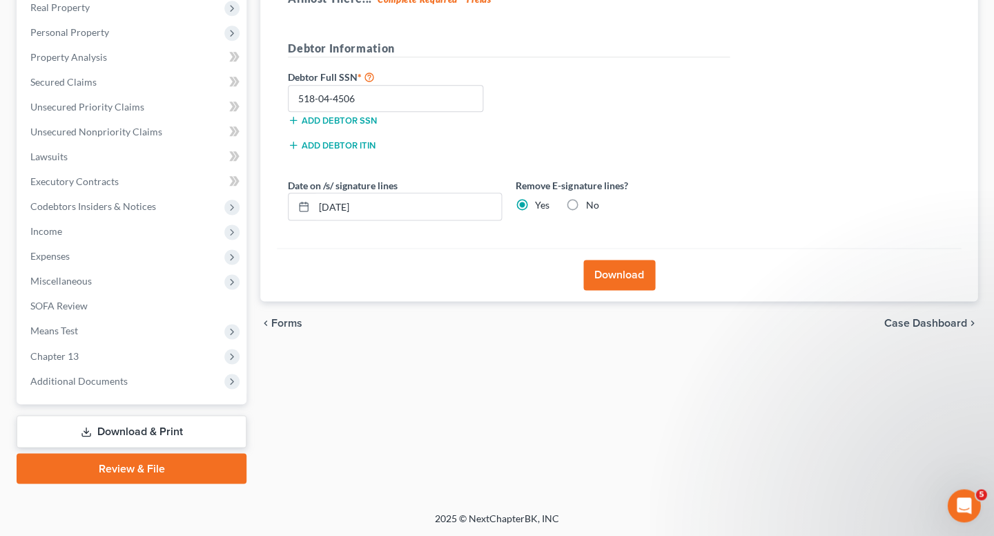
scroll to position [209, 0]
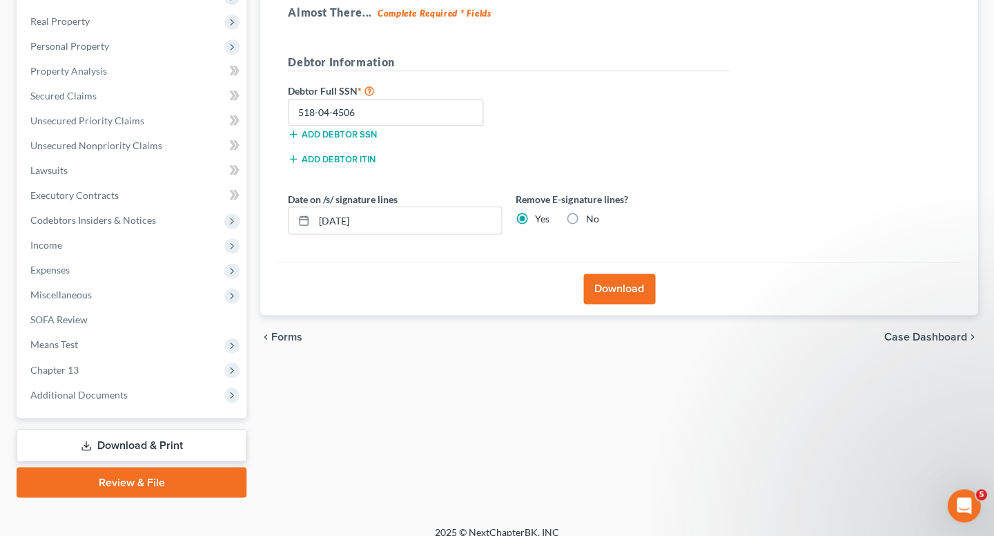
click at [632, 282] on button "Download" at bounding box center [619, 288] width 72 height 30
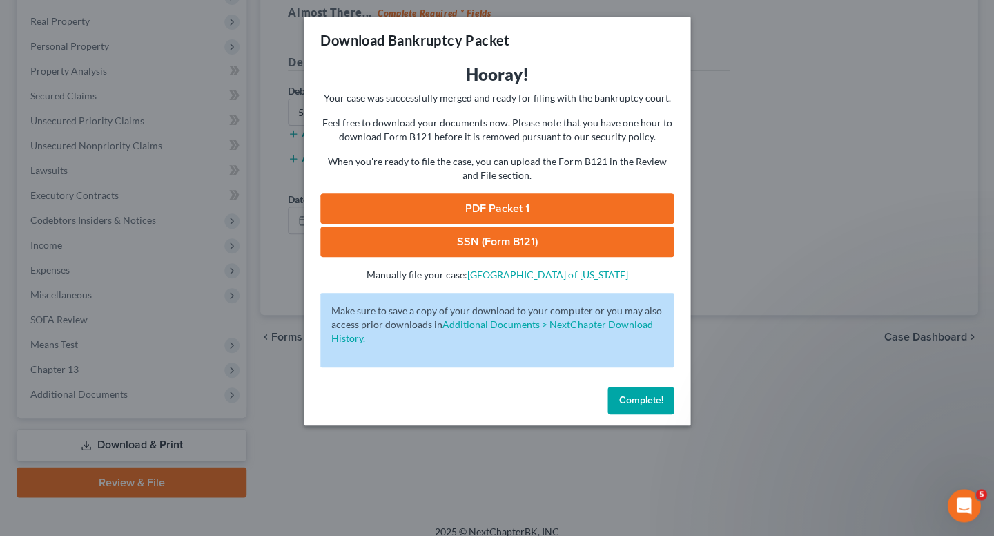
click at [623, 394] on span "Complete!" at bounding box center [640, 400] width 44 height 12
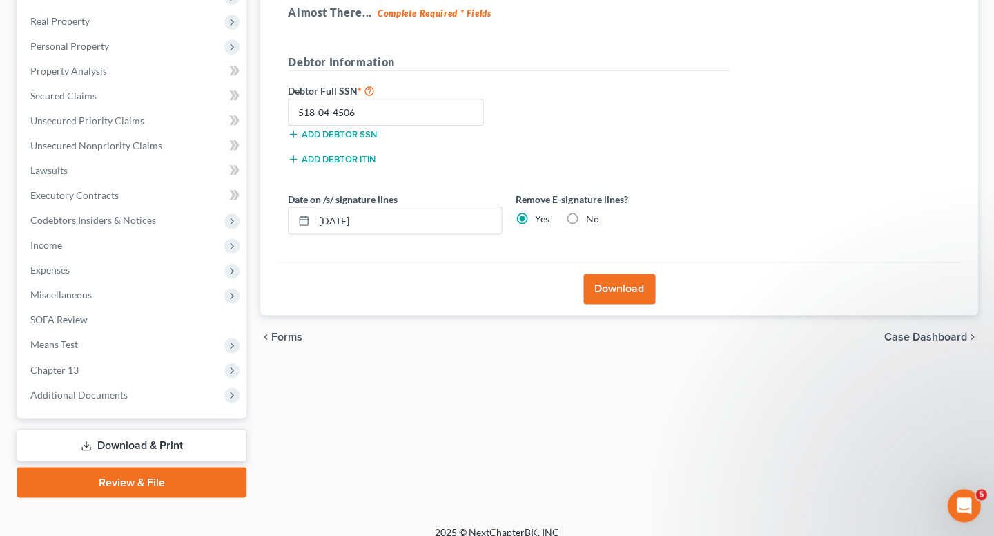
scroll to position [0, 0]
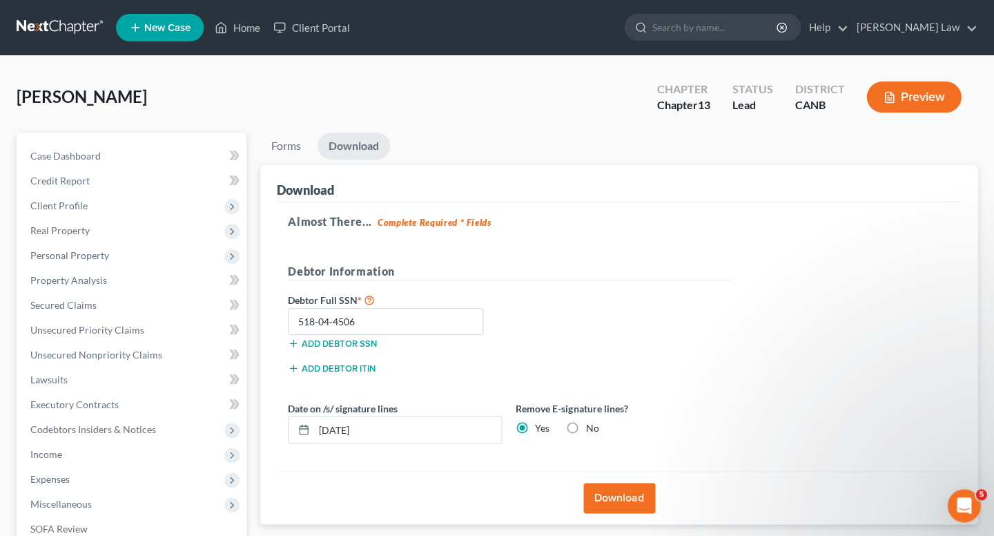
click at [616, 482] on button "Download" at bounding box center [619, 497] width 72 height 30
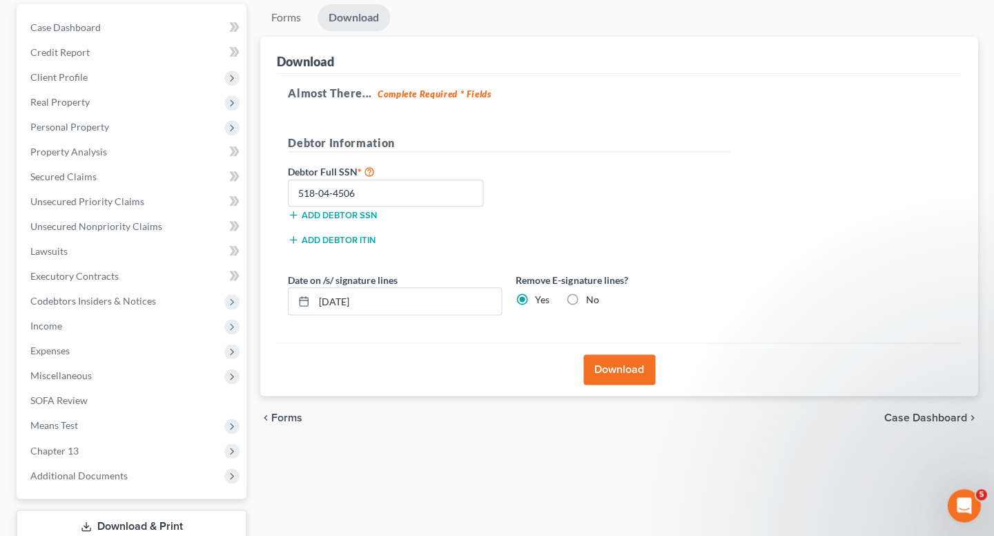
click at [599, 361] on button "Download" at bounding box center [619, 369] width 72 height 30
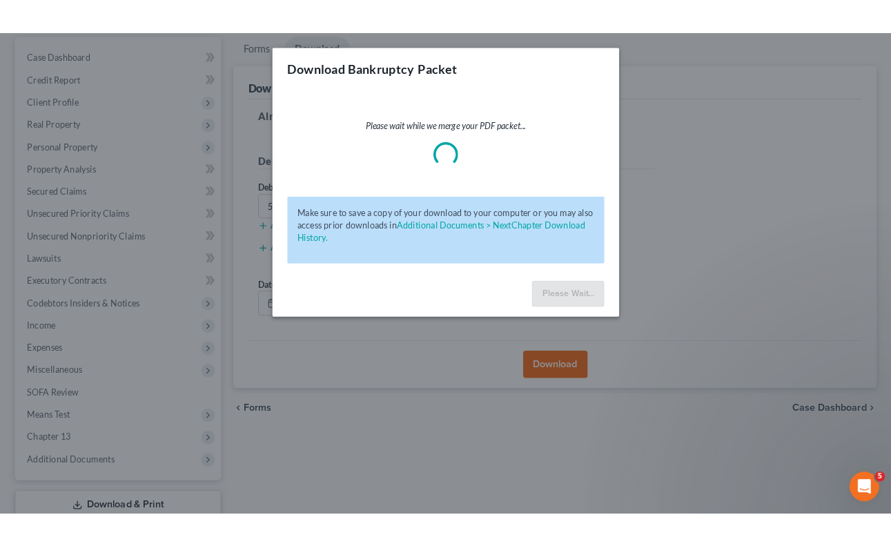
scroll to position [213, 0]
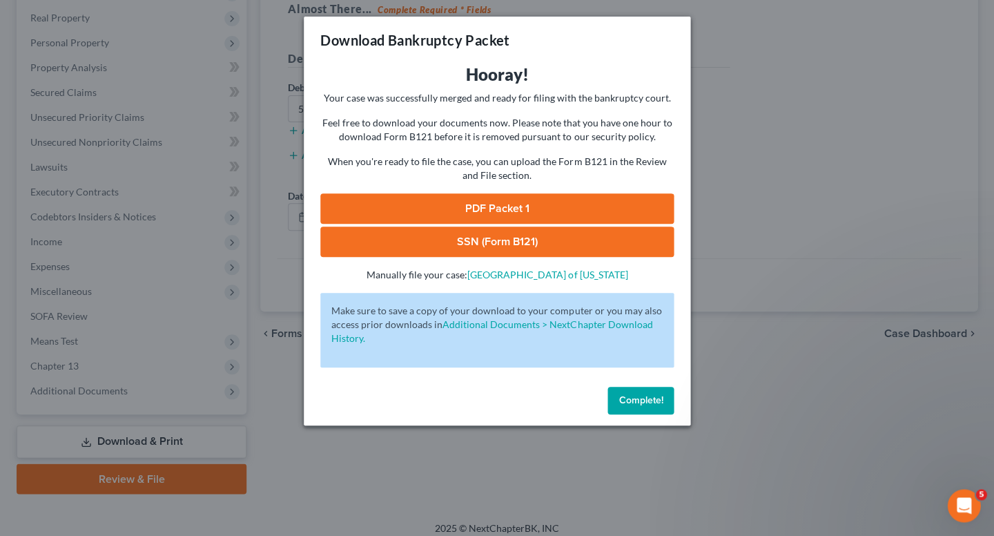
click at [534, 195] on link "PDF Packet 1" at bounding box center [496, 208] width 353 height 30
